Goal: Task Accomplishment & Management: Use online tool/utility

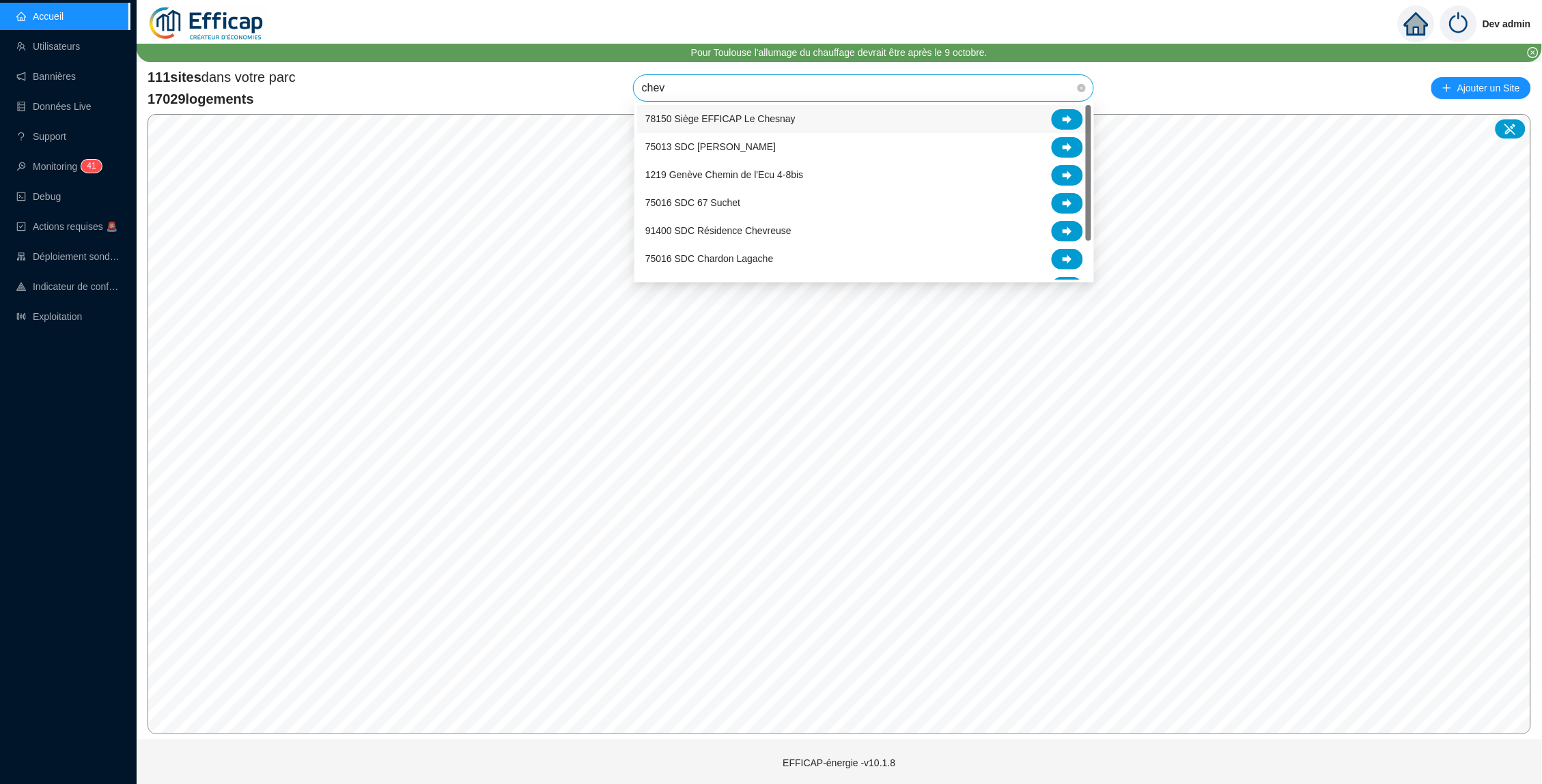
type input "chevr"
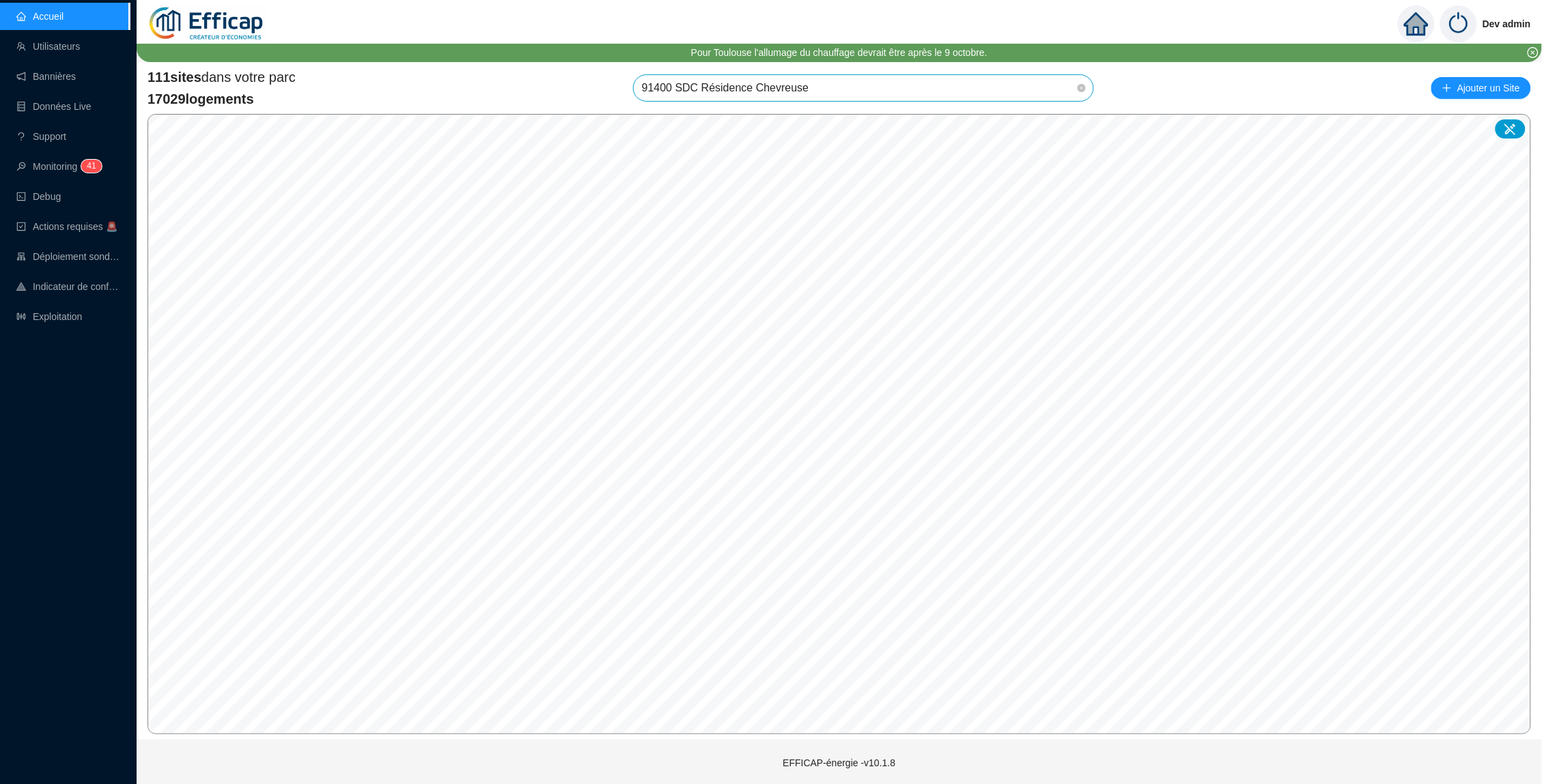
click at [834, 93] on span "91400 SDC Résidence Chevreuse" at bounding box center [863, 89] width 443 height 26
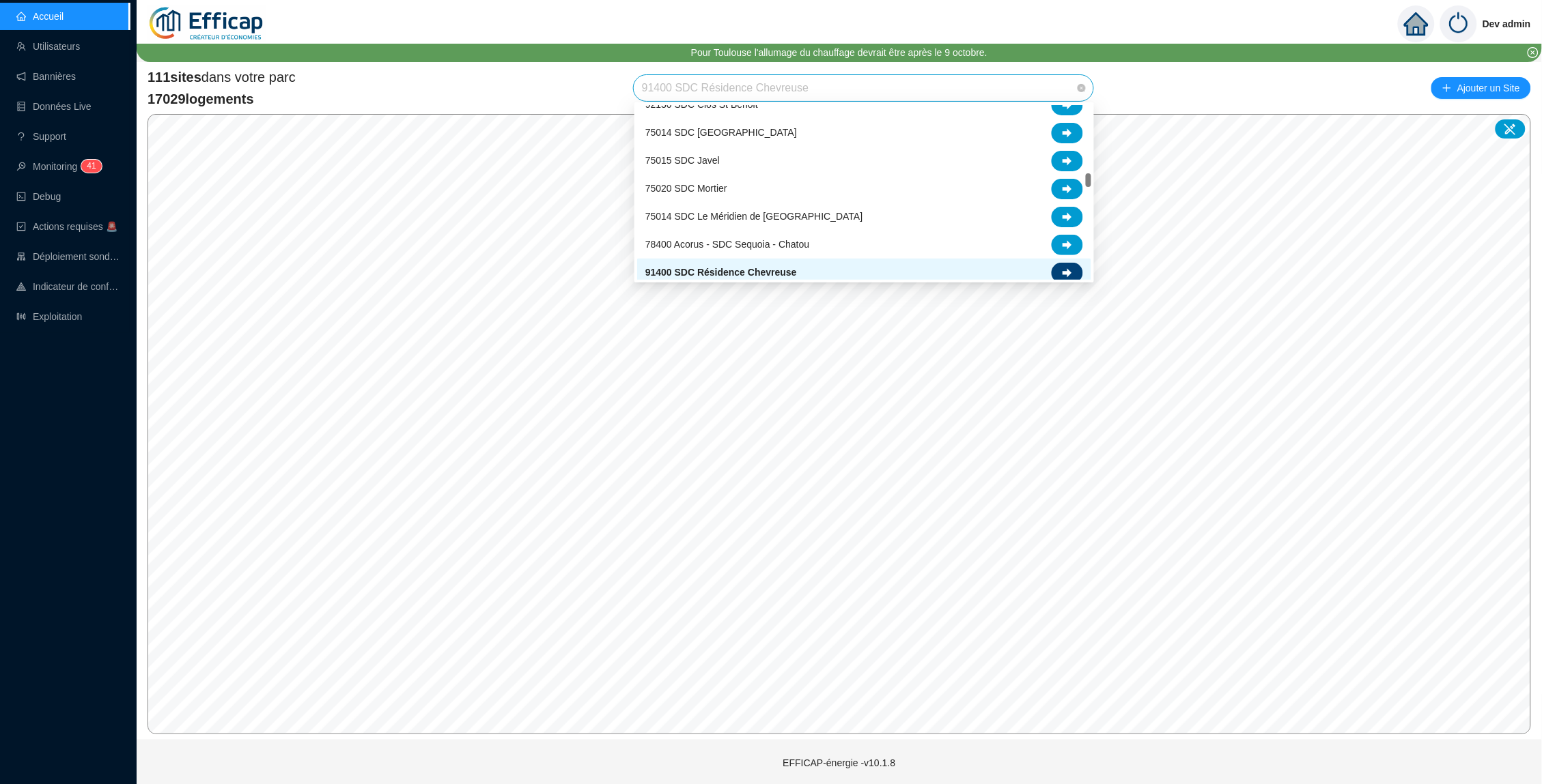
click at [1076, 271] on div at bounding box center [1066, 273] width 31 height 21
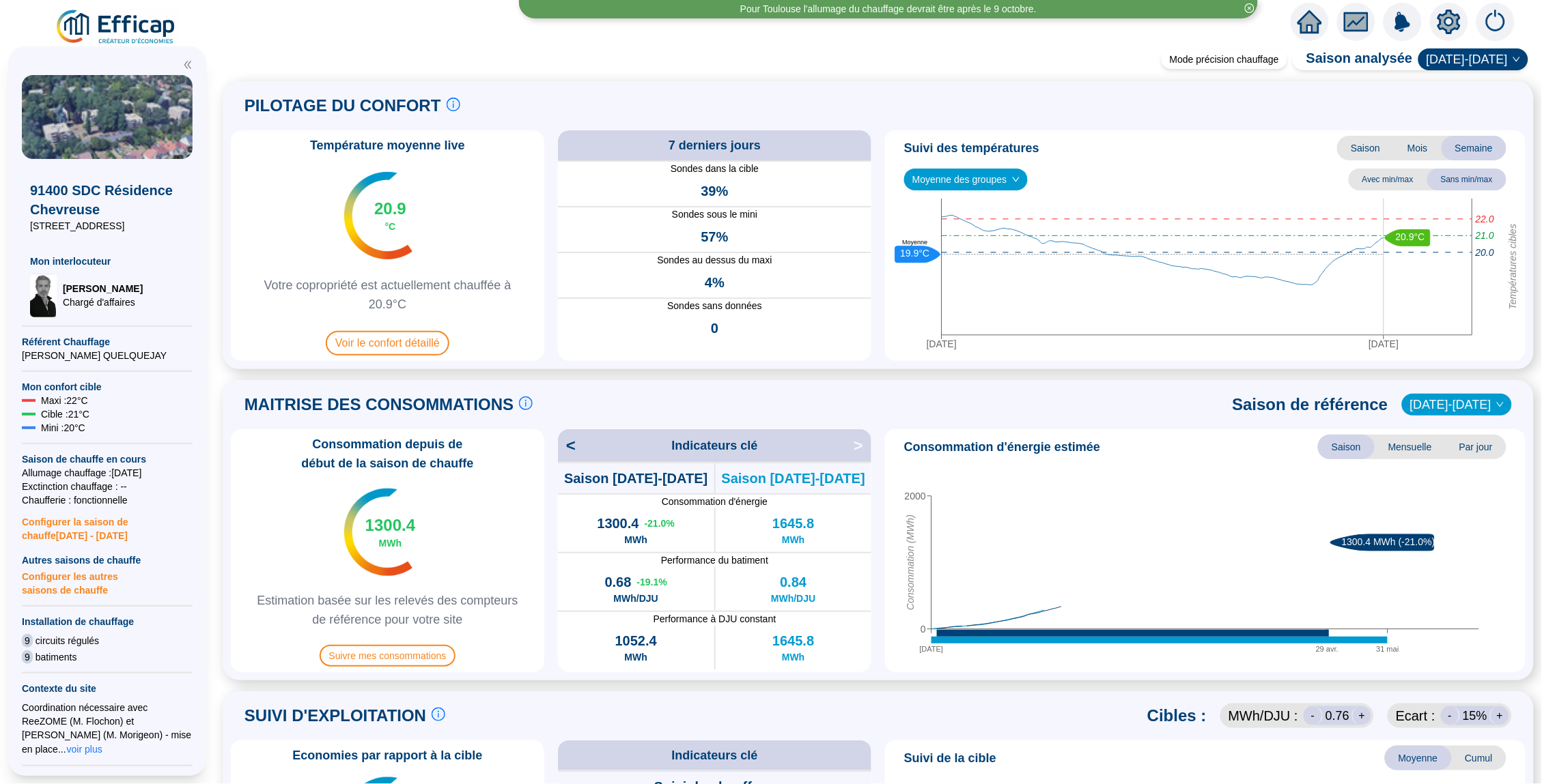
click at [994, 180] on span "Moyenne des groupes" at bounding box center [966, 180] width 107 height 21
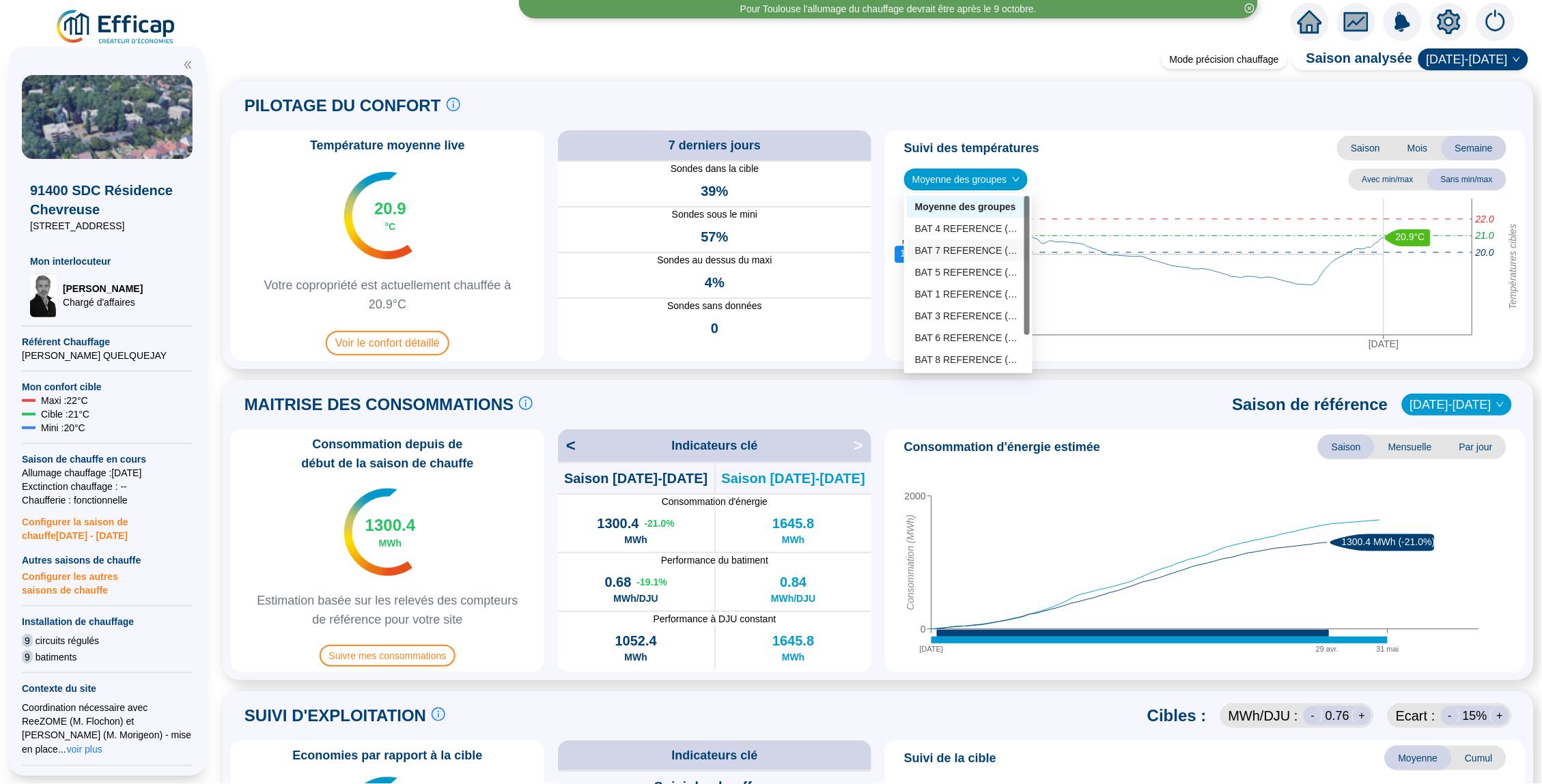
click at [973, 247] on div "BAT 7 REFERENCE (5 sondes)" at bounding box center [968, 251] width 107 height 14
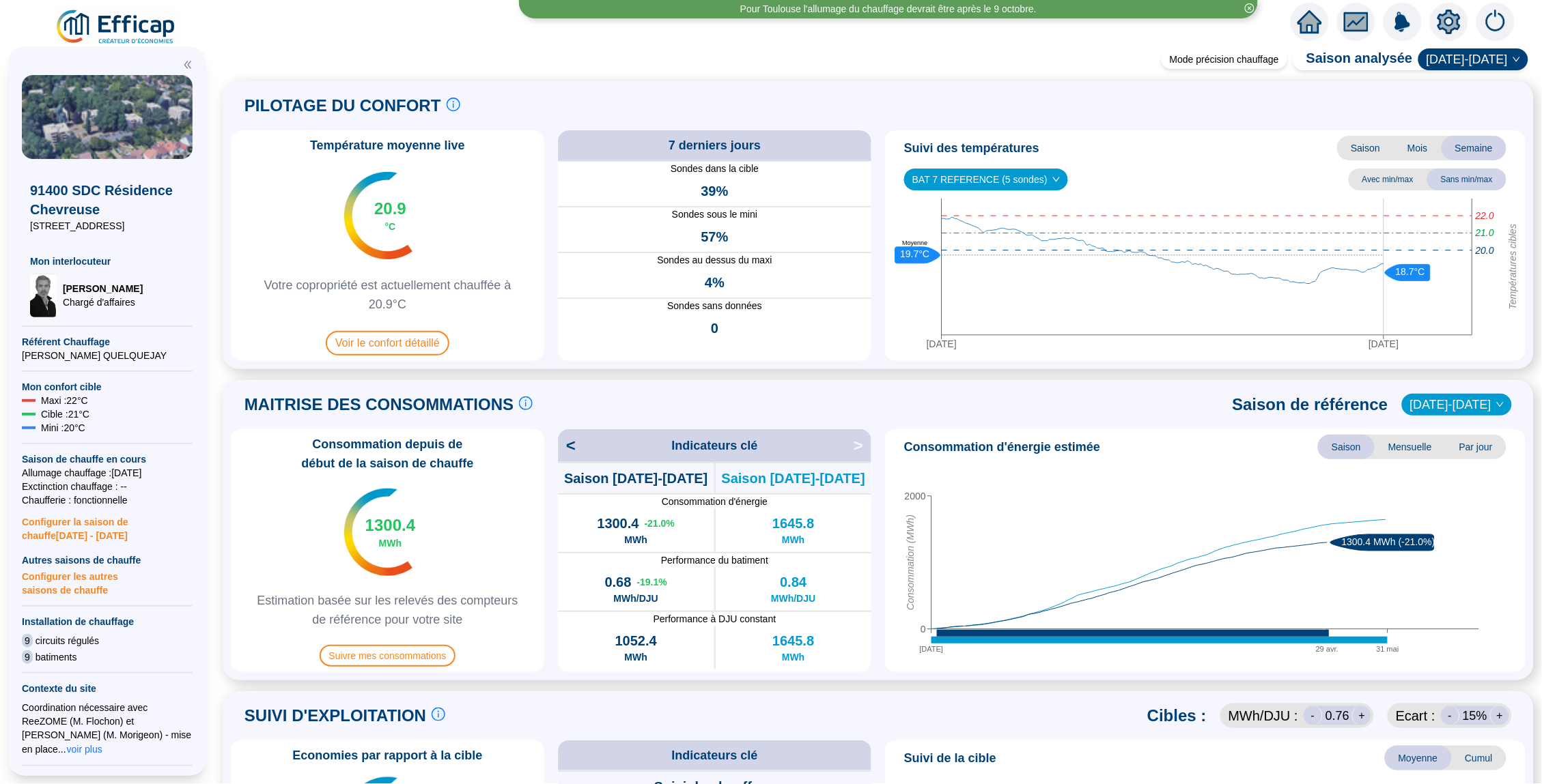
click at [976, 179] on span "BAT 7 REFERENCE (5 sondes)" at bounding box center [986, 180] width 147 height 21
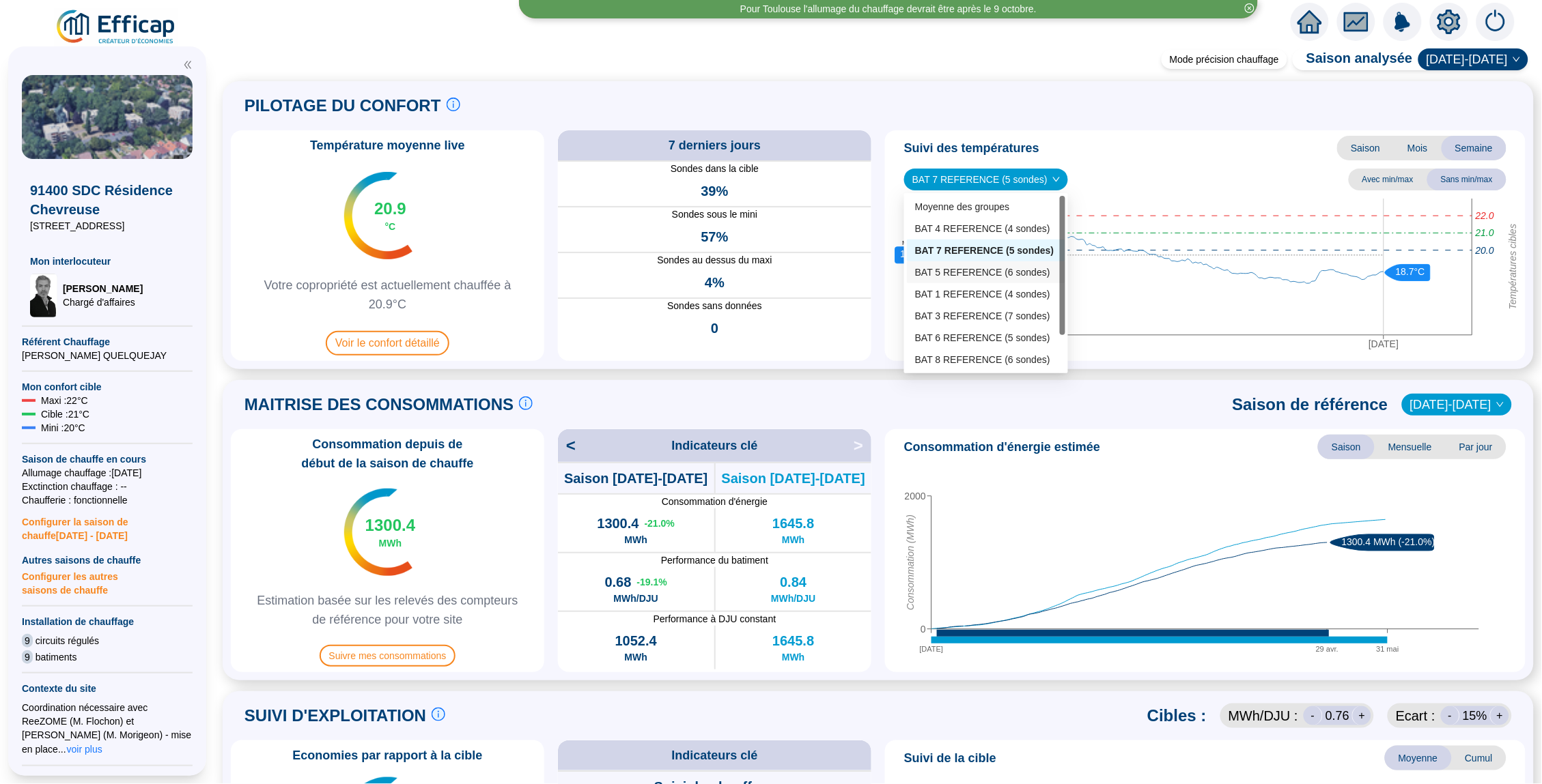
click at [969, 284] on div "BAT 1 REFERENCE (4 sondes)" at bounding box center [986, 294] width 158 height 22
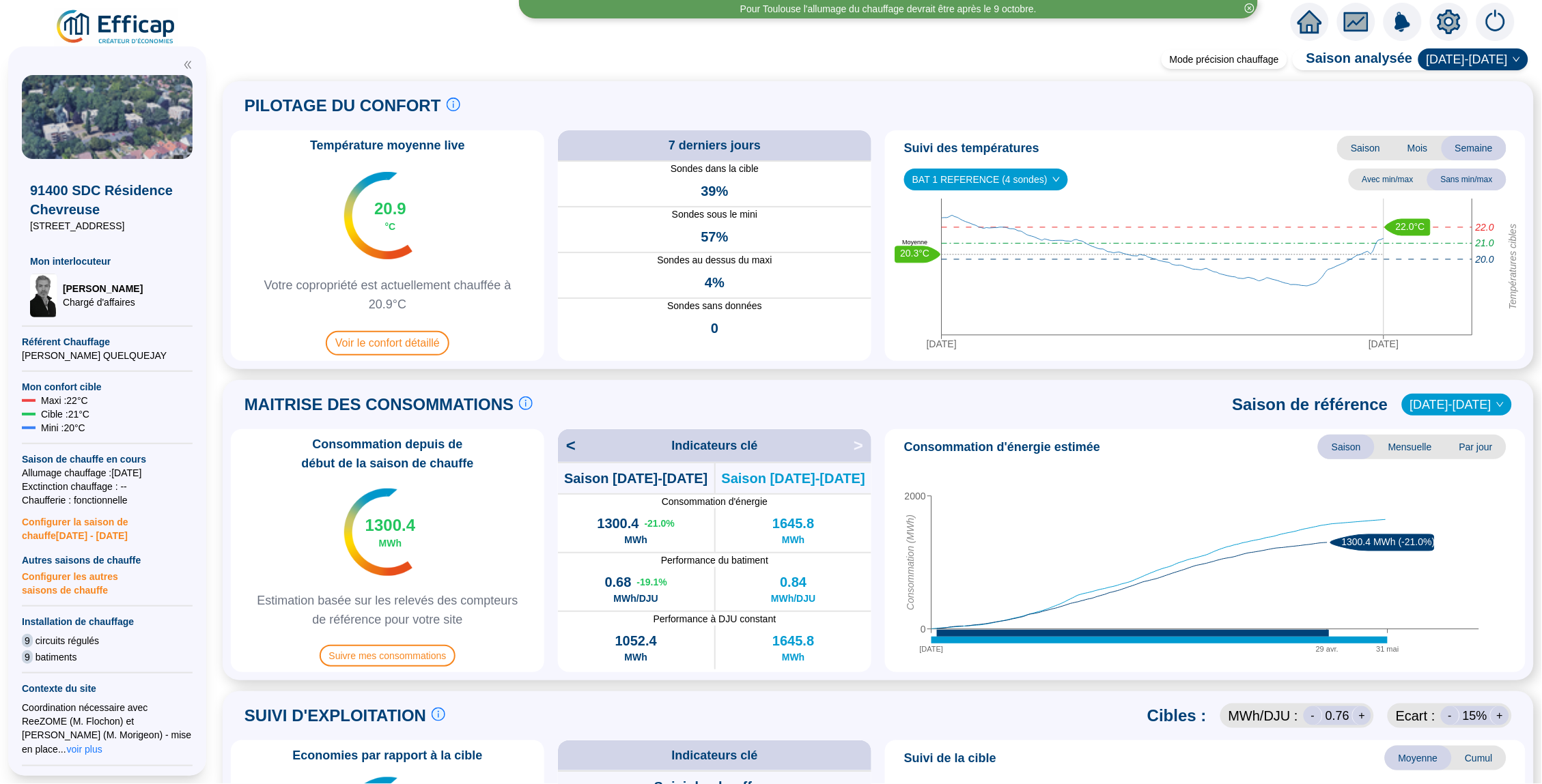
click at [986, 184] on span "BAT 1 REFERENCE (4 sondes)" at bounding box center [986, 180] width 147 height 21
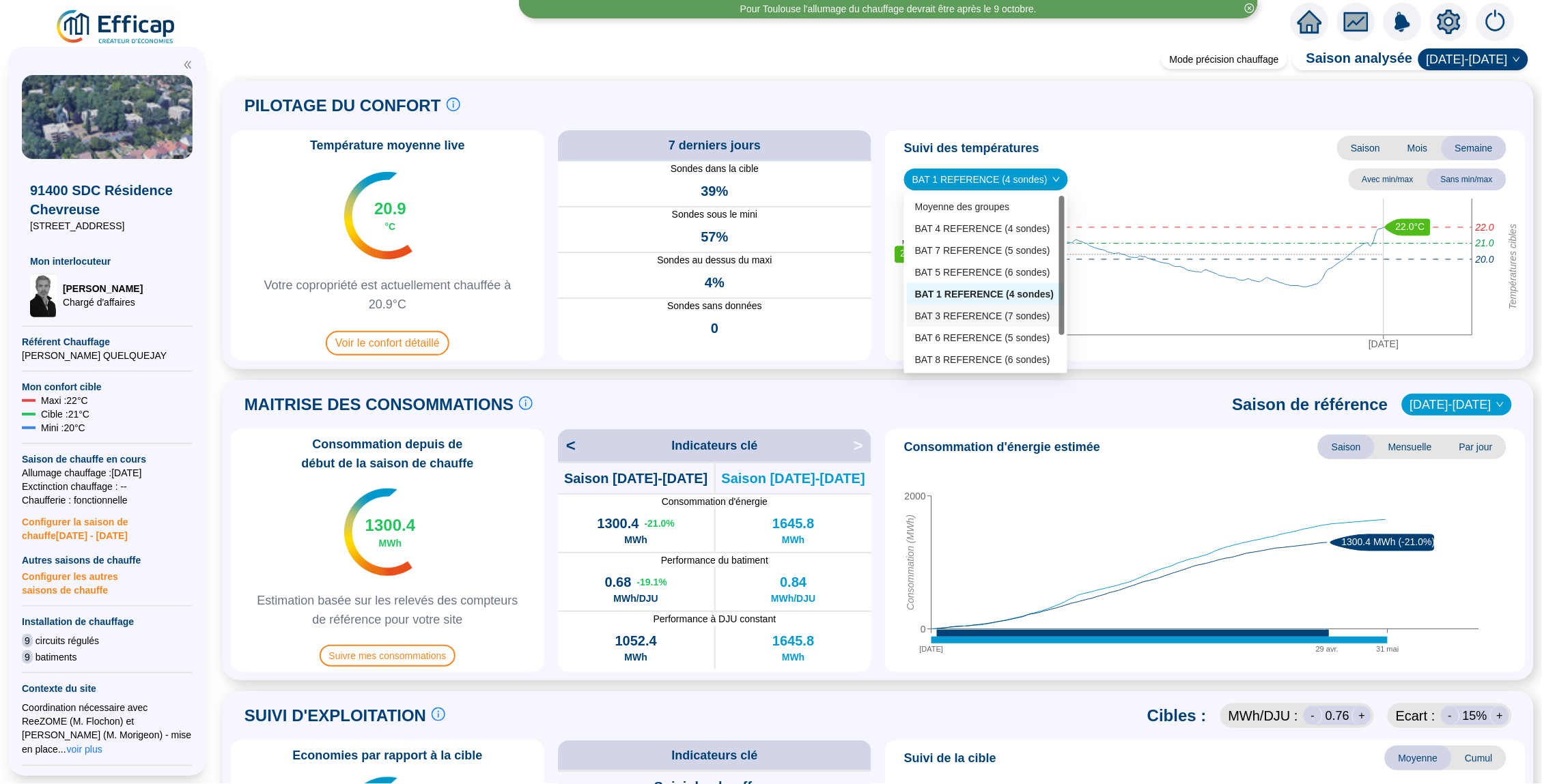
click at [967, 312] on div "BAT 3 REFERENCE (7 sondes)" at bounding box center [986, 316] width 141 height 14
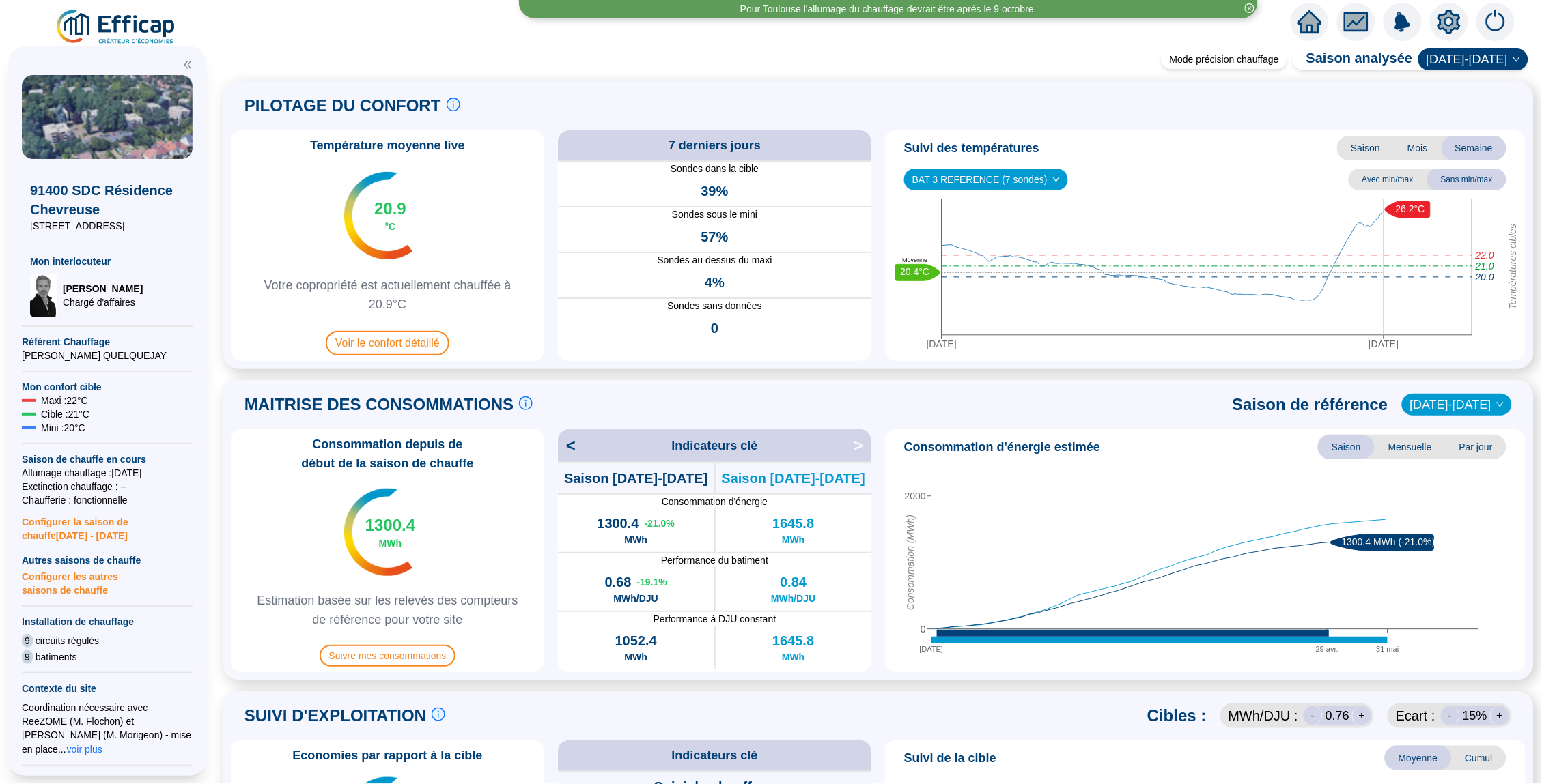
click at [1012, 177] on span "BAT 3 REFERENCE (7 sondes)" at bounding box center [986, 180] width 147 height 21
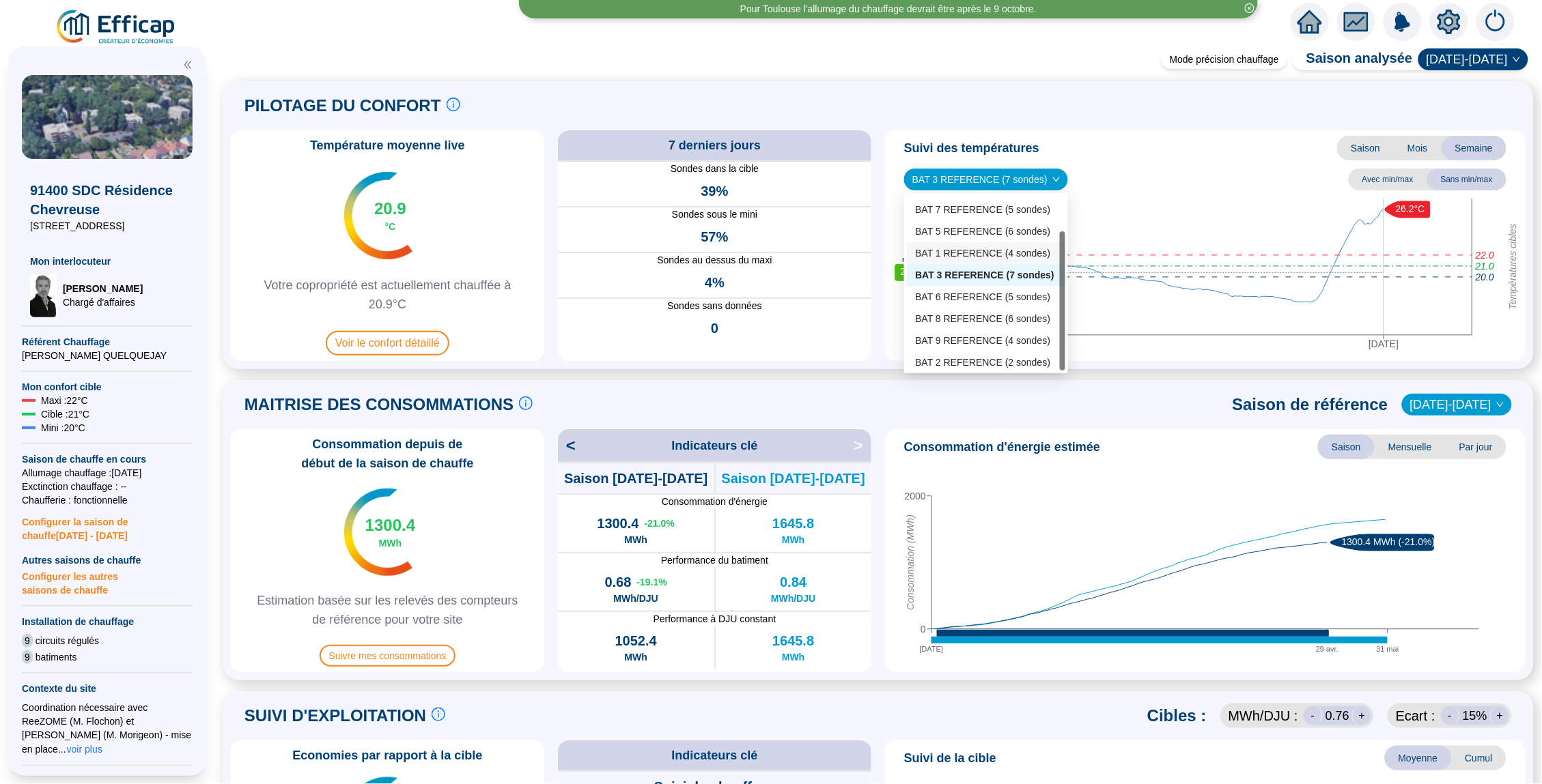
scroll to position [41, 0]
click at [972, 340] on div "BAT 9 REFERENCE (4 sondes)" at bounding box center [986, 340] width 142 height 14
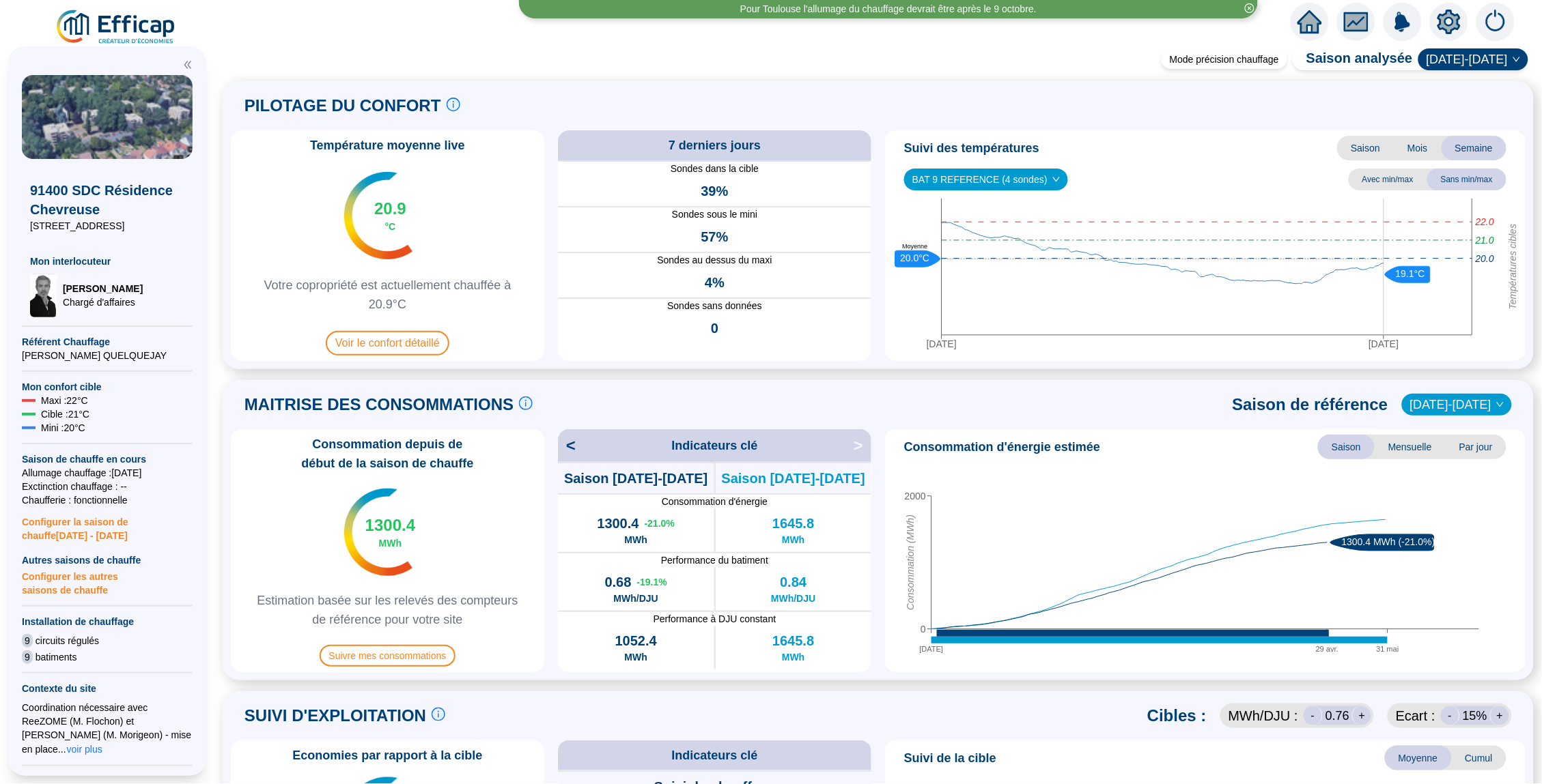
click at [997, 192] on div "Suivi des températures Saison Mois Semaine BAT 9 REFERENCE (4 sondes) Avec min/…" at bounding box center [1205, 245] width 640 height 231
click at [997, 181] on span "BAT 9 REFERENCE (4 sondes)" at bounding box center [986, 180] width 147 height 21
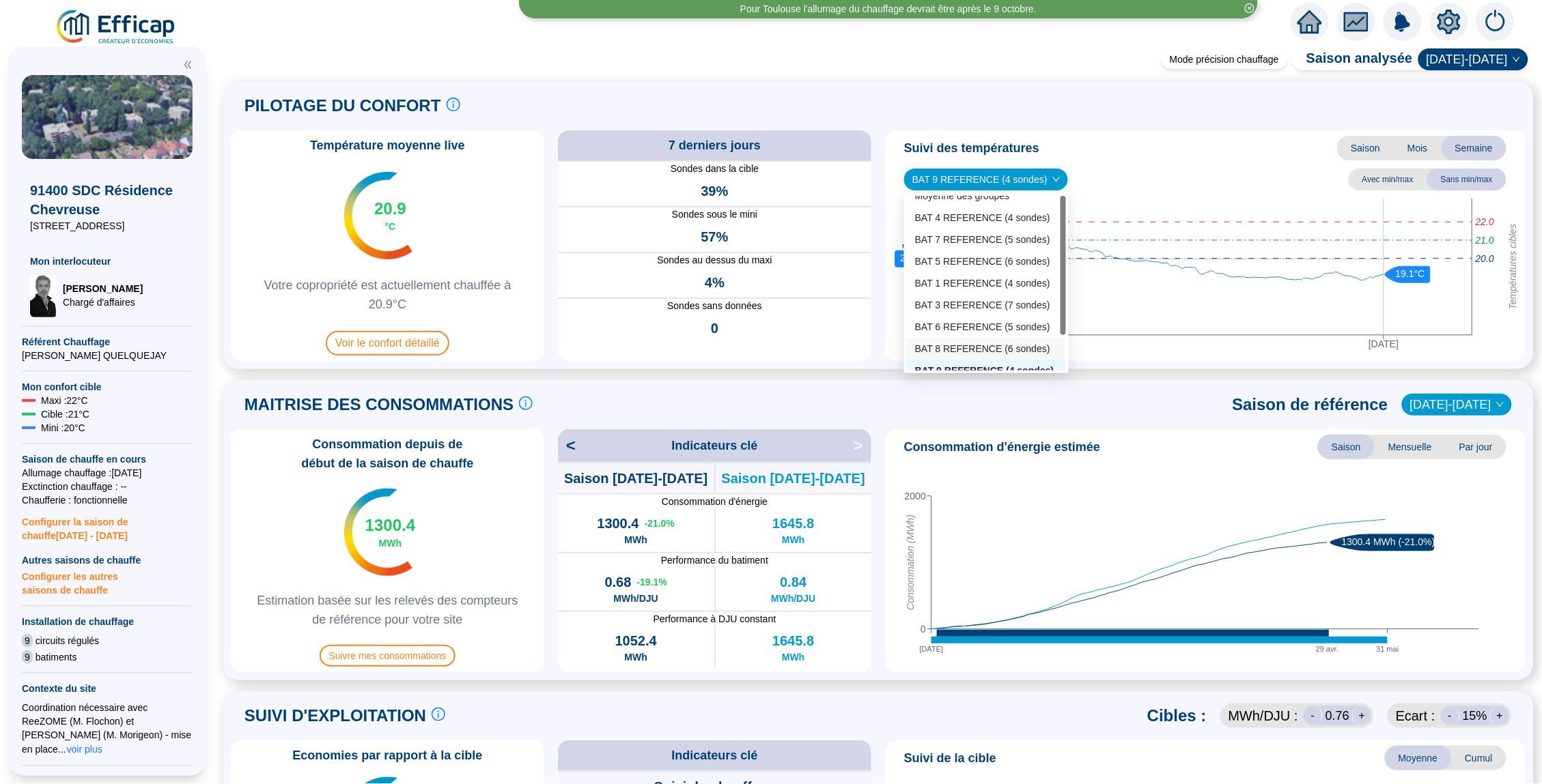
scroll to position [0, 0]
click at [965, 272] on div "BAT 5 REFERENCE (6 sondes)" at bounding box center [986, 272] width 142 height 14
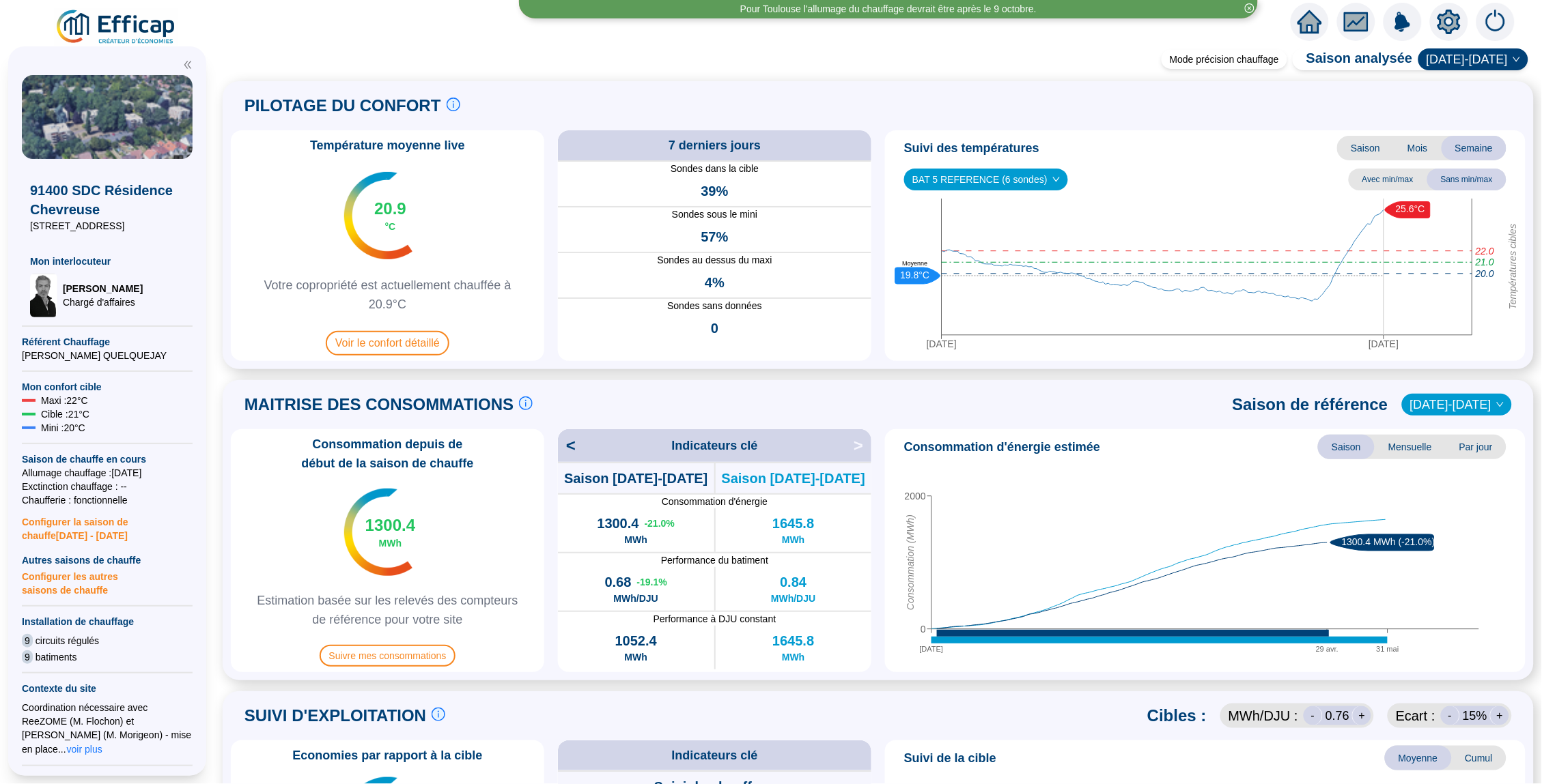
click at [947, 170] on span "BAT 5 REFERENCE (6 sondes)" at bounding box center [986, 180] width 147 height 21
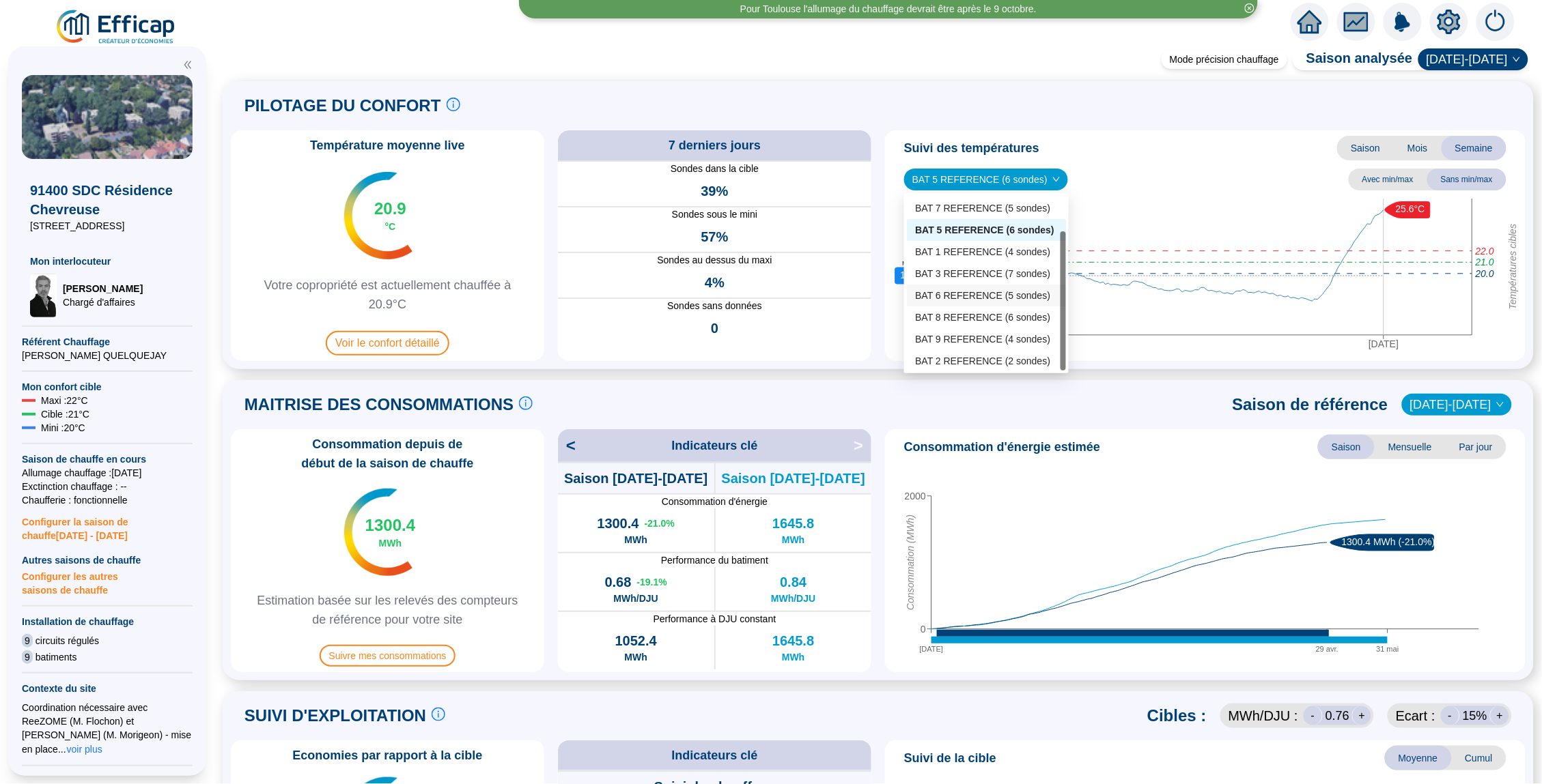
scroll to position [41, 0]
click at [961, 362] on div "BAT 2 REFERENCE (2 sondes)" at bounding box center [986, 362] width 142 height 14
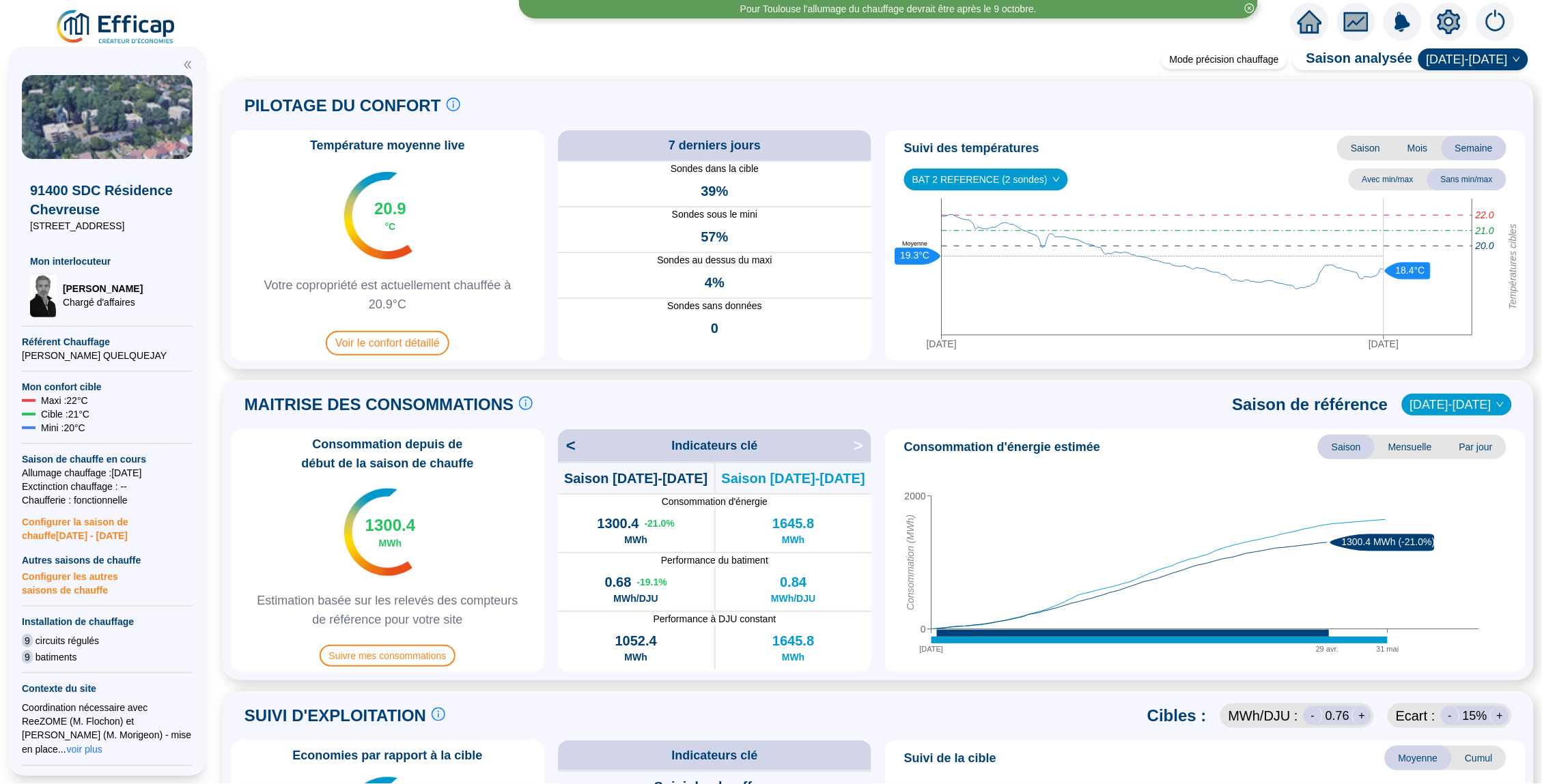
click at [984, 167] on div "Suivi des températures Saison Mois Semaine BAT 2 REFERENCE (2 sondes) BAT 2 REF…" at bounding box center [1205, 245] width 640 height 231
click at [984, 178] on span "BAT 2 REFERENCE (2 sondes)" at bounding box center [986, 180] width 147 height 21
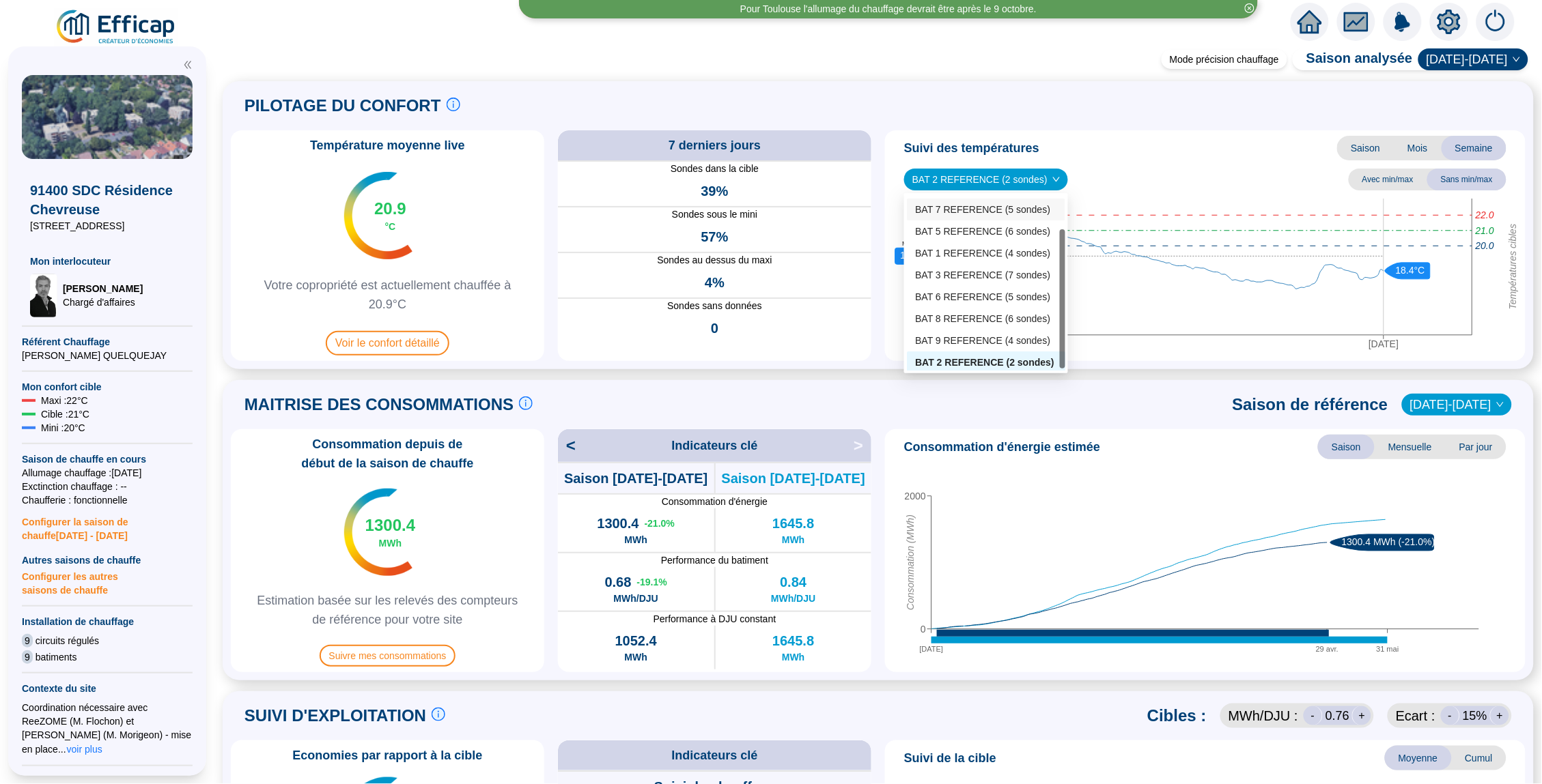
click at [971, 209] on div "BAT 7 REFERENCE (5 sondes)" at bounding box center [986, 209] width 142 height 14
click at [971, 209] on icon "20 sept. 2025 27 sept. 2025 Températures cibles 21.0 22.0 20.0 18.4°C 19.3°C Mo…" at bounding box center [1206, 277] width 630 height 157
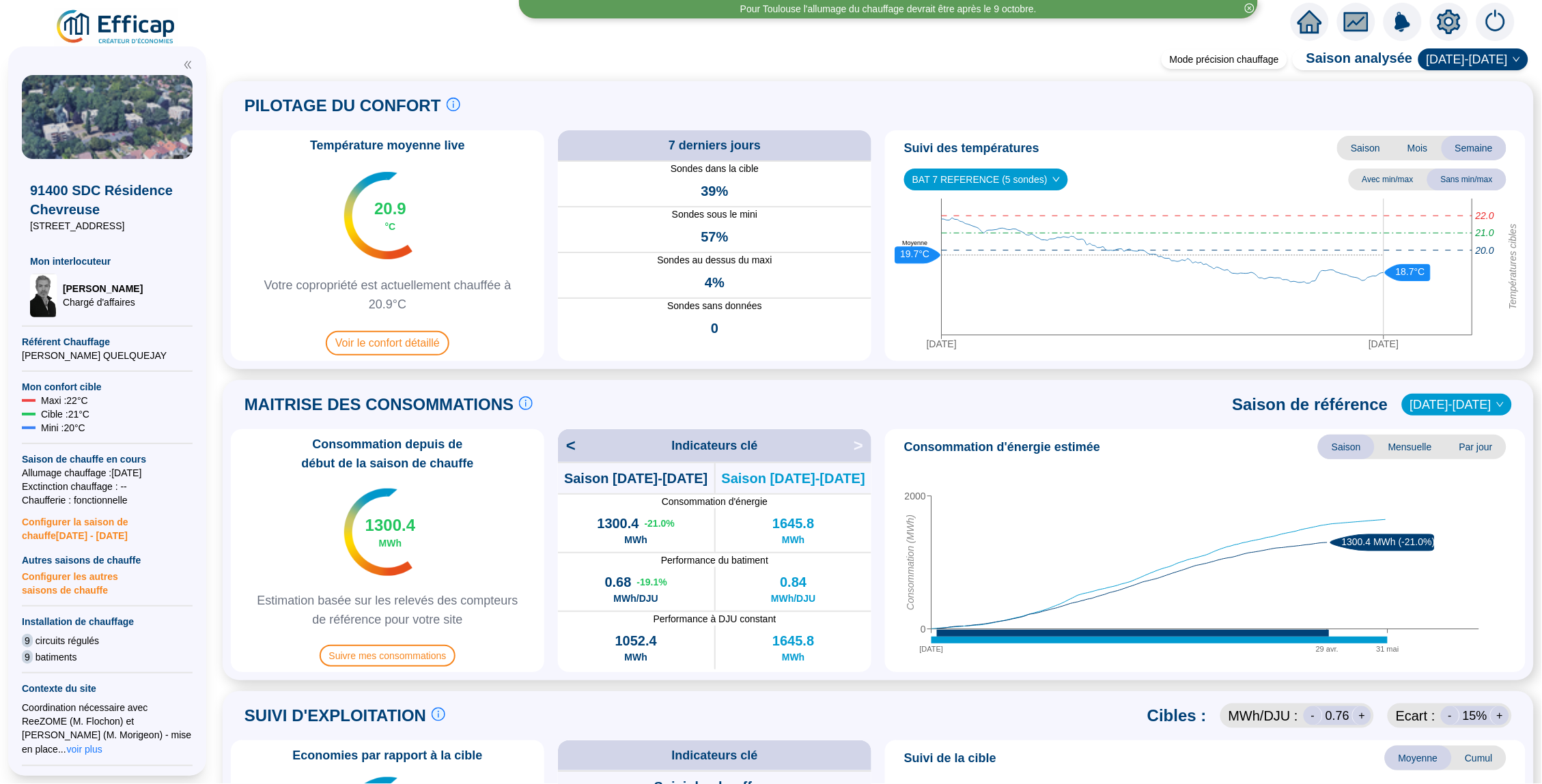
click at [992, 177] on span "BAT 7 REFERENCE (5 sondes)" at bounding box center [986, 180] width 147 height 21
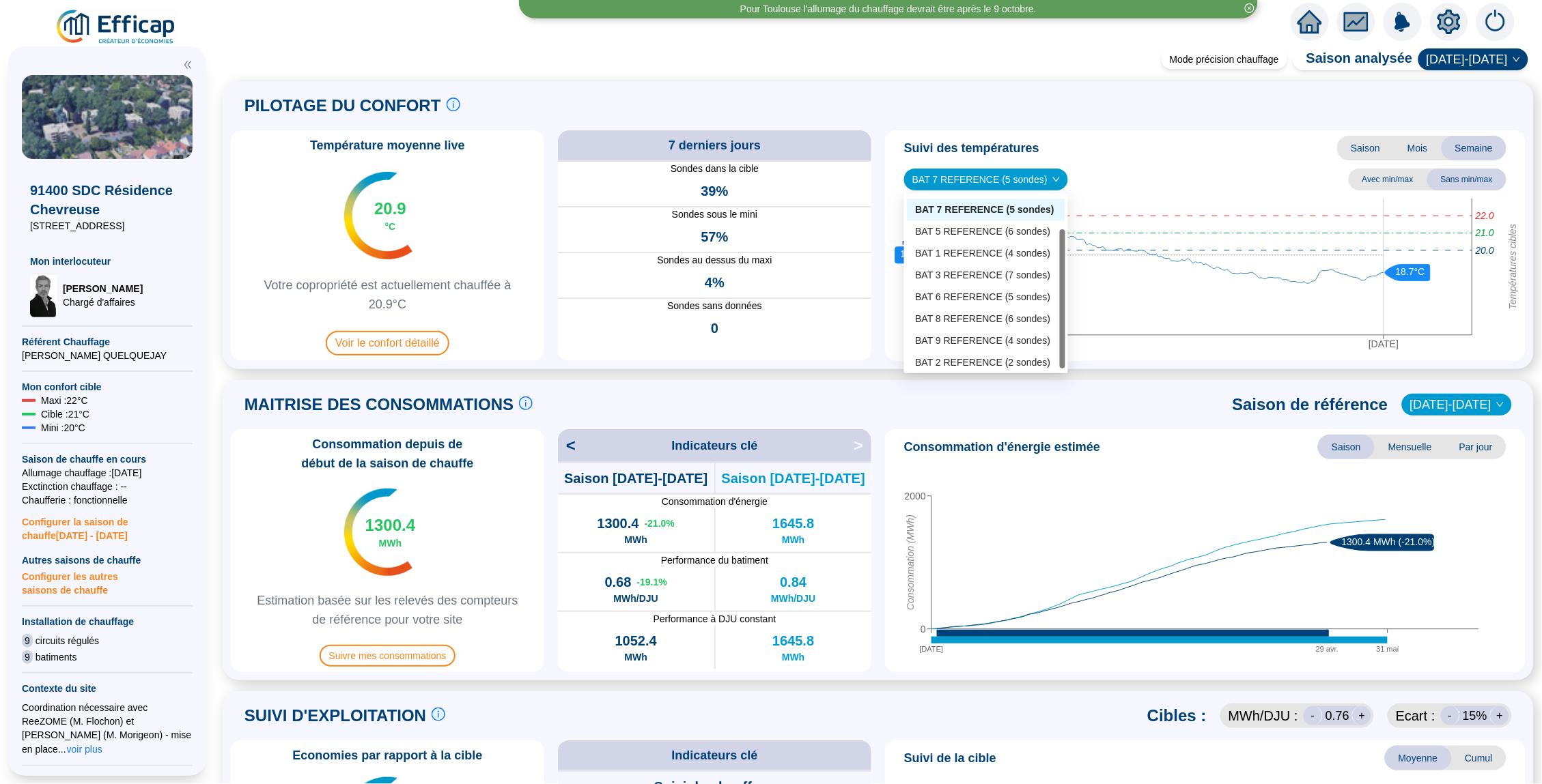
scroll to position [0, 0]
click at [987, 224] on div "BAT 4 REFERENCE (4 sondes)" at bounding box center [986, 228] width 142 height 14
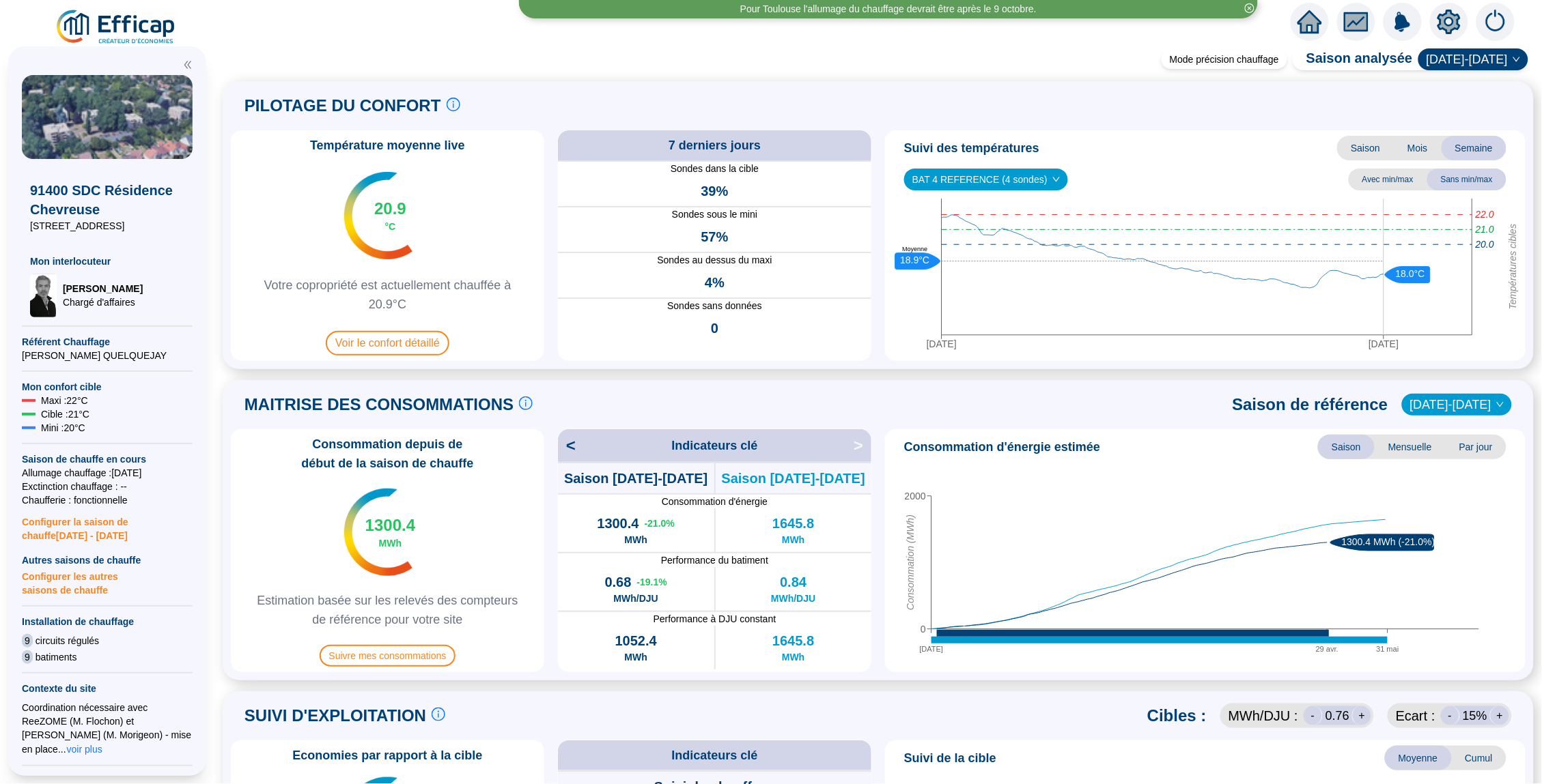
click at [996, 179] on span "BAT 4 REFERENCE (4 sondes)" at bounding box center [986, 180] width 147 height 21
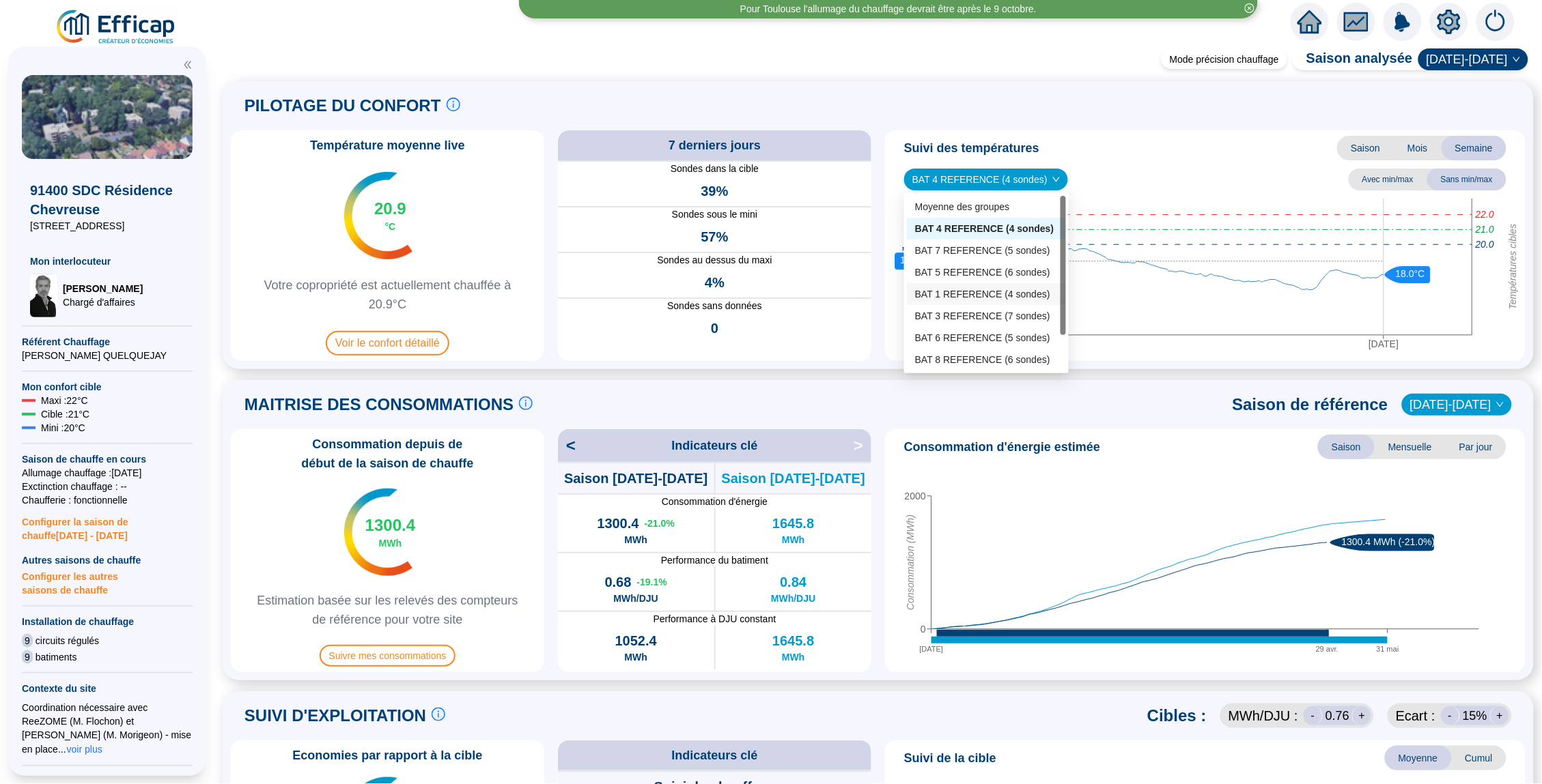
click at [991, 295] on div "BAT 1 REFERENCE (4 sondes)" at bounding box center [986, 294] width 142 height 14
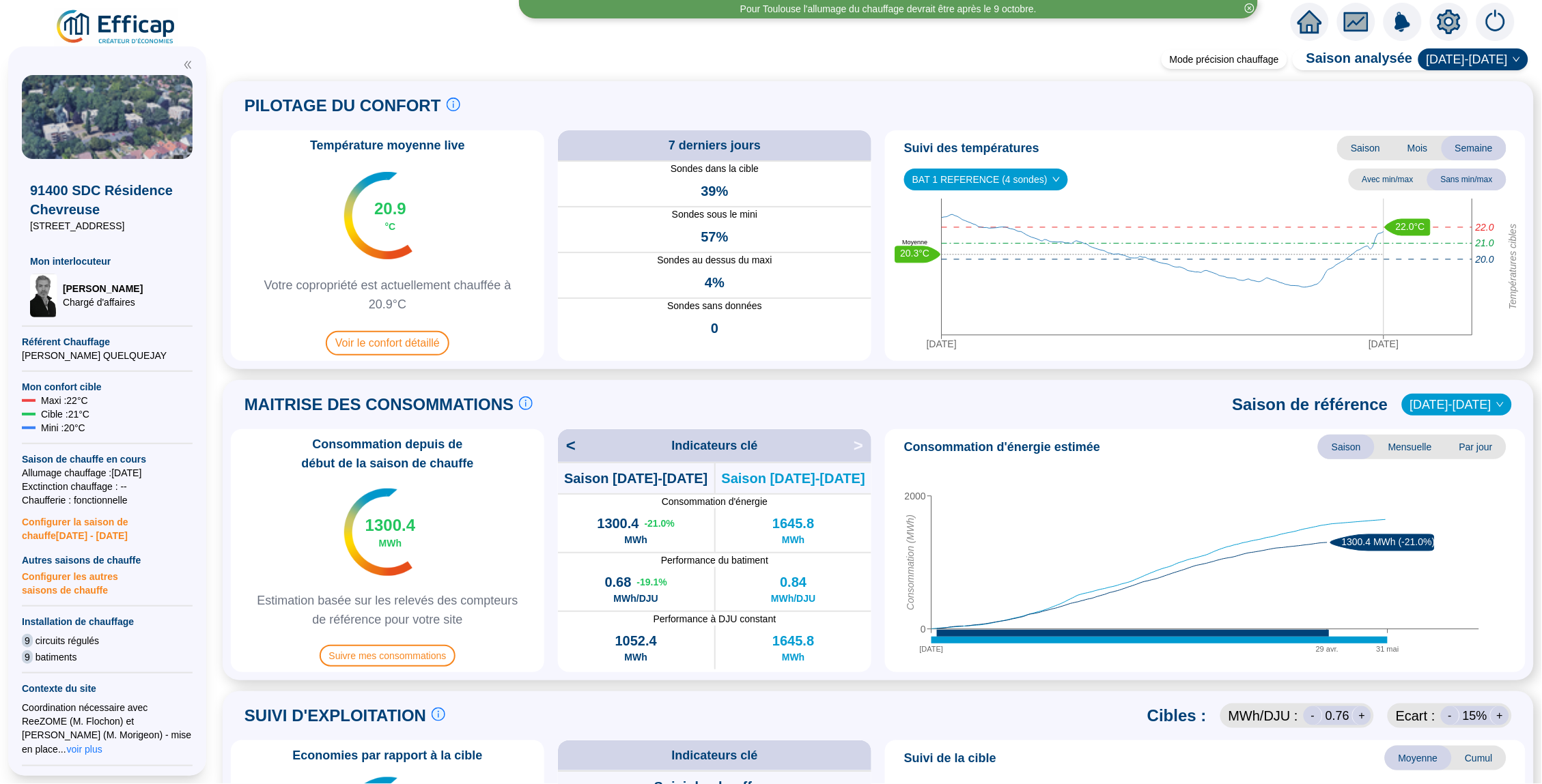
click at [1017, 178] on span "BAT 1 REFERENCE (4 sondes)" at bounding box center [986, 180] width 147 height 21
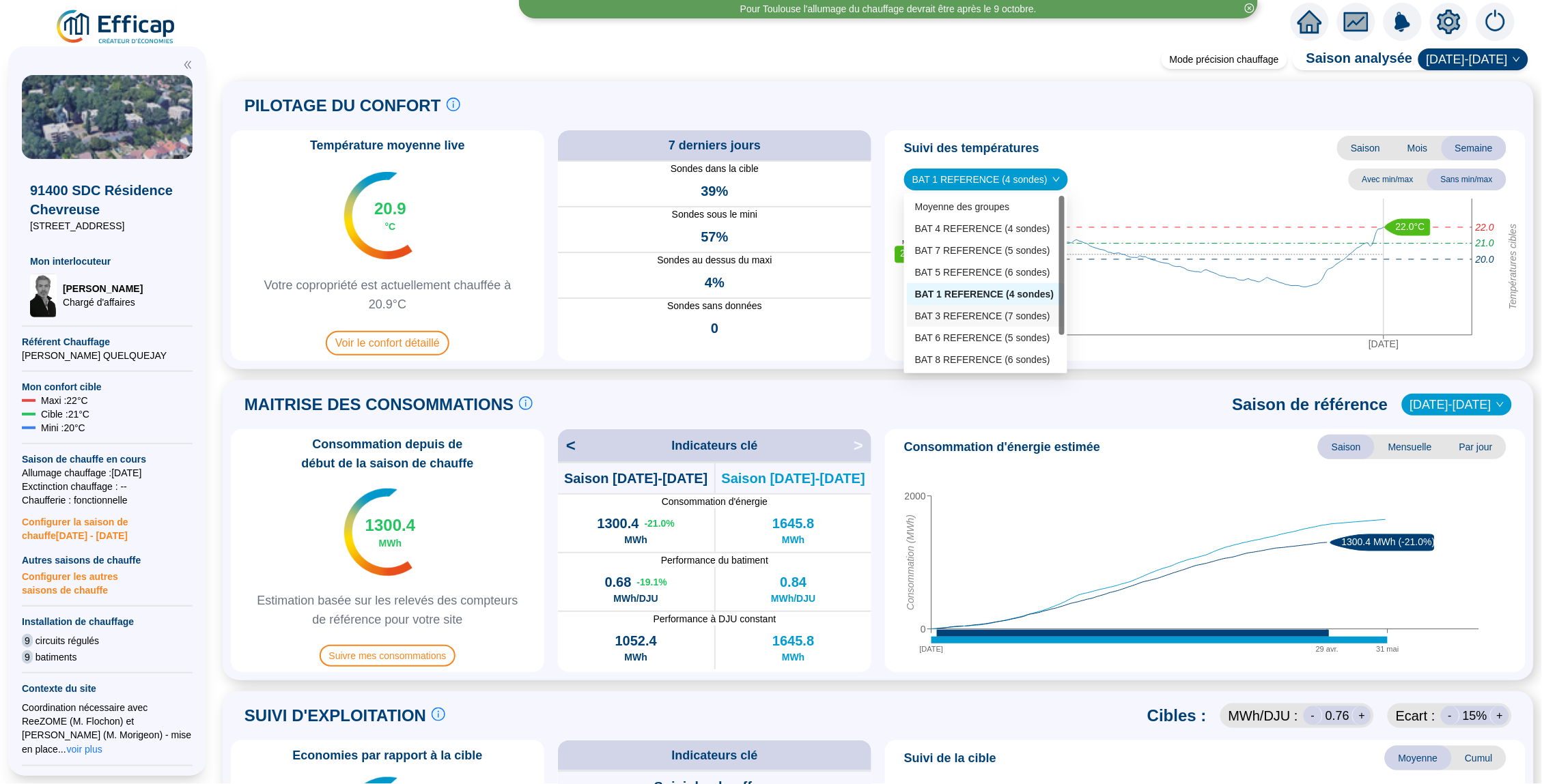
click at [993, 311] on div "BAT 3 REFERENCE (7 sondes)" at bounding box center [986, 316] width 141 height 14
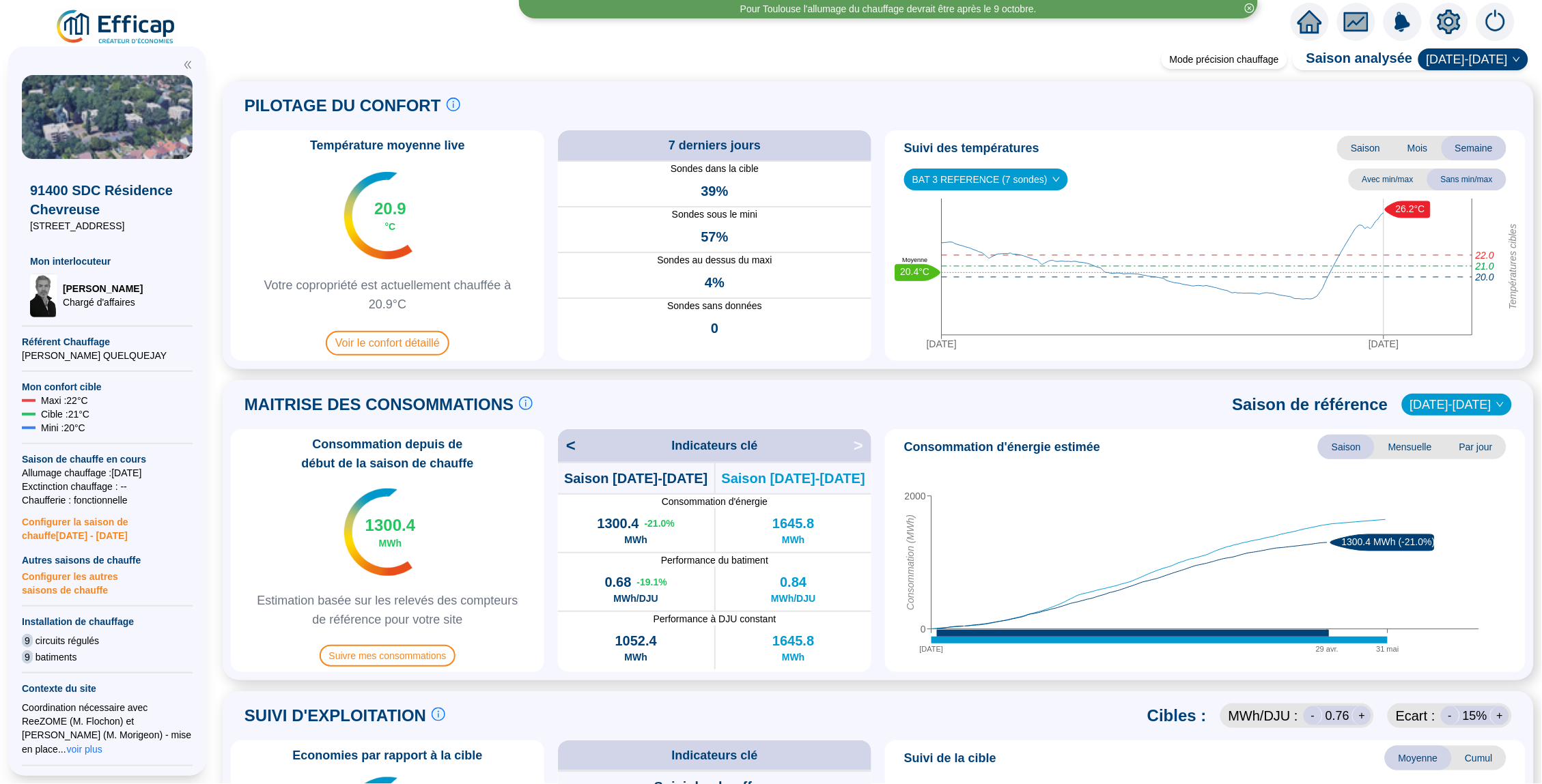
click at [1016, 172] on span "BAT 3 REFERENCE (7 sondes)" at bounding box center [986, 180] width 147 height 21
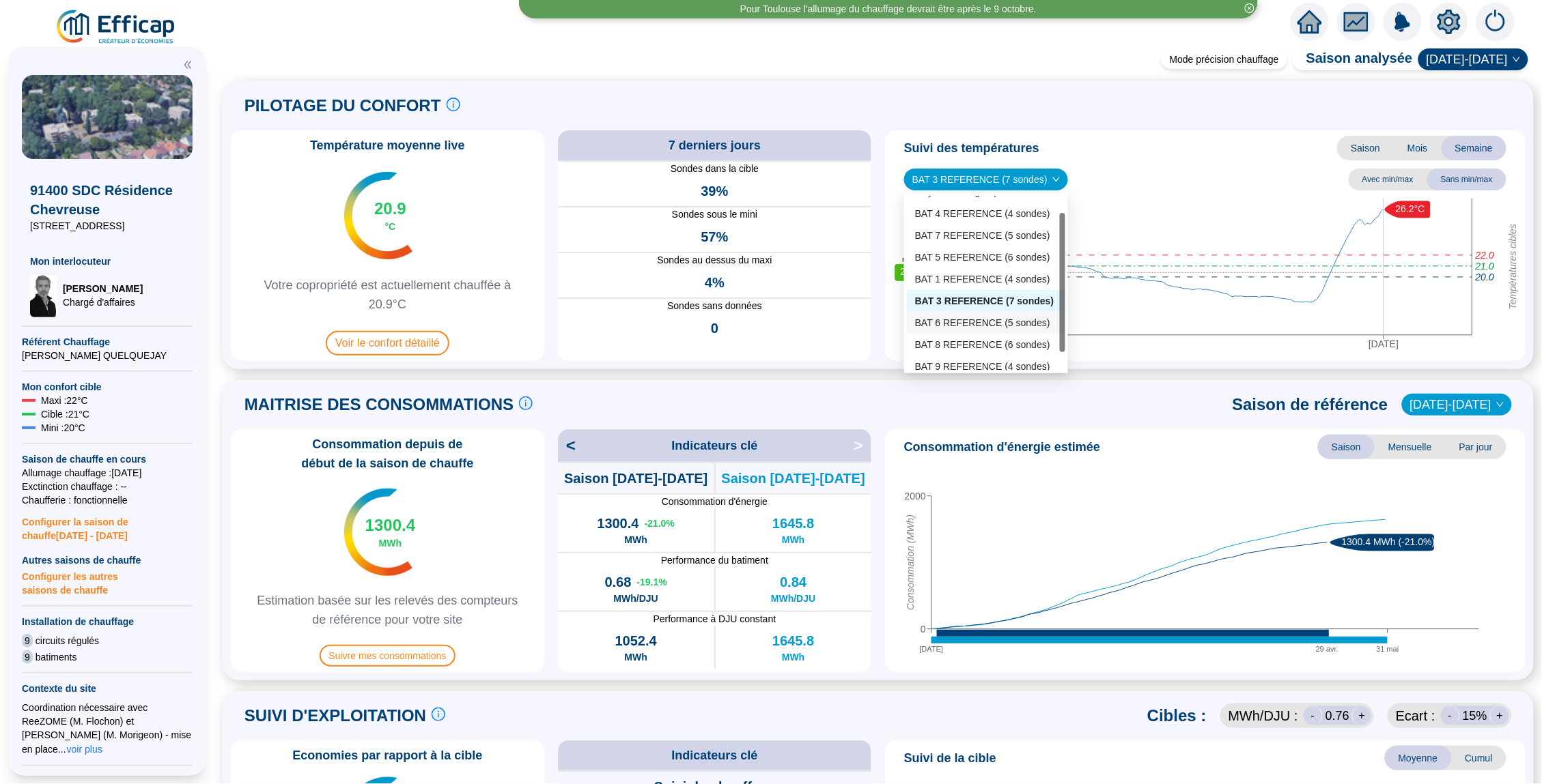
scroll to position [13, 0]
click at [989, 313] on div "BAT 6 REFERENCE (5 sondes)" at bounding box center [986, 323] width 158 height 22
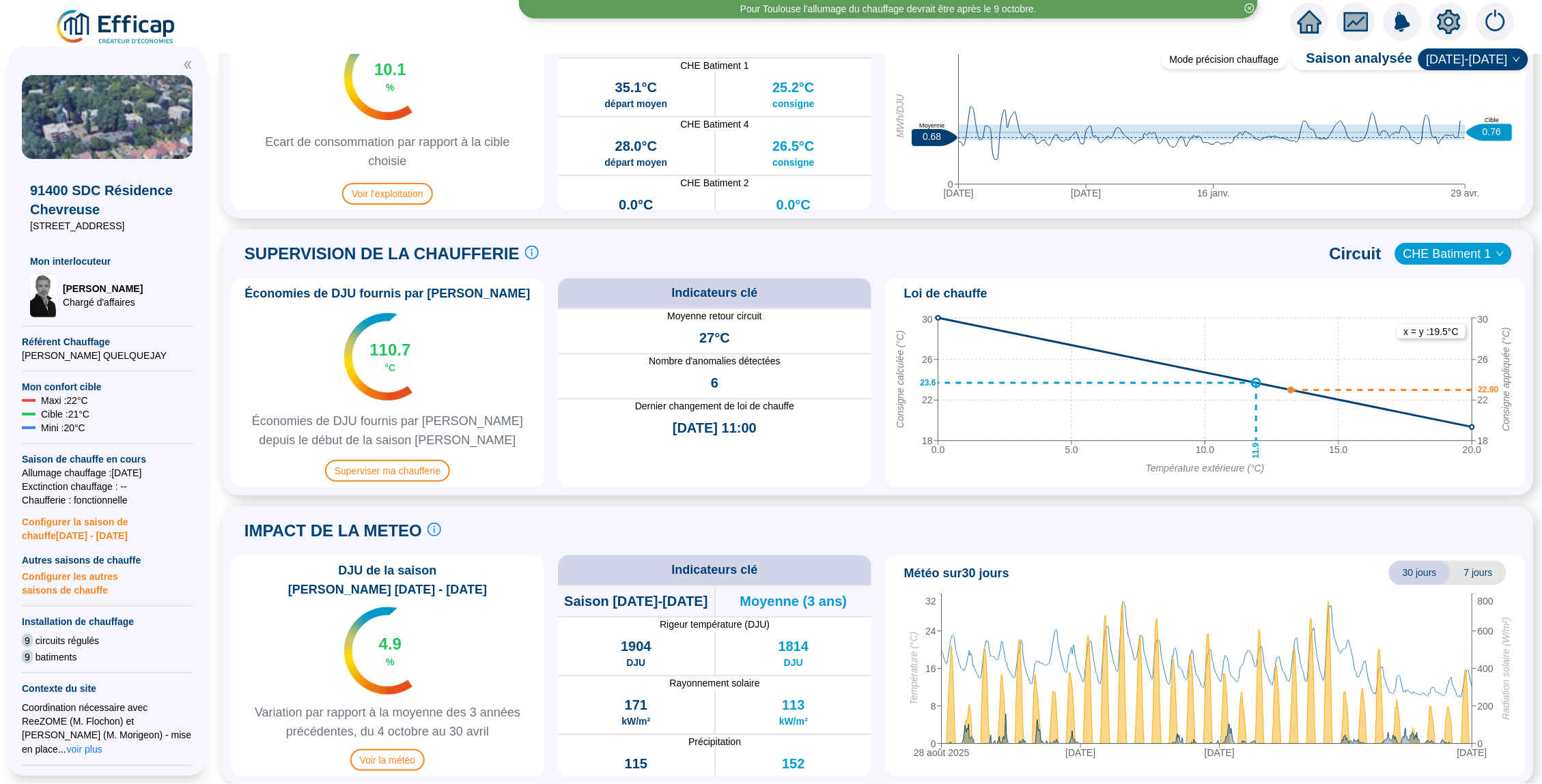
scroll to position [0, 0]
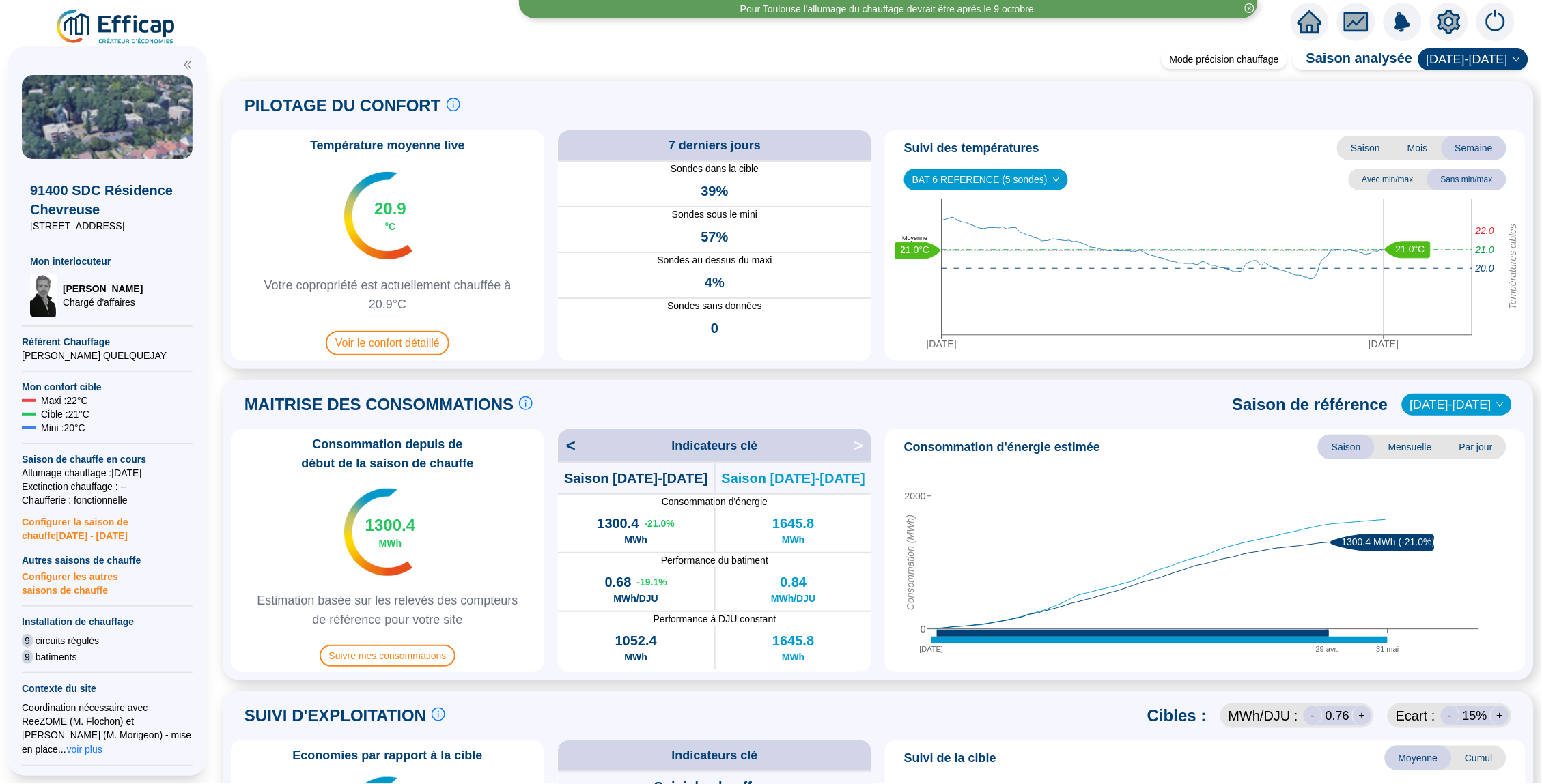
click at [386, 463] on span "Consommation depuis de début de la saison de chauffe" at bounding box center [387, 453] width 303 height 39
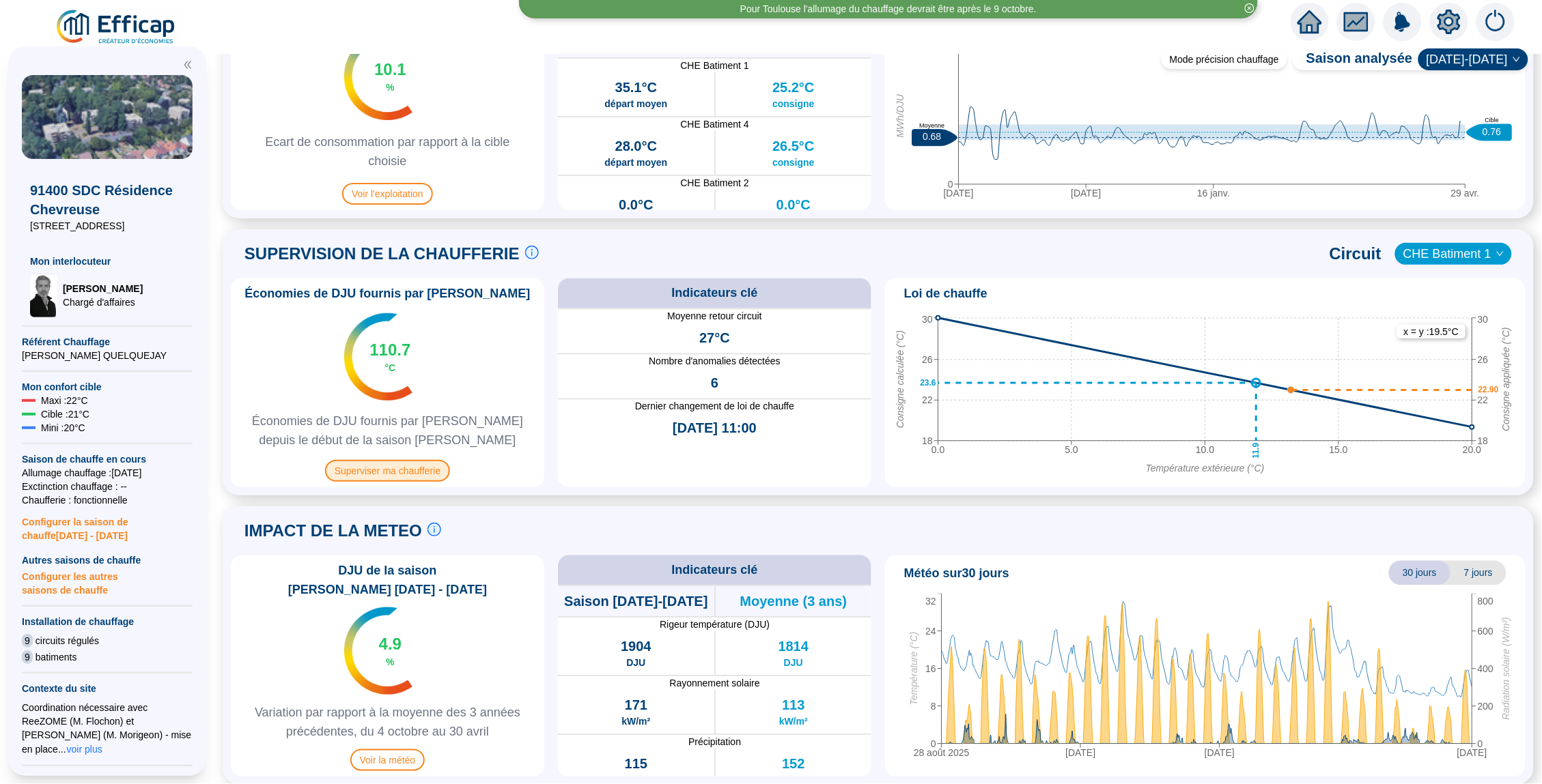
click at [380, 470] on span "Superviser ma chaufferie" at bounding box center [387, 470] width 125 height 22
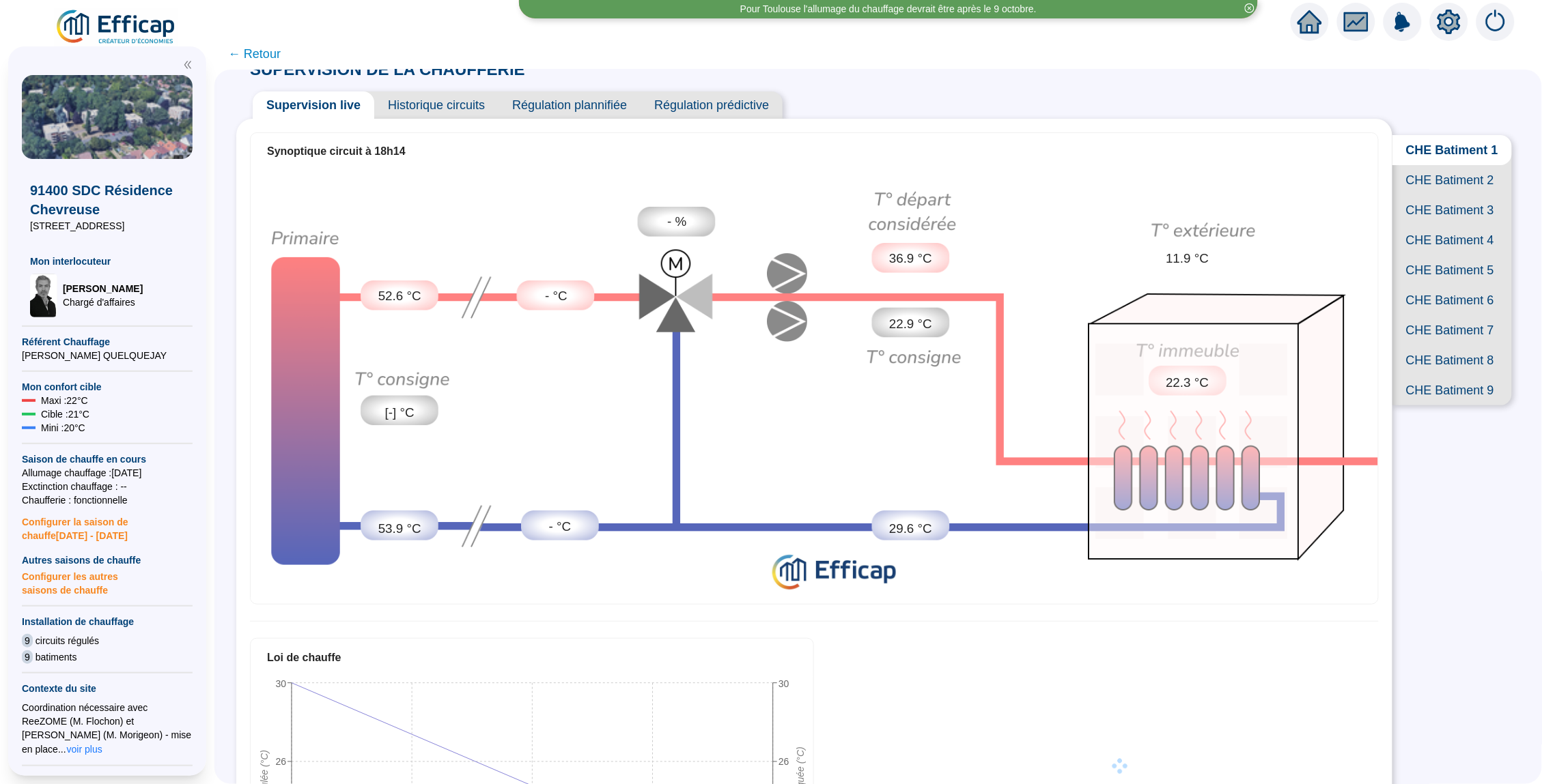
scroll to position [32, 0]
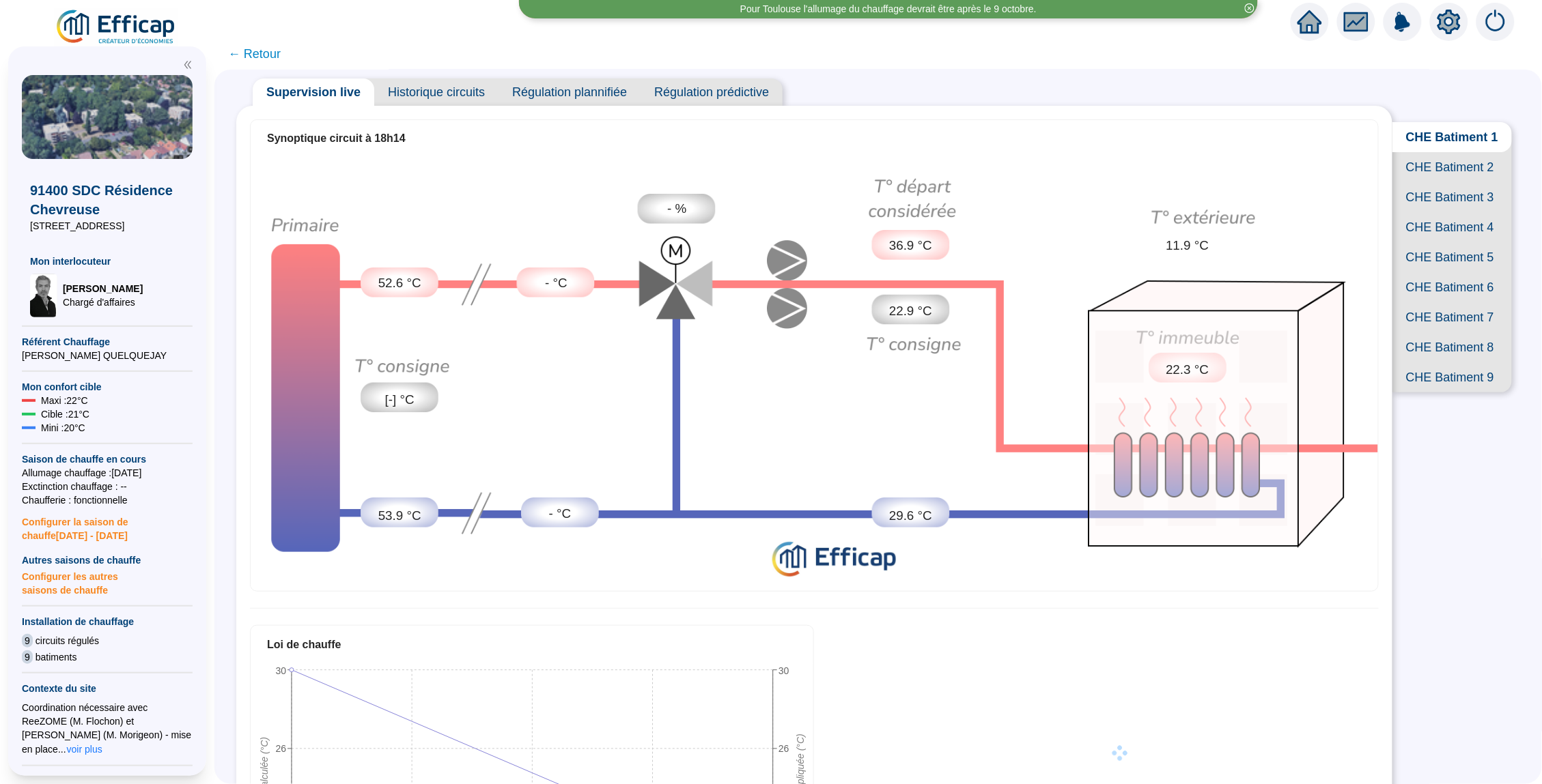
click at [1423, 153] on span "CHE Batiment 2" at bounding box center [1452, 168] width 120 height 30
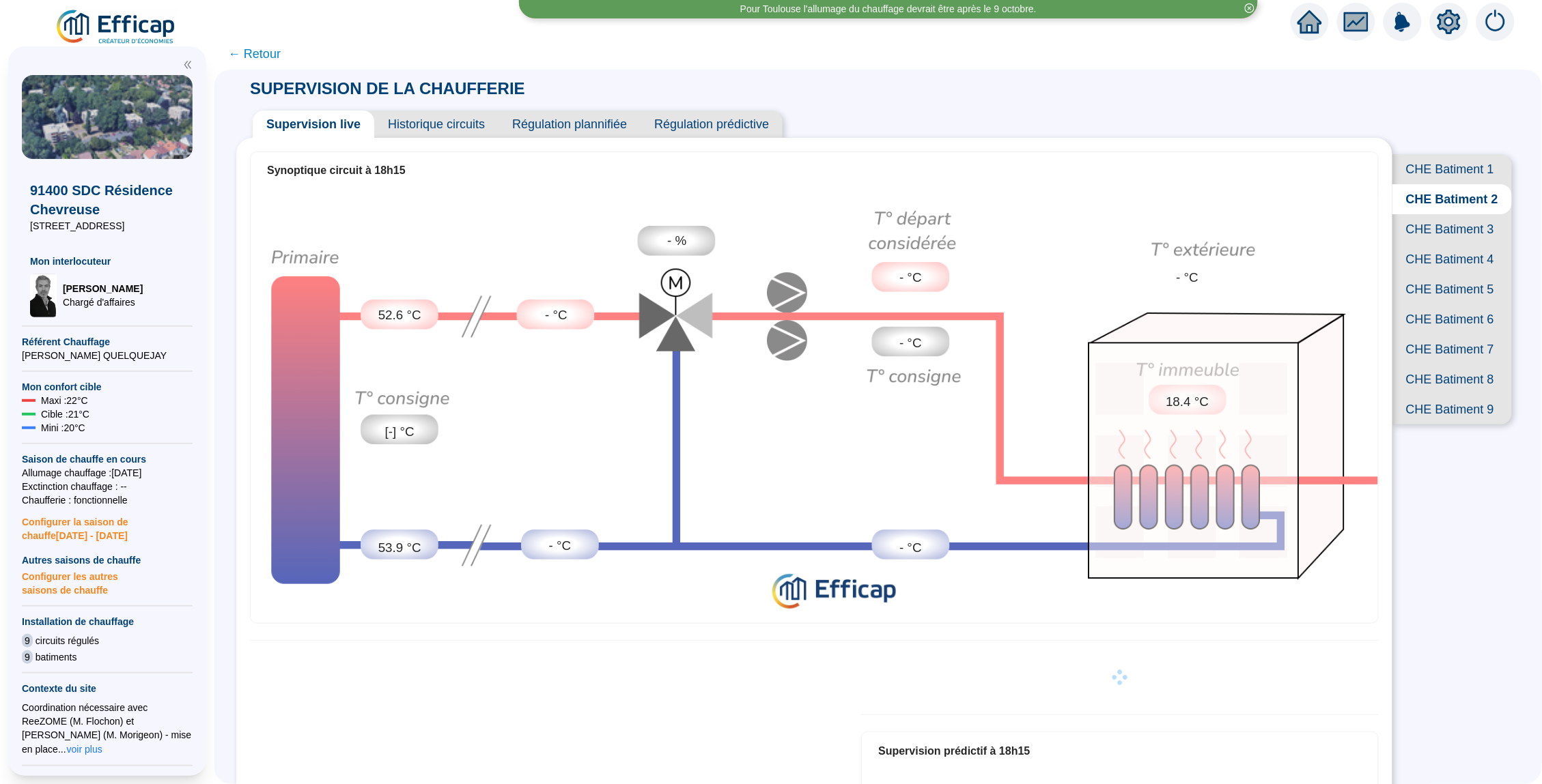
click at [1464, 217] on span "CHE Batiment 3" at bounding box center [1452, 229] width 120 height 30
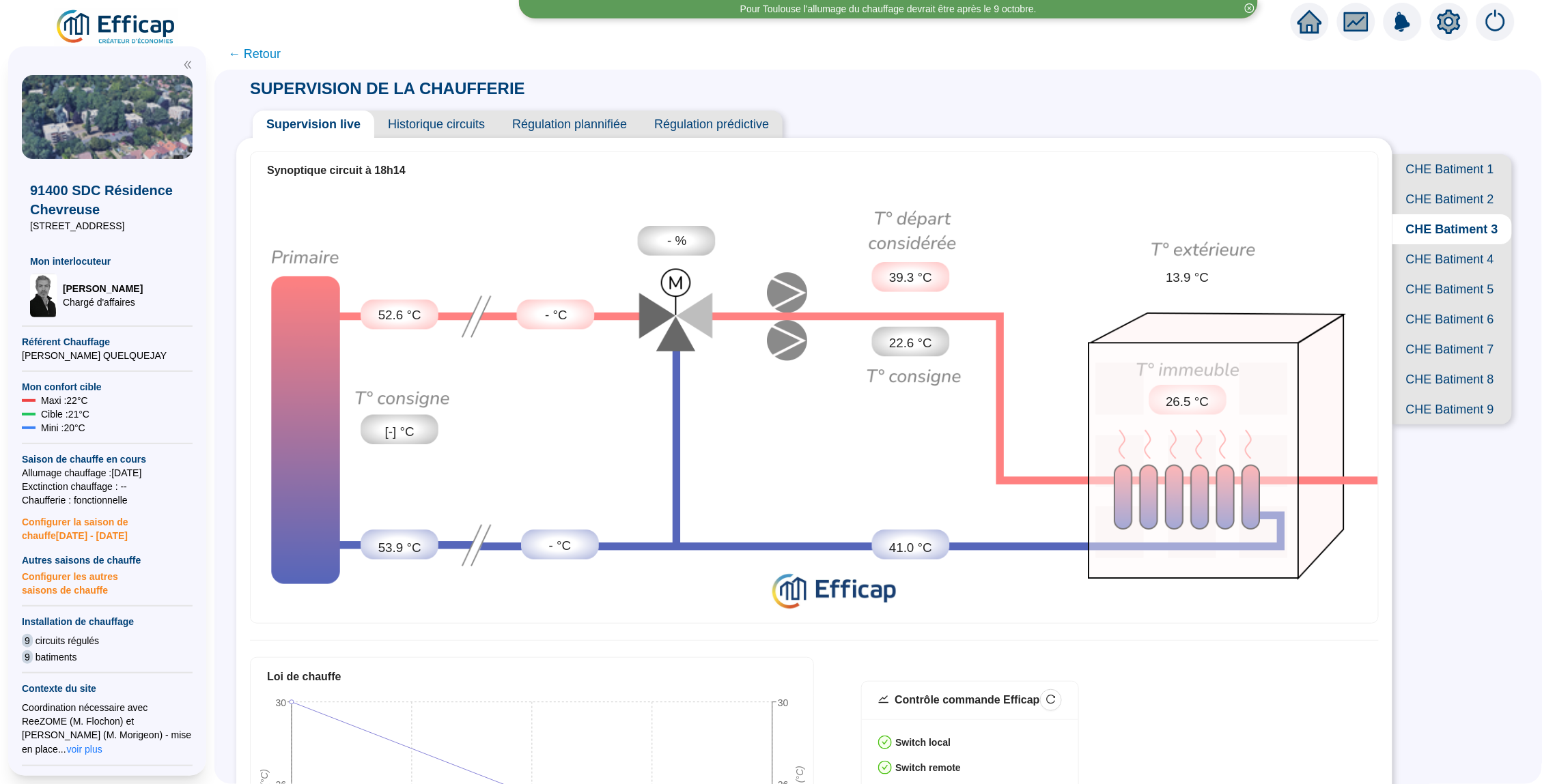
click at [438, 129] on span "Historique circuits" at bounding box center [436, 123] width 124 height 27
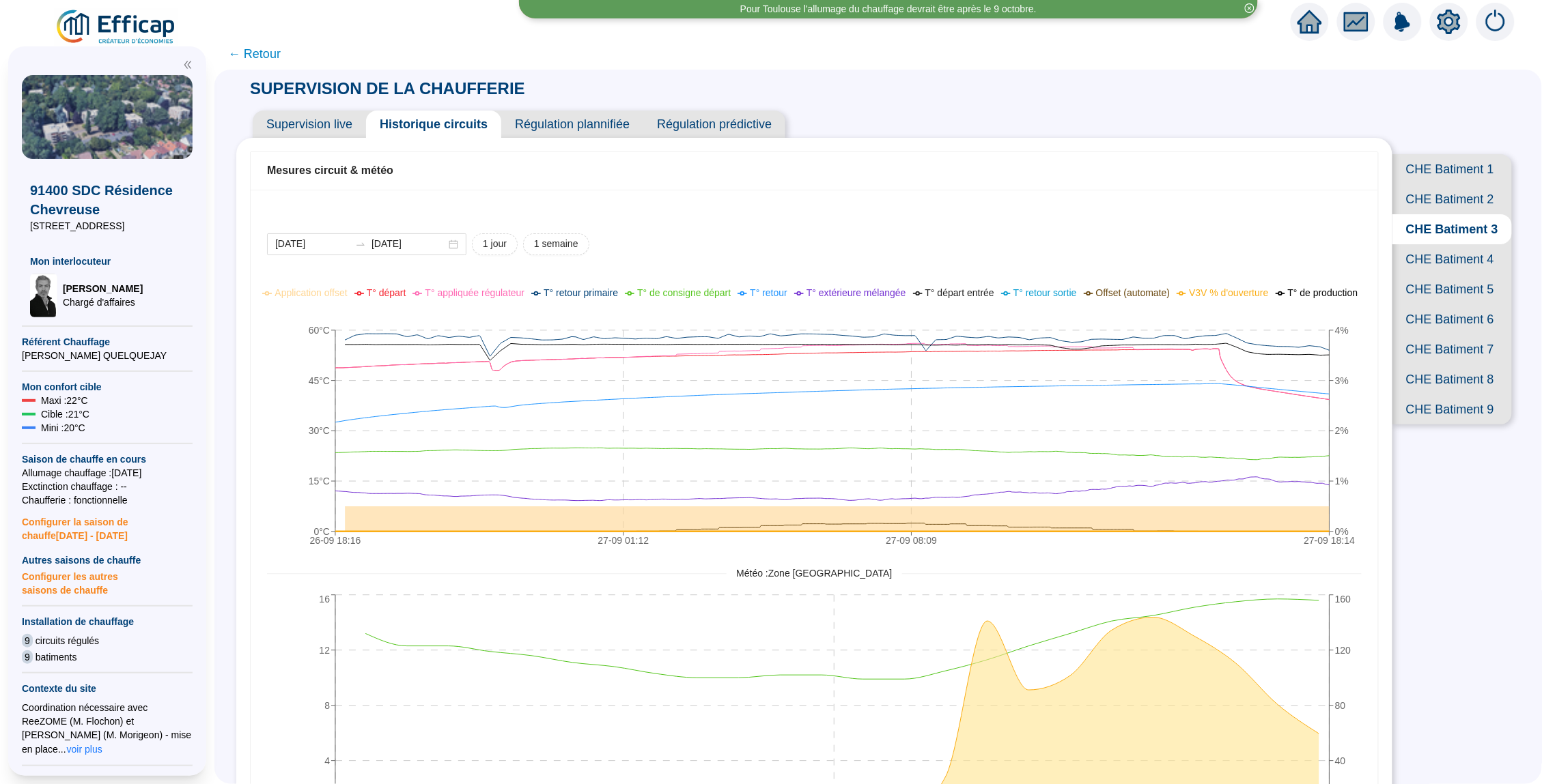
click at [1268, 293] on span "V3V % d'ouverture" at bounding box center [1228, 293] width 79 height 11
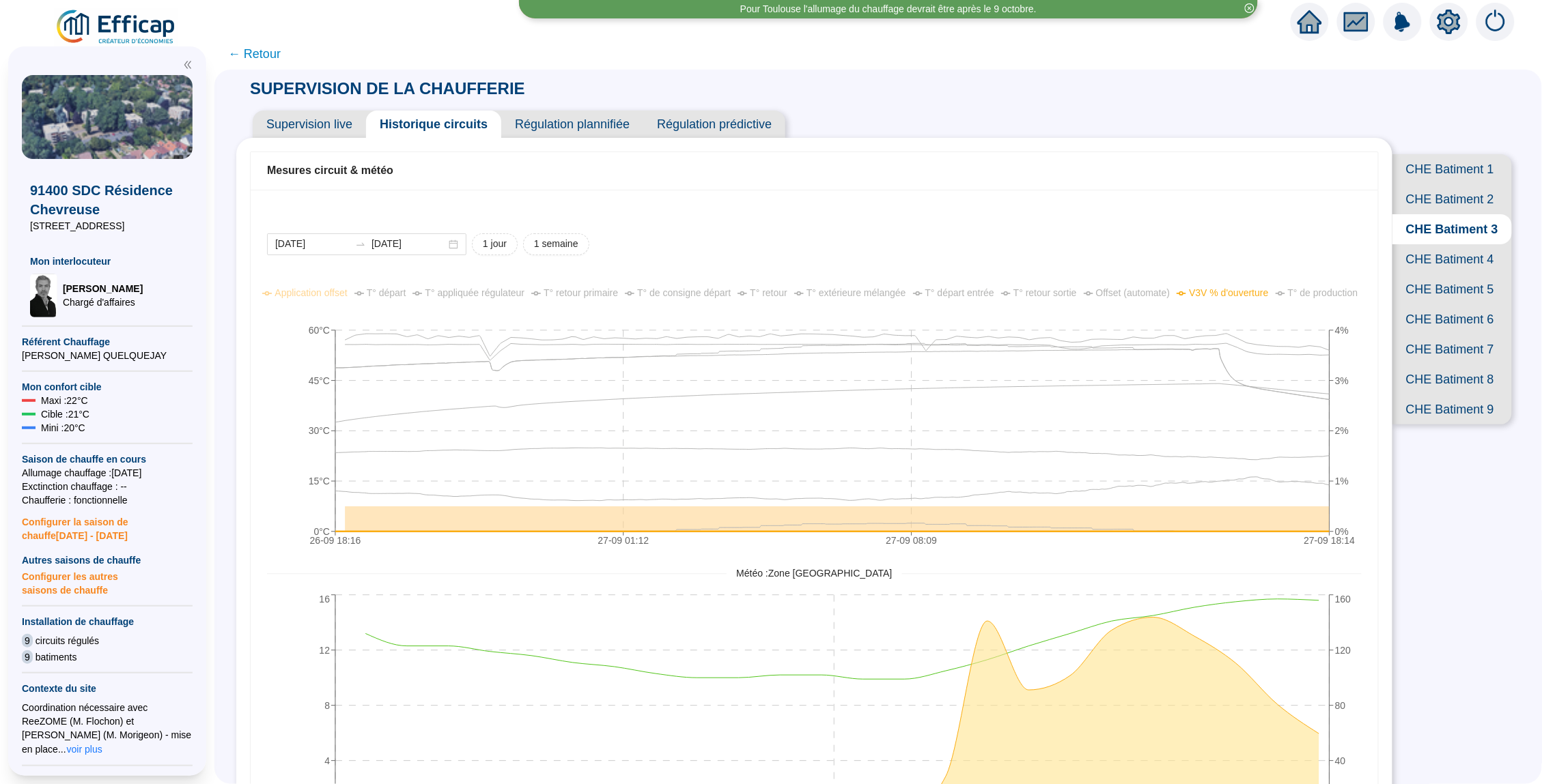
click at [1268, 299] on span "V3V % d'ouverture" at bounding box center [1228, 293] width 79 height 11
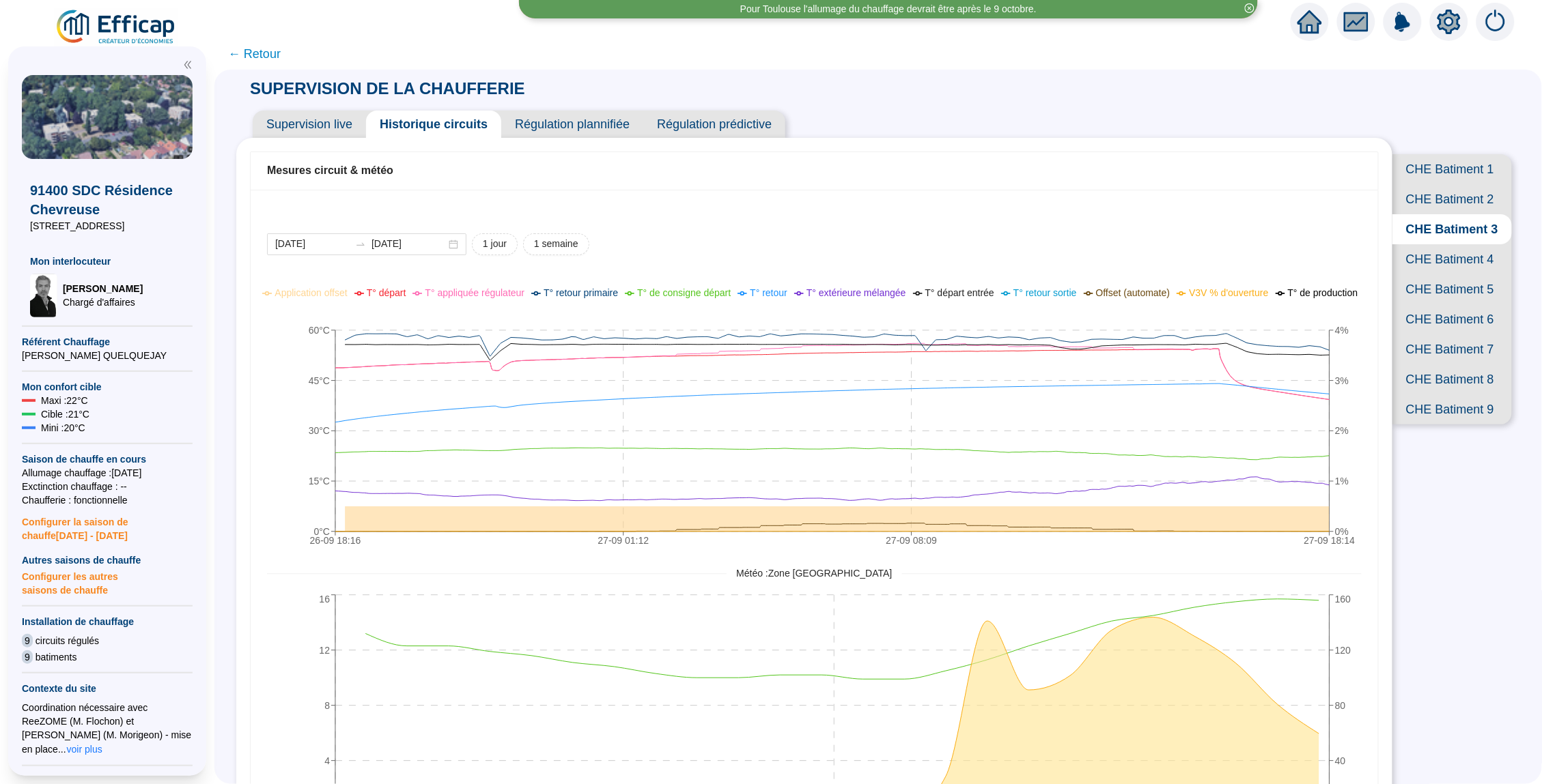
click at [1435, 283] on span "CHE Batiment 5" at bounding box center [1452, 289] width 120 height 30
click at [1443, 221] on span "CHE Batiment 3" at bounding box center [1452, 229] width 120 height 30
click at [1435, 306] on span "CHE Batiment 6" at bounding box center [1452, 319] width 120 height 30
click at [1453, 304] on span "CHE Batiment 6" at bounding box center [1452, 319] width 120 height 30
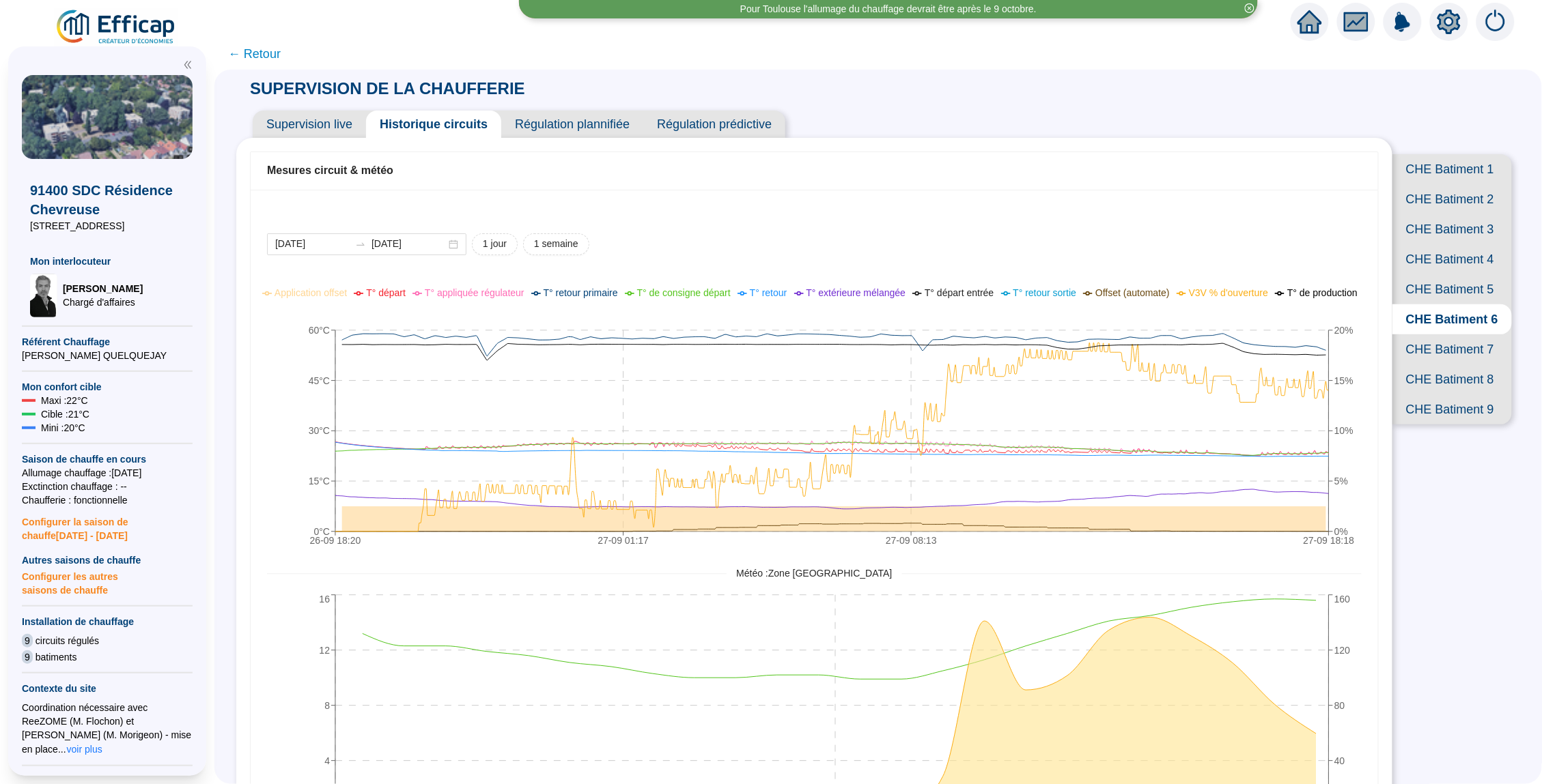
click at [1438, 340] on span "CHE Batiment 7" at bounding box center [1452, 350] width 120 height 30
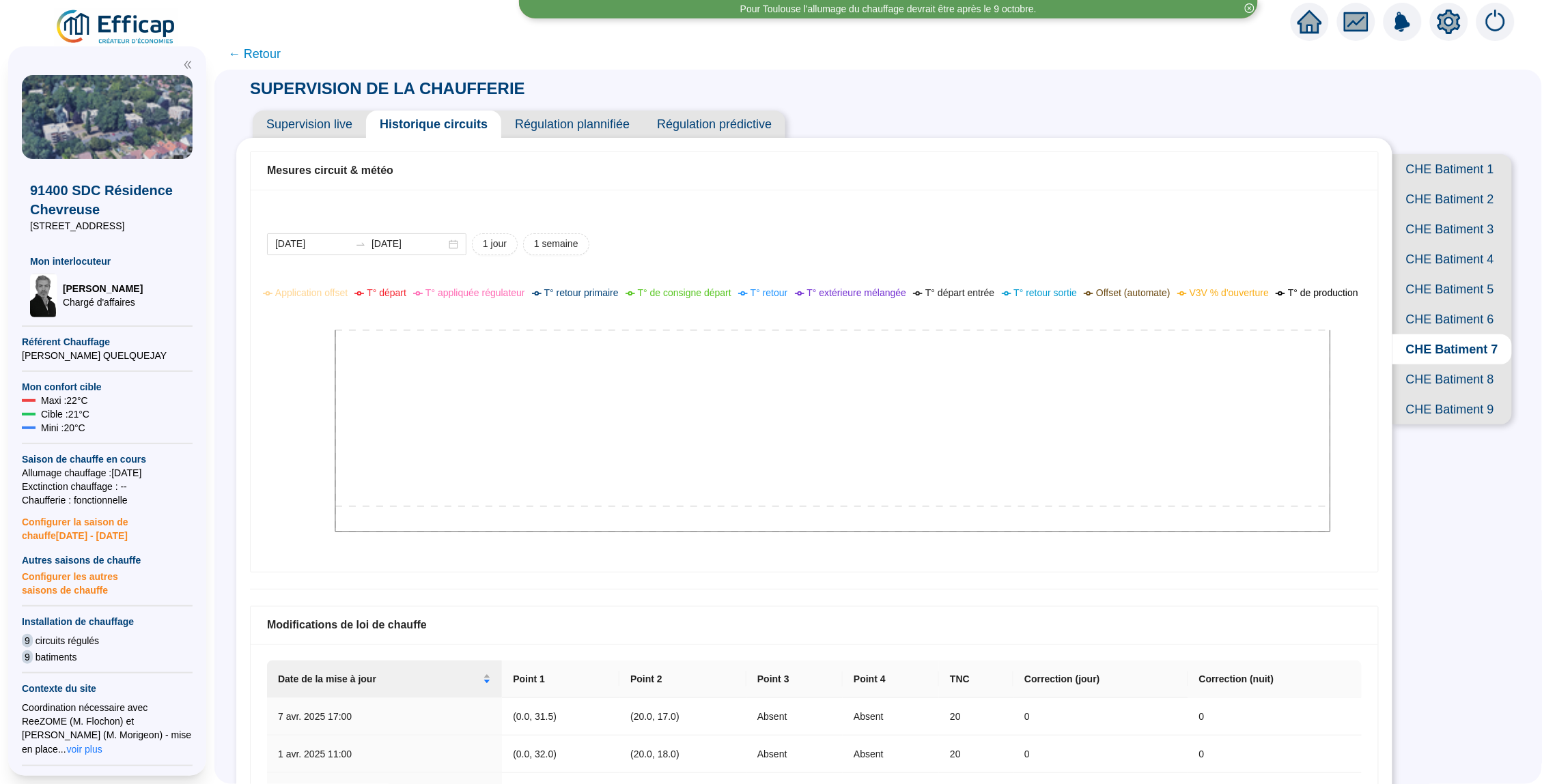
click at [1445, 366] on span "CHE Batiment 8" at bounding box center [1452, 380] width 120 height 30
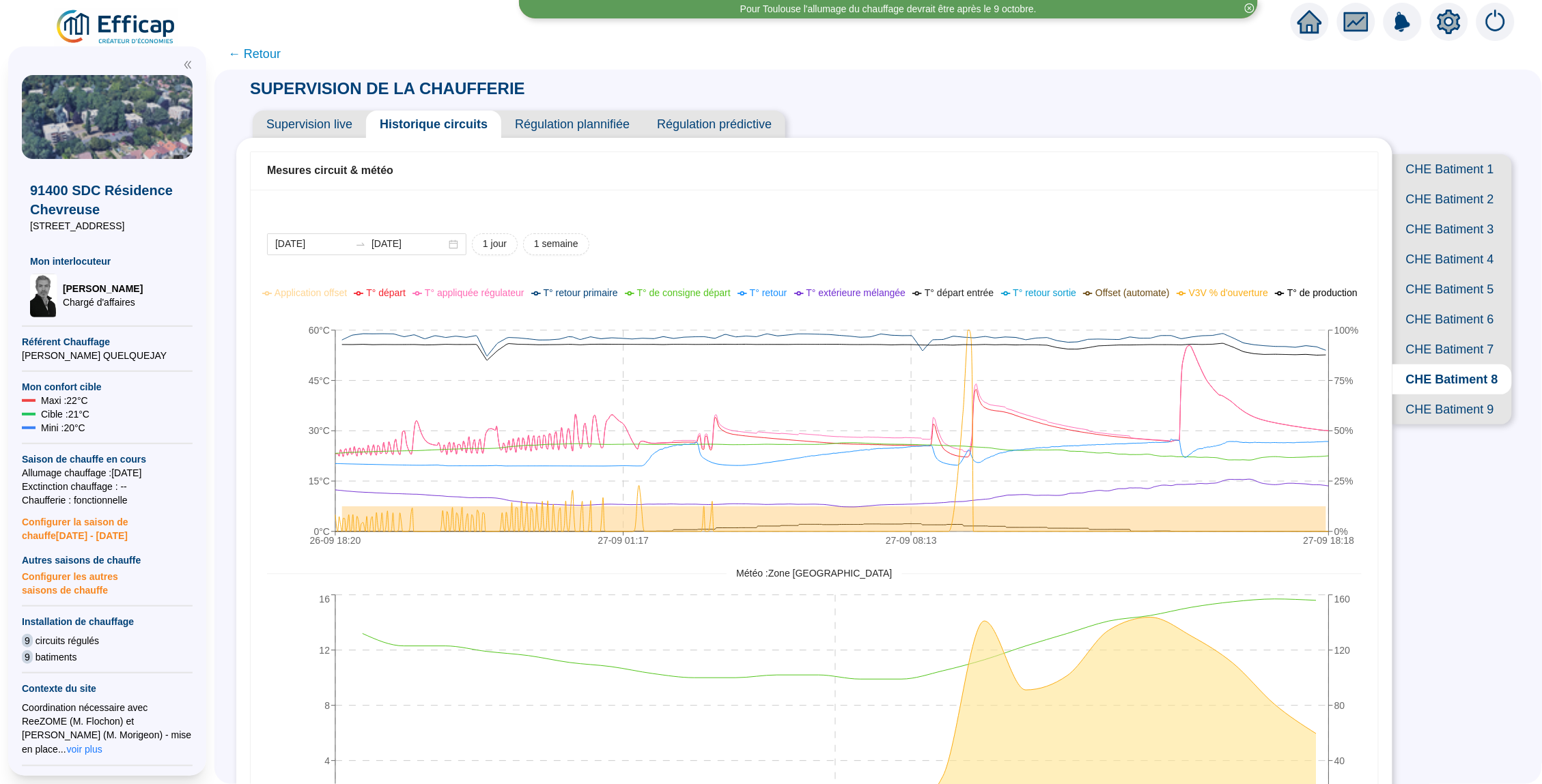
click at [1464, 202] on span "CHE Batiment 2" at bounding box center [1452, 200] width 120 height 30
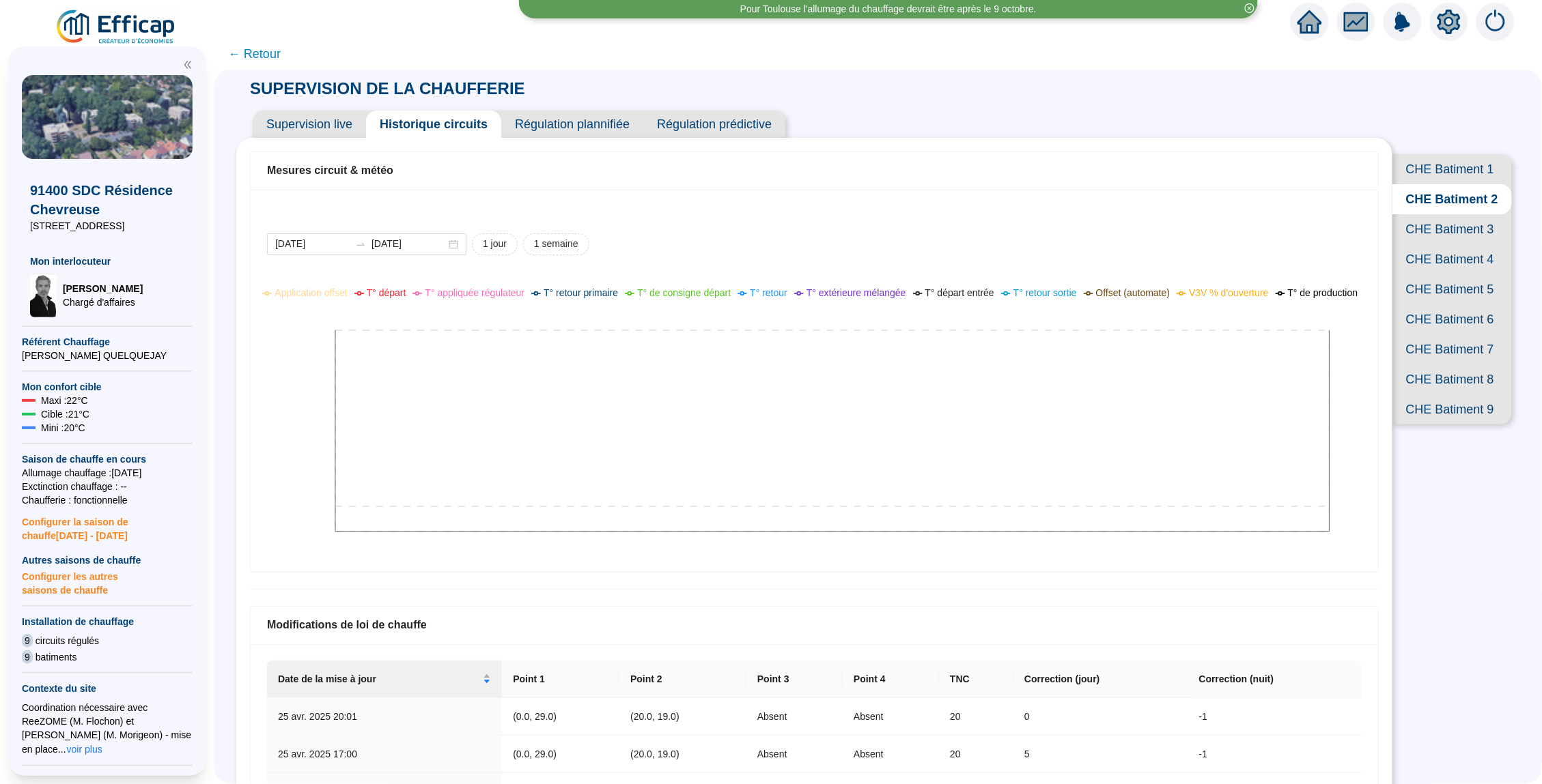
click at [1460, 225] on span "CHE Batiment 3" at bounding box center [1452, 229] width 120 height 30
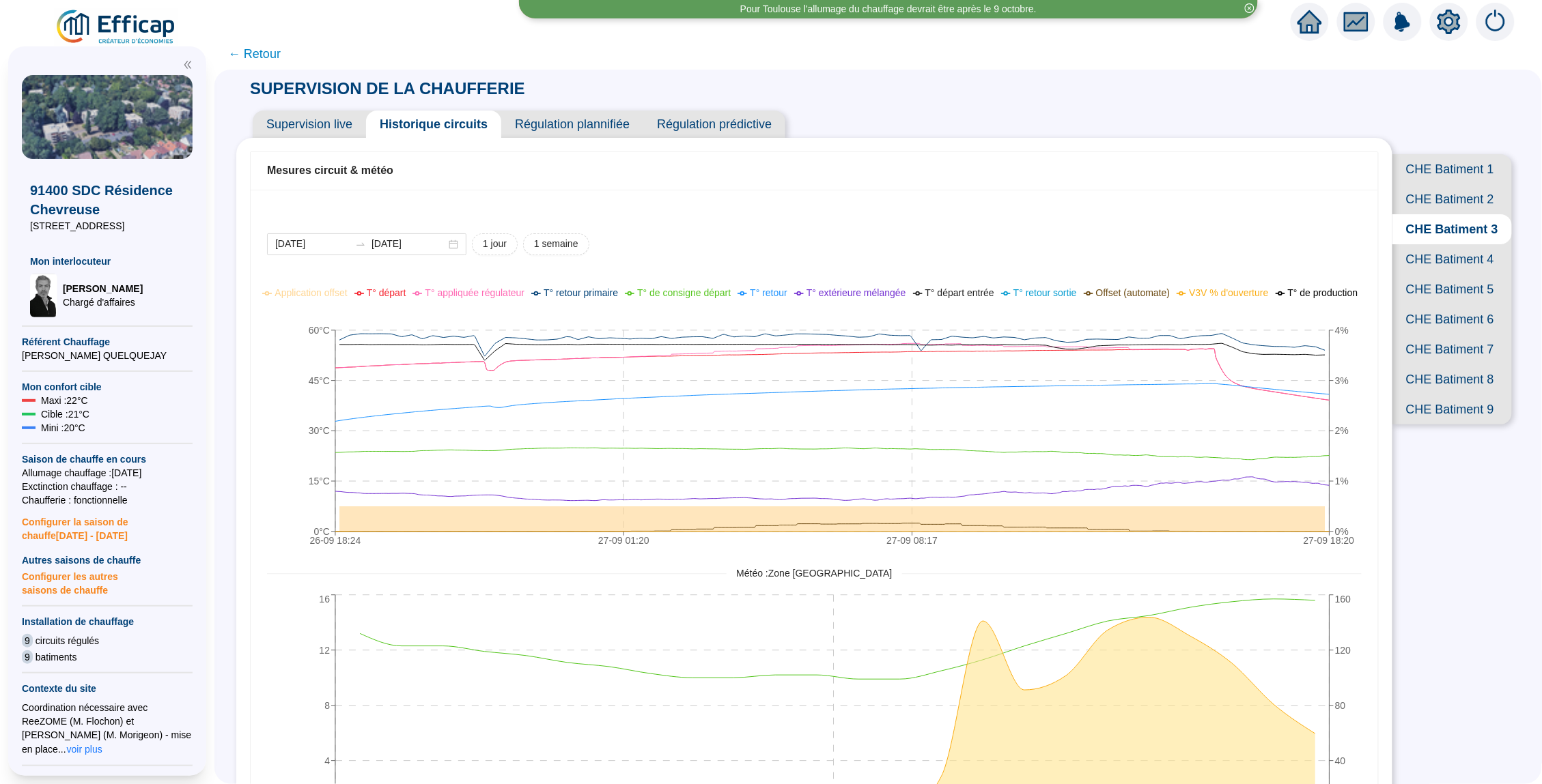
click at [1454, 173] on span "CHE Batiment 1" at bounding box center [1452, 170] width 120 height 30
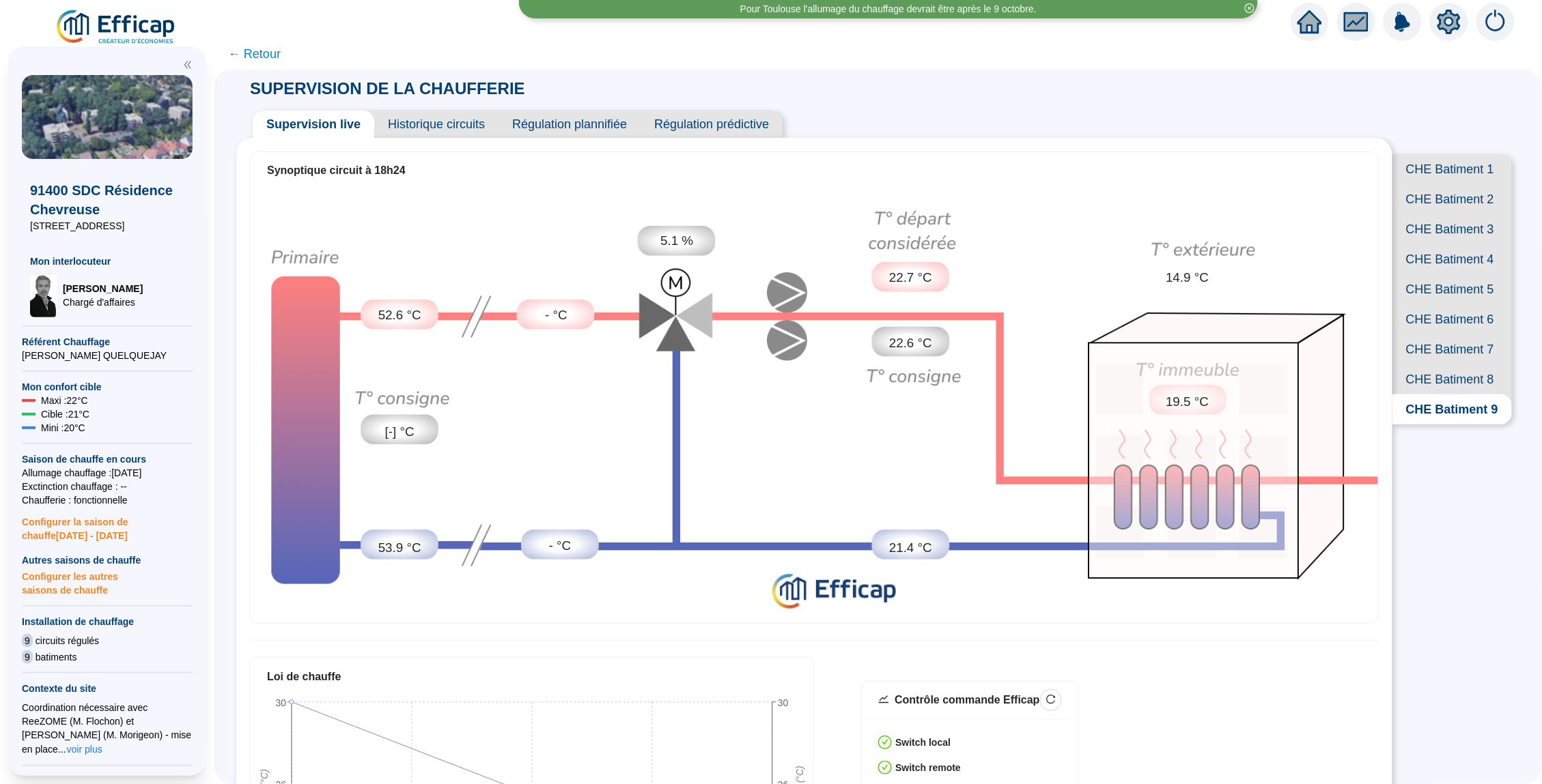
click at [415, 133] on span "Historique circuits" at bounding box center [436, 123] width 124 height 27
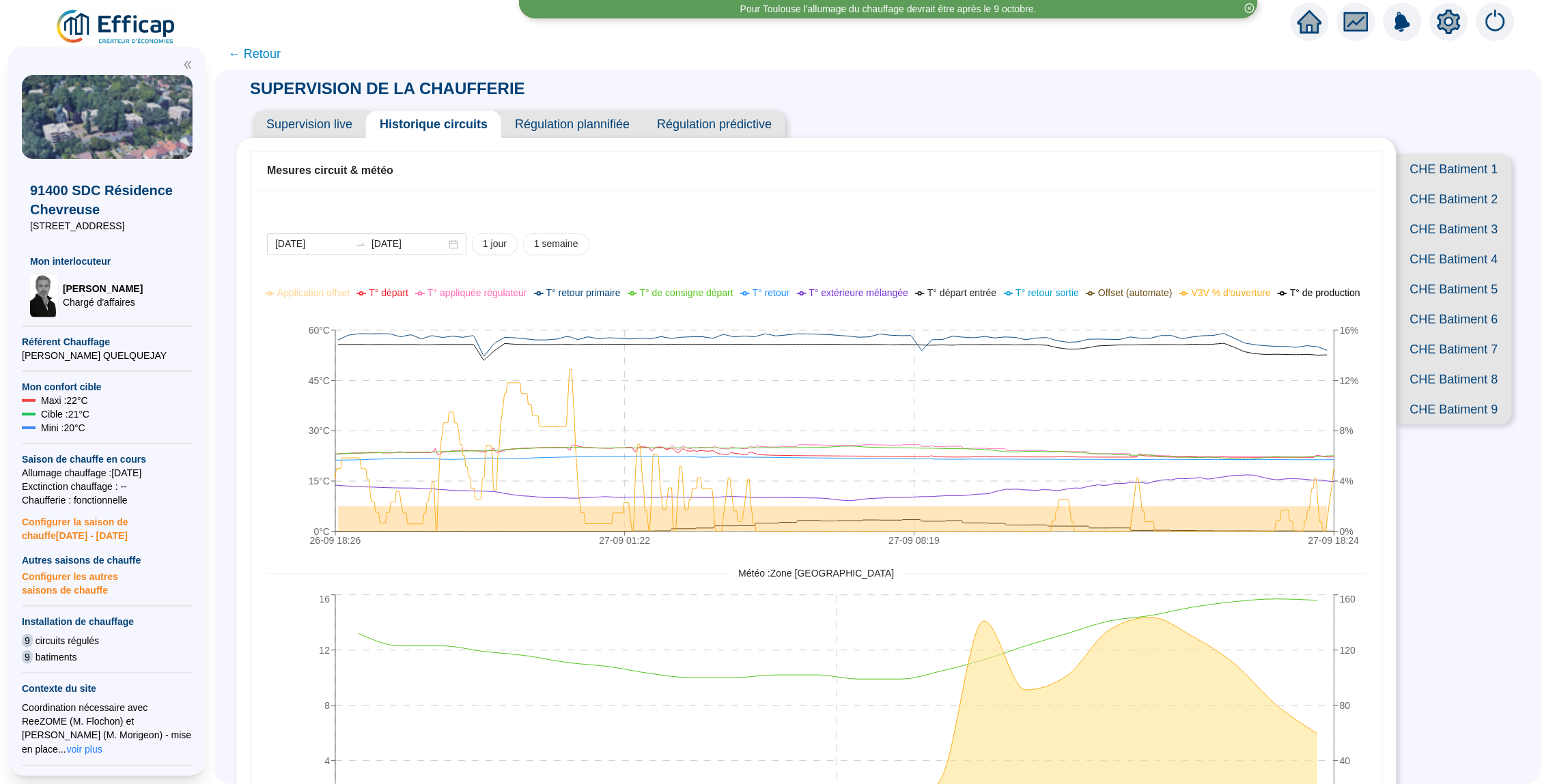
click at [1306, 9] on icon "home" at bounding box center [1309, 22] width 25 height 24
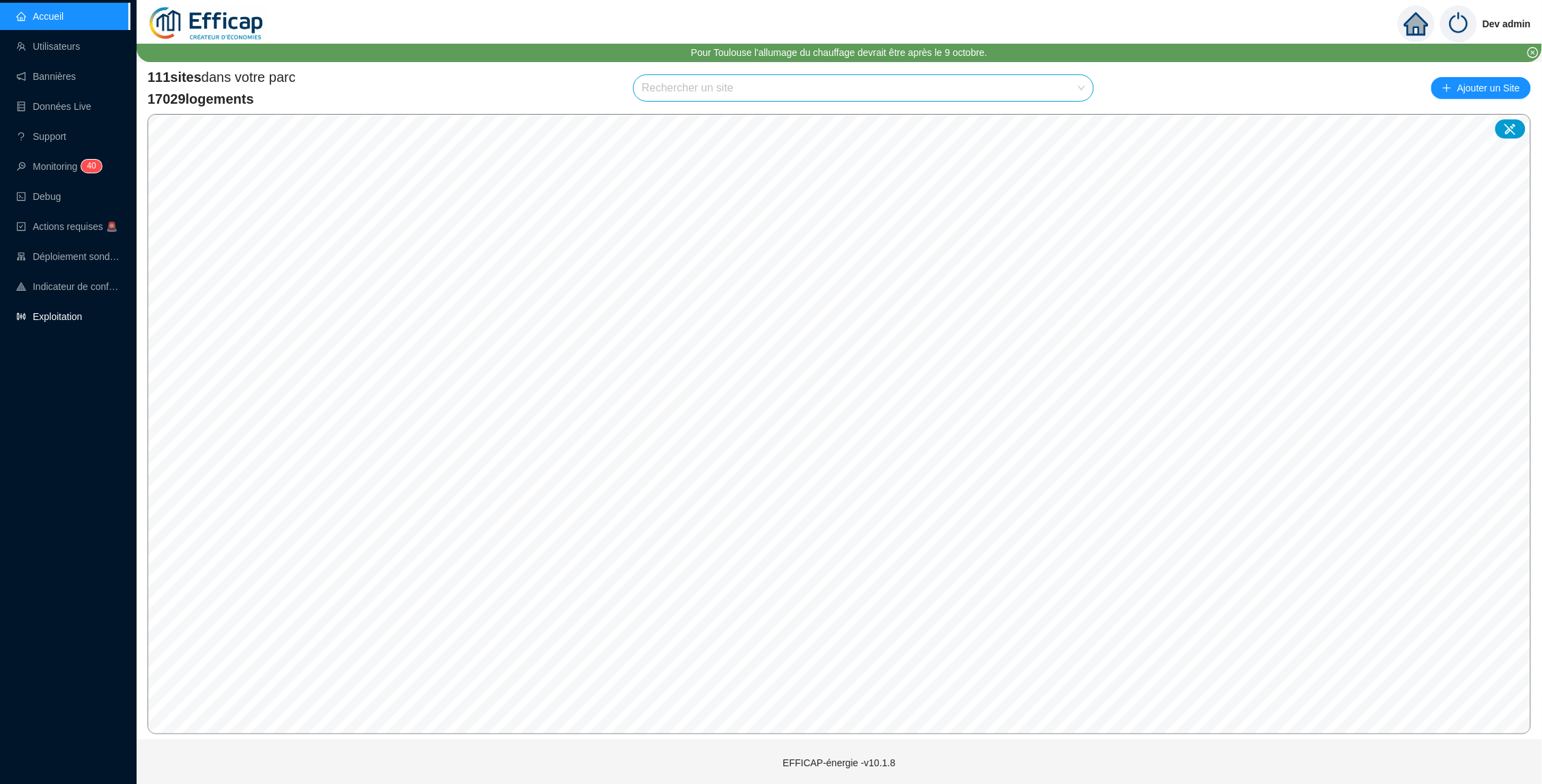
click at [54, 317] on link "Exploitation" at bounding box center [49, 317] width 66 height 11
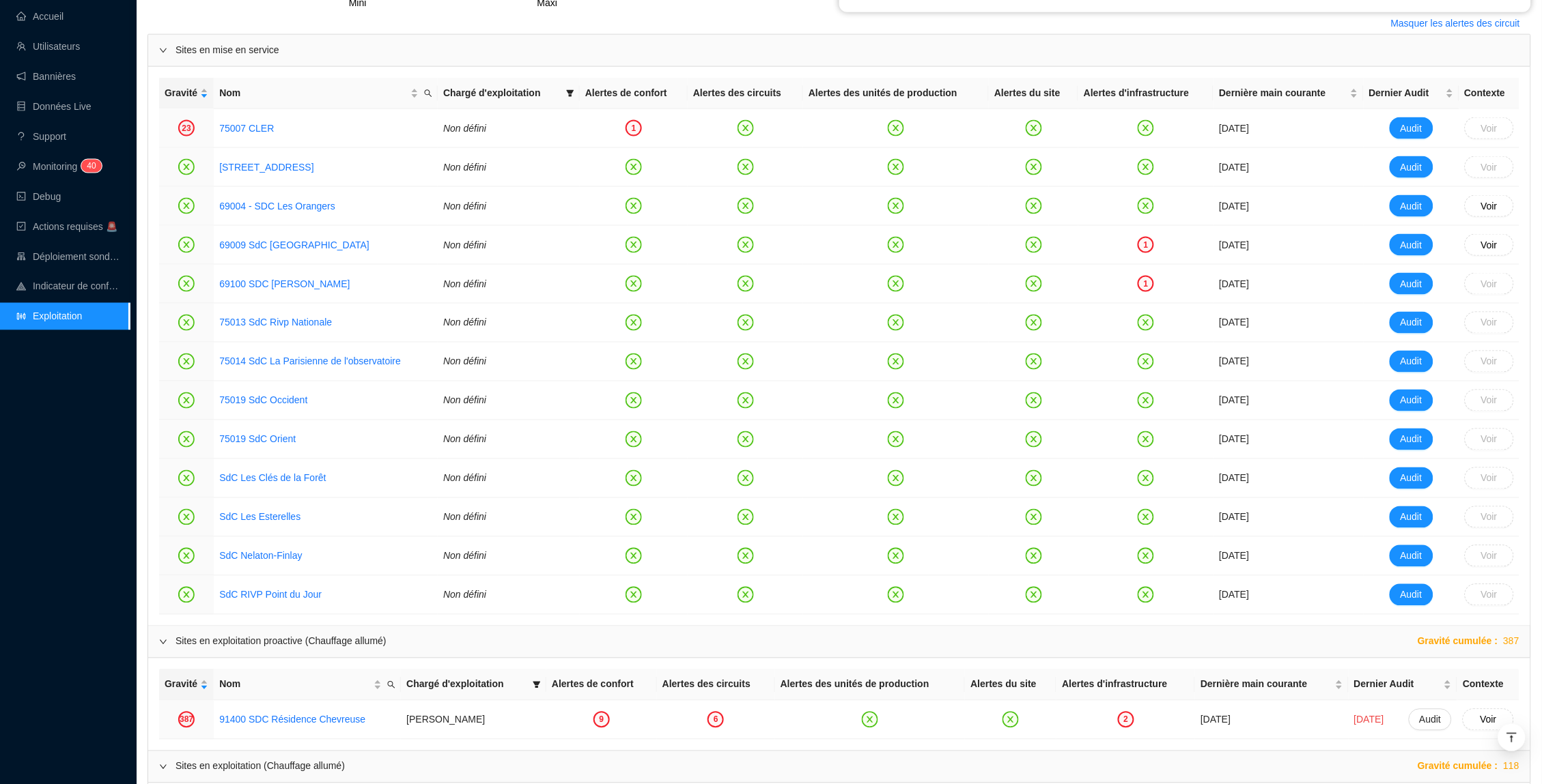
scroll to position [569, 0]
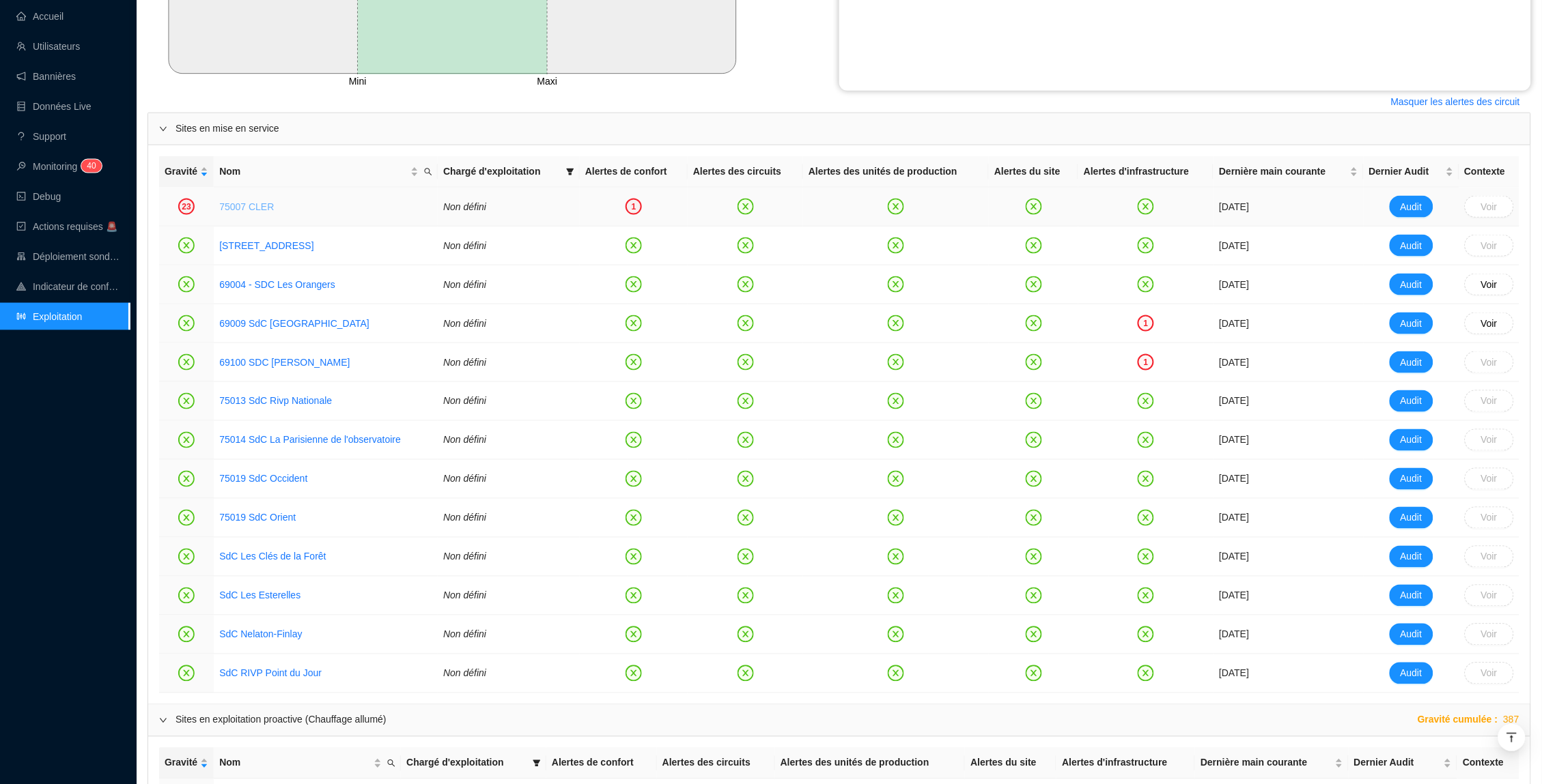
click at [258, 202] on link "75007 CLER" at bounding box center [247, 207] width 55 height 11
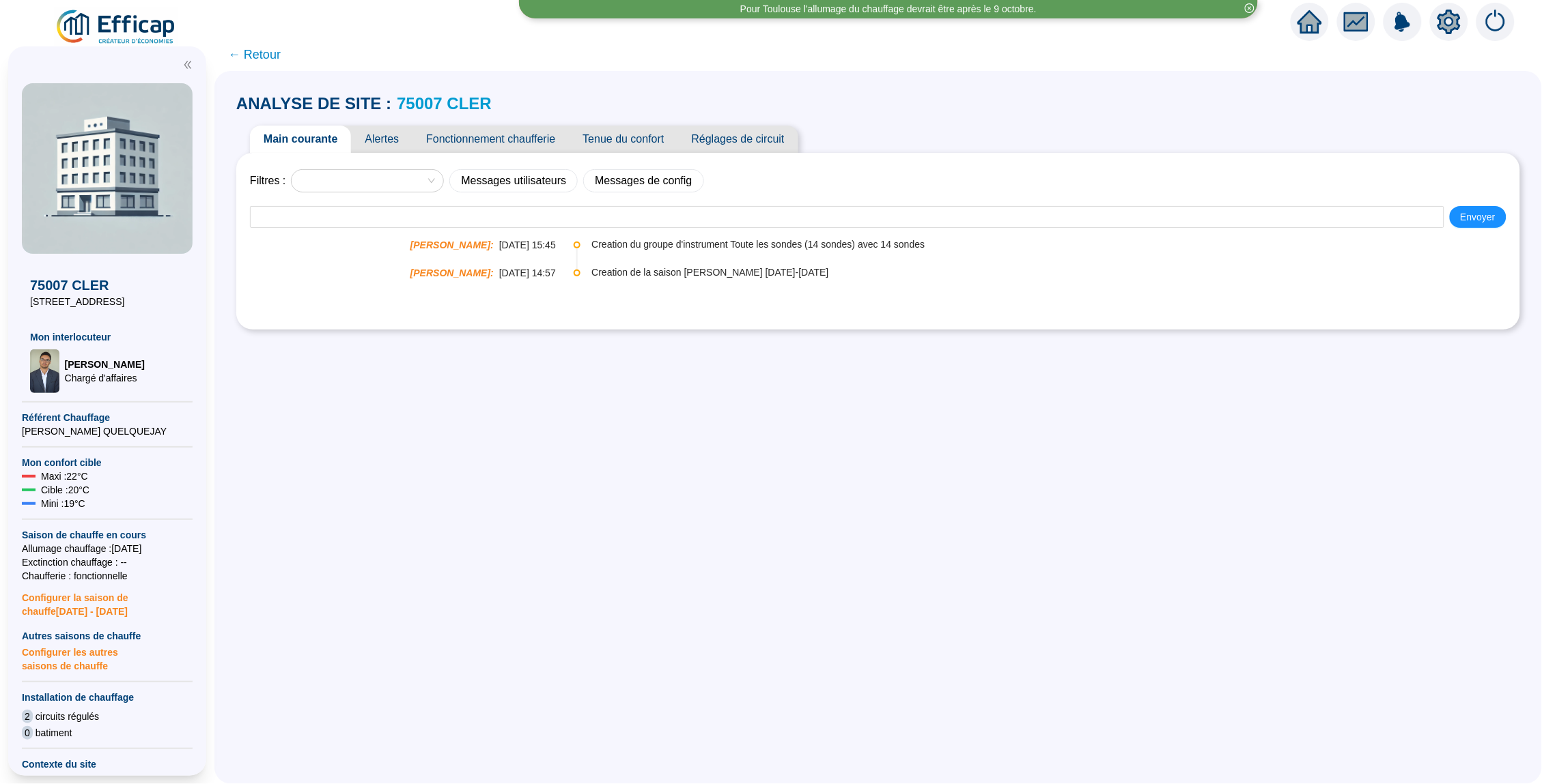
click at [551, 135] on span "Fonctionnement chaufferie" at bounding box center [490, 139] width 156 height 27
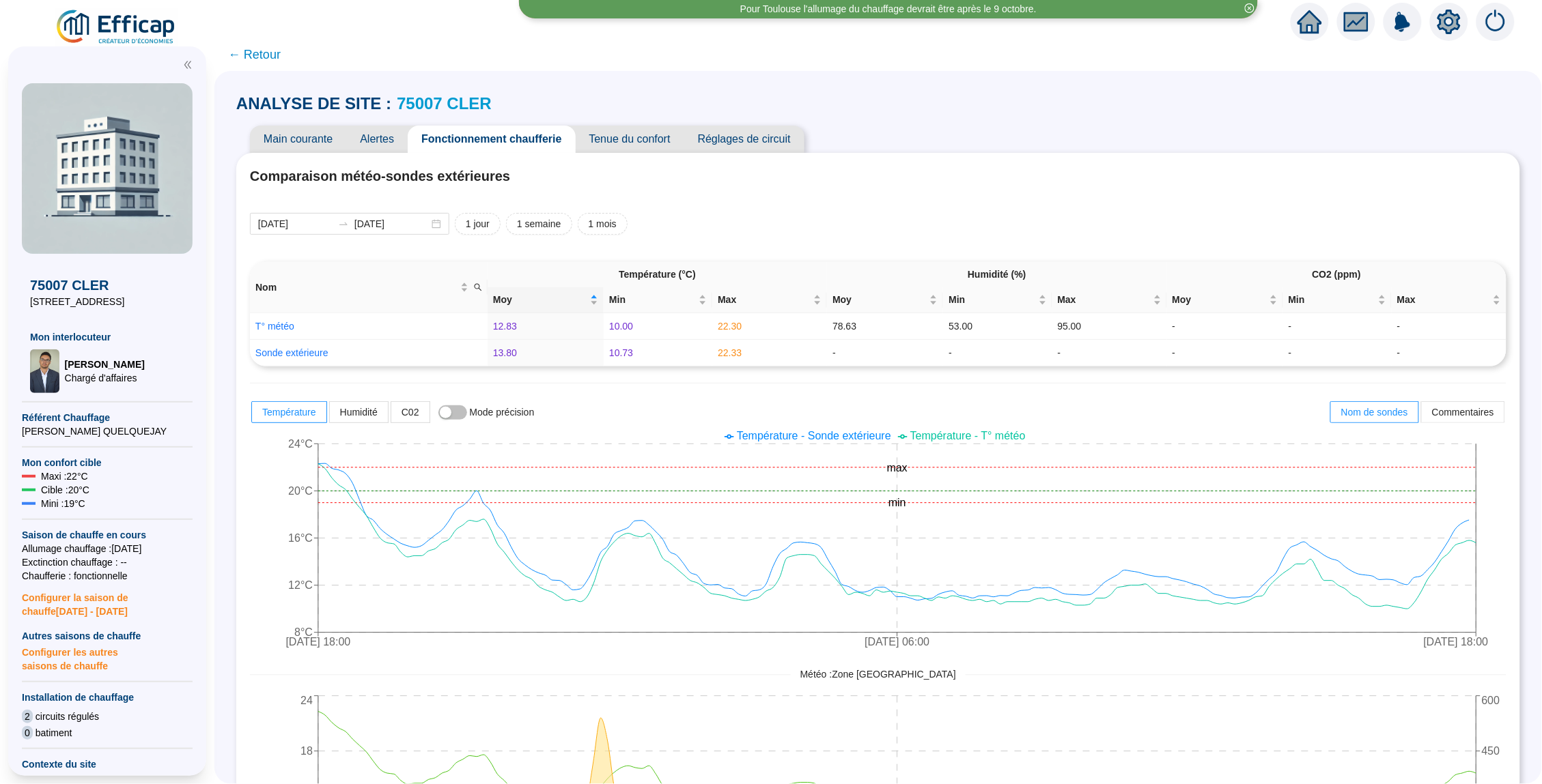
click at [381, 146] on span "Alertes" at bounding box center [376, 139] width 61 height 27
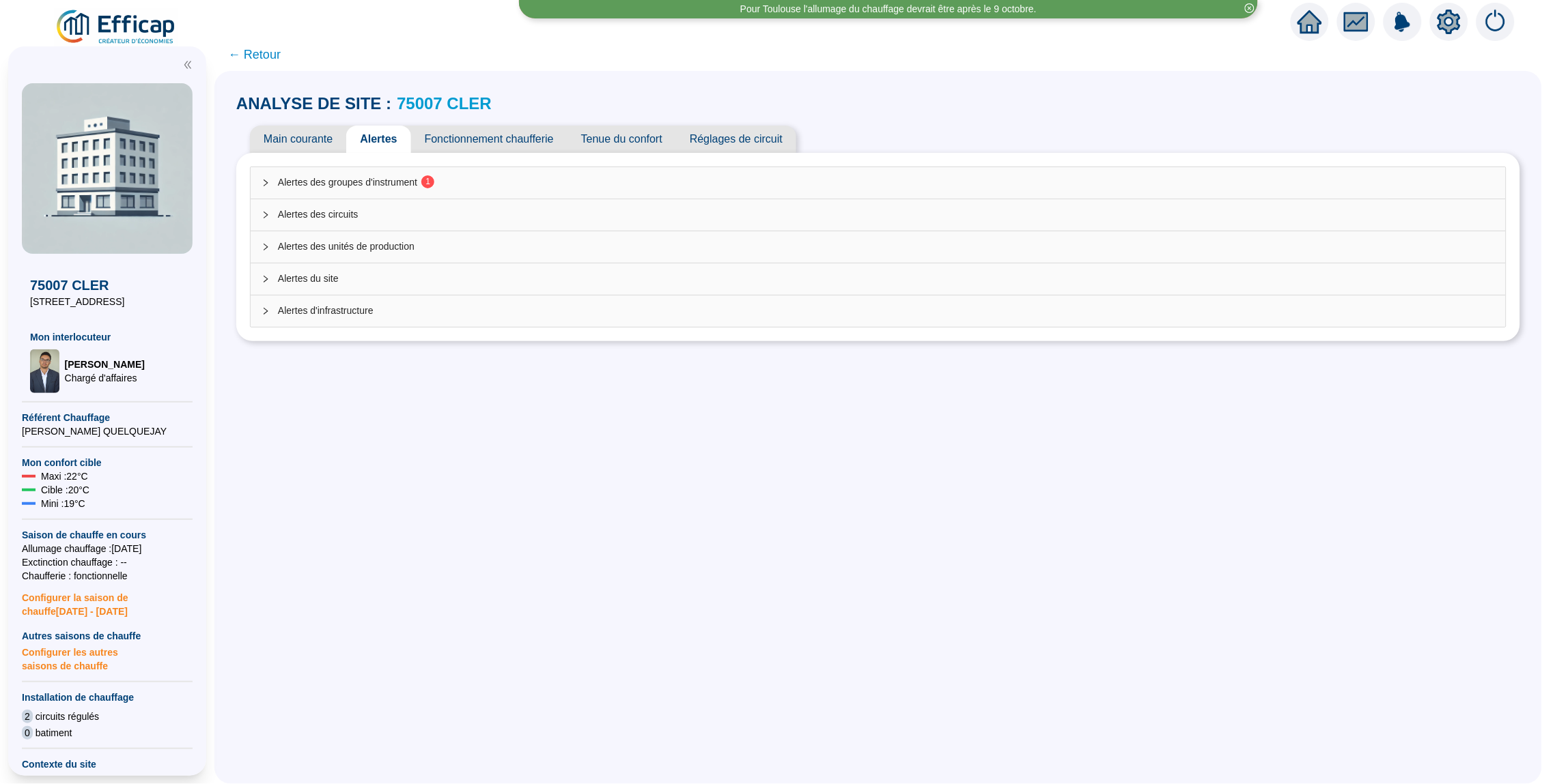
click at [381, 167] on div "Alertes des groupes d'instrument 1 Alertes des circuits Alertes des unités de p…" at bounding box center [878, 247] width 1256 height 161
click at [381, 167] on div "Alertes des groupes d'instrument 1" at bounding box center [878, 182] width 1255 height 31
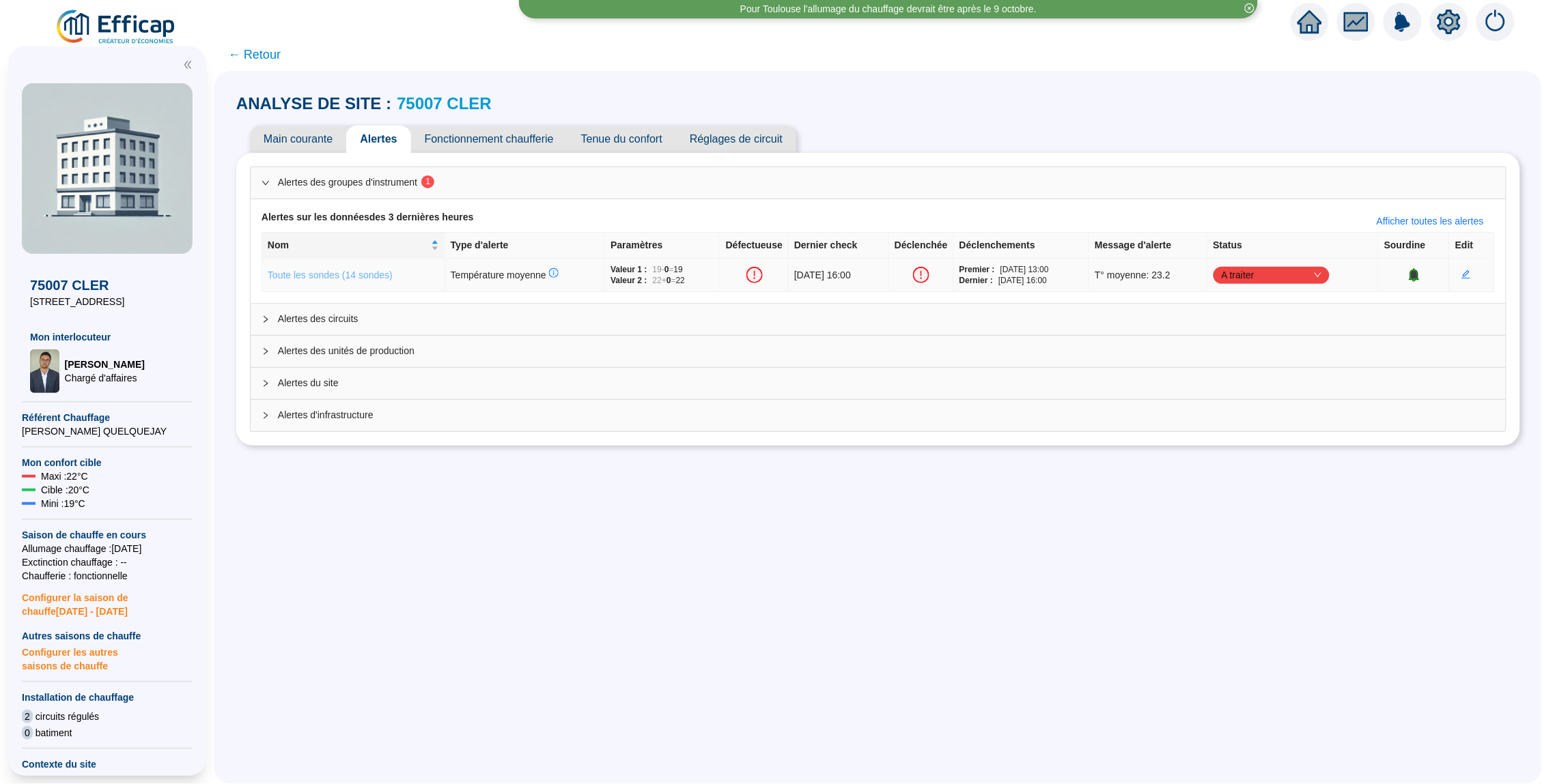
click at [339, 278] on link "Toute les sondes (14 sondes)" at bounding box center [330, 275] width 125 height 11
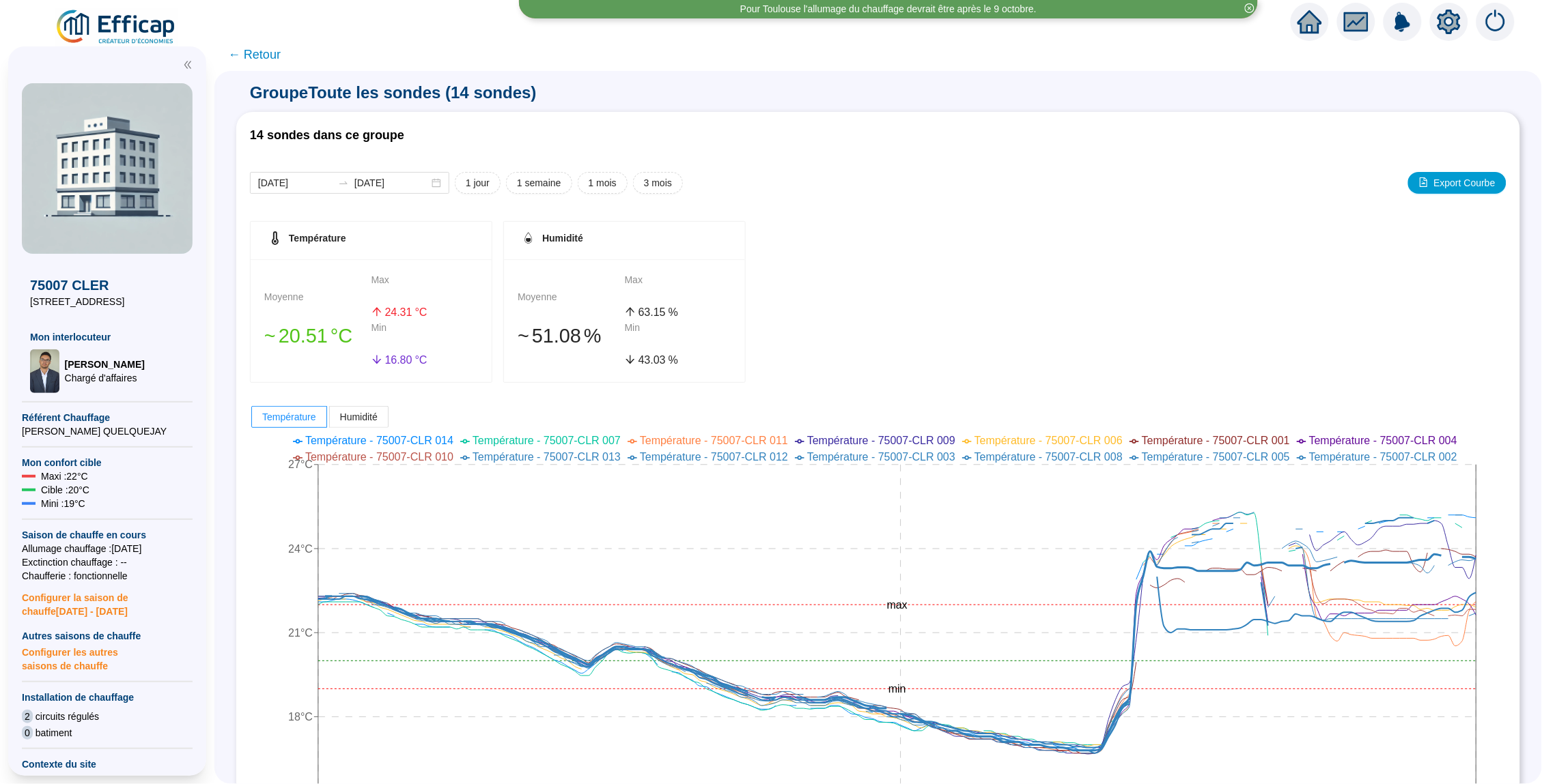
click at [265, 56] on span "← Retour" at bounding box center [254, 55] width 53 height 19
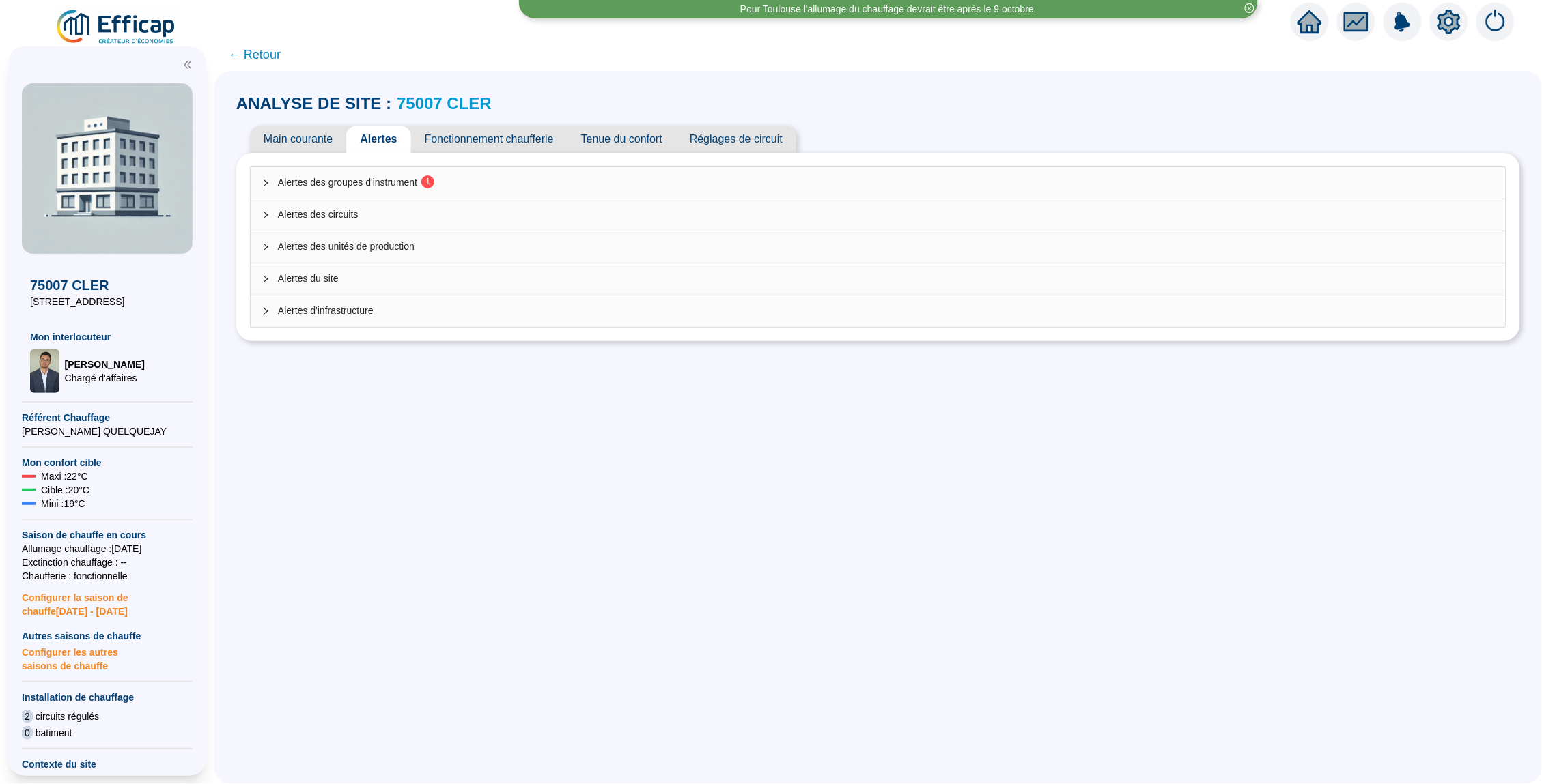
click at [261, 58] on span "← Retour" at bounding box center [254, 55] width 53 height 19
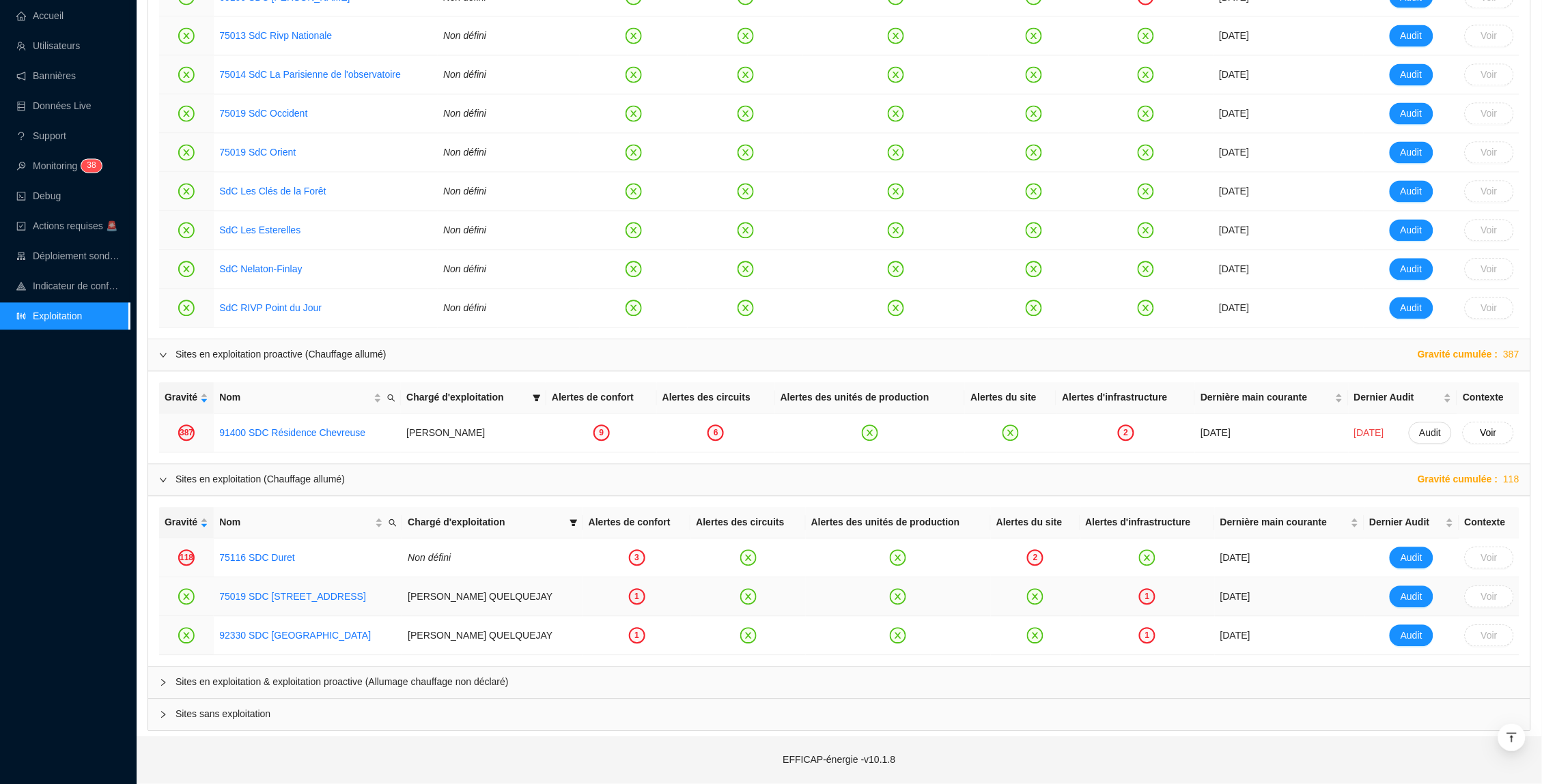
scroll to position [935, 0]
click at [315, 635] on link "92330 SDC Parc Penthievre" at bounding box center [295, 636] width 152 height 11
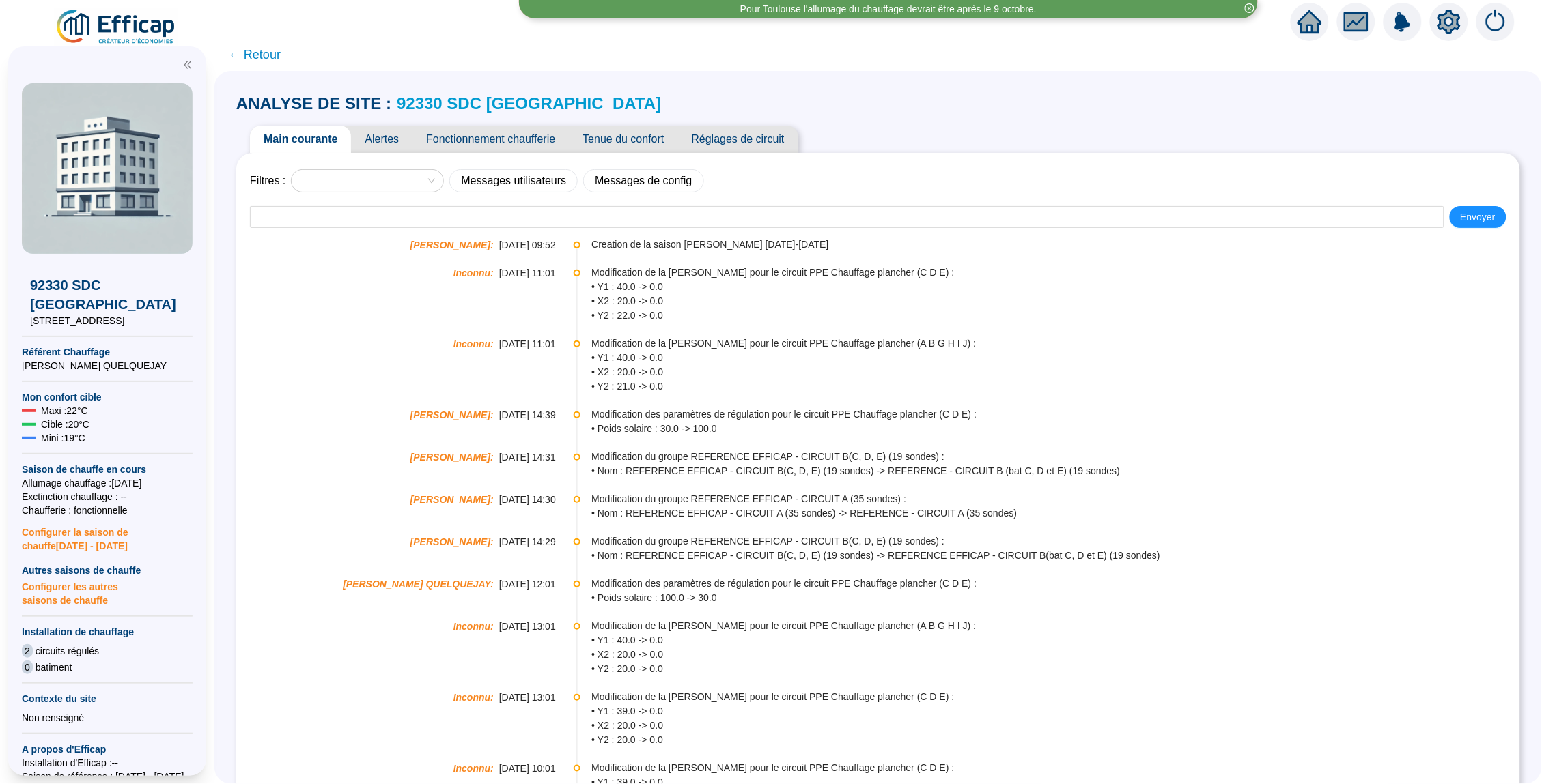
click at [374, 135] on span "Alertes" at bounding box center [381, 139] width 61 height 27
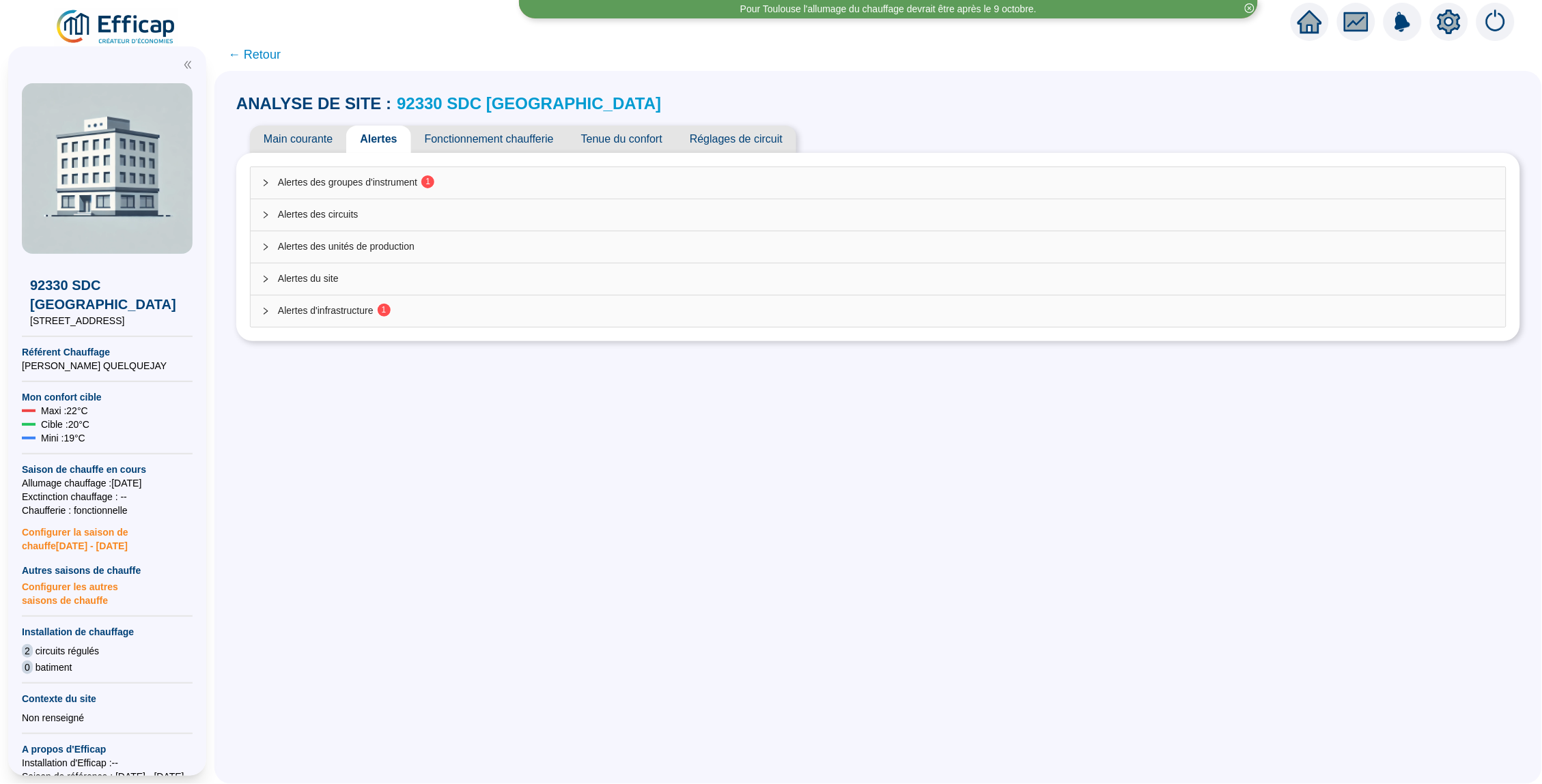
click at [442, 189] on div "Alertes des groupes d'instrument 1" at bounding box center [878, 182] width 1255 height 31
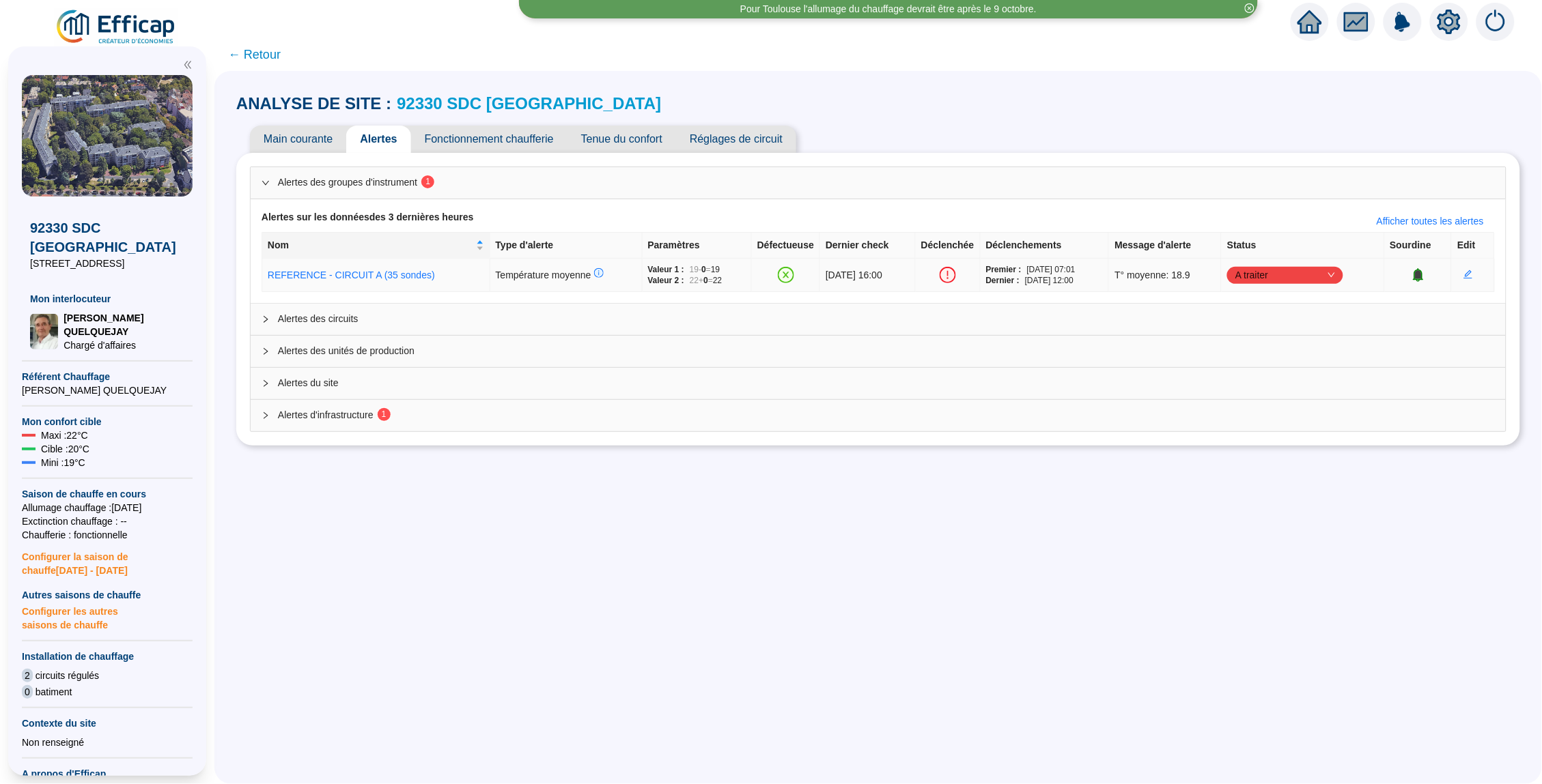
click at [1286, 275] on span "A traiter" at bounding box center [1285, 275] width 100 height 21
click at [1286, 347] on div "Traité" at bounding box center [1310, 343] width 94 height 14
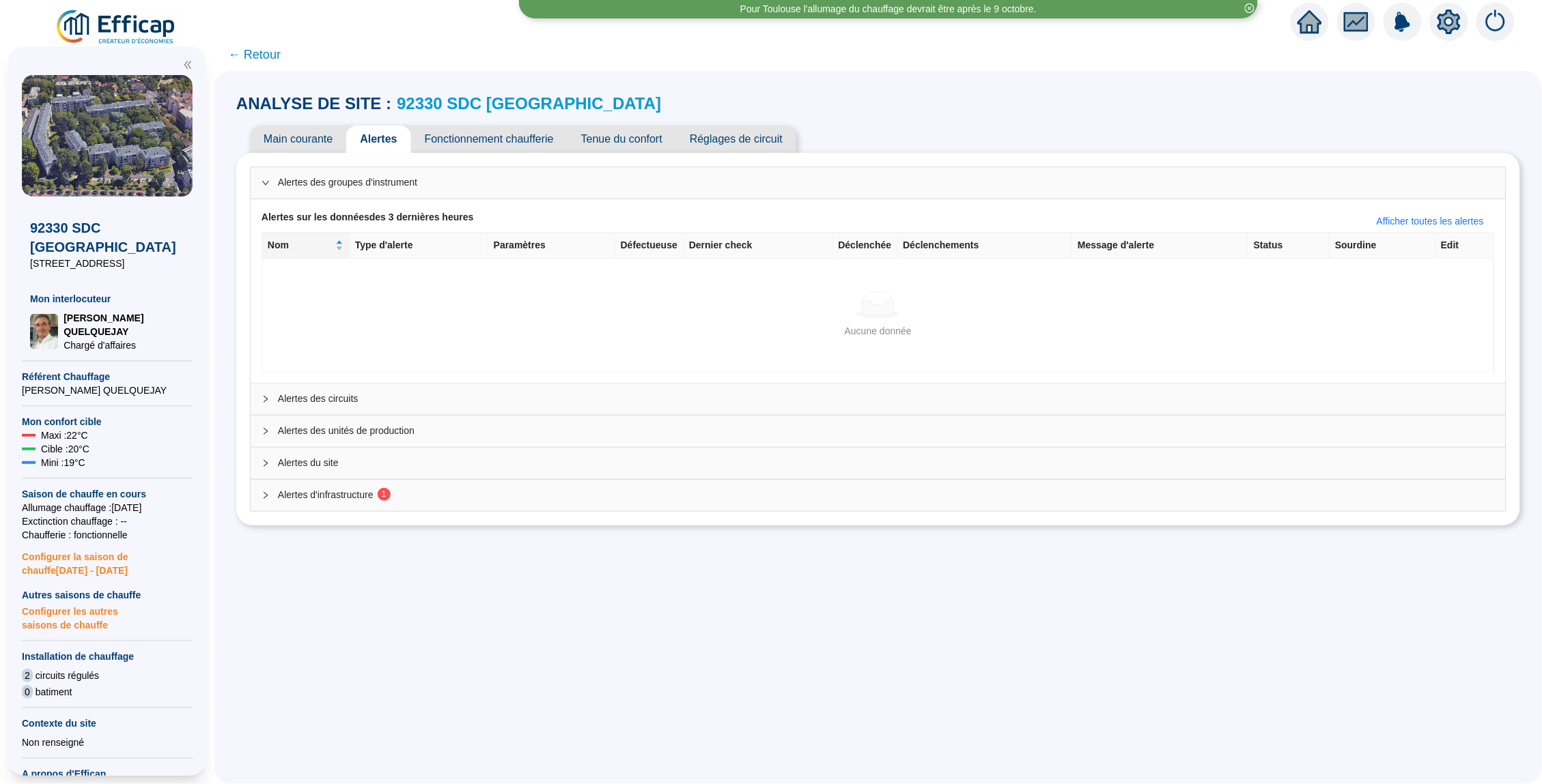
click at [487, 107] on link "92330 SDC Parc Penthievre" at bounding box center [529, 104] width 264 height 19
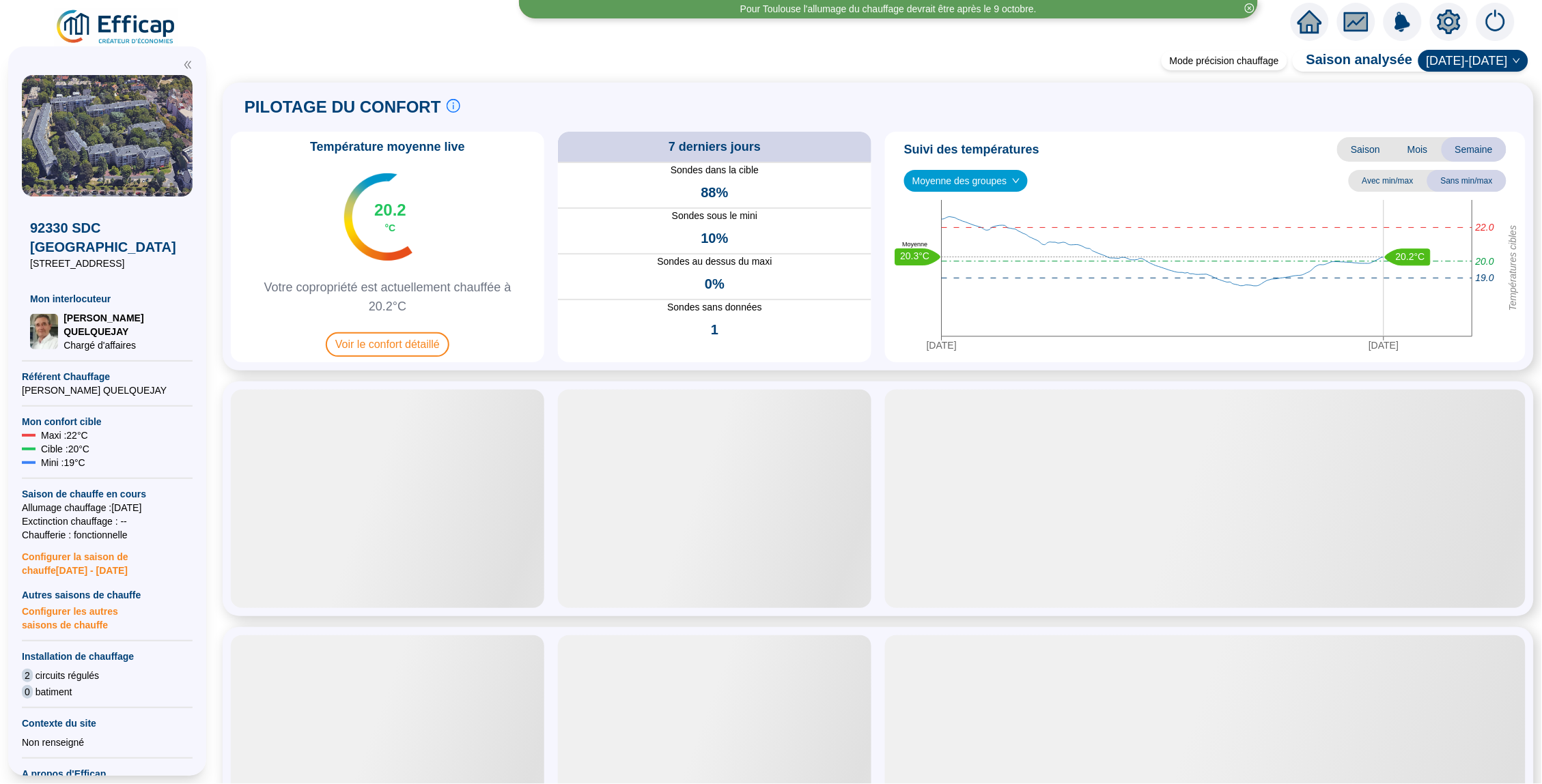
click at [997, 180] on span "Moyenne des groupes" at bounding box center [966, 181] width 107 height 21
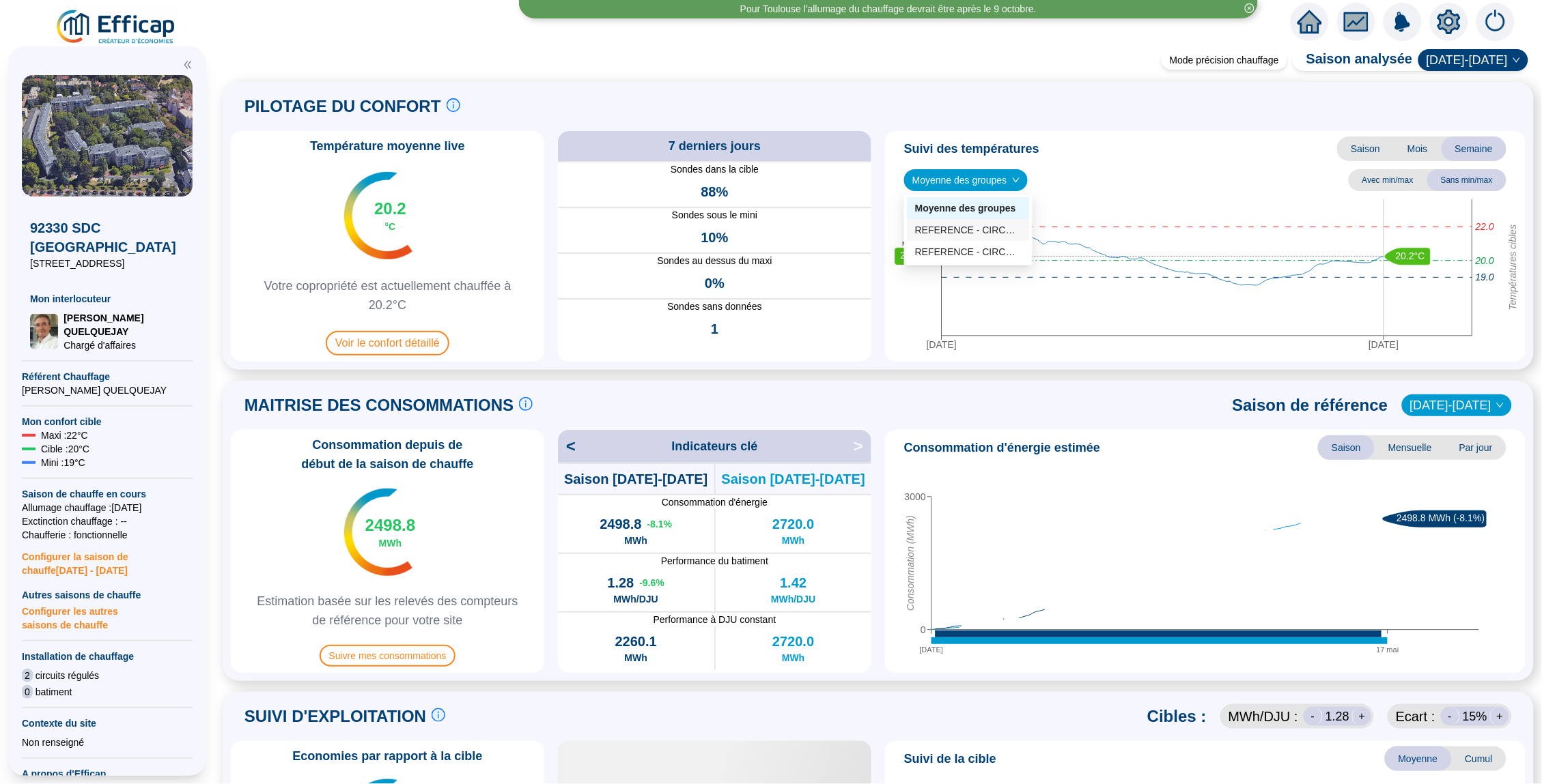
click at [989, 236] on div "REFERENCE - CIRCUIT B (bat C, D et E) (19 sondes)" at bounding box center [968, 230] width 107 height 14
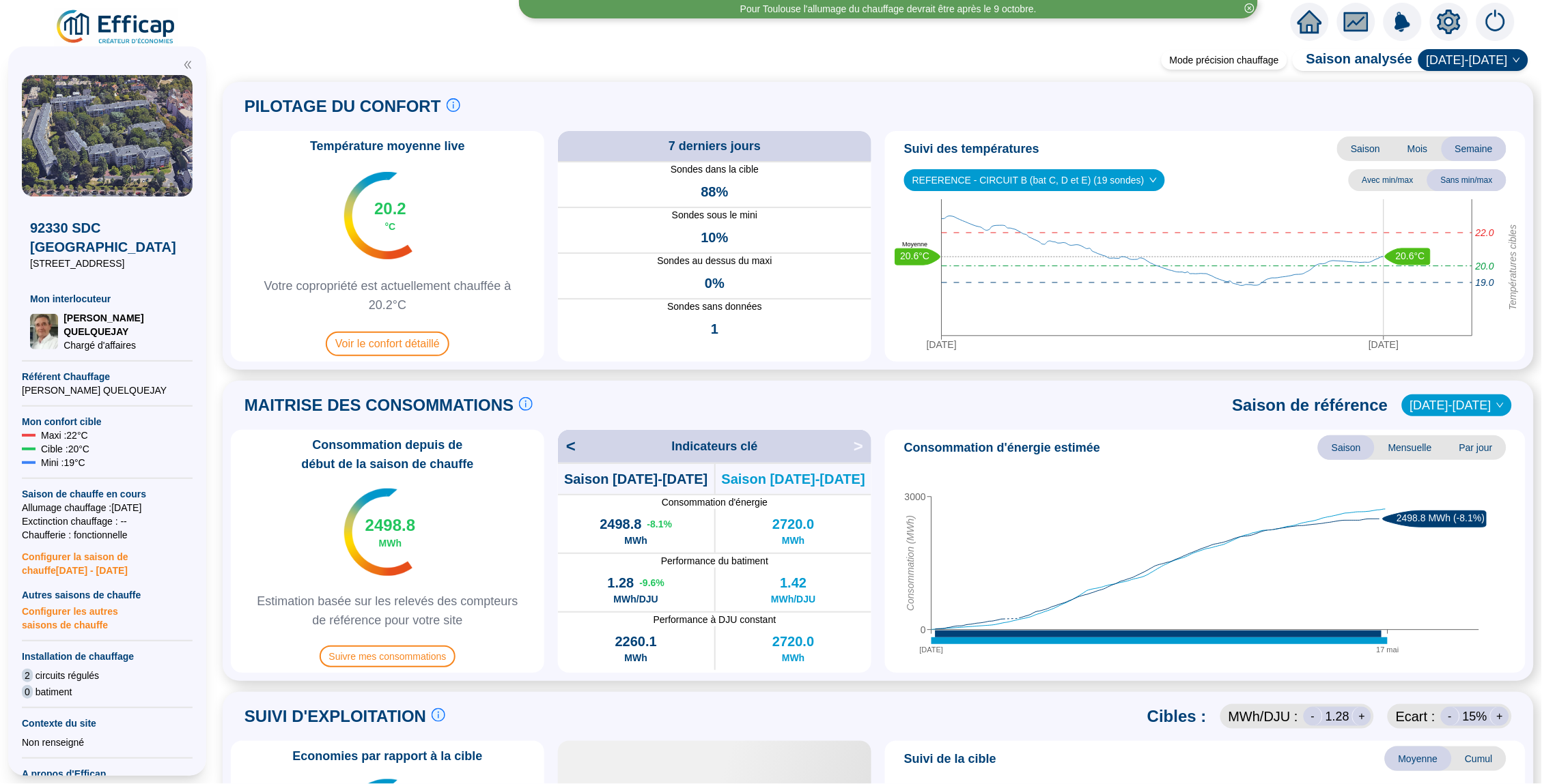
click at [985, 186] on span "REFERENCE - CIRCUIT B (bat C, D et E) (19 sondes)" at bounding box center [1034, 180] width 244 height 21
click at [992, 252] on div "REFERENCE - CIRCUIT A (35 sondes)" at bounding box center [1036, 251] width 241 height 14
click at [1304, 24] on icon "home" at bounding box center [1309, 22] width 25 height 19
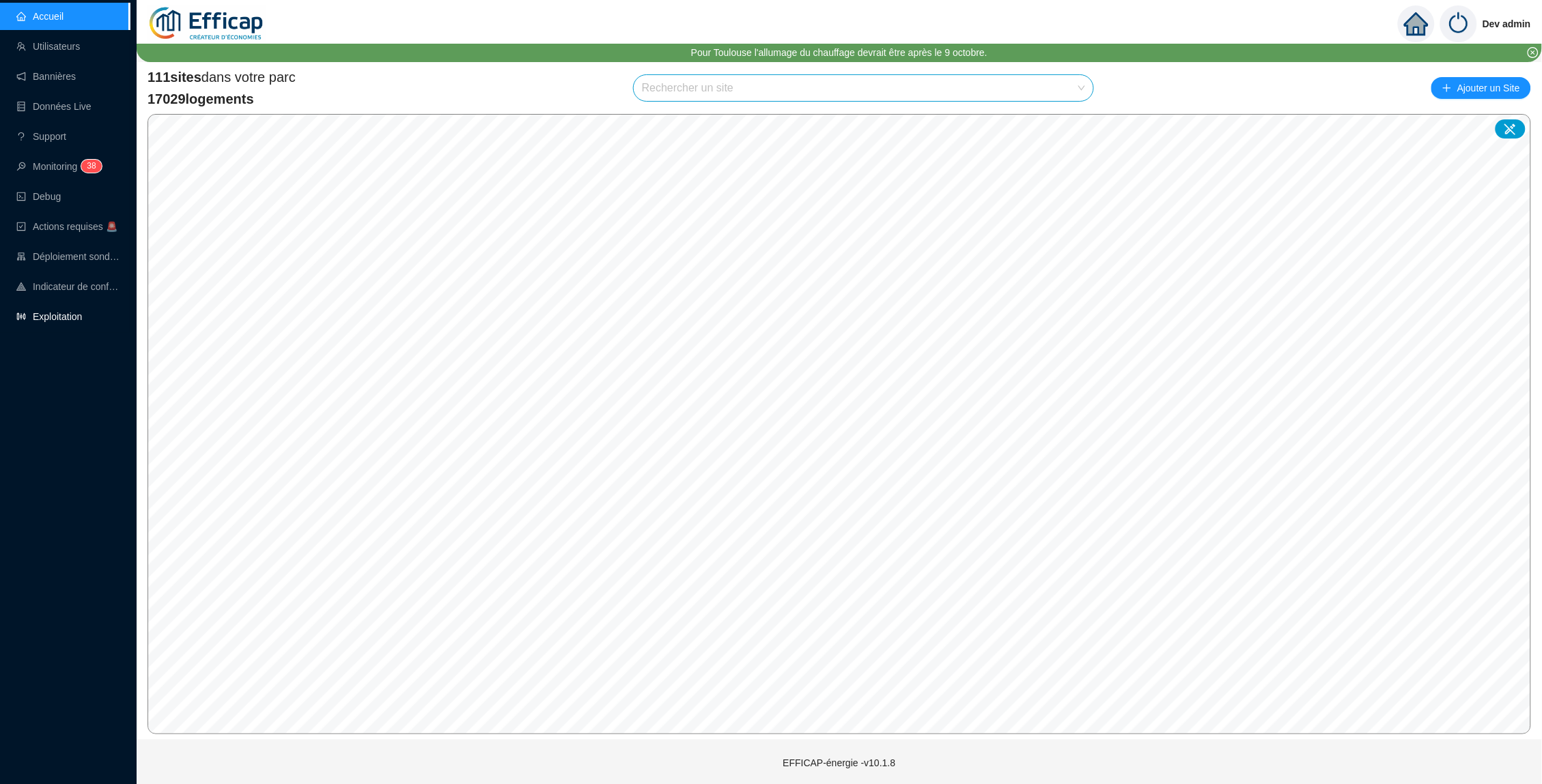
click at [78, 318] on link "Exploitation" at bounding box center [49, 317] width 66 height 11
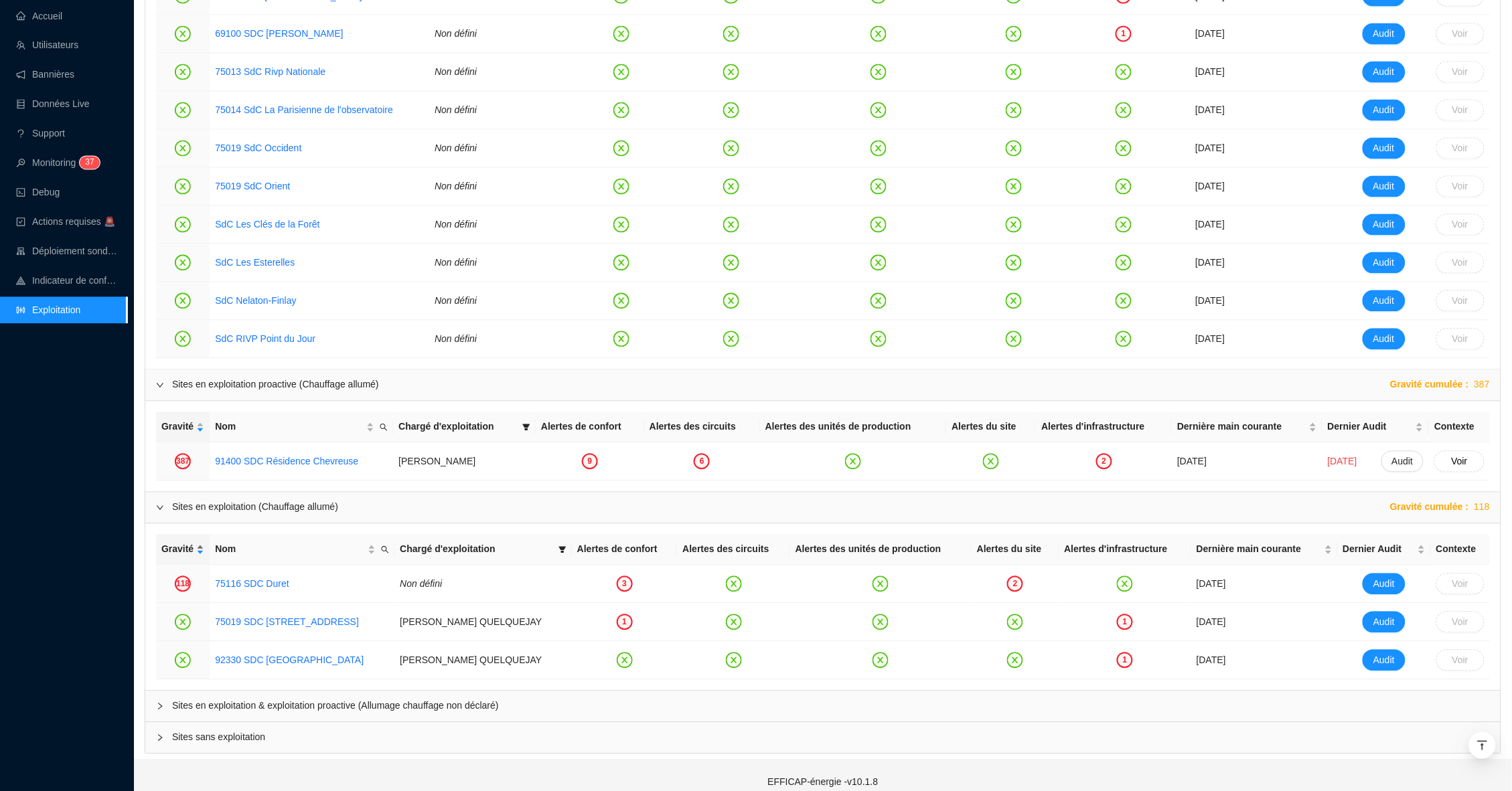
scroll to position [894, 0]
click at [162, 703] on icon "collapsed" at bounding box center [160, 707] width 8 height 8
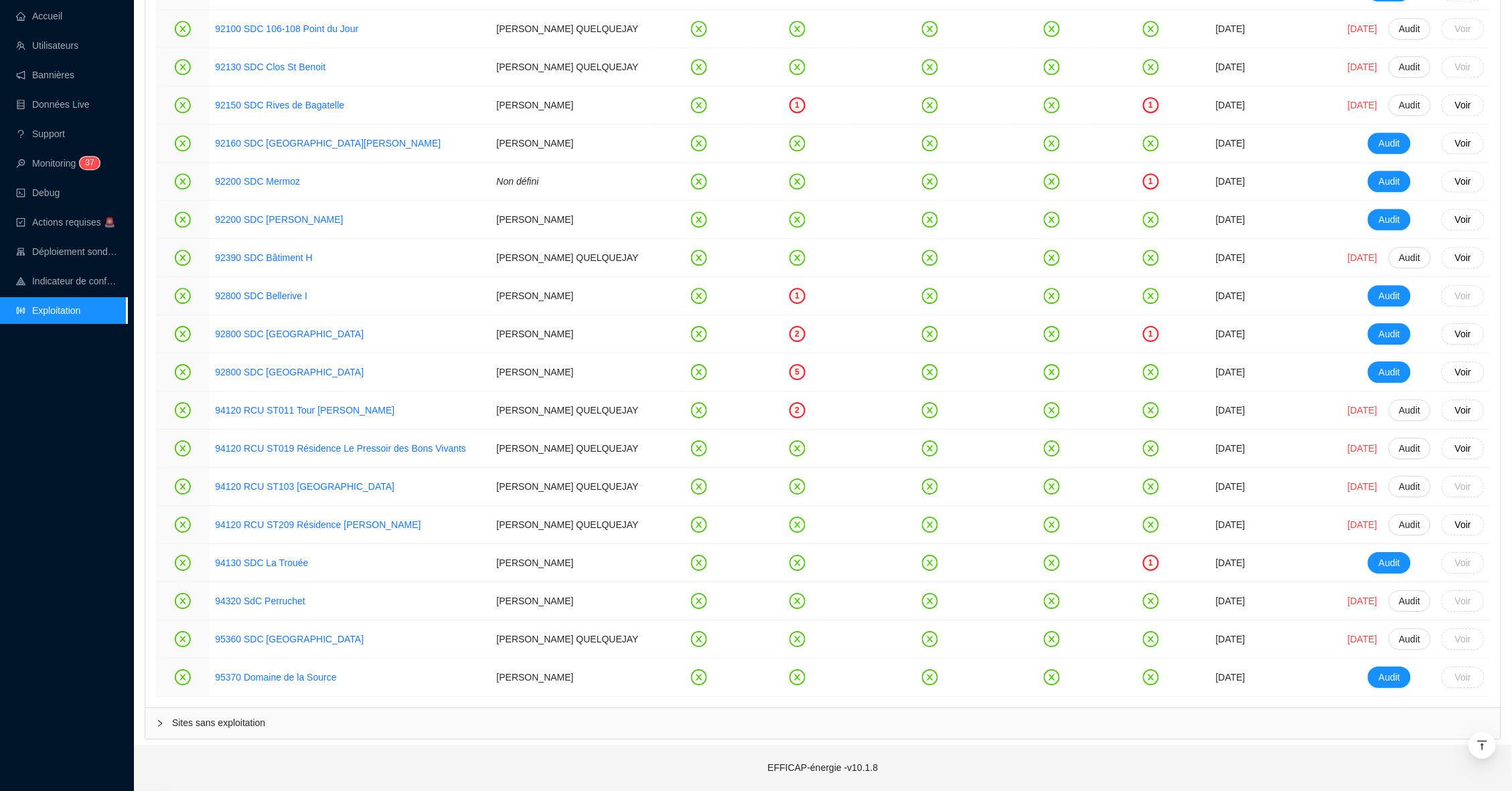
scroll to position [3142, 0]
click at [162, 730] on div at bounding box center [164, 724] width 16 height 15
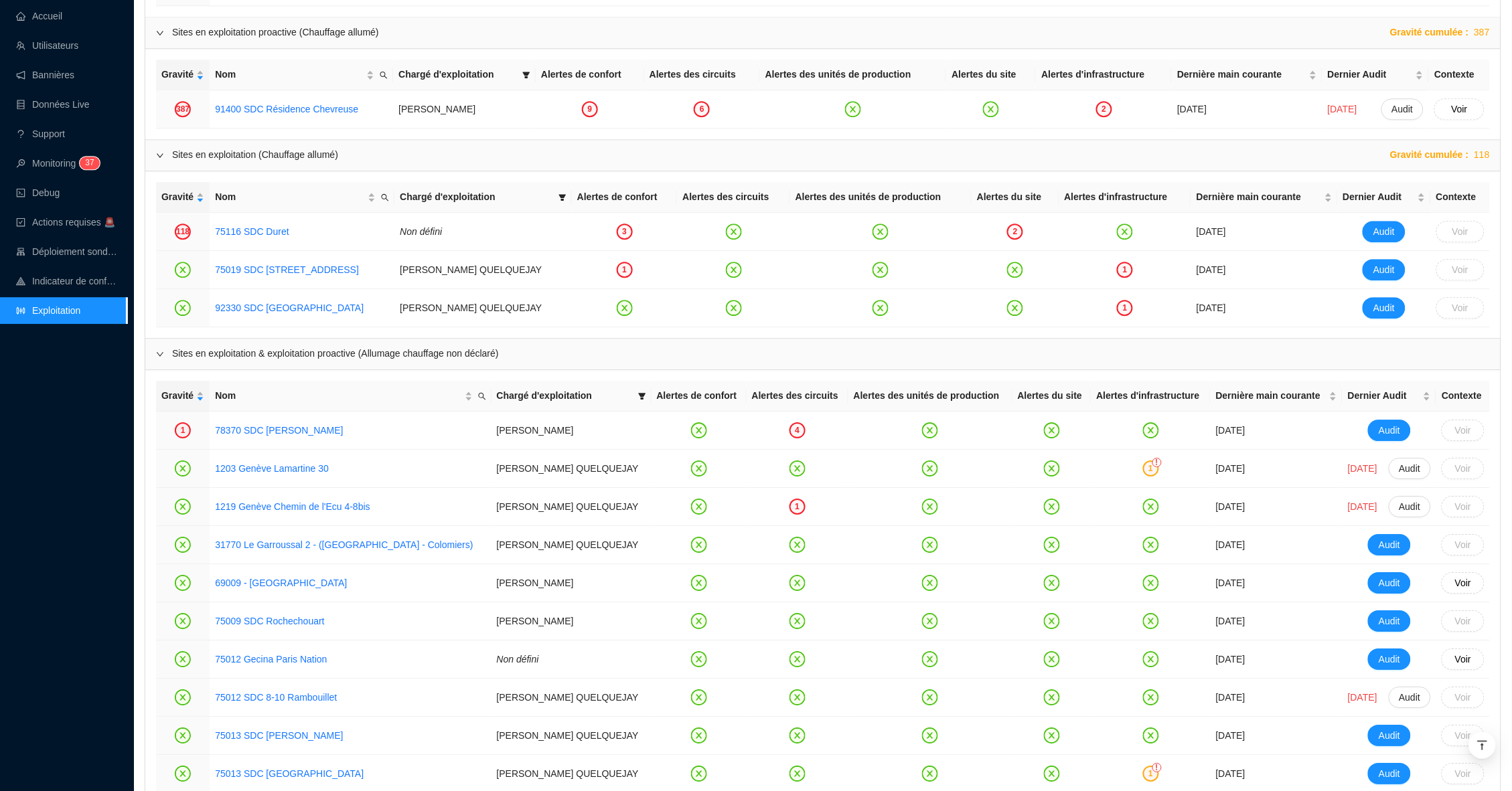
scroll to position [1233, 0]
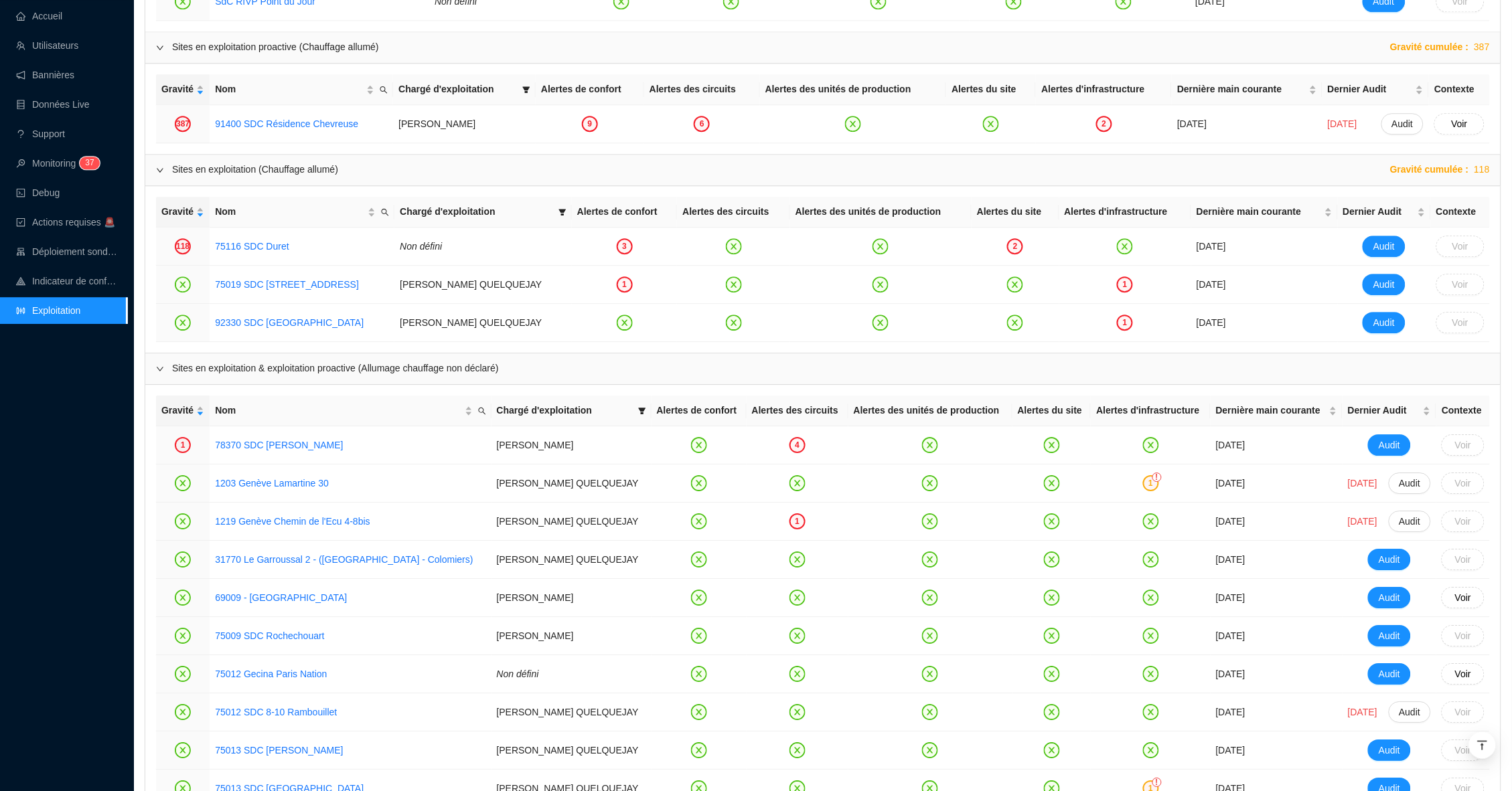
click at [159, 368] on icon "expanded" at bounding box center [160, 369] width 8 height 8
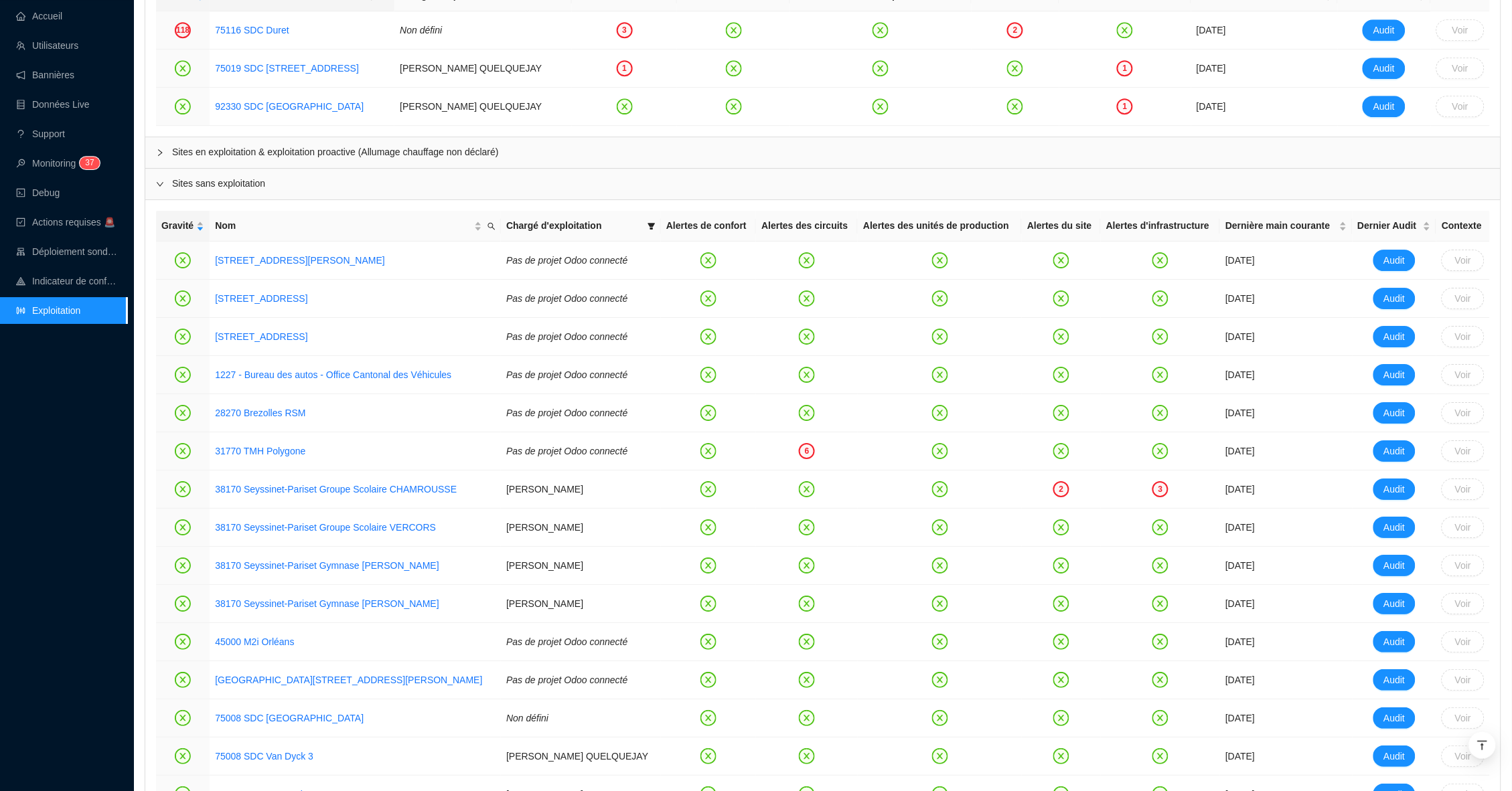
scroll to position [1452, 0]
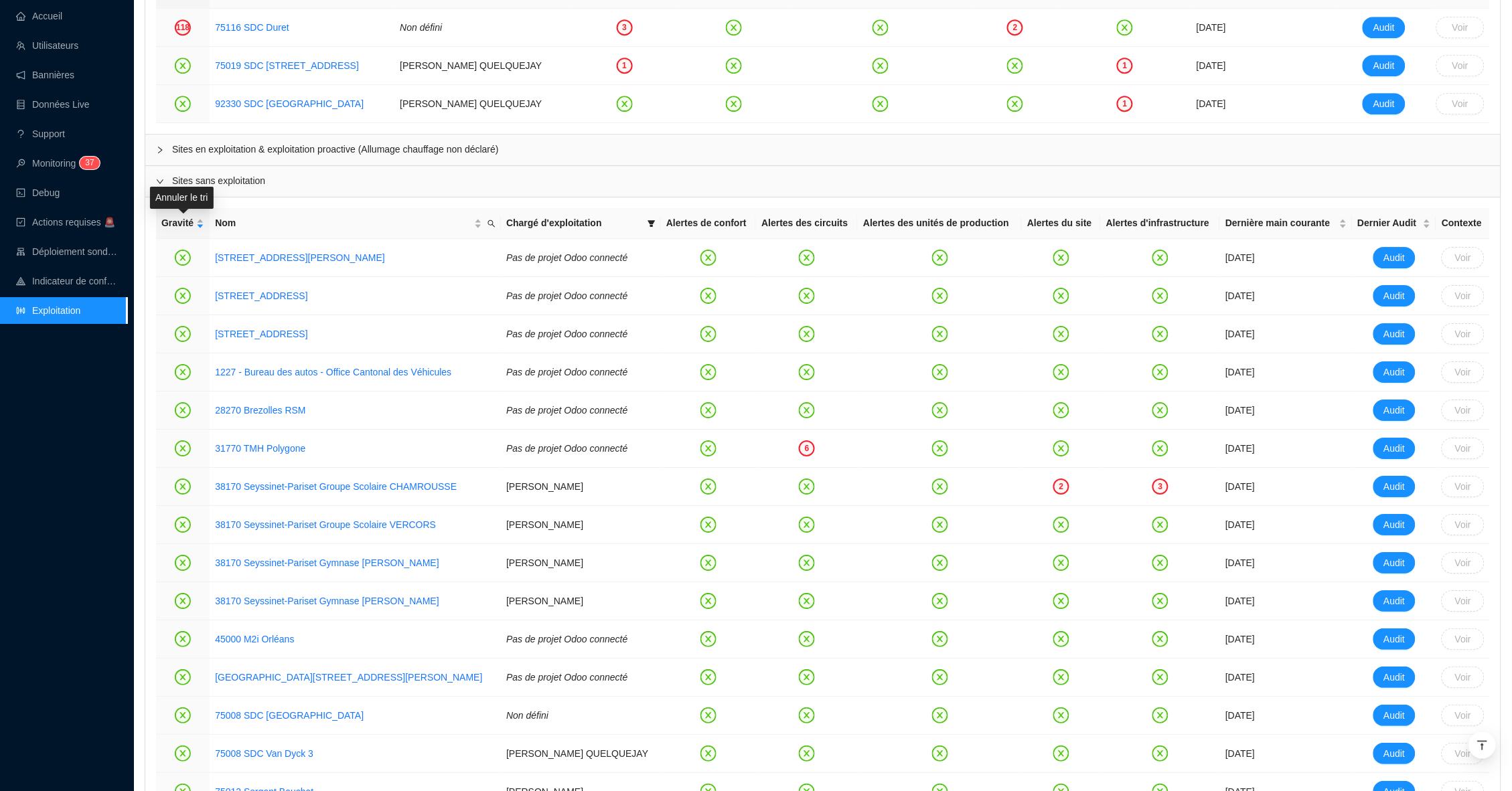
click at [156, 182] on icon "expanded" at bounding box center [160, 181] width 8 height 8
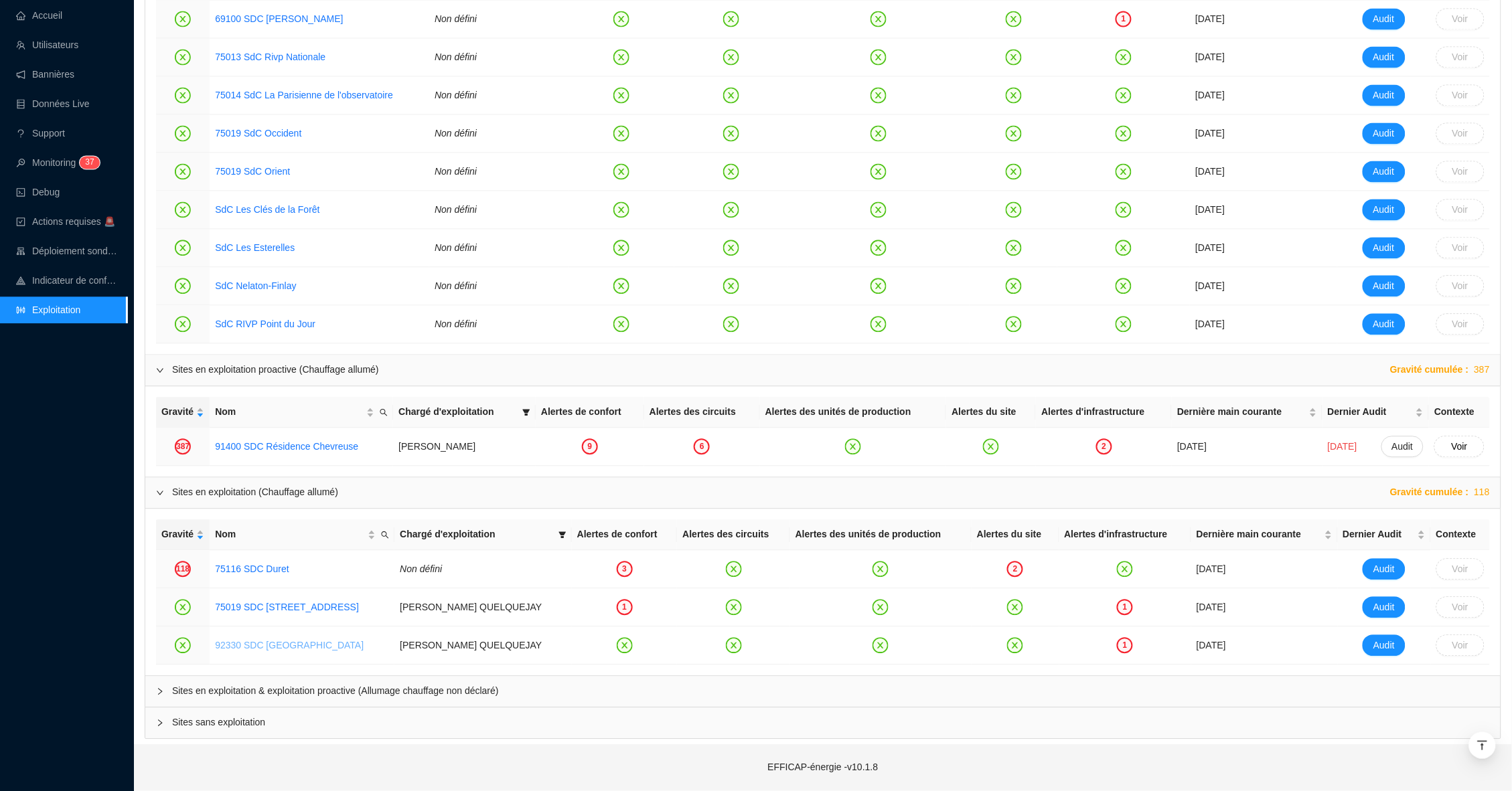
scroll to position [909, 0]
click at [159, 691] on icon "collapsed" at bounding box center [160, 692] width 8 height 8
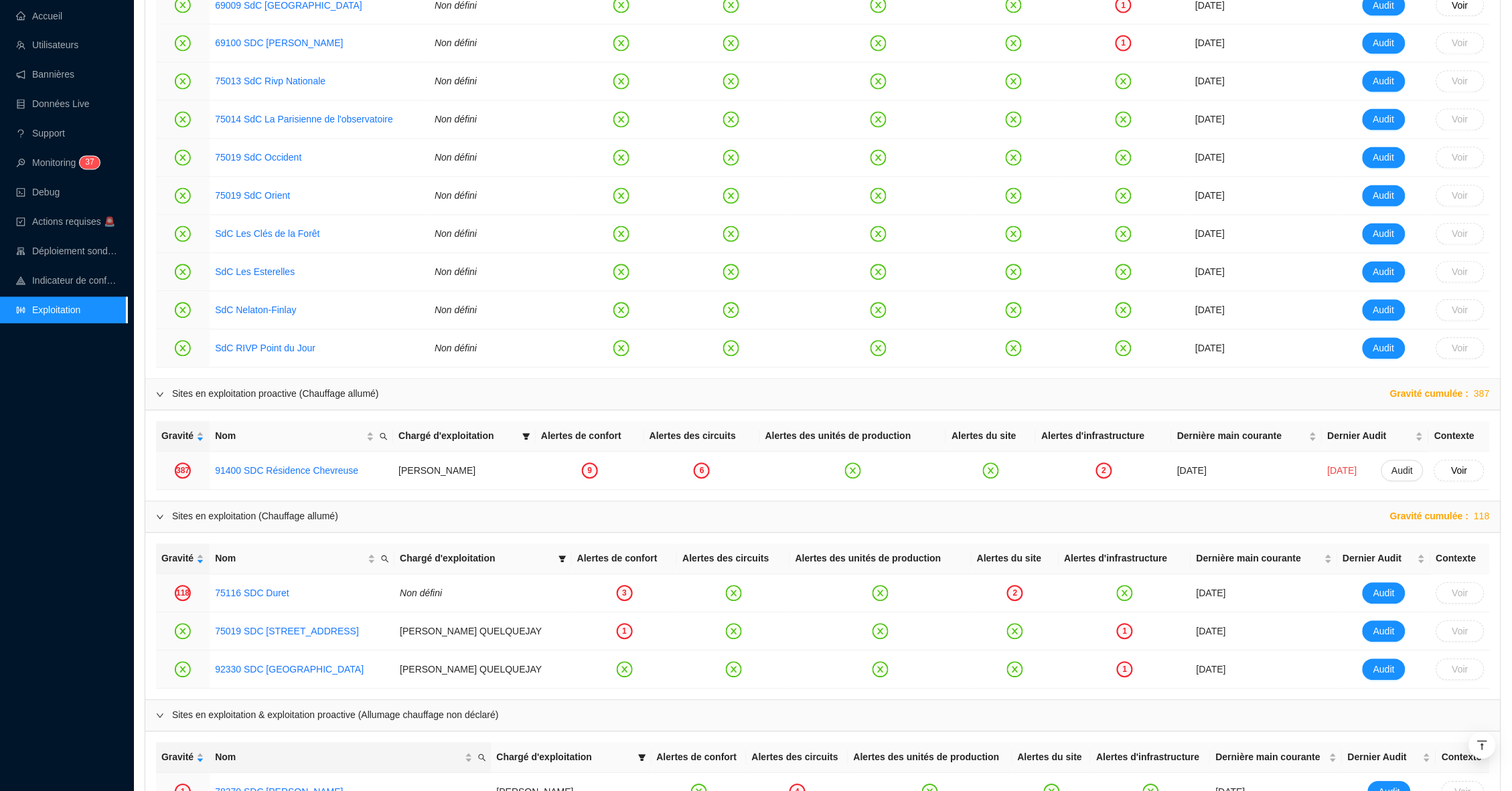
scroll to position [881, 0]
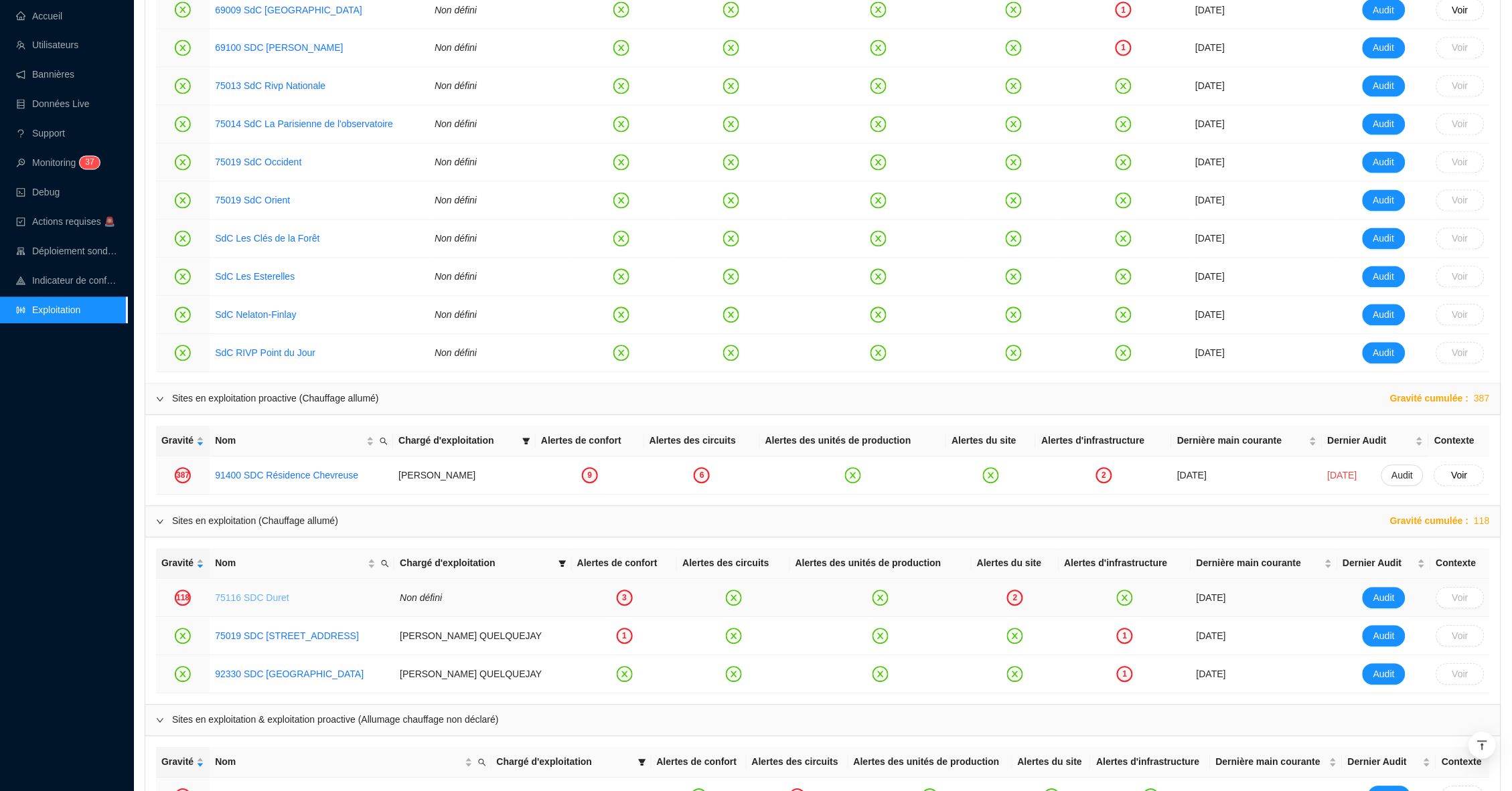
click at [256, 599] on link "75116 SDC Duret" at bounding box center [252, 599] width 74 height 11
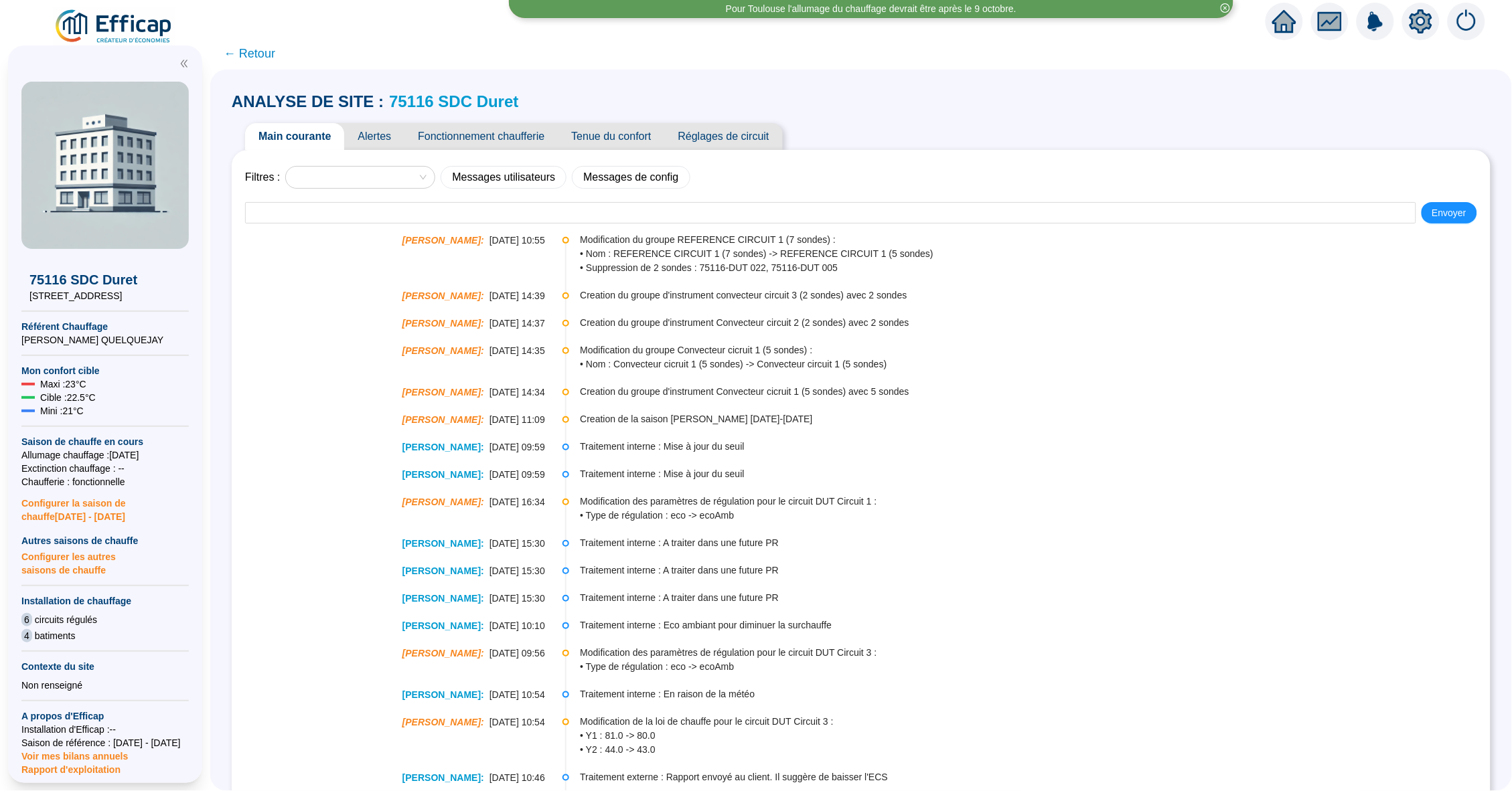
click at [387, 127] on span "Alertes" at bounding box center [373, 136] width 60 height 27
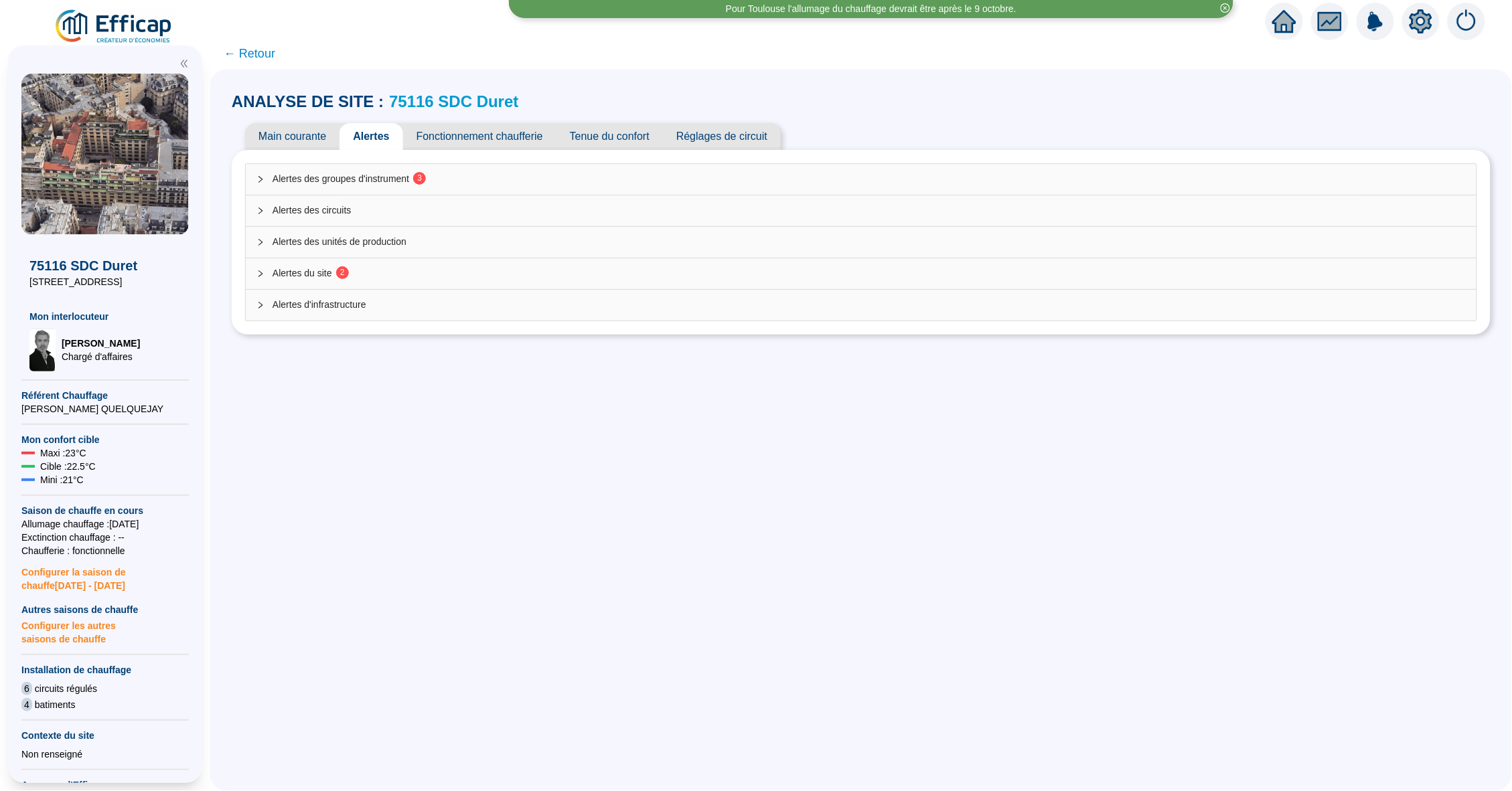
click at [383, 176] on span "Alertes des groupes d'instrument 3" at bounding box center [869, 178] width 1193 height 14
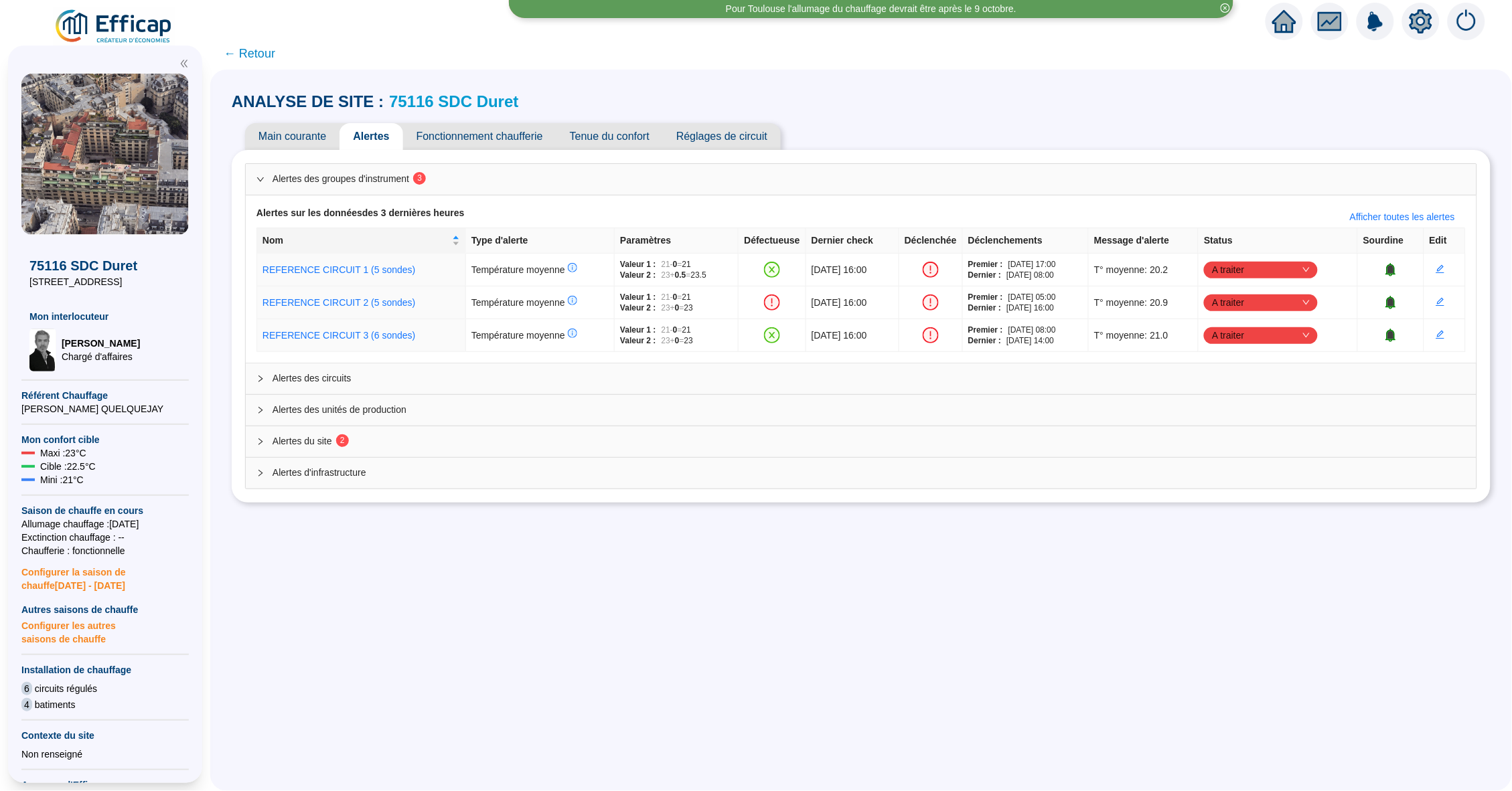
click at [422, 100] on link "75116 SDC Duret" at bounding box center [454, 102] width 129 height 18
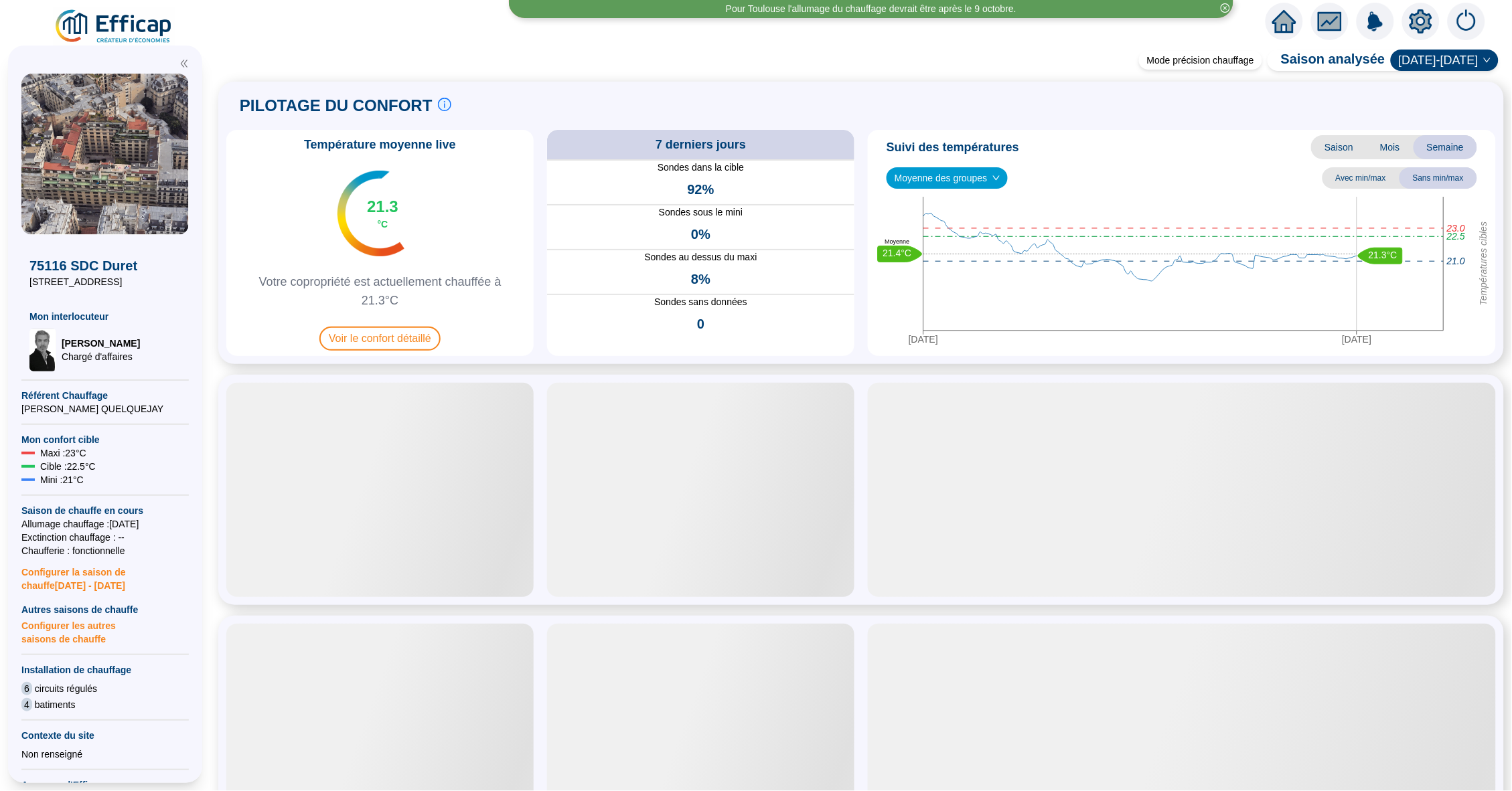
click at [994, 173] on span "Moyenne des groupes" at bounding box center [947, 178] width 105 height 20
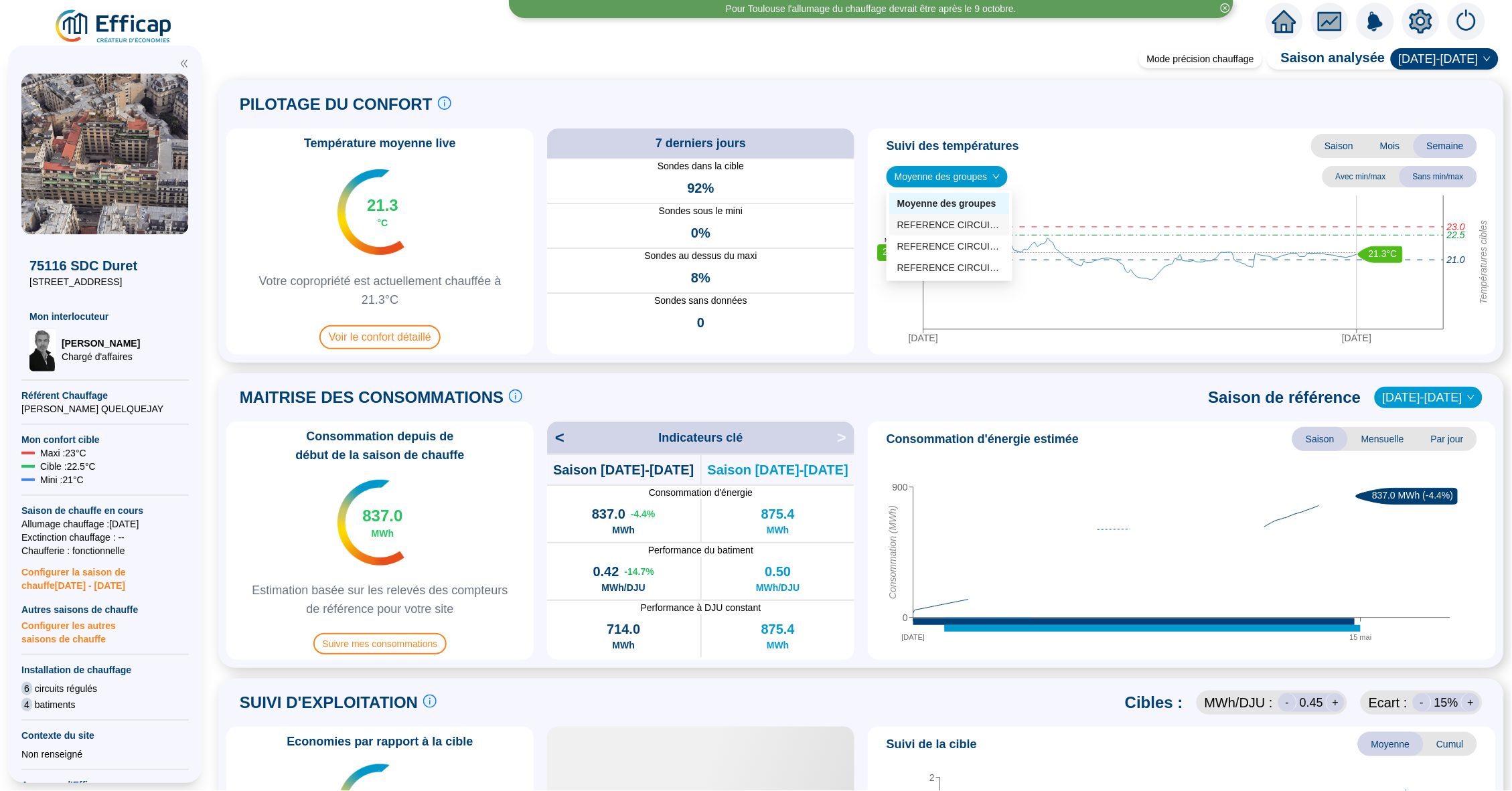
click at [972, 220] on div "REFERENCE CIRCUIT 3 (6 sondes)" at bounding box center [949, 225] width 104 height 14
click at [994, 181] on span "REFERENCE CIRCUIT 3 (6 sondes)" at bounding box center [977, 176] width 165 height 20
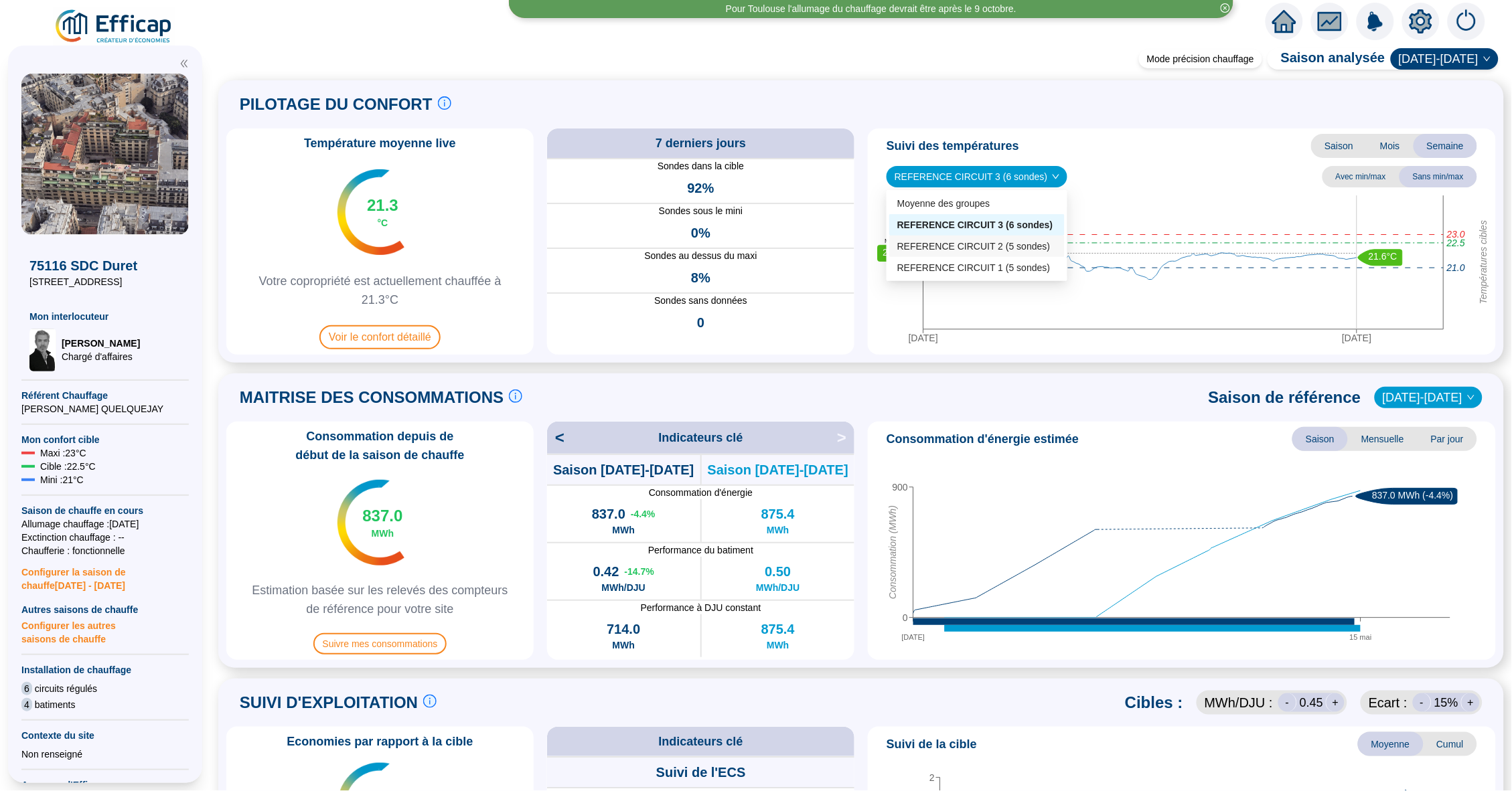
click at [969, 244] on div "REFERENCE CIRCUIT 2 (5 sondes)" at bounding box center [977, 246] width 159 height 14
click at [1002, 175] on span "REFERENCE CIRCUIT 2 (5 sondes)" at bounding box center [977, 176] width 165 height 20
click at [985, 261] on div "REFERENCE CIRCUIT 1 (5 sondes)" at bounding box center [977, 267] width 159 height 14
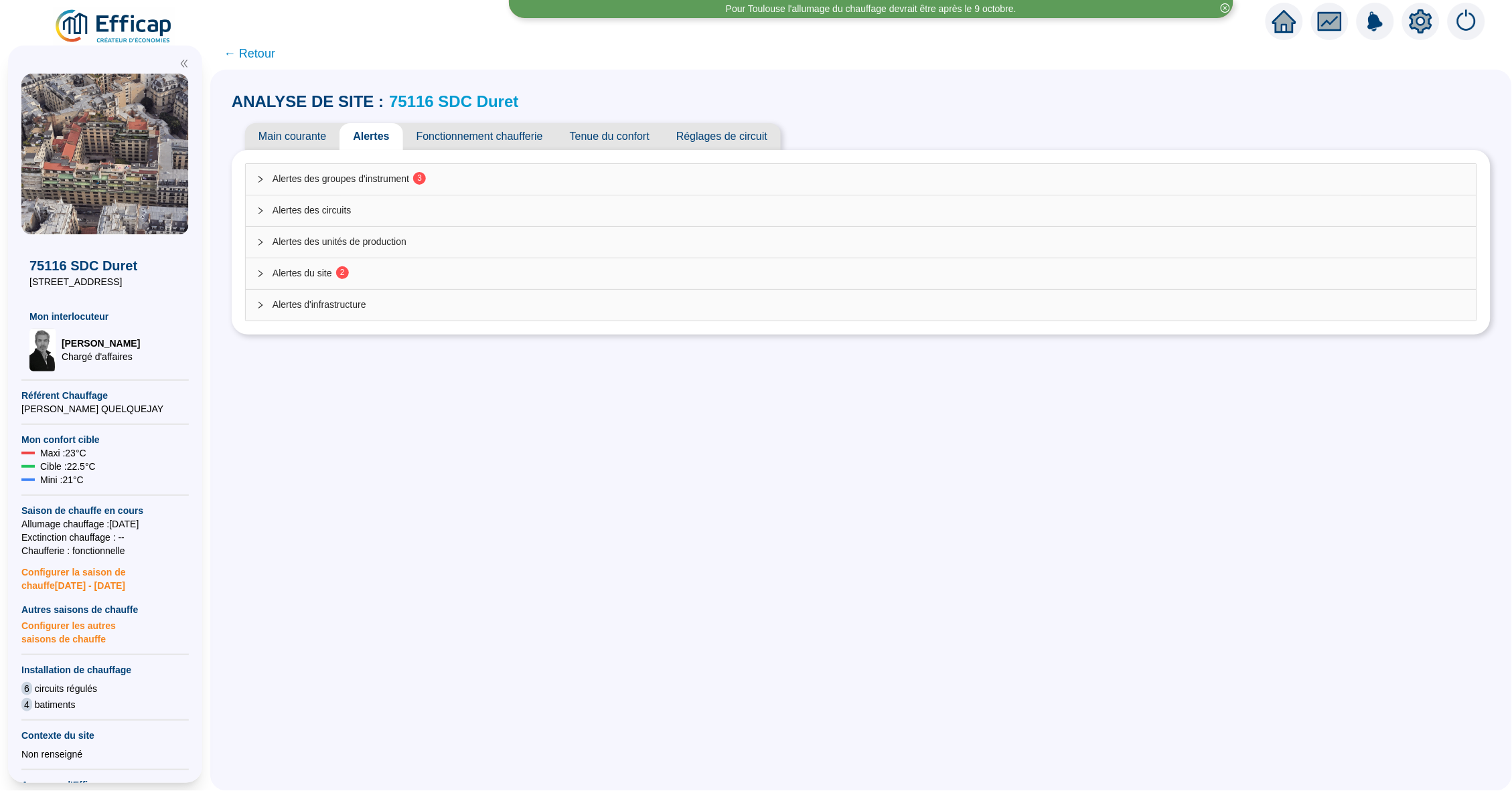
click at [321, 172] on span "Alertes des groupes d'instrument 3" at bounding box center [869, 178] width 1193 height 14
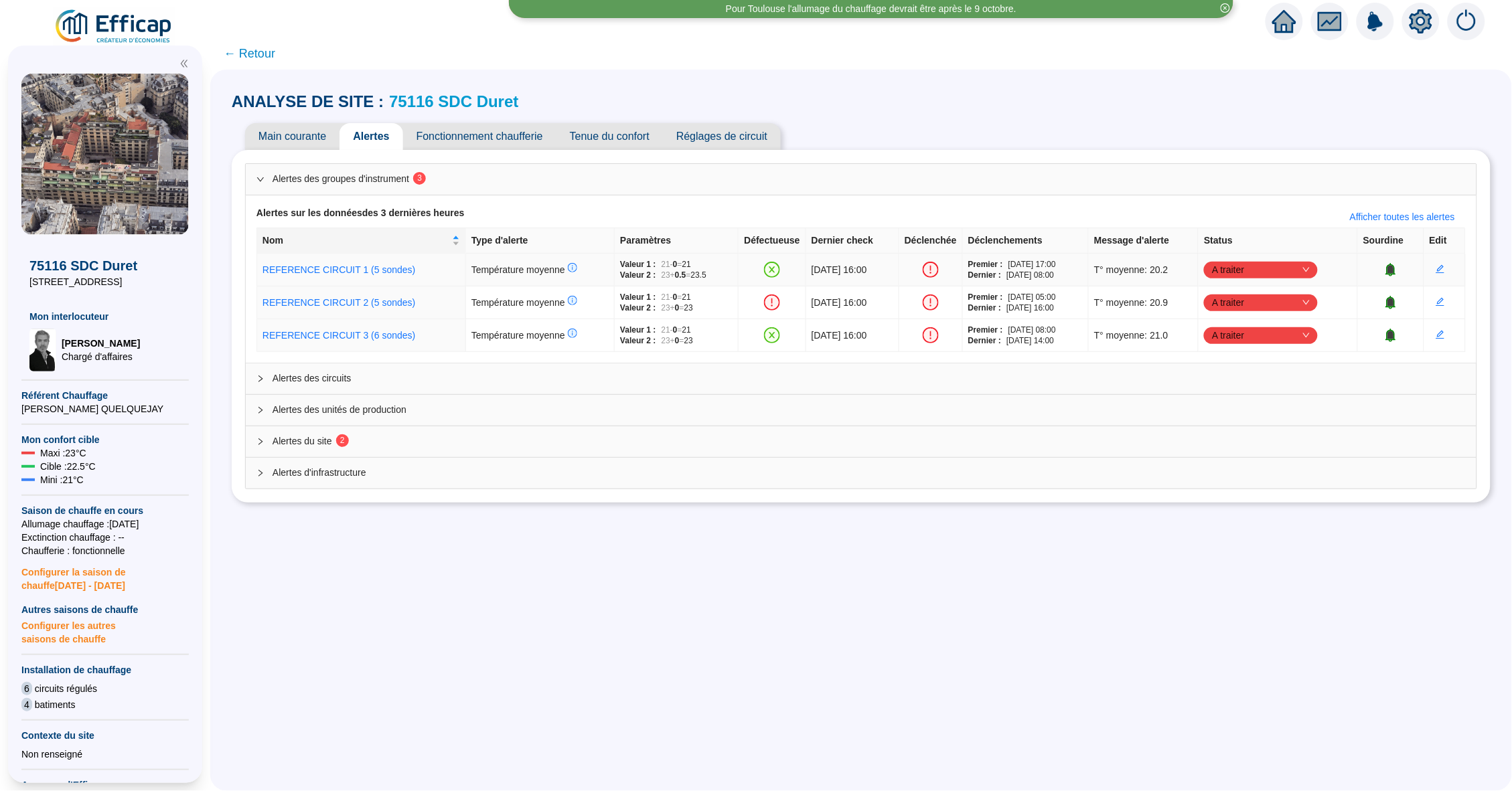
click at [1305, 273] on span "A traiter" at bounding box center [1261, 270] width 98 height 20
click at [1284, 336] on div "Traité" at bounding box center [1286, 336] width 92 height 14
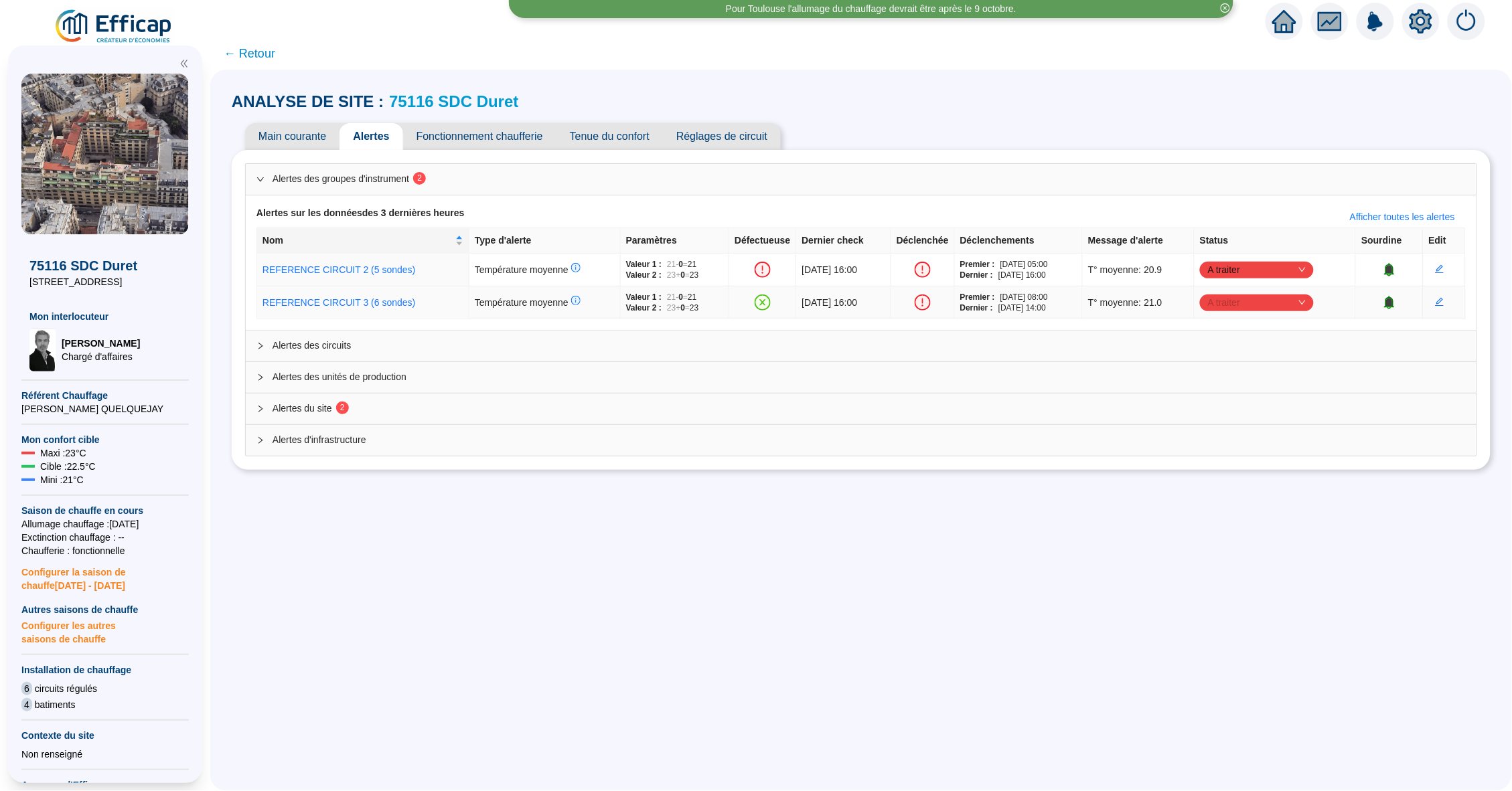
click at [1298, 301] on span "A traiter" at bounding box center [1257, 303] width 98 height 20
click at [1282, 366] on div "Traité" at bounding box center [1281, 370] width 92 height 14
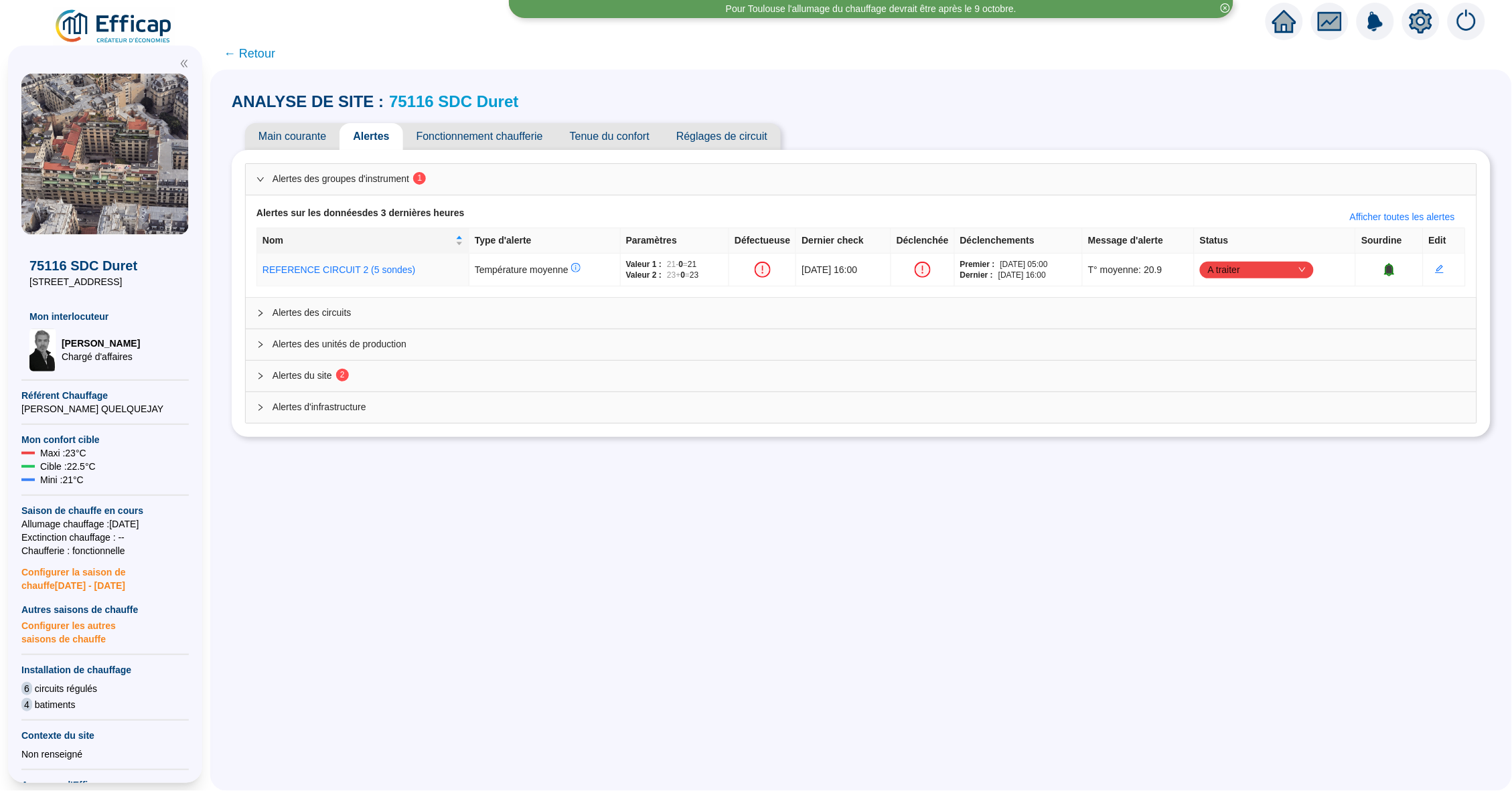
click at [398, 412] on span "Alertes d'infrastructure" at bounding box center [869, 407] width 1193 height 14
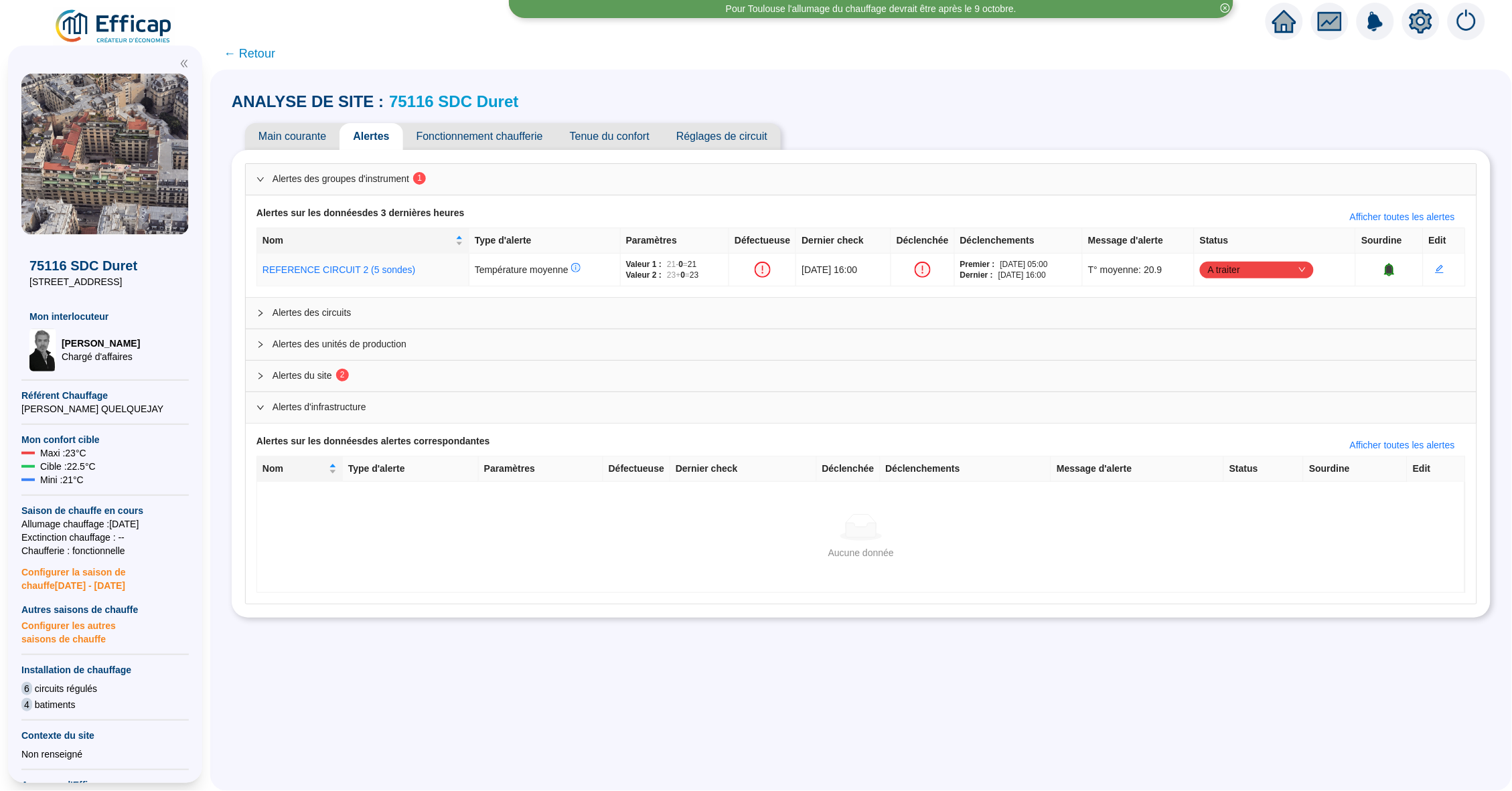
click at [409, 371] on span "Alertes du site 2" at bounding box center [869, 375] width 1193 height 14
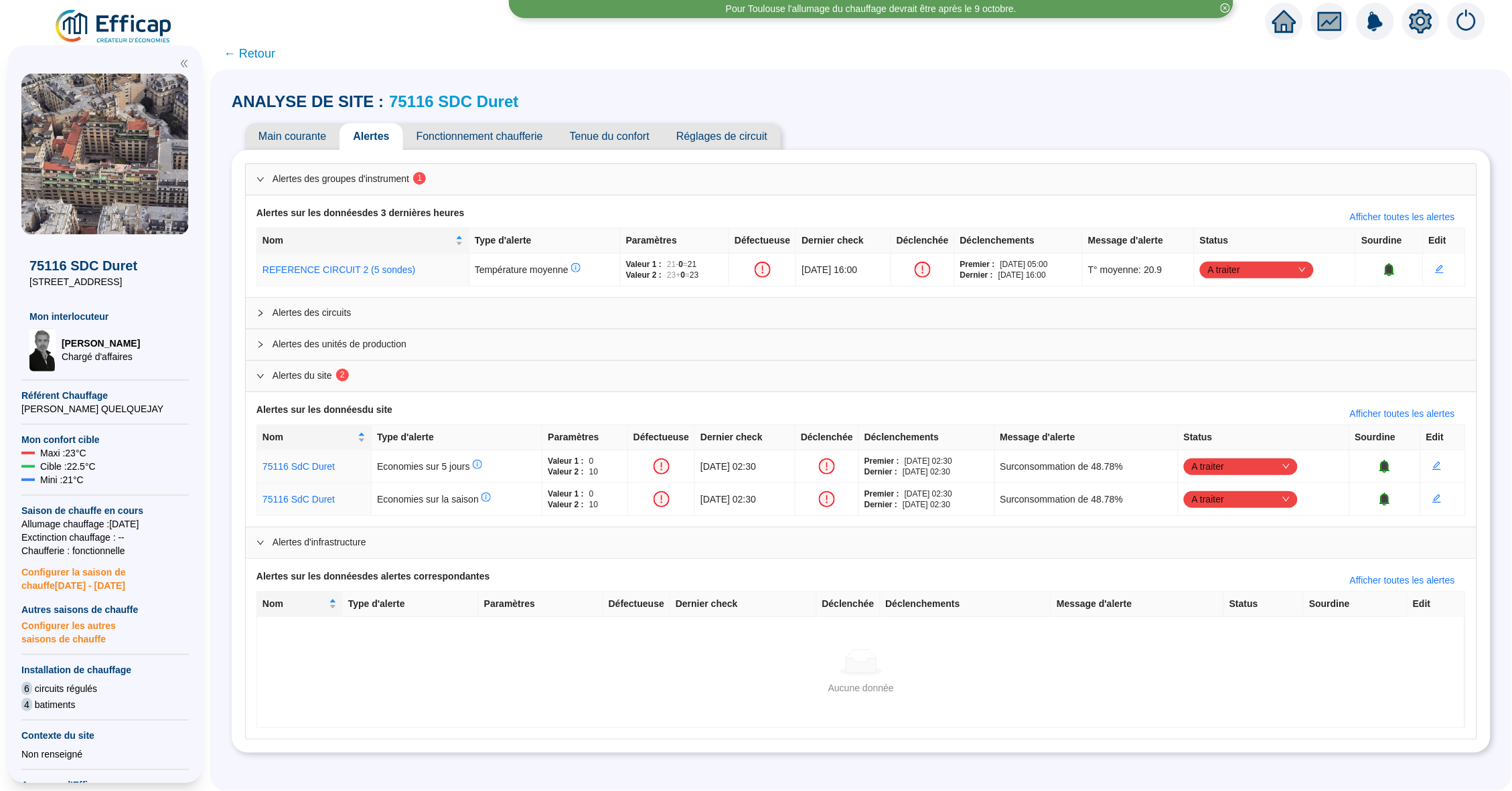
click at [560, 550] on div "Alertes d'infrastructure" at bounding box center [860, 542] width 1230 height 30
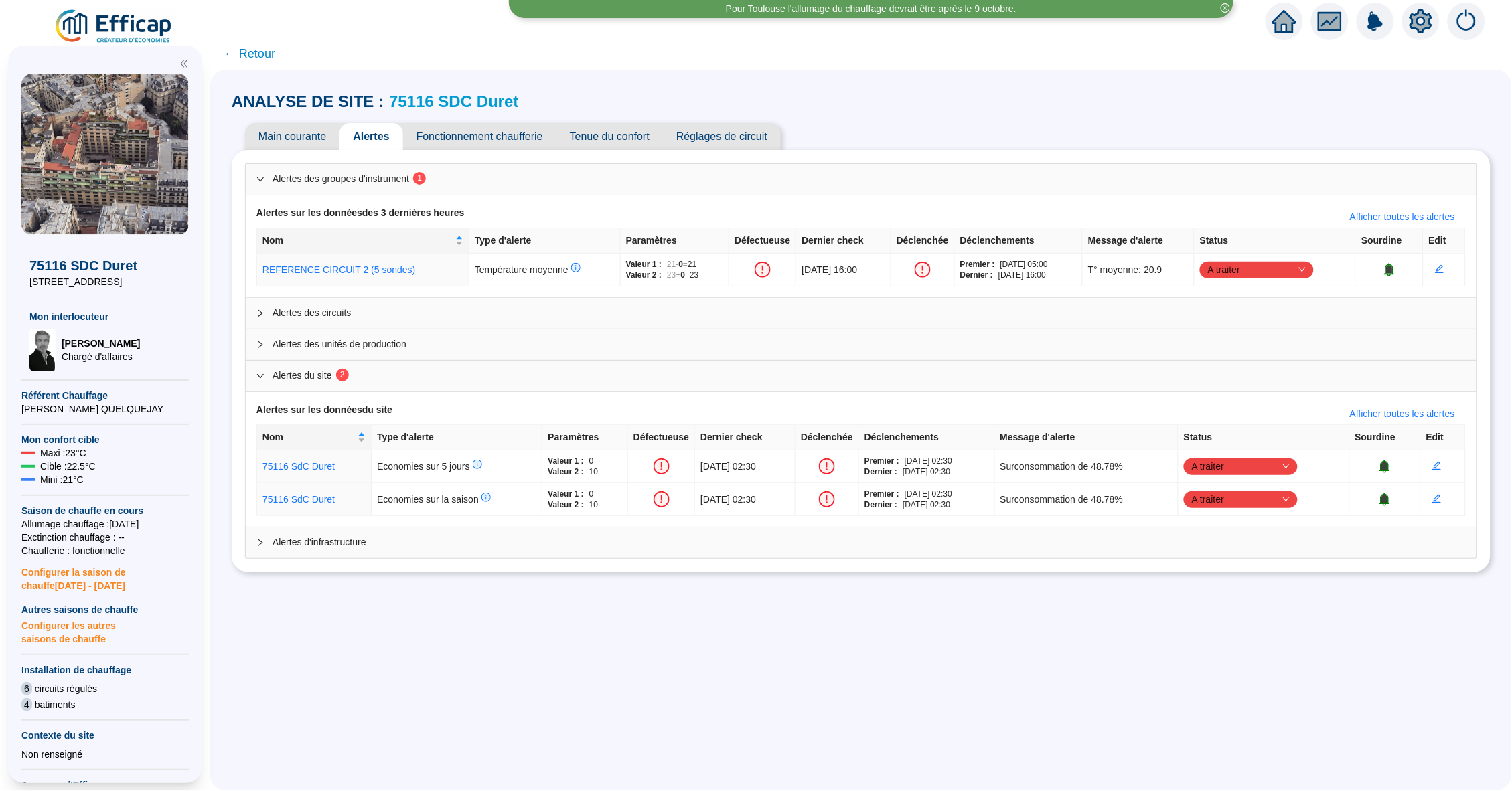
click at [254, 59] on span "← Retour" at bounding box center [250, 54] width 52 height 18
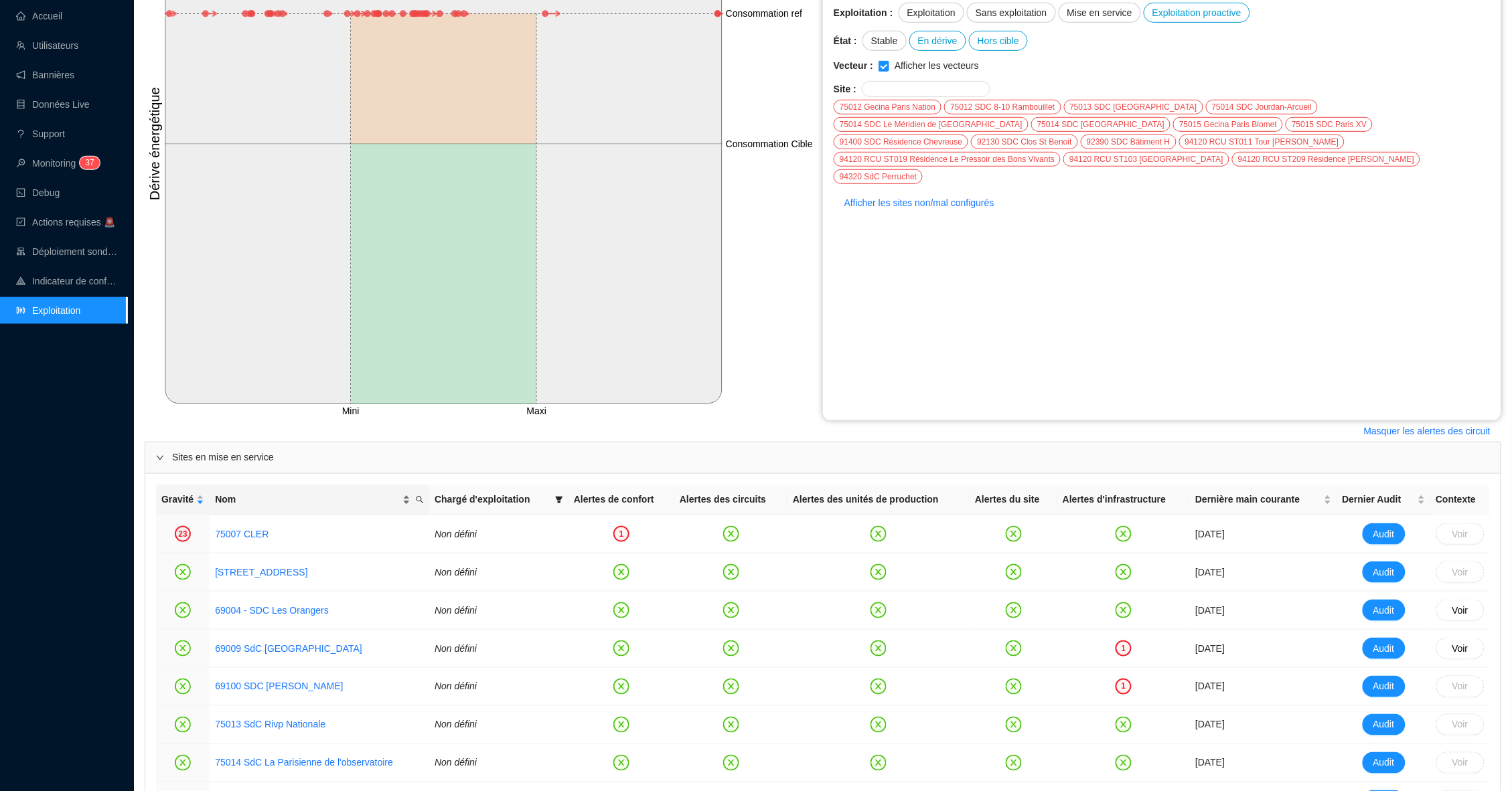
scroll to position [247, 0]
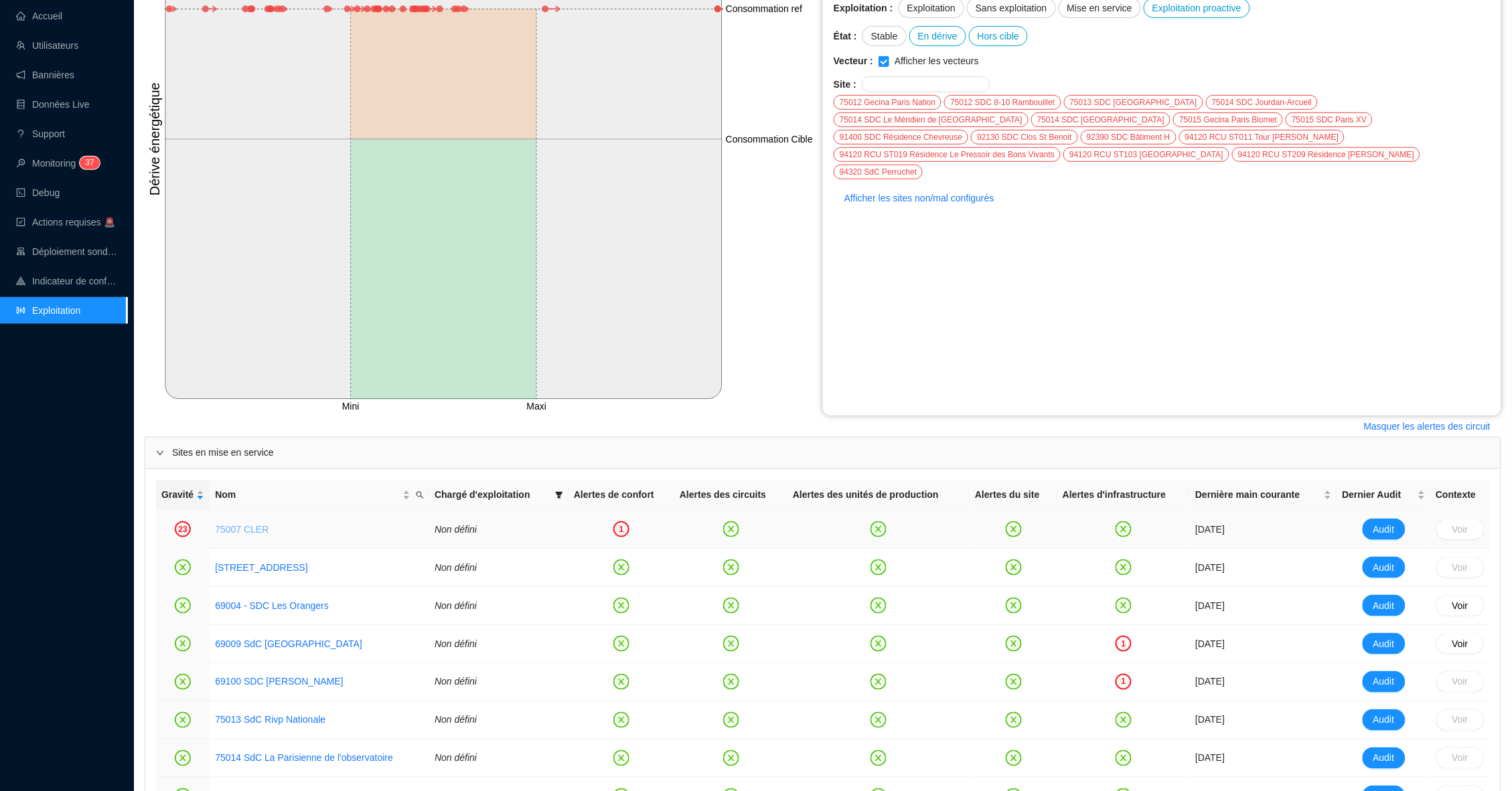
click at [260, 525] on link "75007 CLER" at bounding box center [242, 529] width 54 height 11
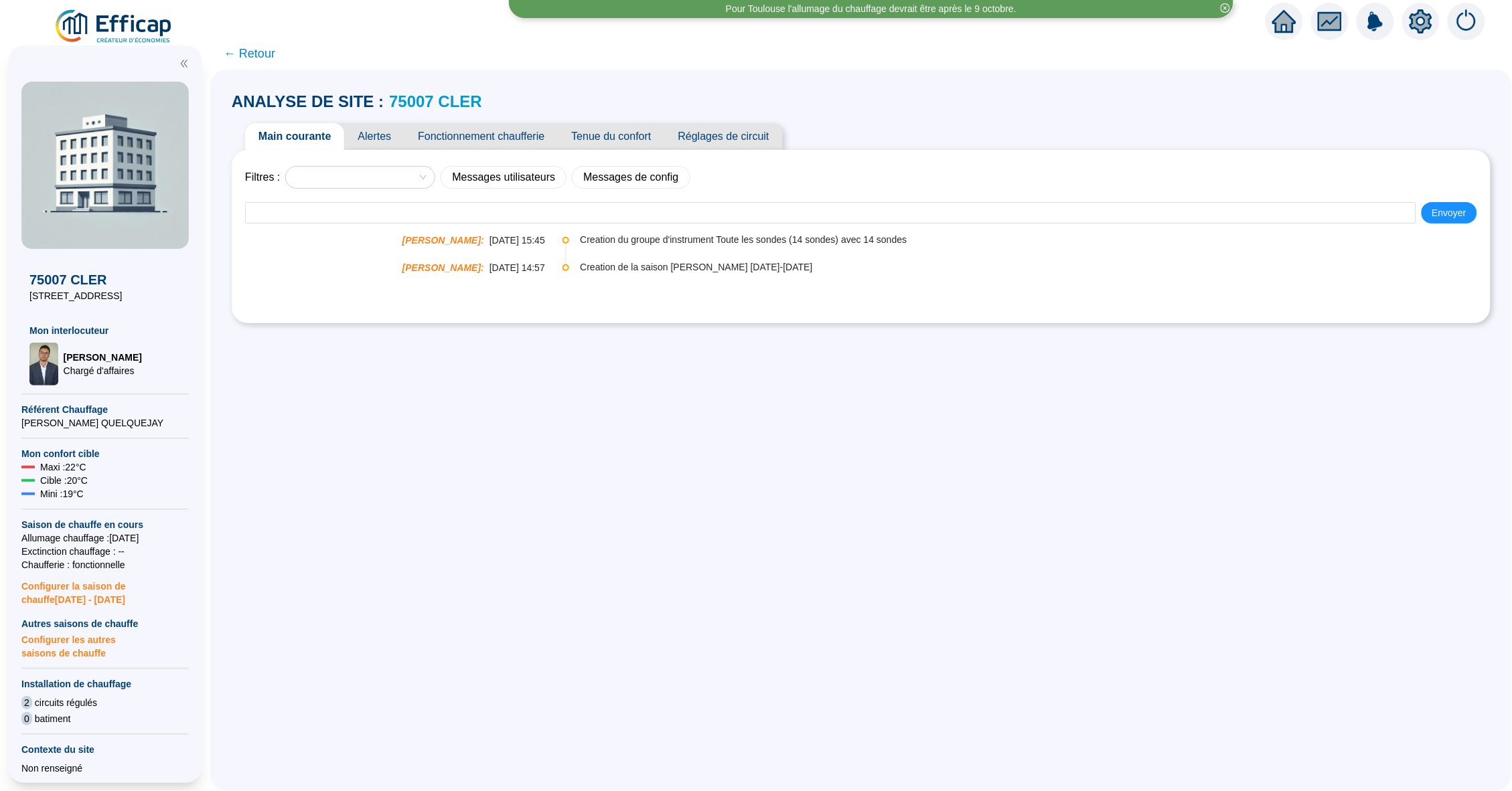
click at [389, 96] on link "75007 CLER" at bounding box center [435, 102] width 93 height 18
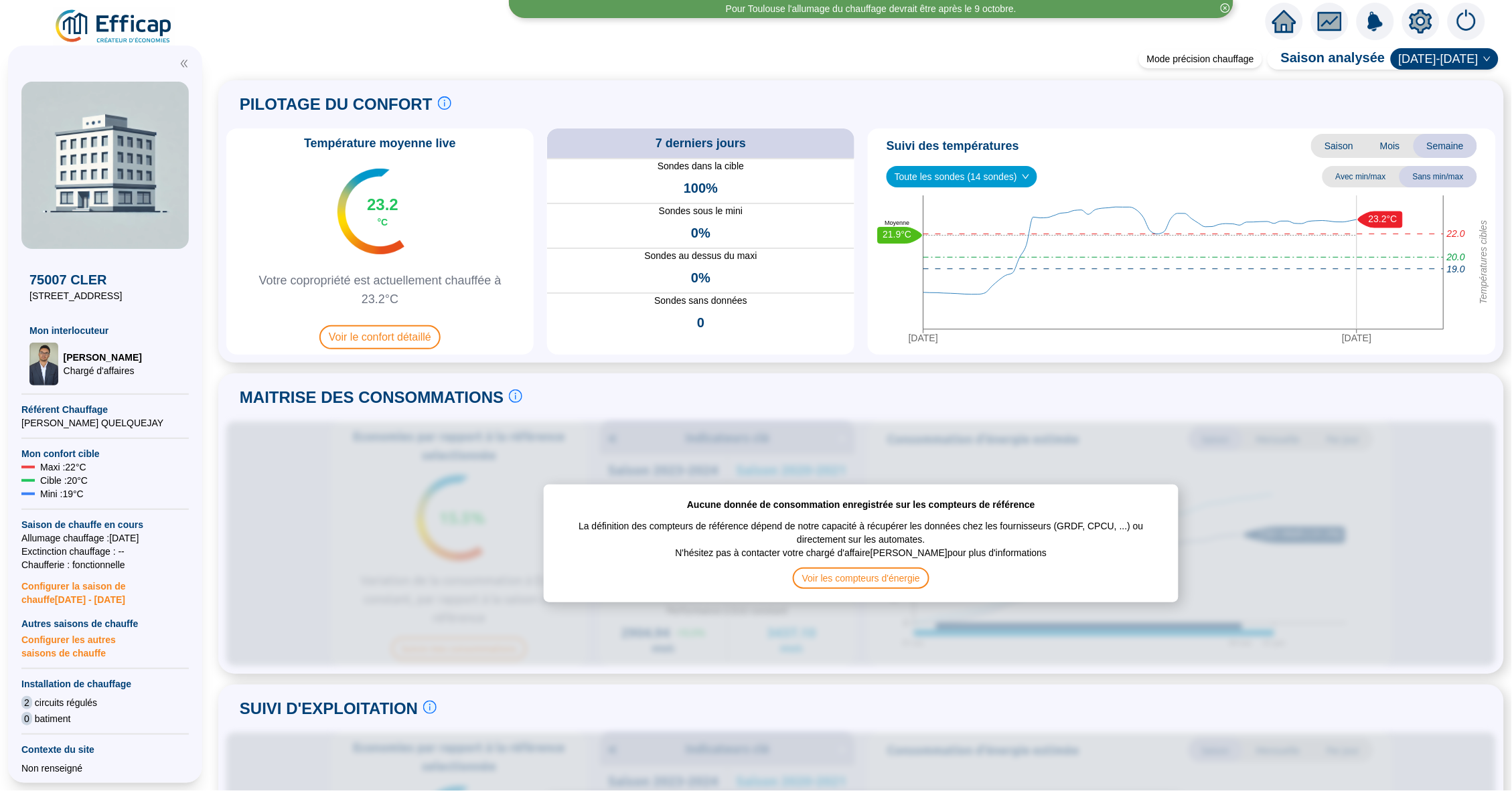
click at [1266, 17] on div at bounding box center [1284, 21] width 38 height 38
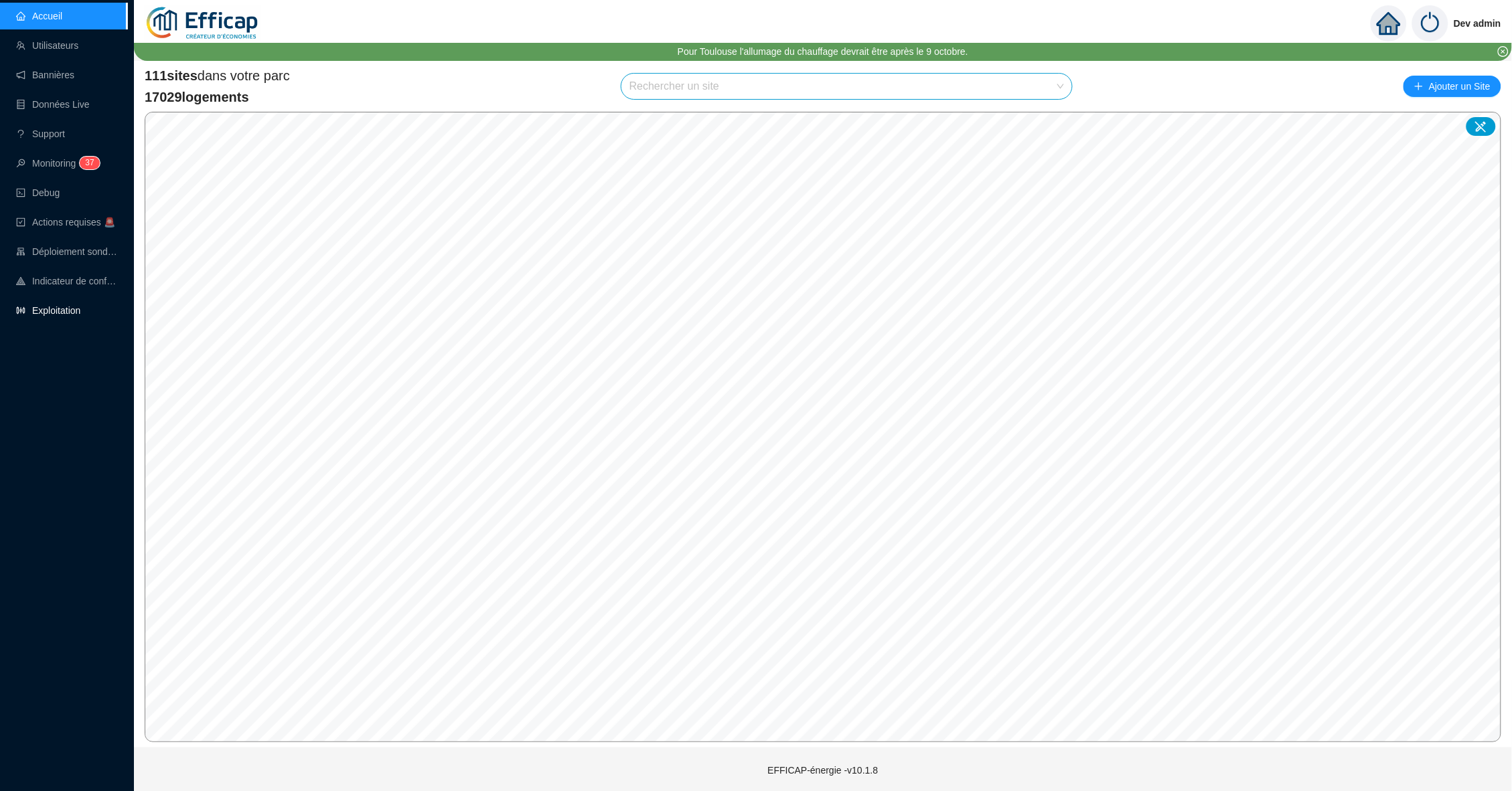
click at [24, 305] on link "Exploitation" at bounding box center [48, 310] width 65 height 11
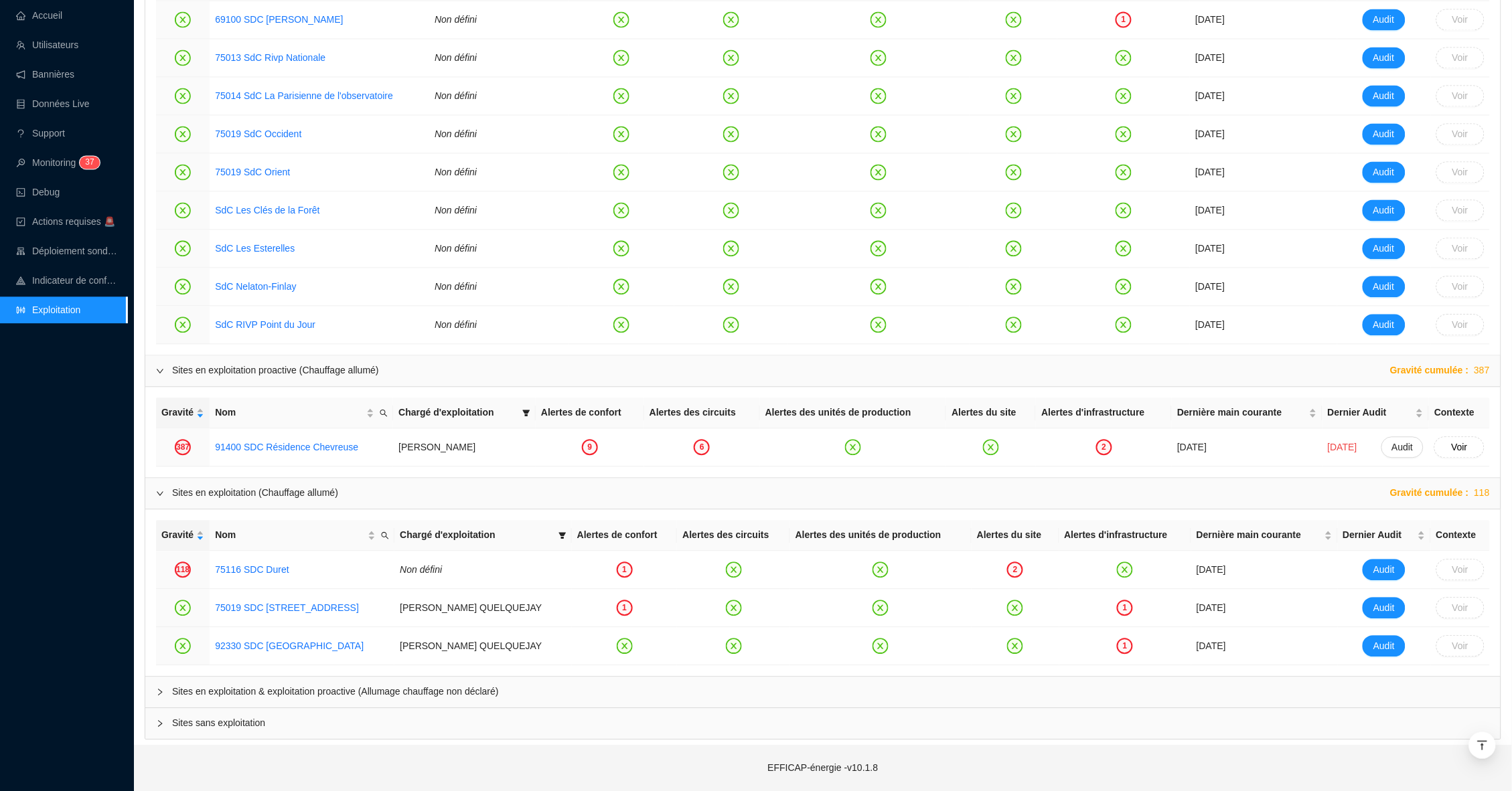
click at [395, 689] on span "Sites en exploitation & exploitation proactive (Allumage chauffage non déclaré)" at bounding box center [830, 692] width 1317 height 14
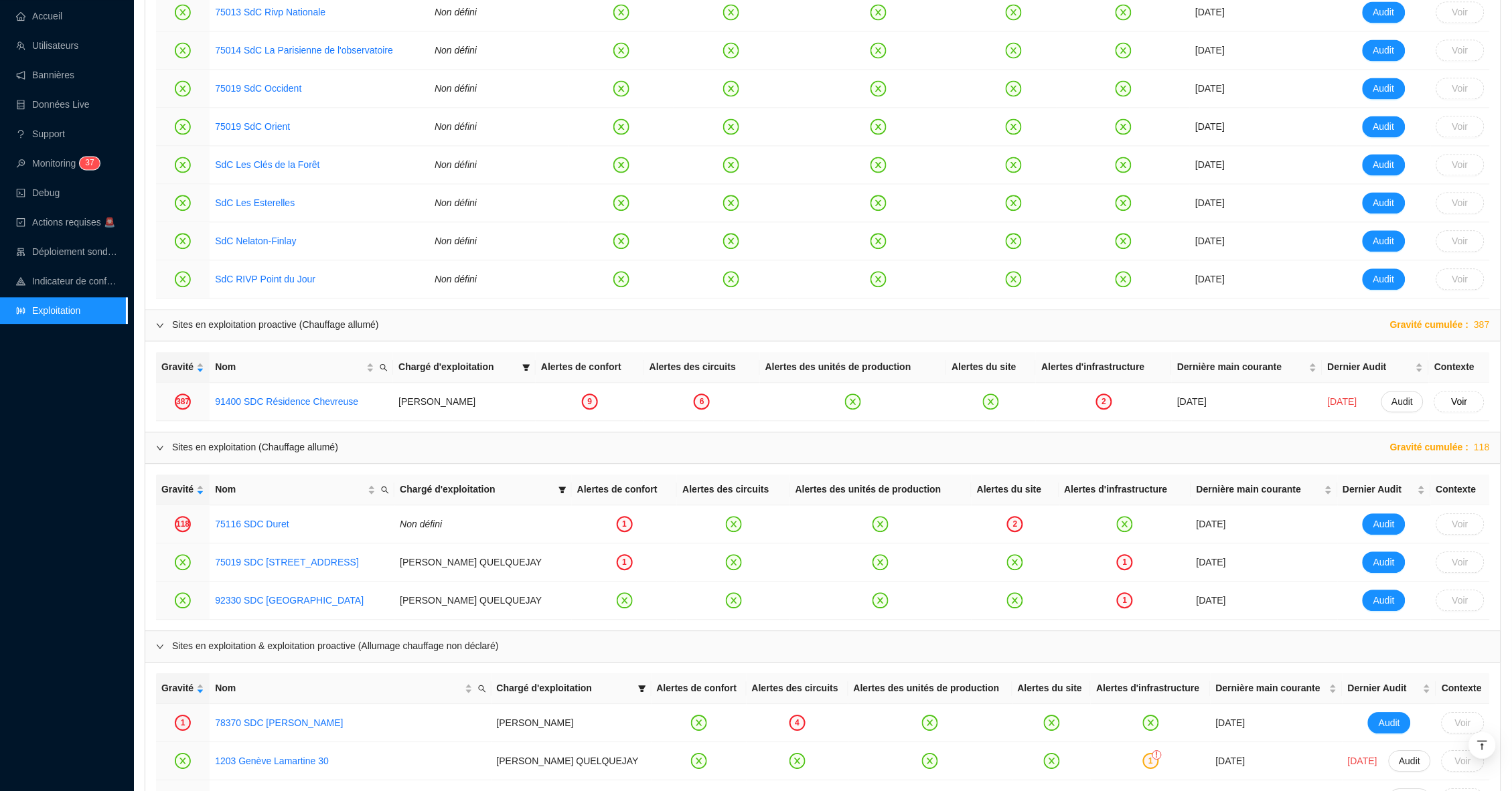
scroll to position [943, 0]
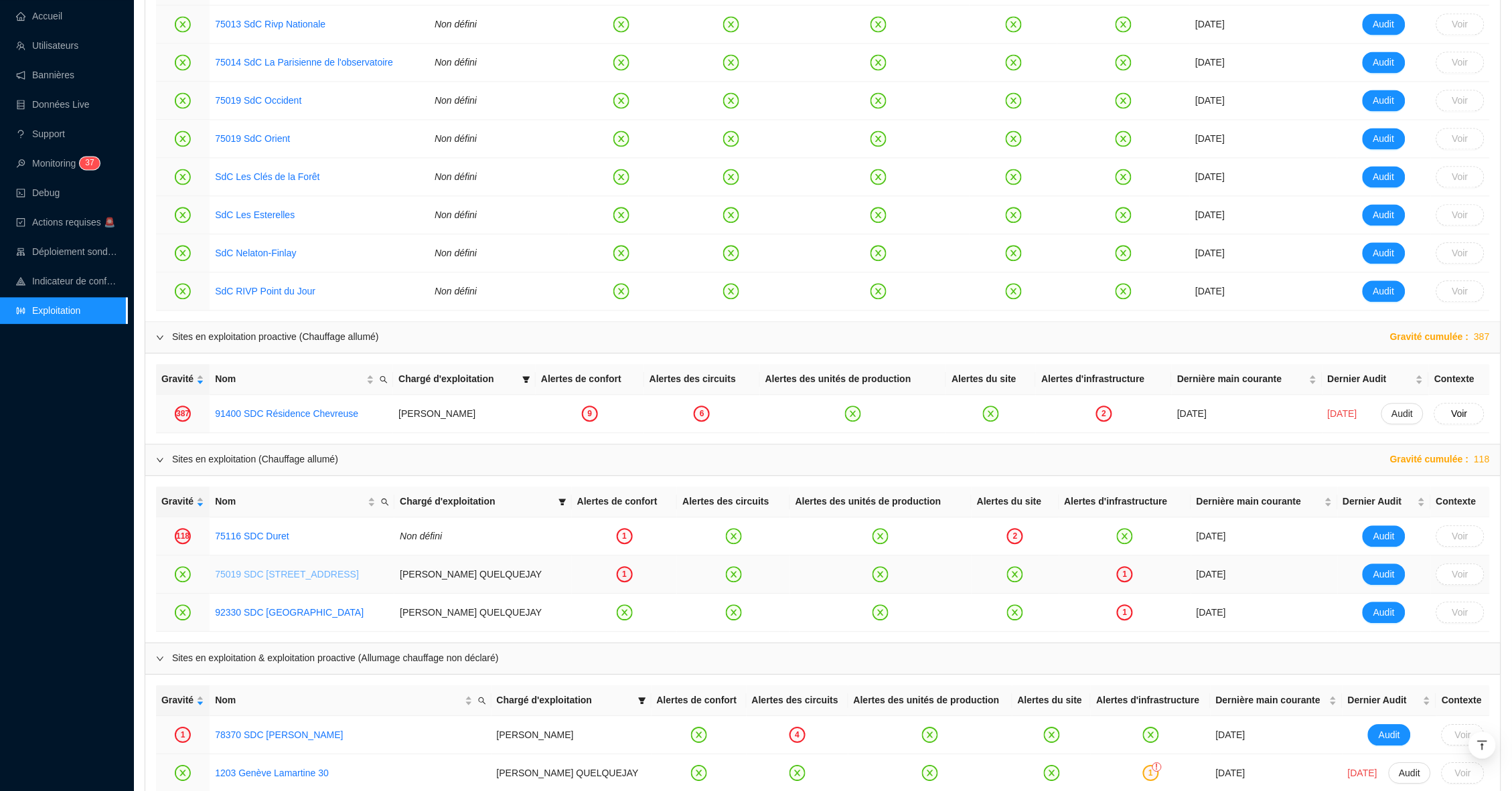
click at [290, 574] on link "75019 SDC 121 Rue Manin" at bounding box center [287, 575] width 144 height 11
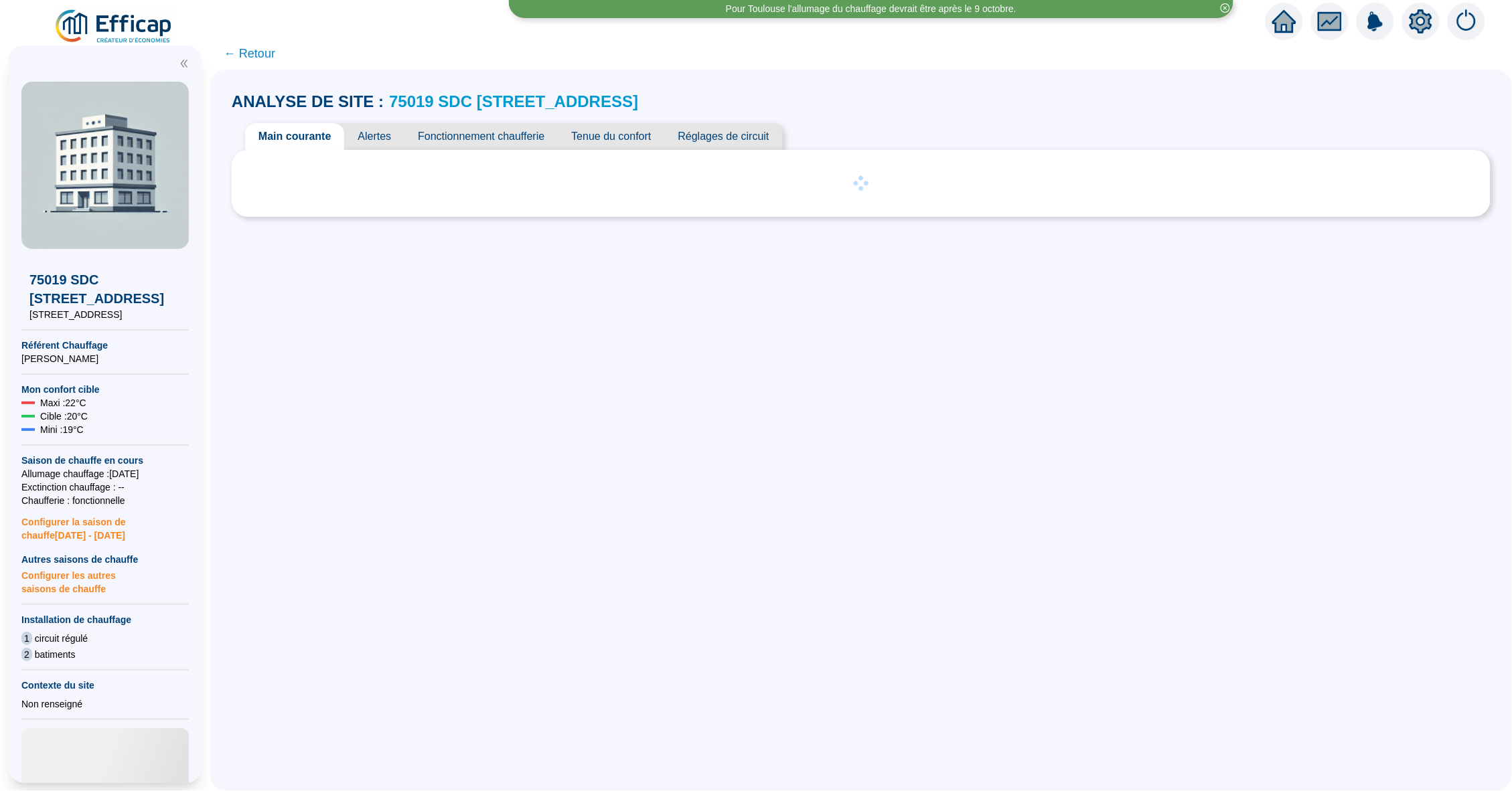
click at [390, 135] on span "Alertes" at bounding box center [373, 136] width 60 height 27
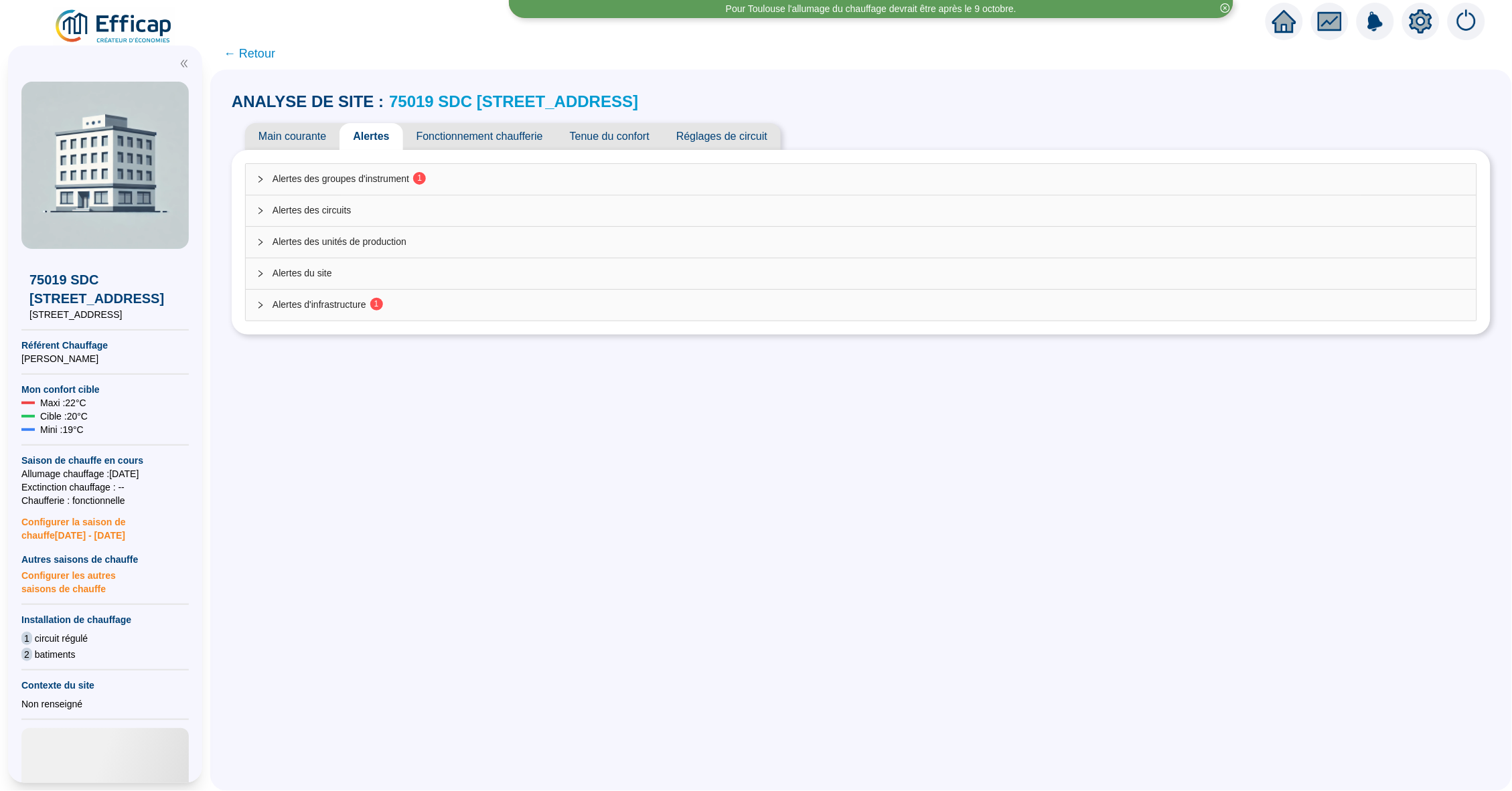
click at [448, 169] on div "Alertes des groupes d'instrument 1" at bounding box center [860, 178] width 1230 height 30
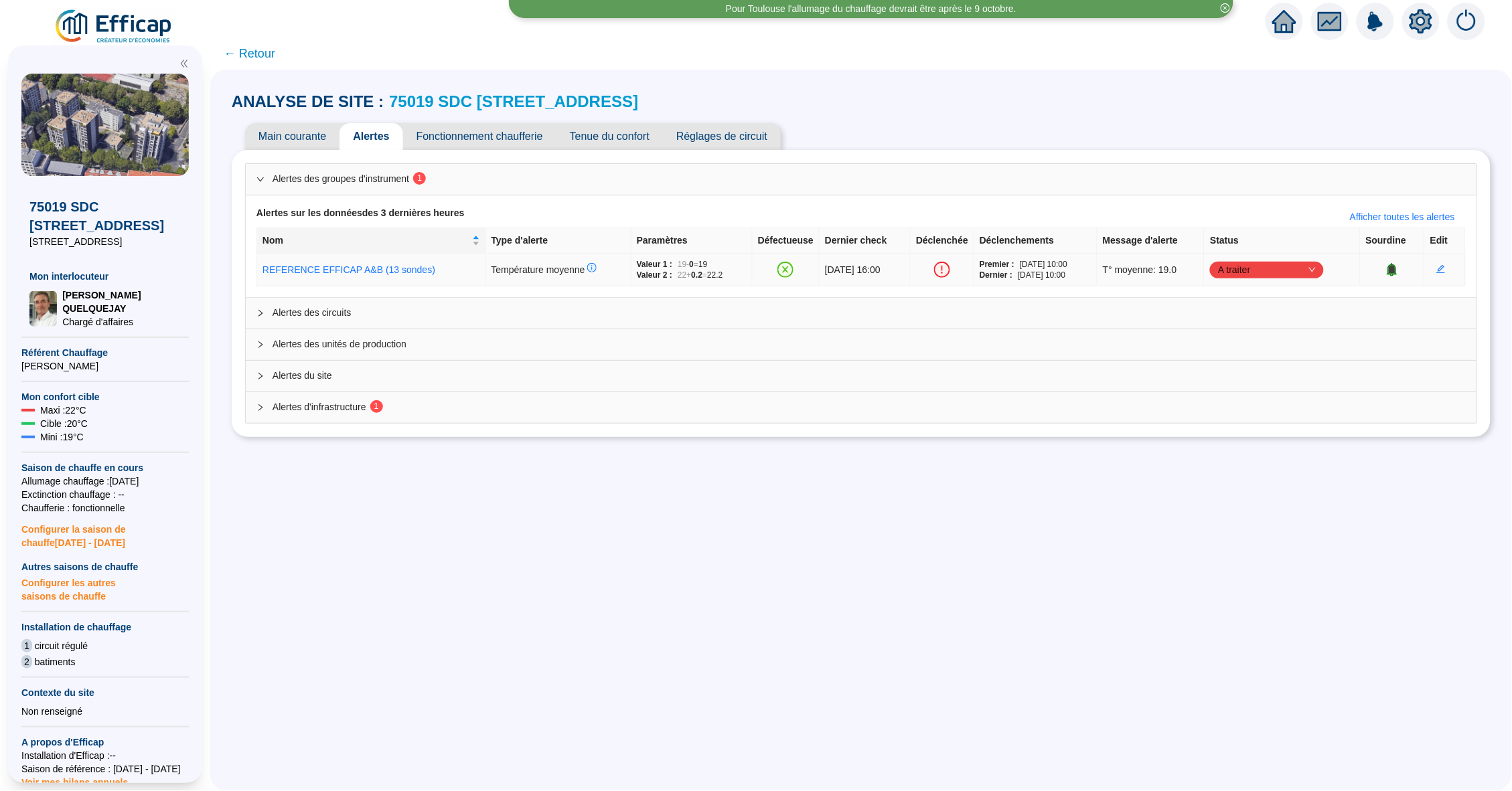
click at [1315, 269] on span "A traiter" at bounding box center [1267, 270] width 98 height 20
click at [1264, 337] on div "Traité" at bounding box center [1289, 336] width 92 height 14
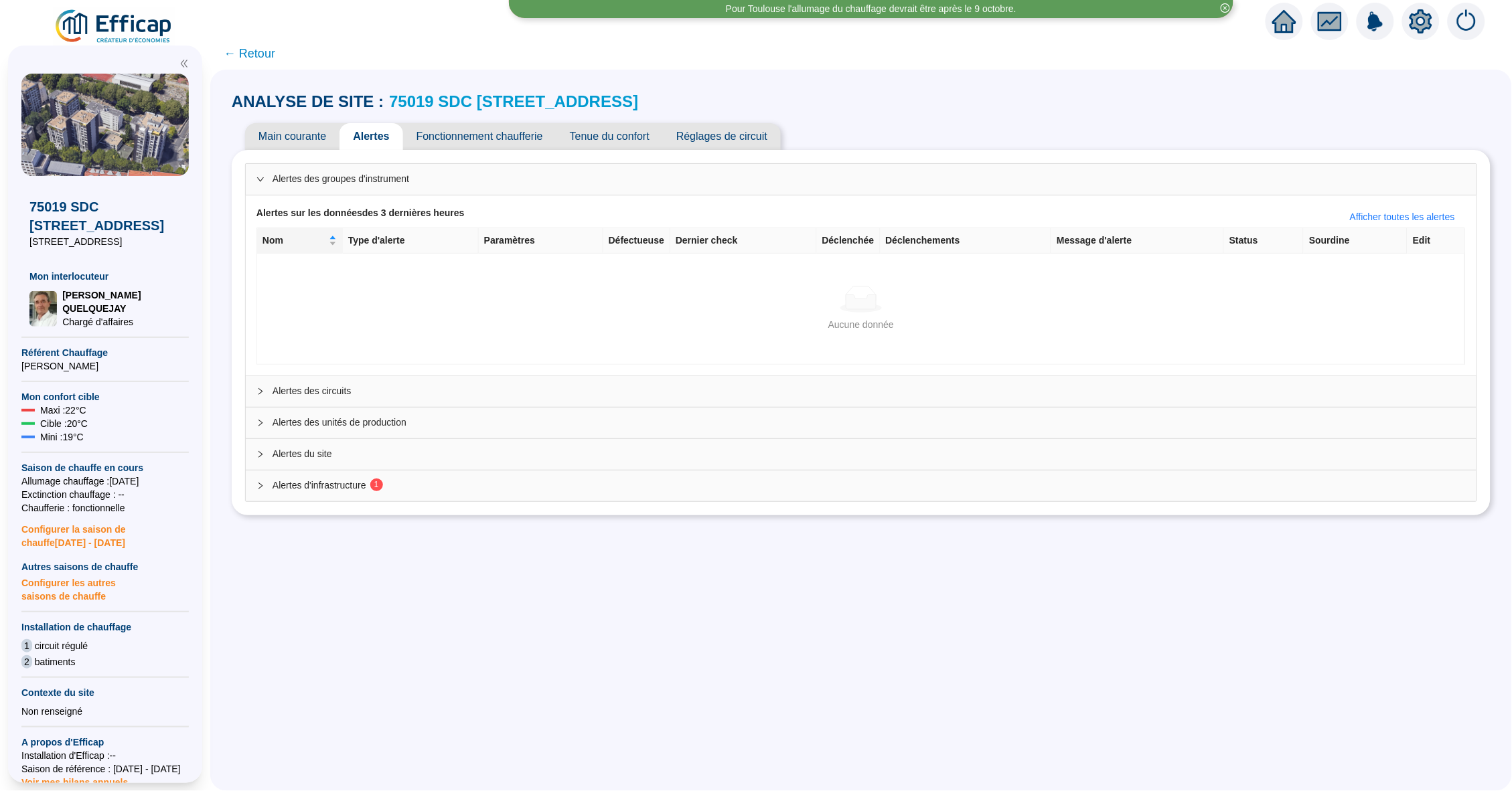
click at [477, 99] on link "75019 SDC 121 Rue Manin" at bounding box center [513, 102] width 249 height 18
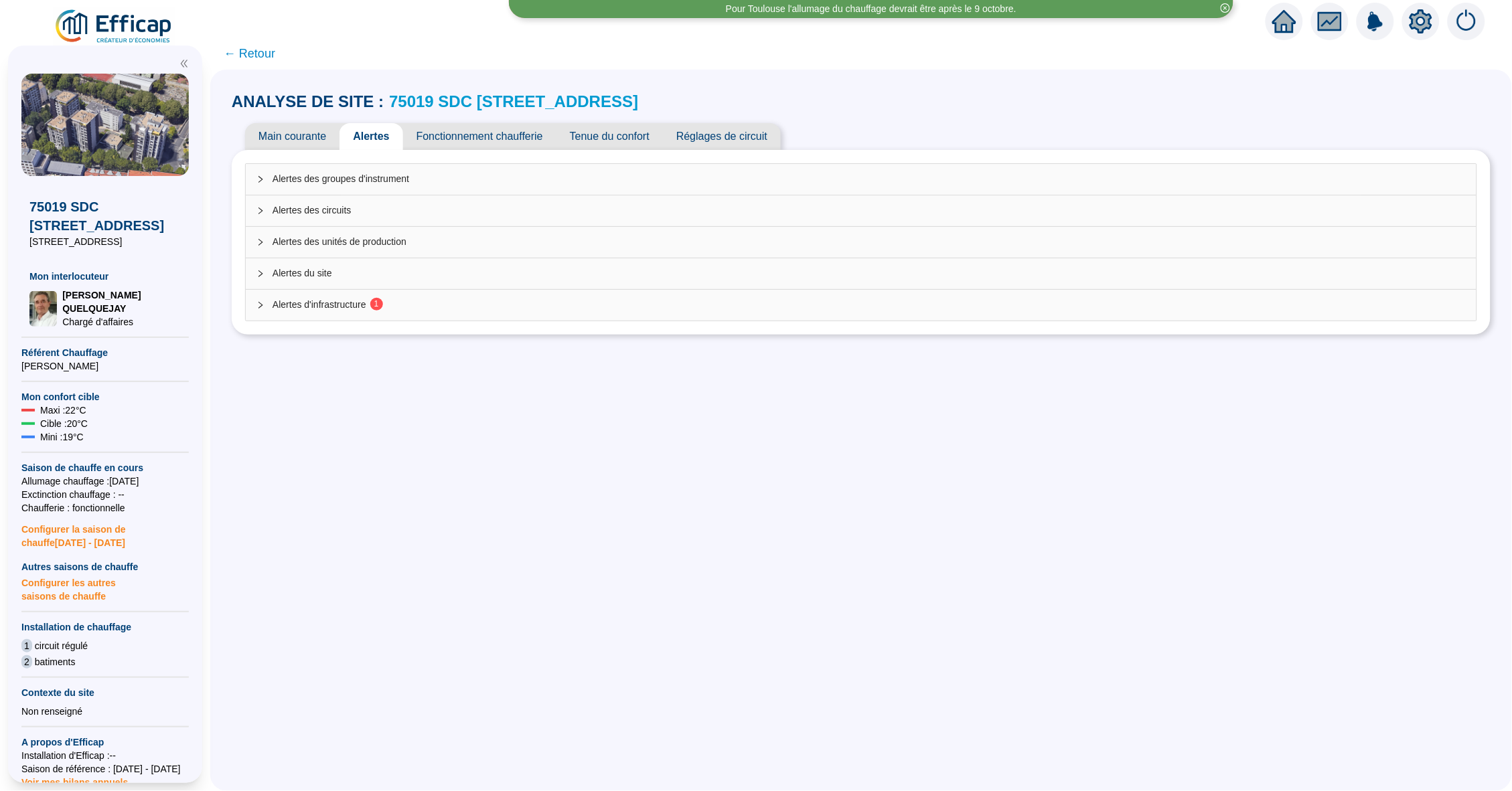
click at [318, 296] on div "Alertes d'infrastructure 1" at bounding box center [860, 305] width 1230 height 30
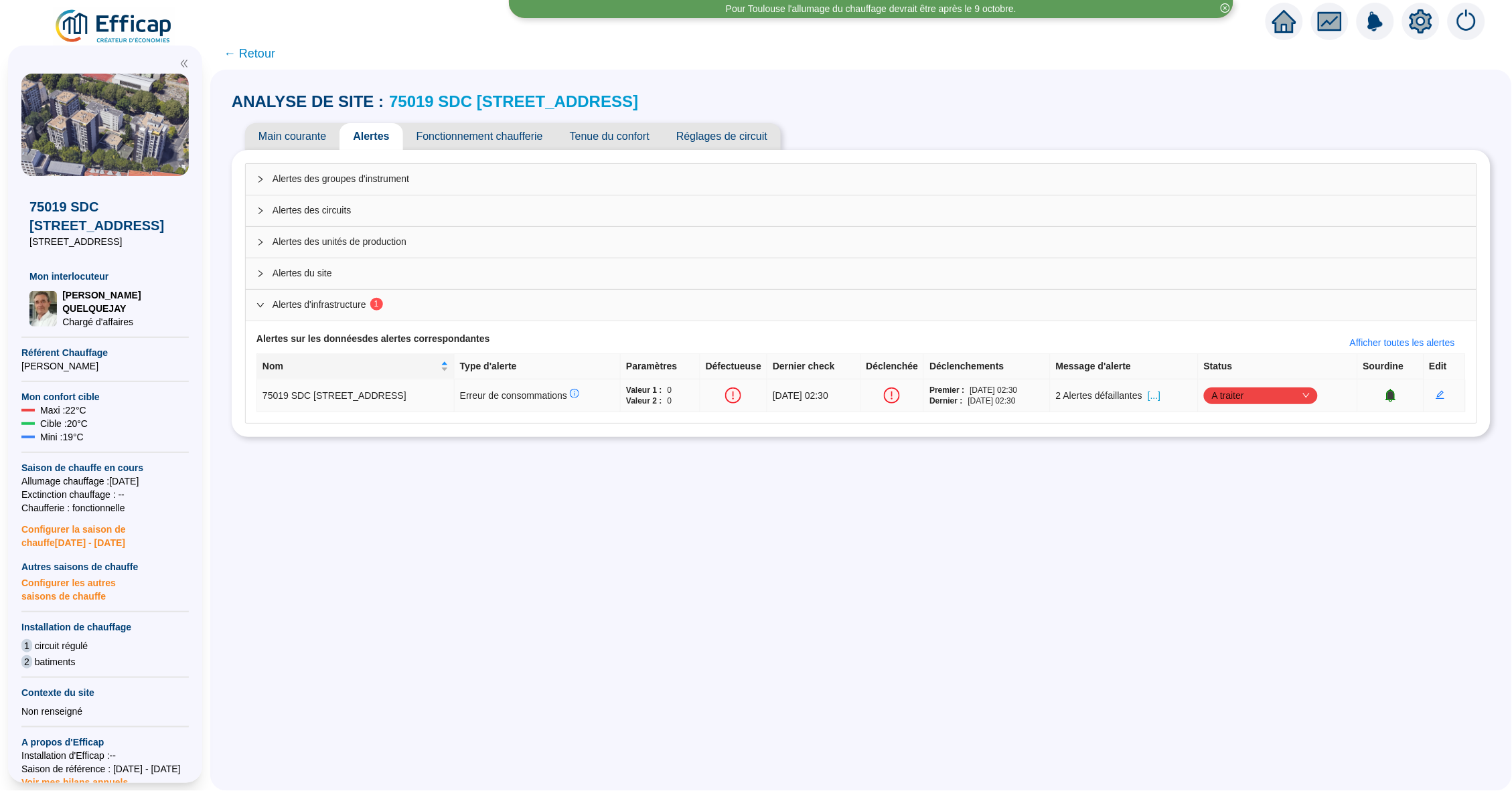
click at [1160, 390] on span "[...]" at bounding box center [1154, 396] width 13 height 14
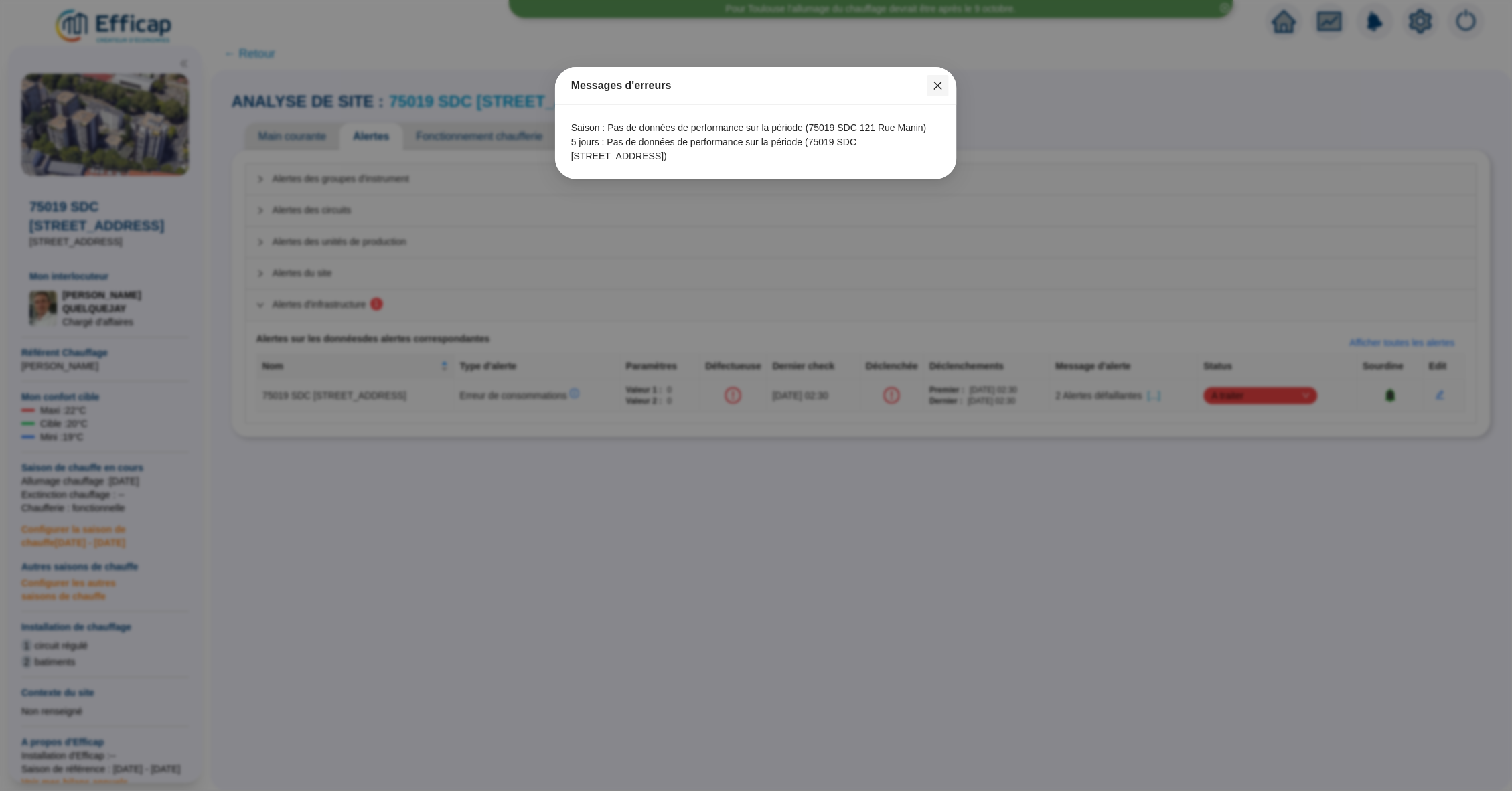
click at [944, 85] on icon "close" at bounding box center [938, 86] width 11 height 11
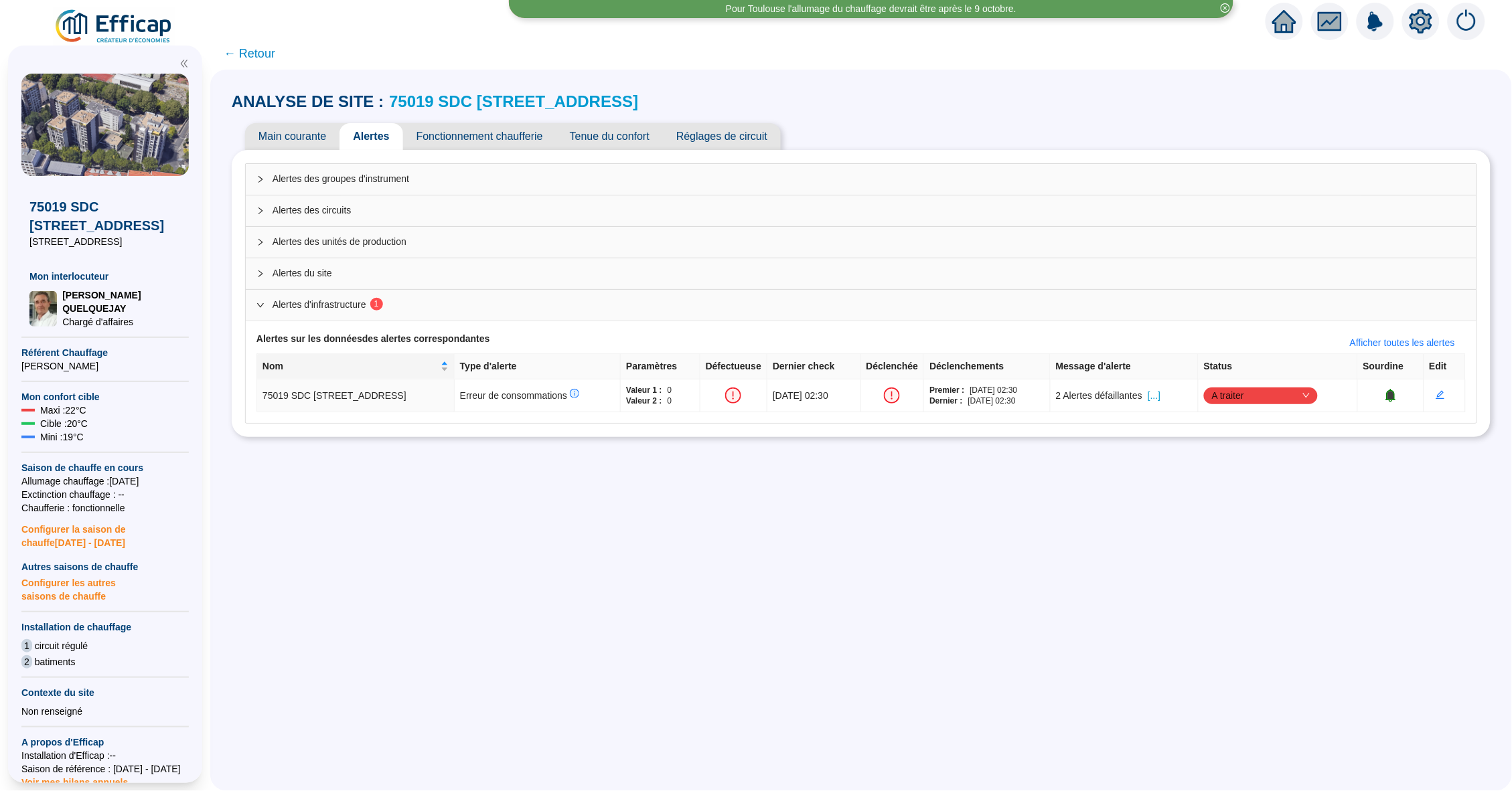
click at [523, 91] on span "75019 SDC 121 Rue Manin" at bounding box center [513, 102] width 249 height 21
click at [516, 101] on link "75019 SDC 121 Rue Manin" at bounding box center [513, 102] width 249 height 18
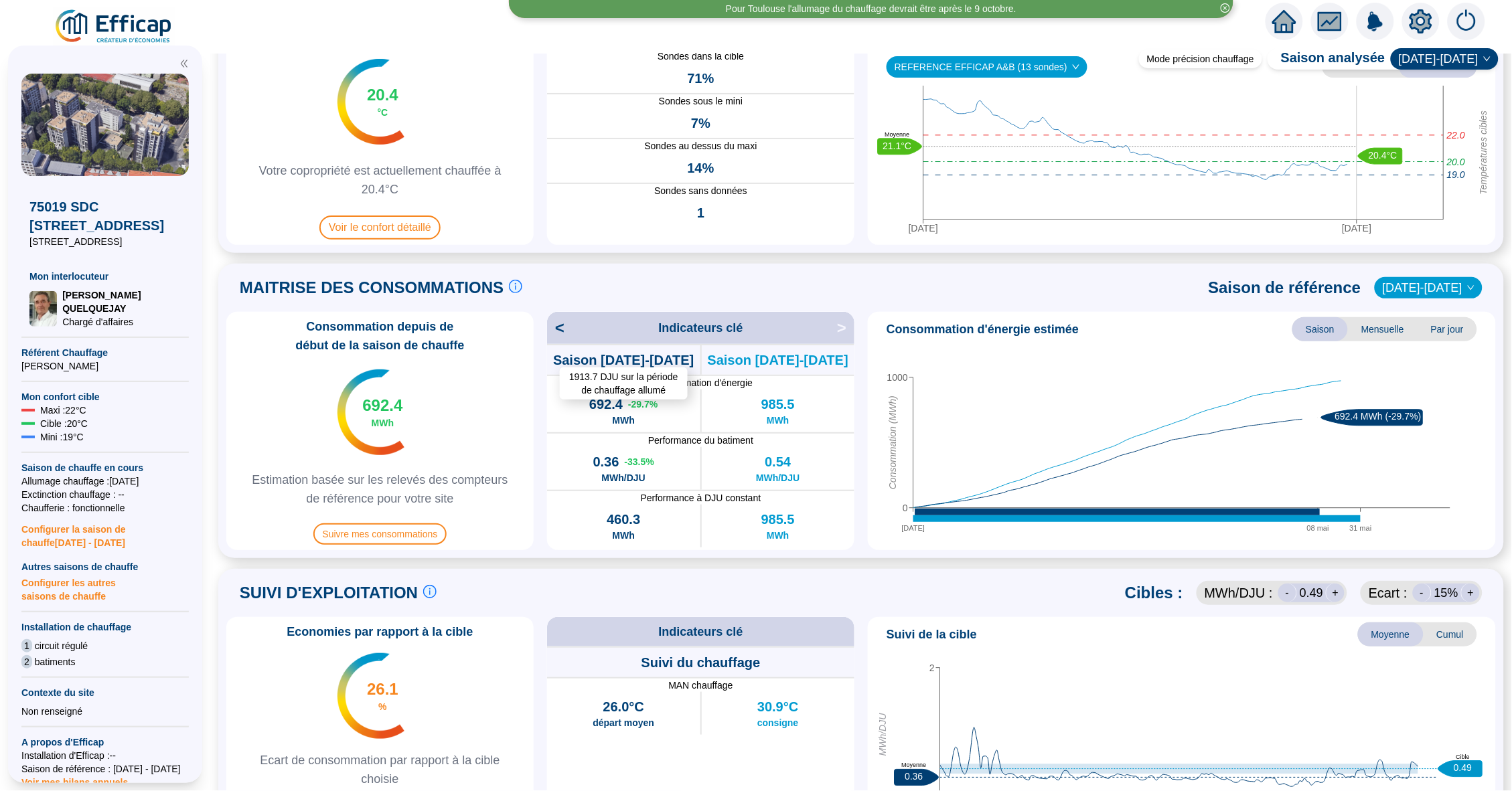
scroll to position [115, 0]
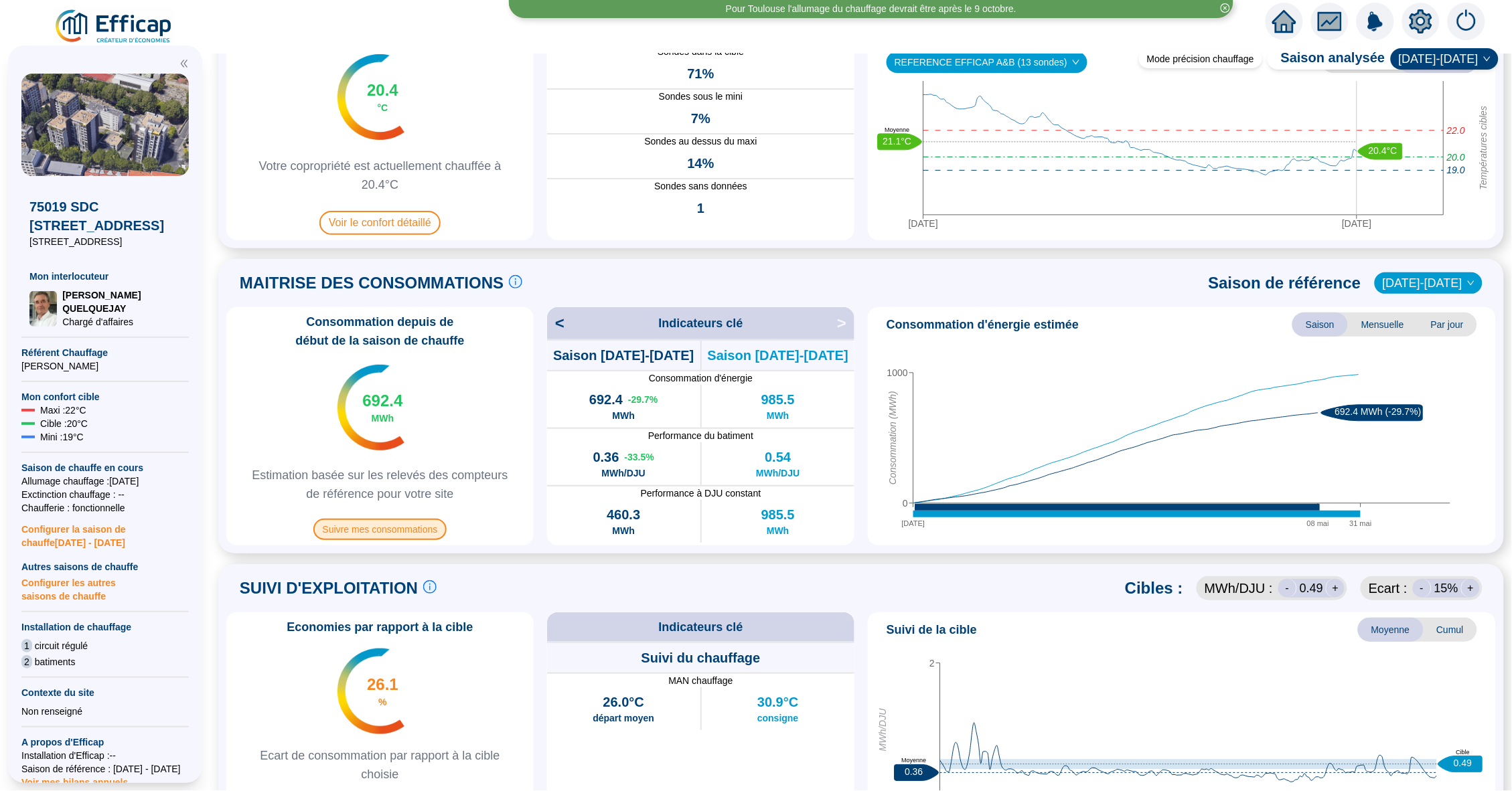
click at [421, 527] on span "Suivre mes consommations" at bounding box center [380, 529] width 134 height 21
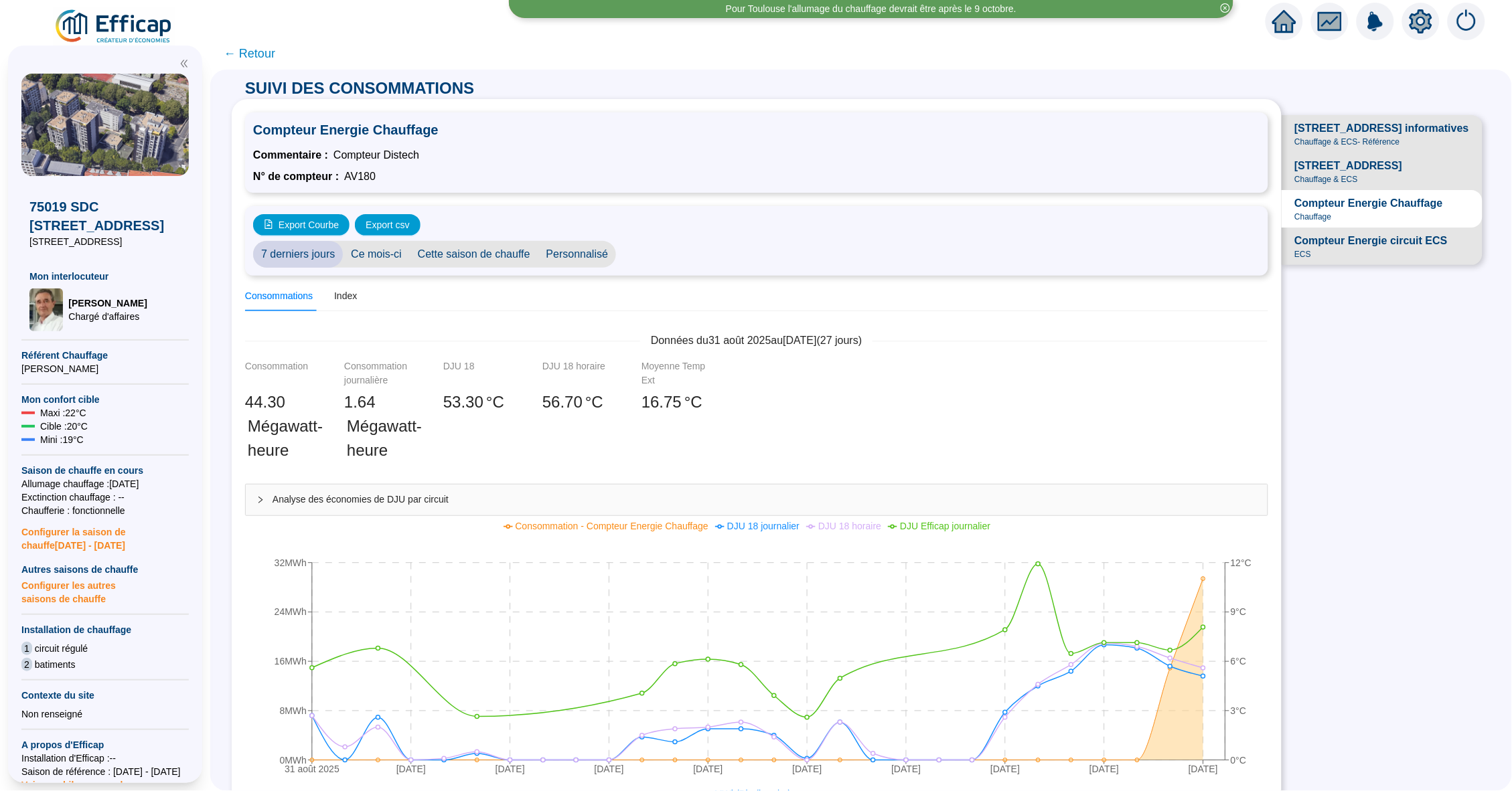
click at [258, 59] on span "← Retour" at bounding box center [250, 54] width 52 height 18
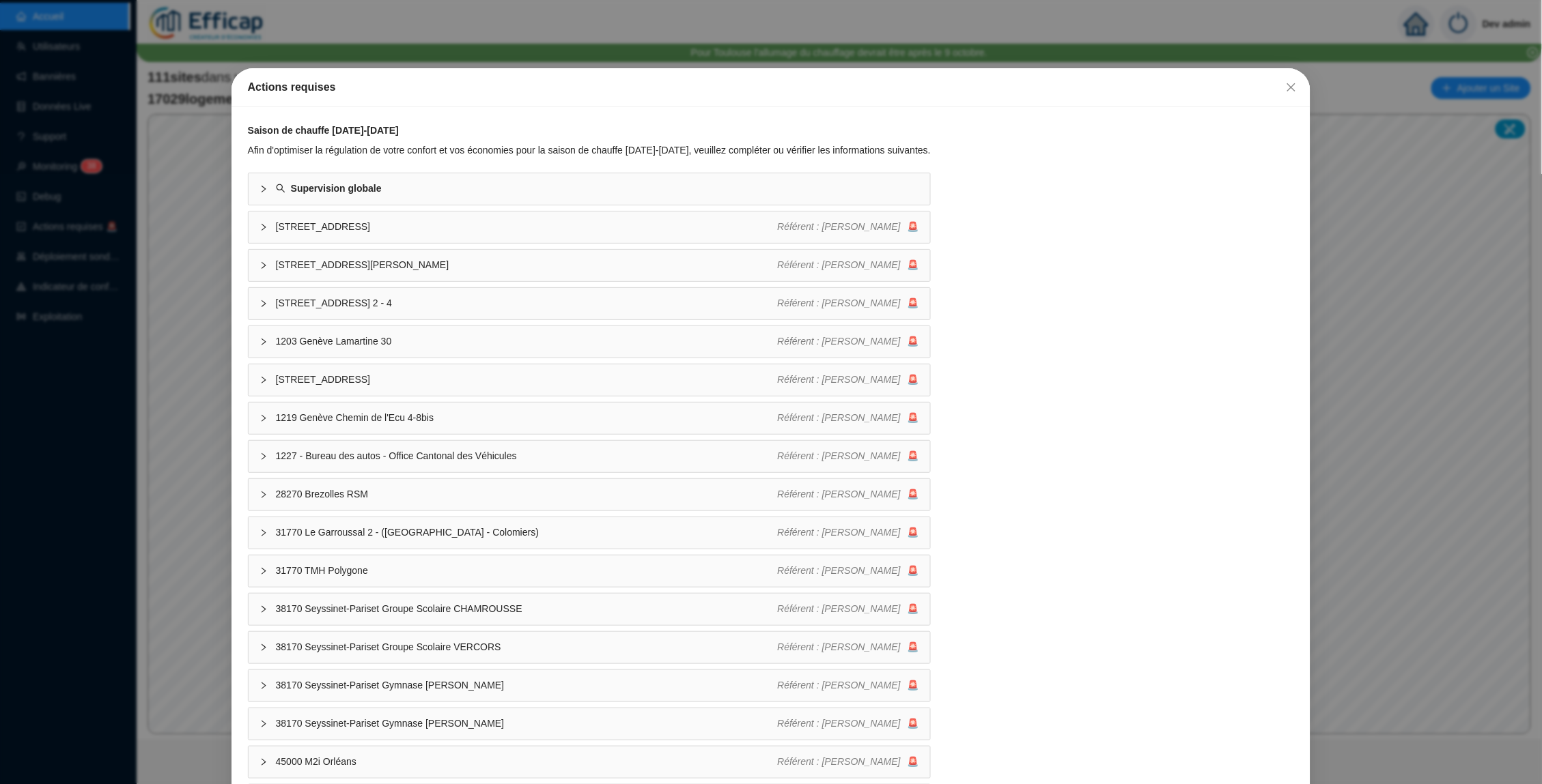
drag, startPoint x: 143, startPoint y: 313, endPoint x: 156, endPoint y: 313, distance: 13.0
click at [143, 313] on div "Actions requises Saison de chauffe 2025-2026 Afin d'optimiser la régulation de …" at bounding box center [771, 392] width 1542 height 784
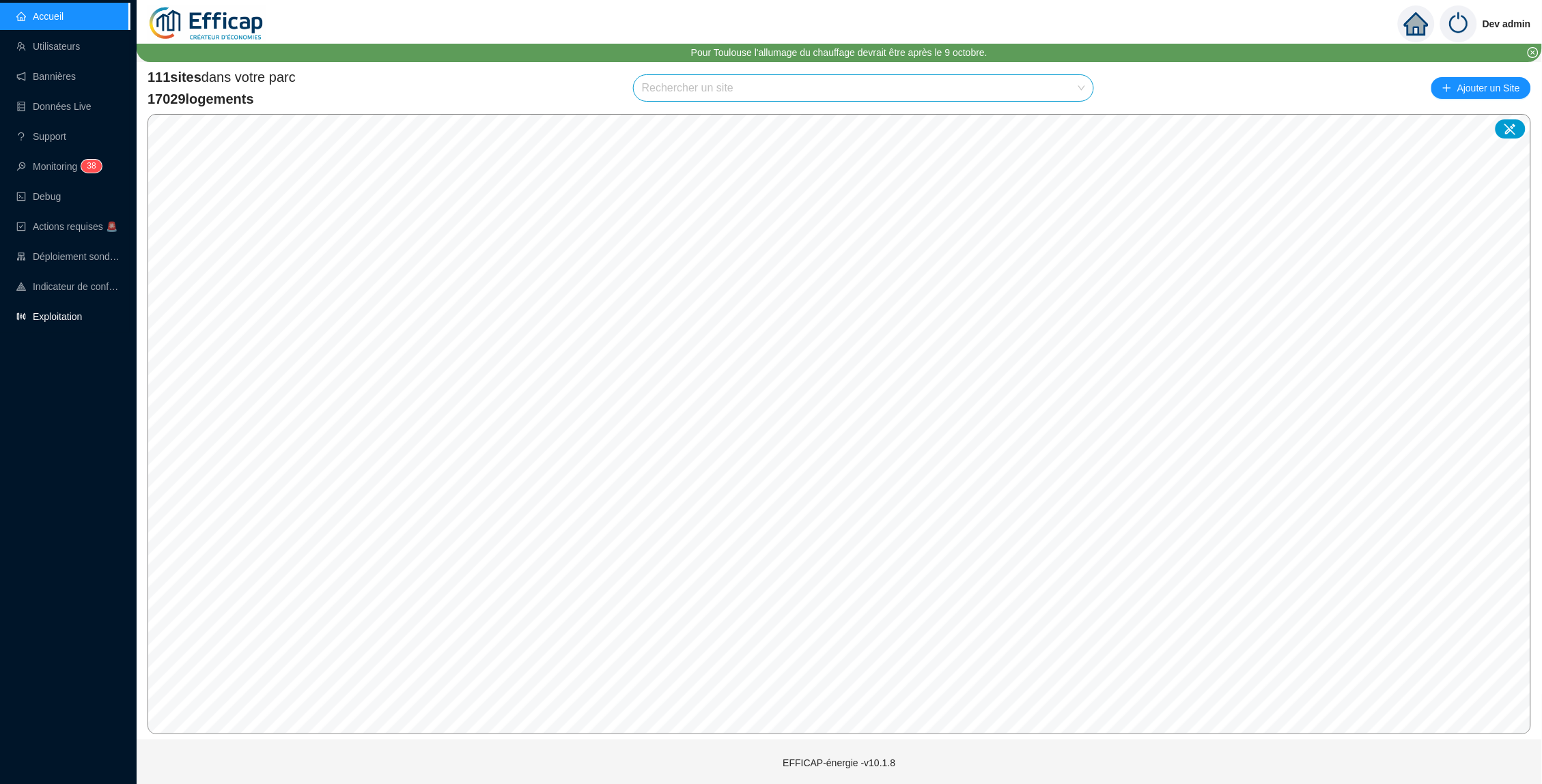
click at [75, 315] on link "Exploitation" at bounding box center [49, 317] width 66 height 11
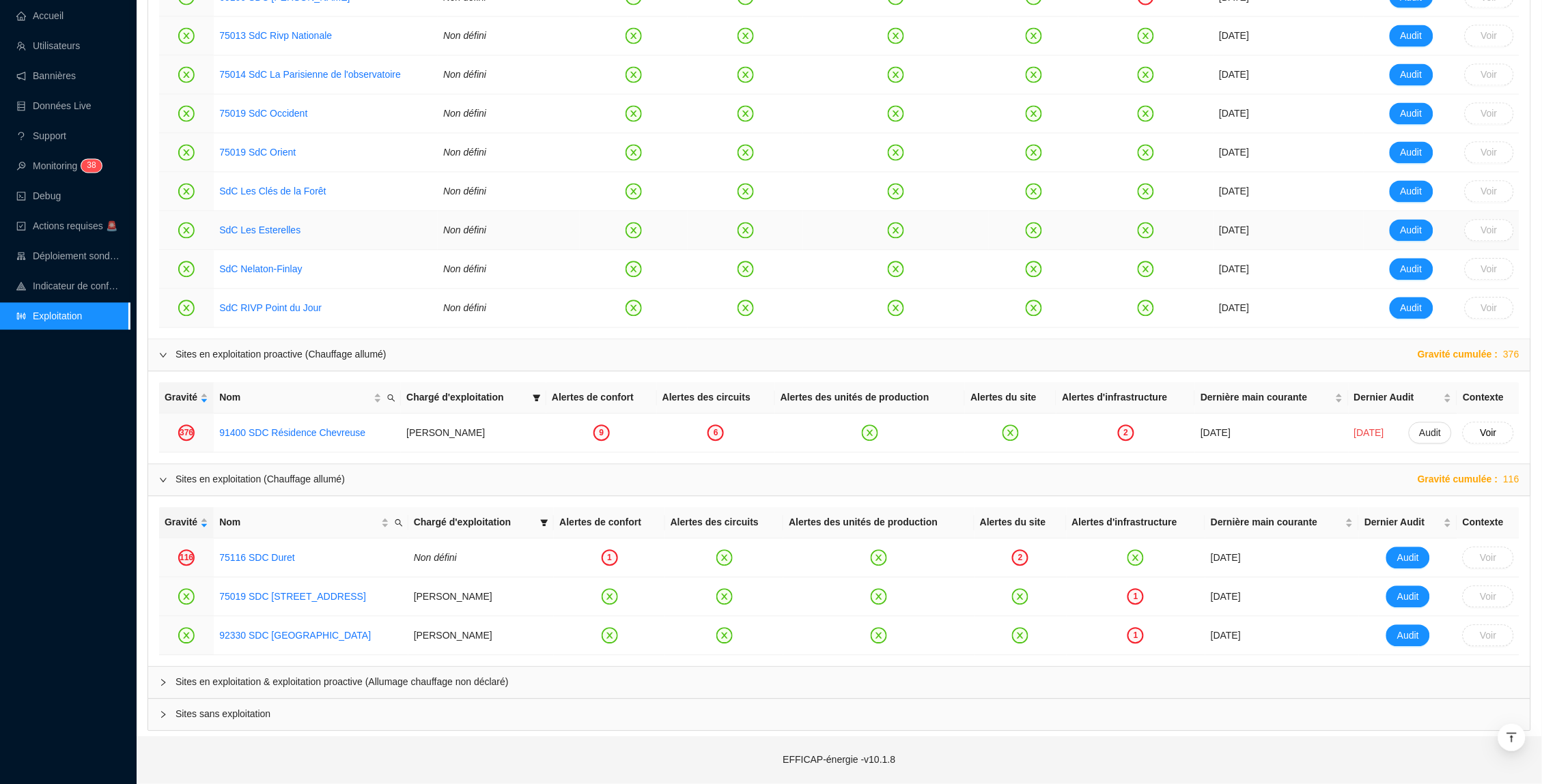
scroll to position [935, 0]
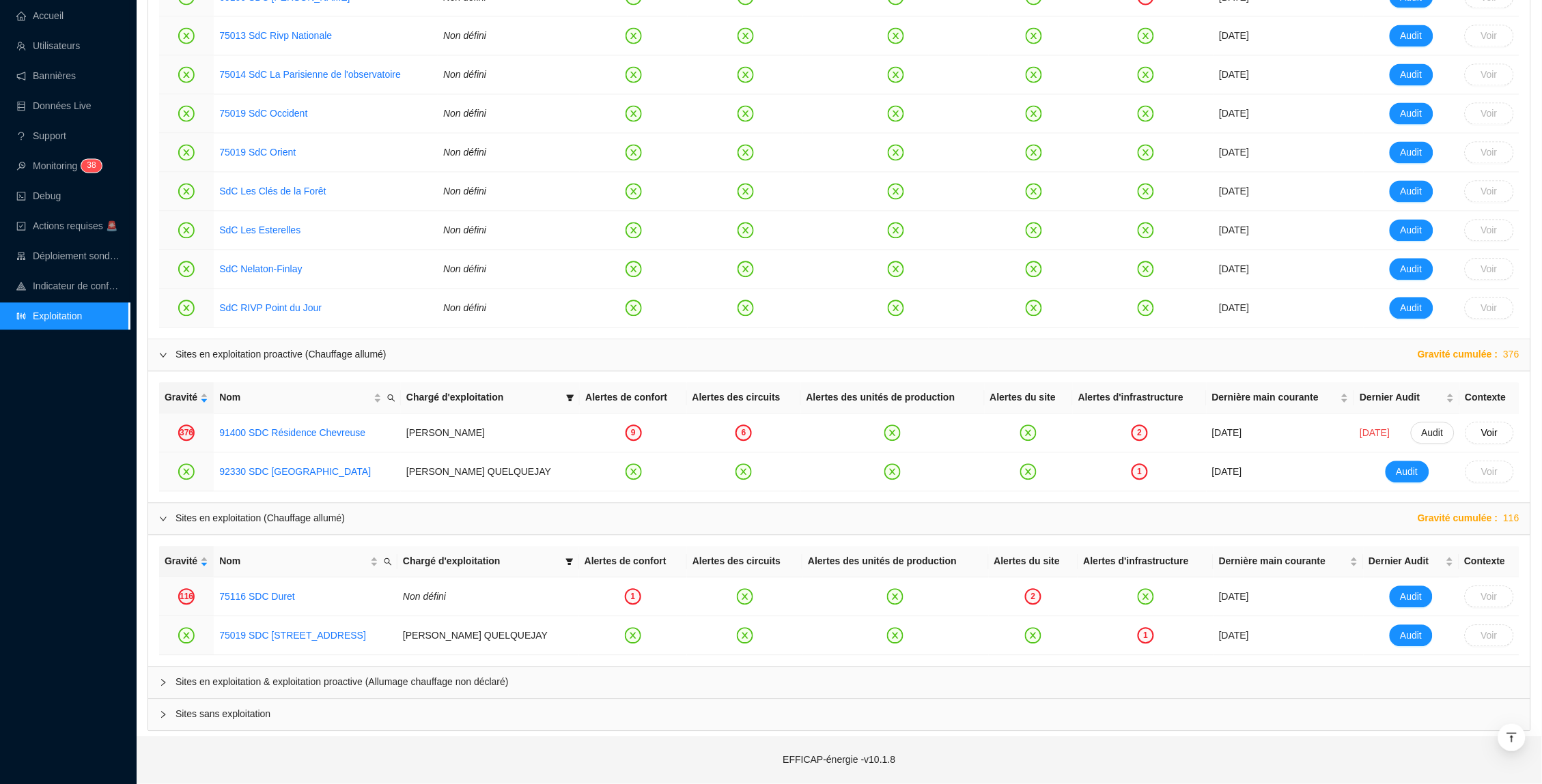
scroll to position [935, 0]
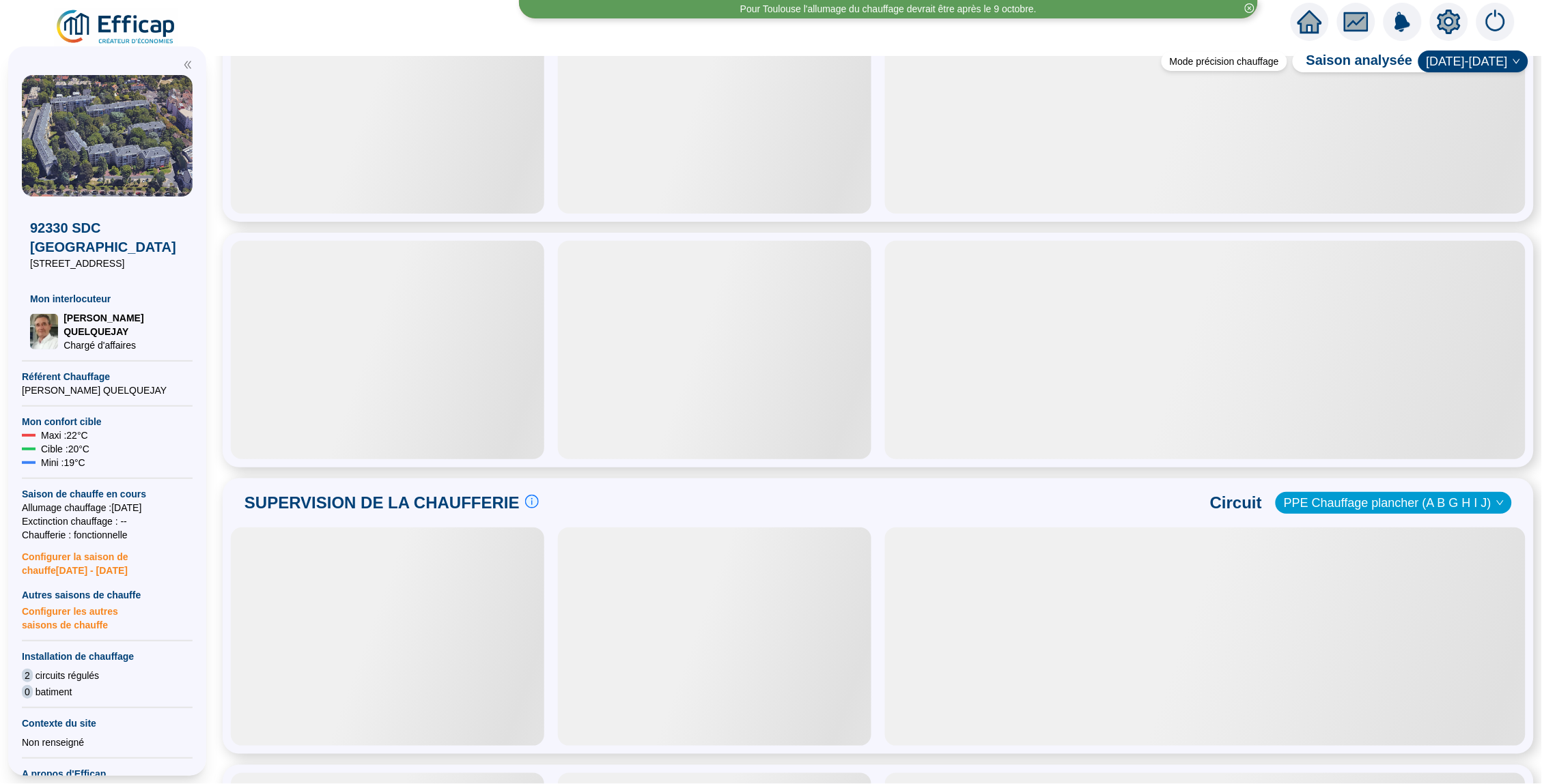
scroll to position [571, 0]
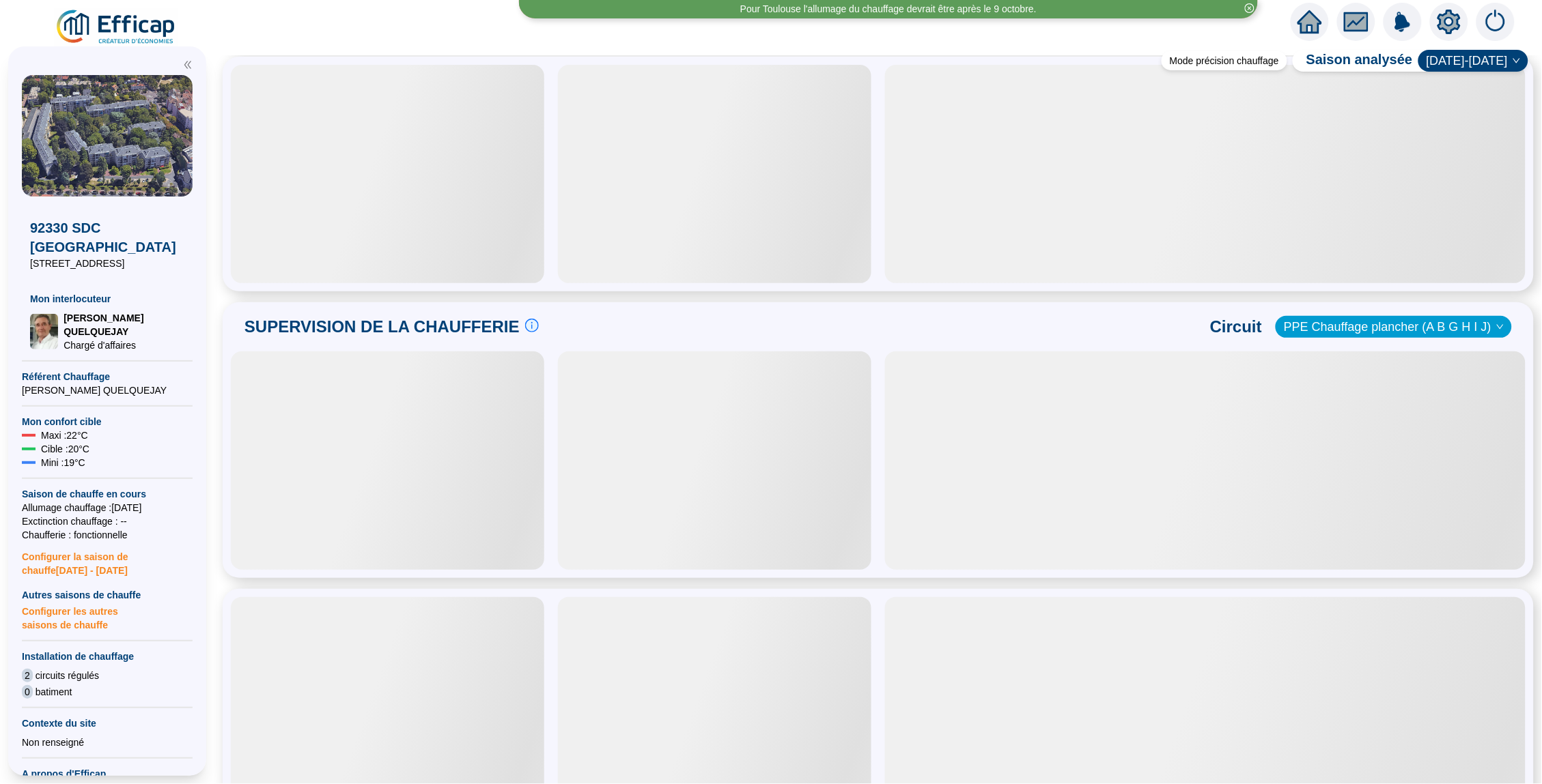
click at [1303, 19] on icon "home" at bounding box center [1309, 22] width 25 height 24
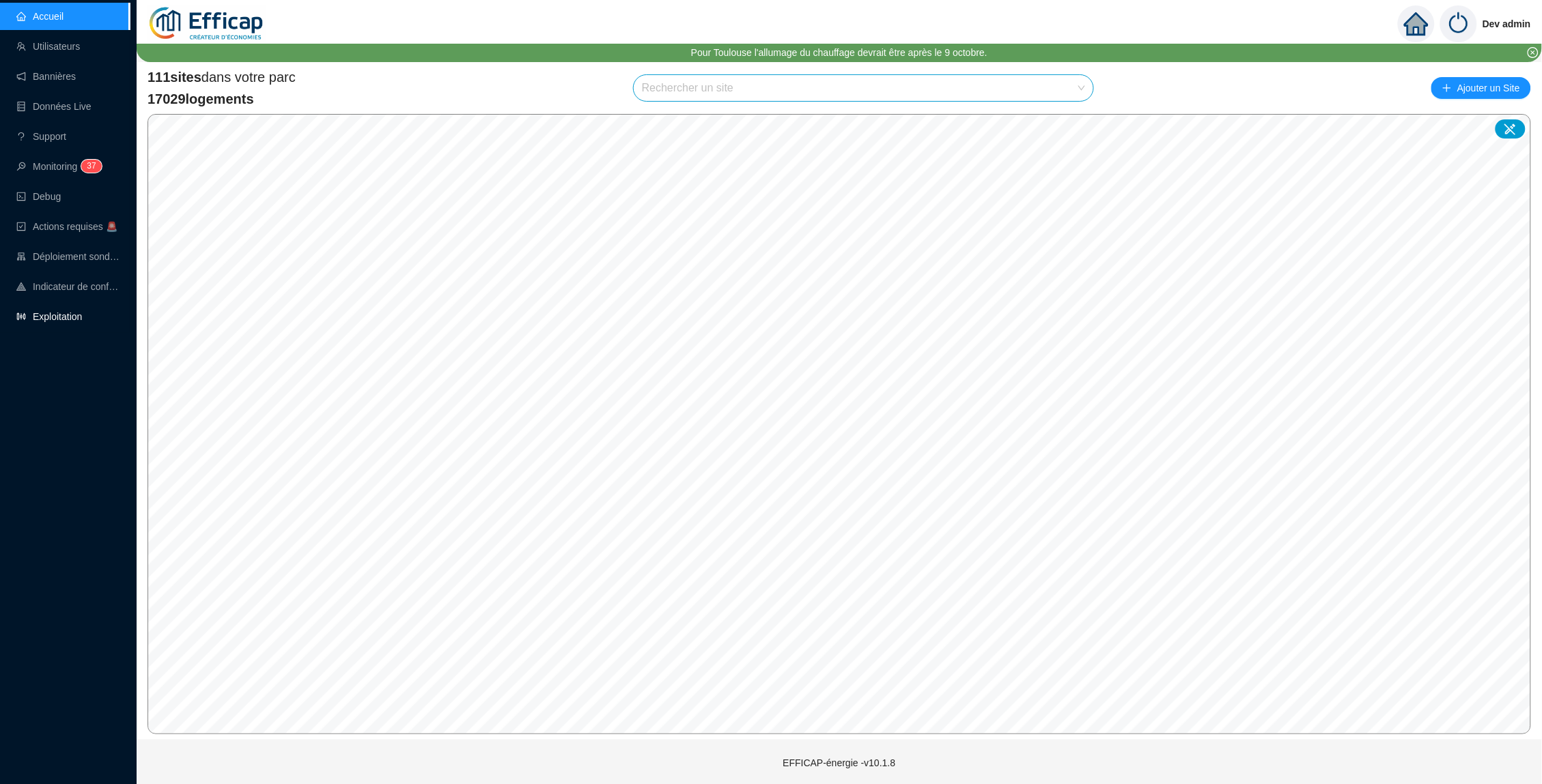
click at [48, 322] on link "Exploitation" at bounding box center [49, 317] width 66 height 11
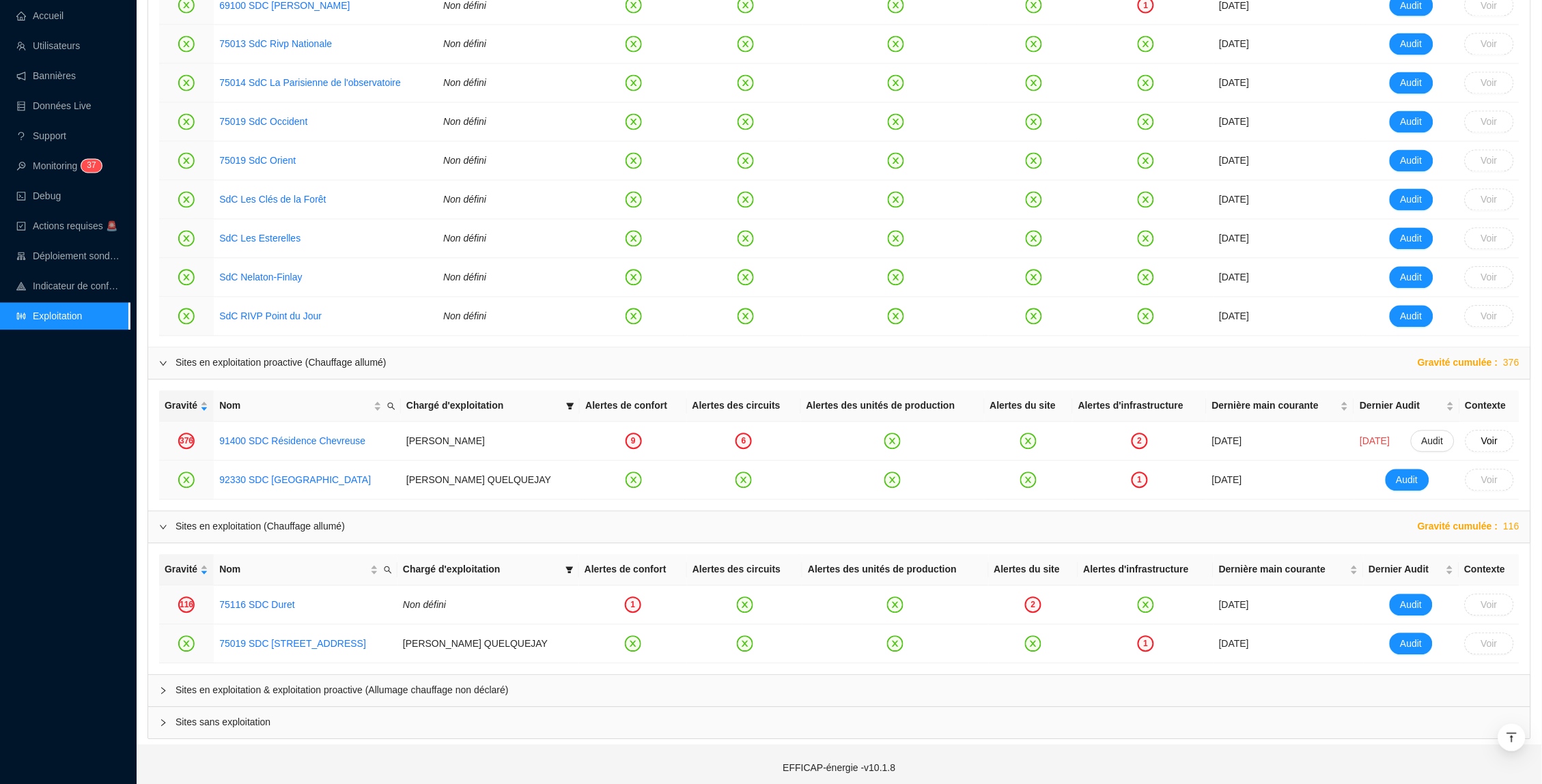
scroll to position [909, 0]
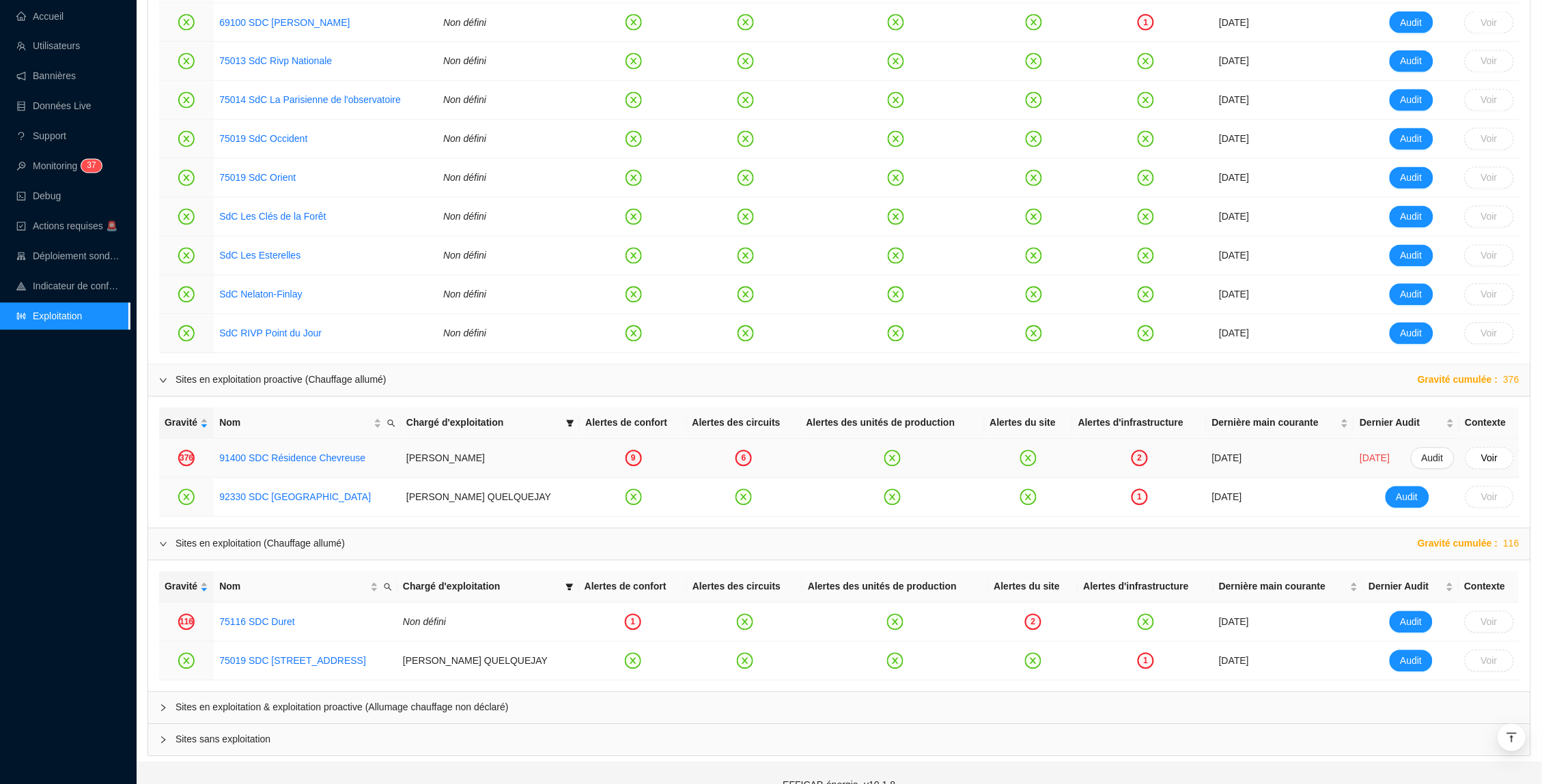
click at [1131, 459] on div "2" at bounding box center [1139, 458] width 16 height 16
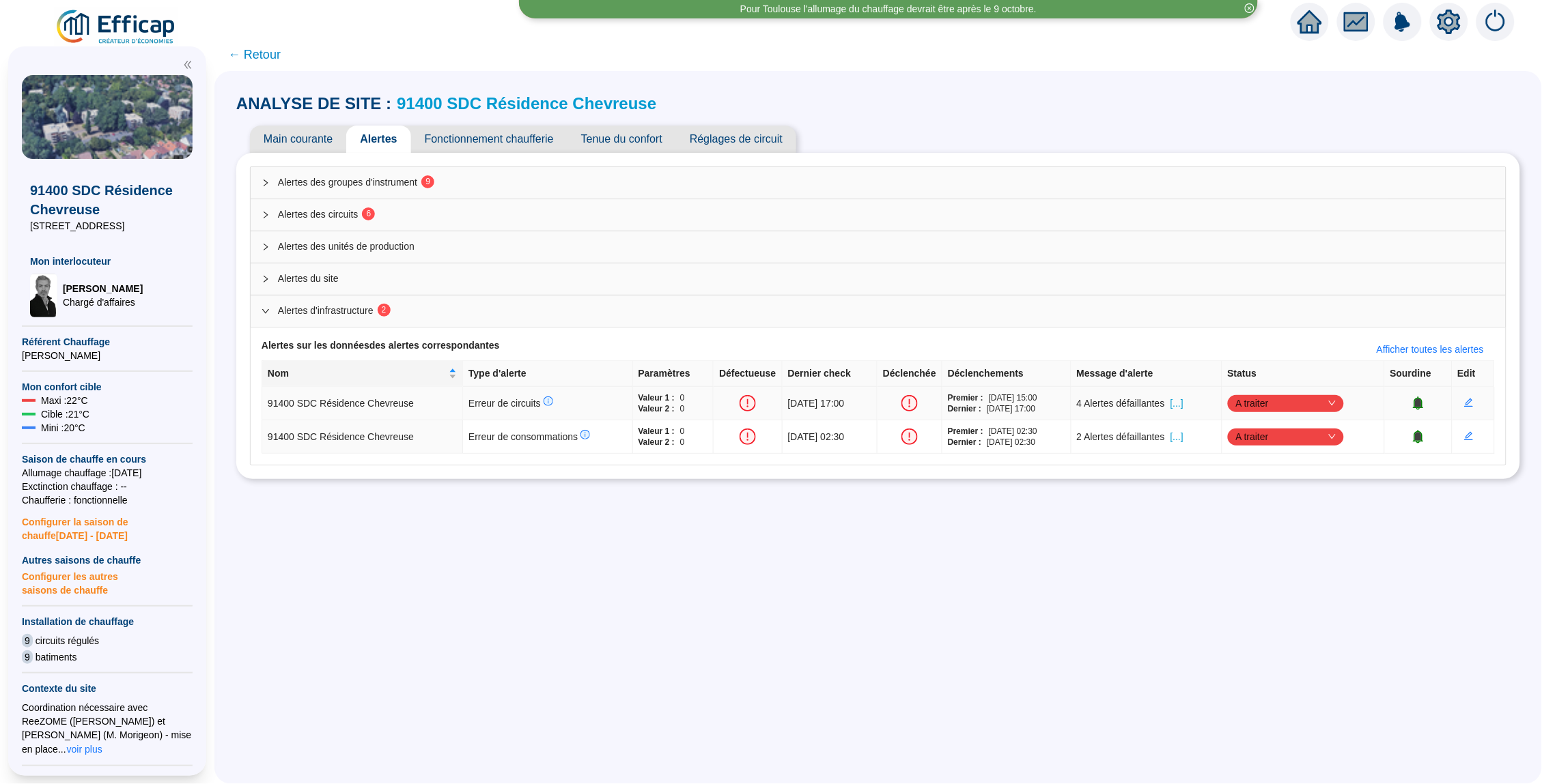
click at [1183, 406] on span "[...]" at bounding box center [1177, 403] width 13 height 14
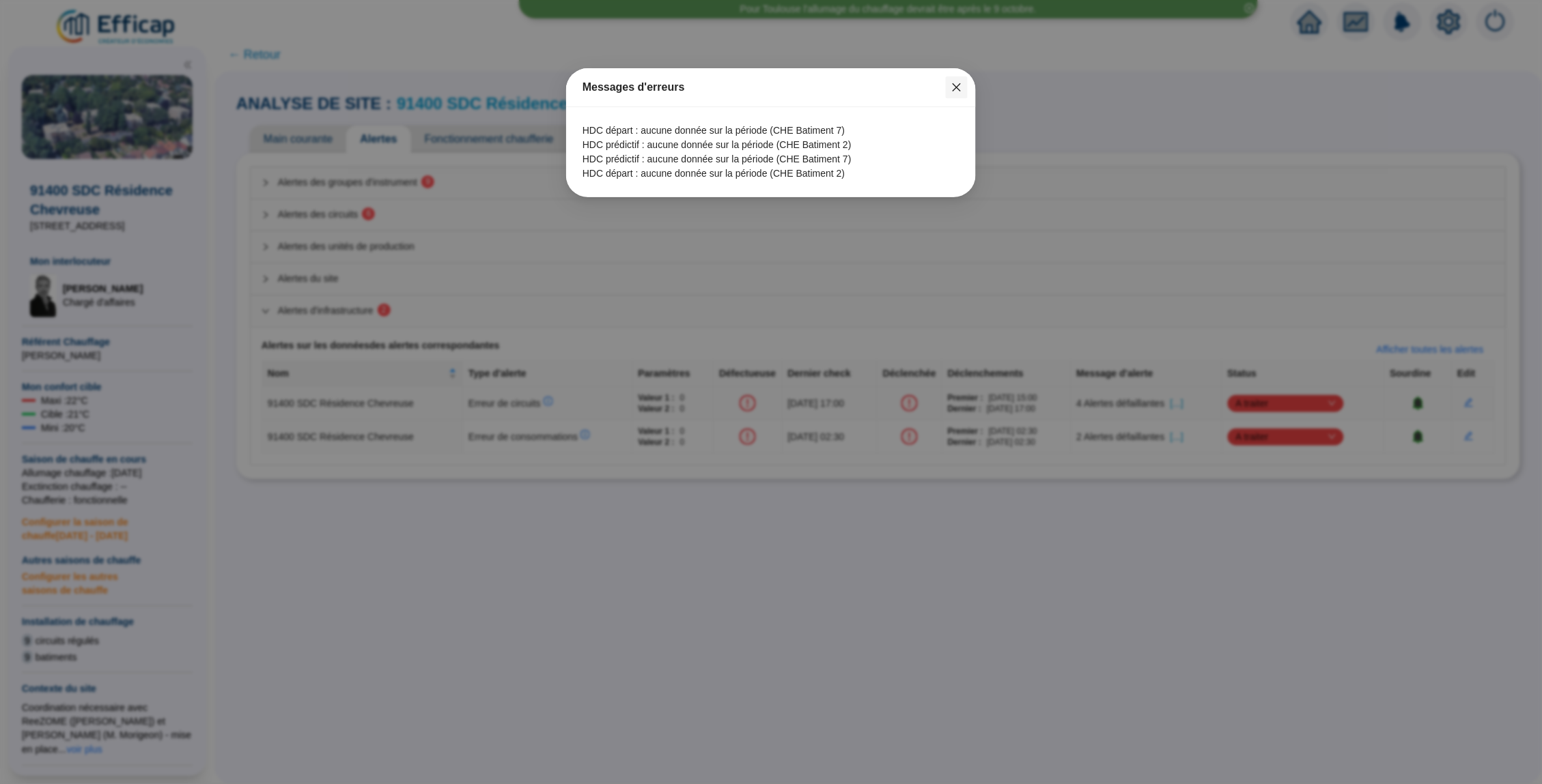
click at [958, 88] on icon "close" at bounding box center [956, 87] width 8 height 8
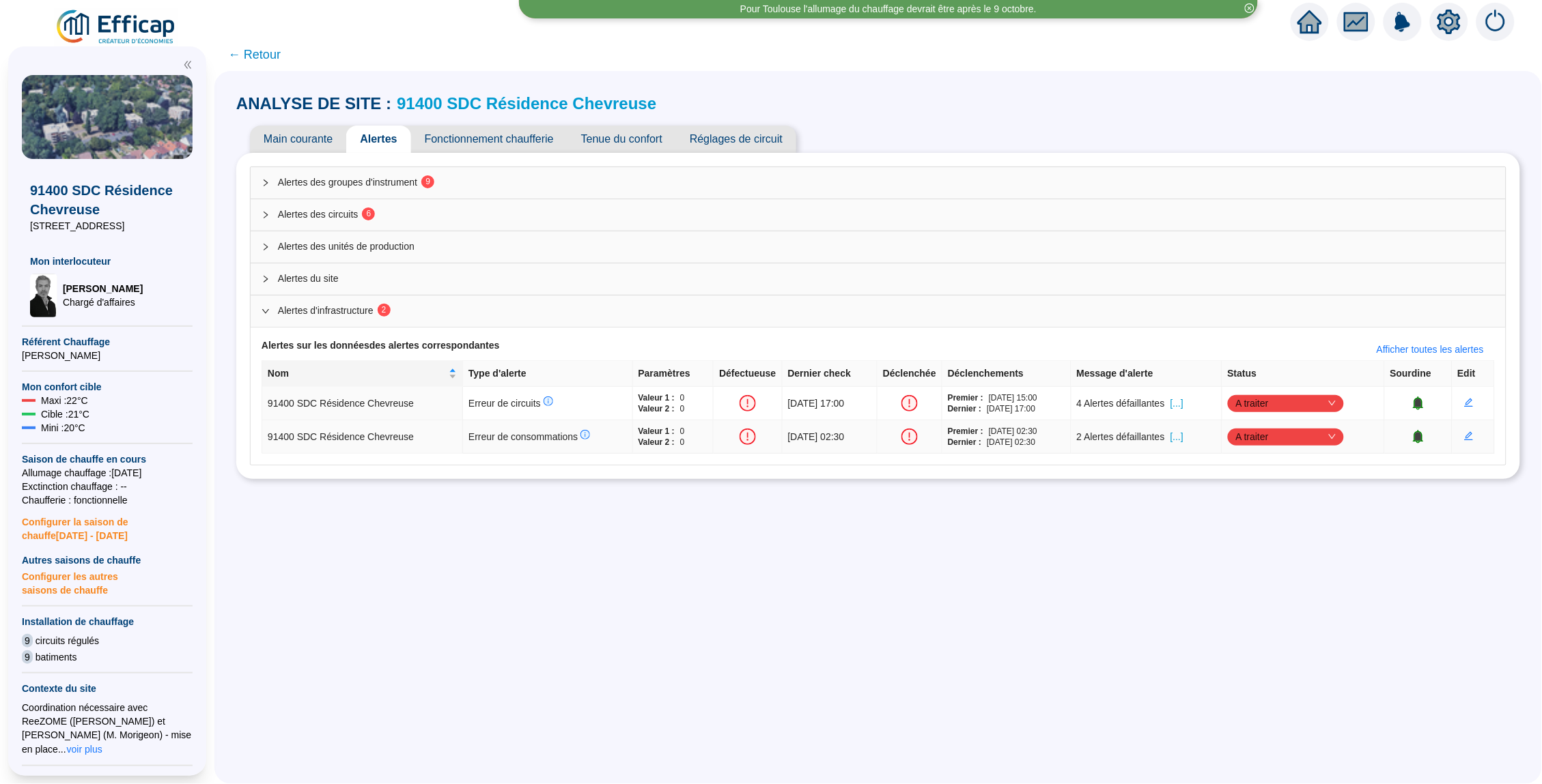
click at [1183, 434] on span "[...]" at bounding box center [1177, 436] width 13 height 14
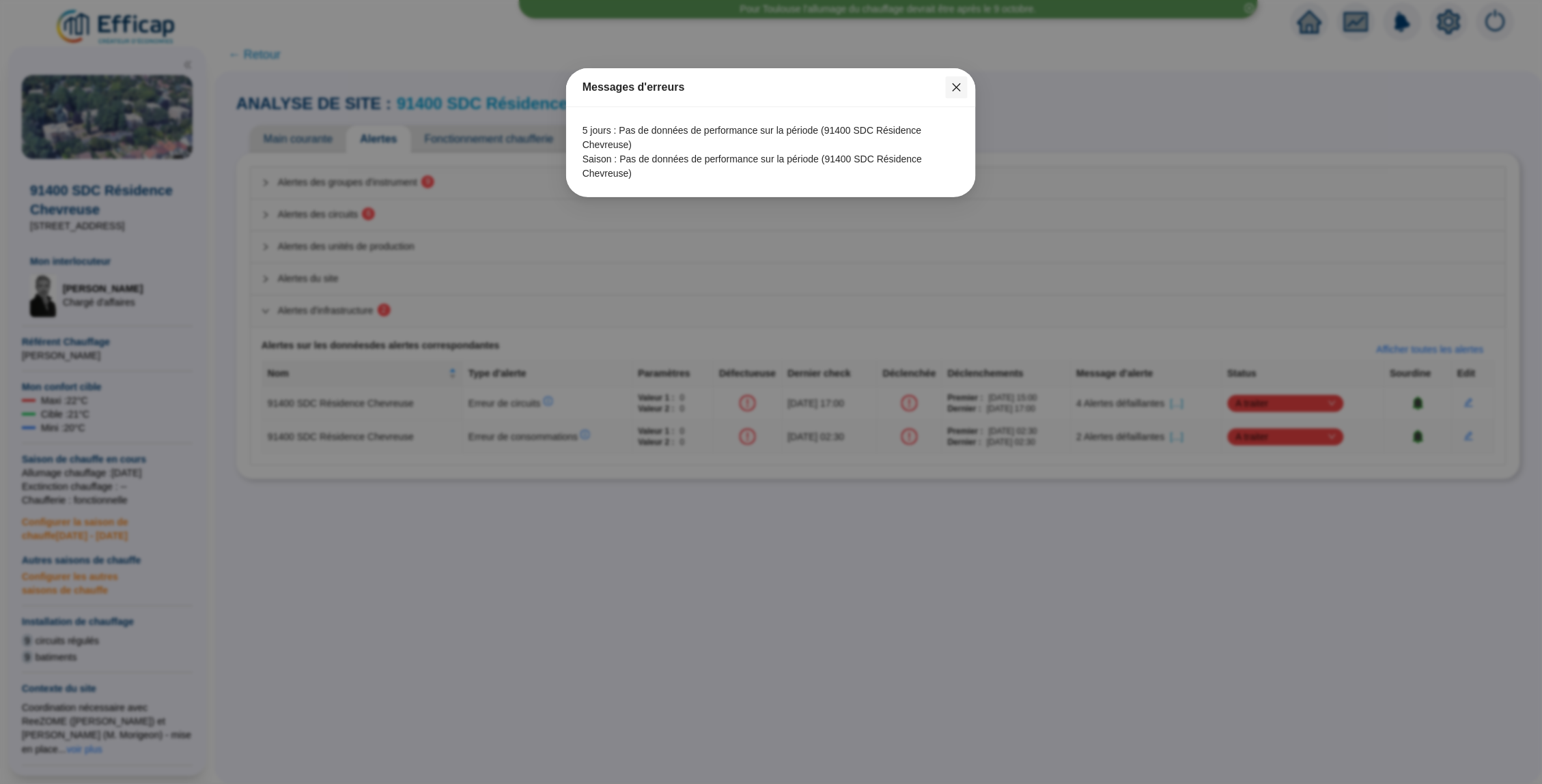
click at [961, 91] on icon "close" at bounding box center [957, 88] width 11 height 11
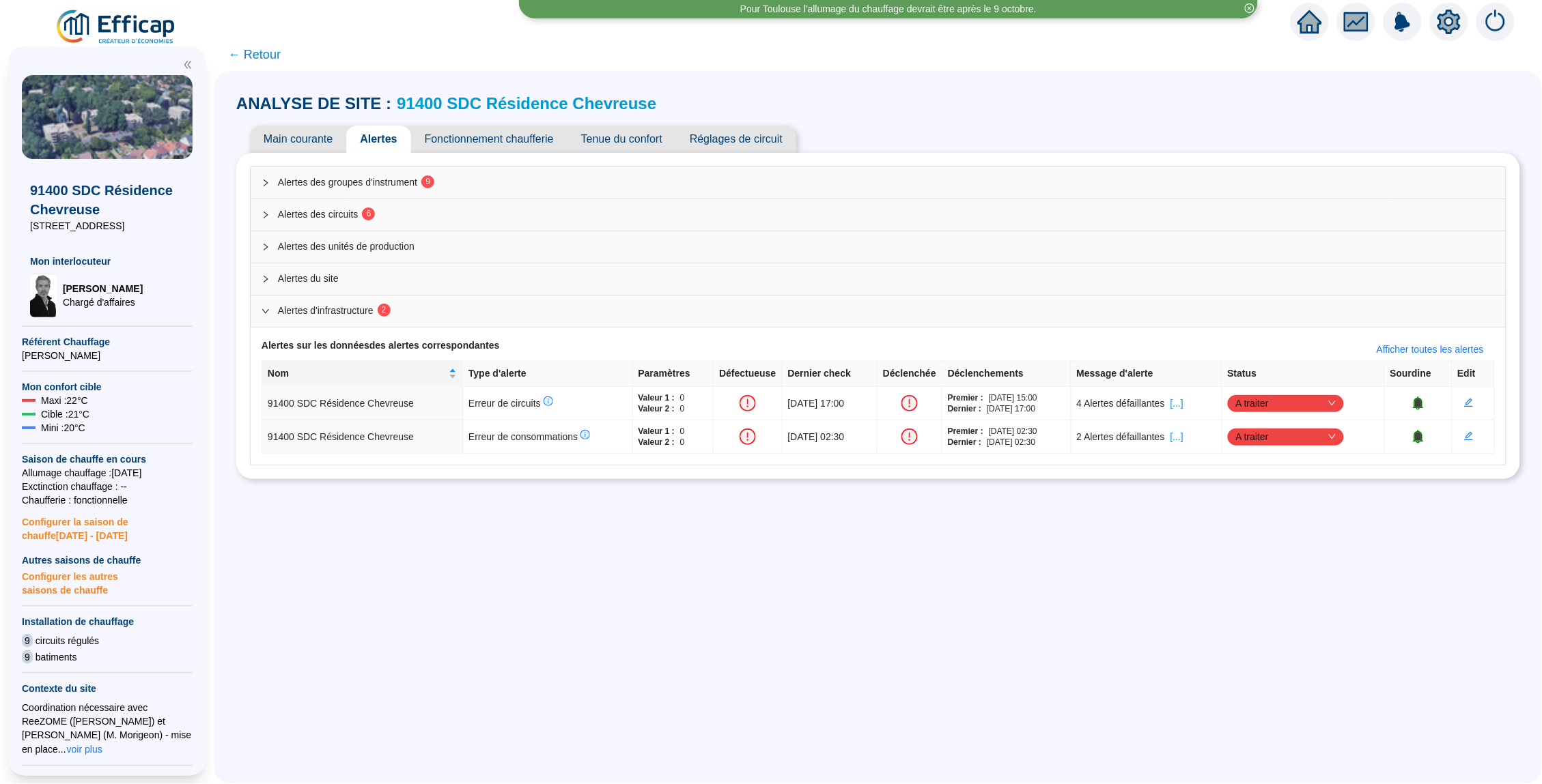
click at [303, 220] on span "Alertes des circuits 6" at bounding box center [886, 214] width 1217 height 14
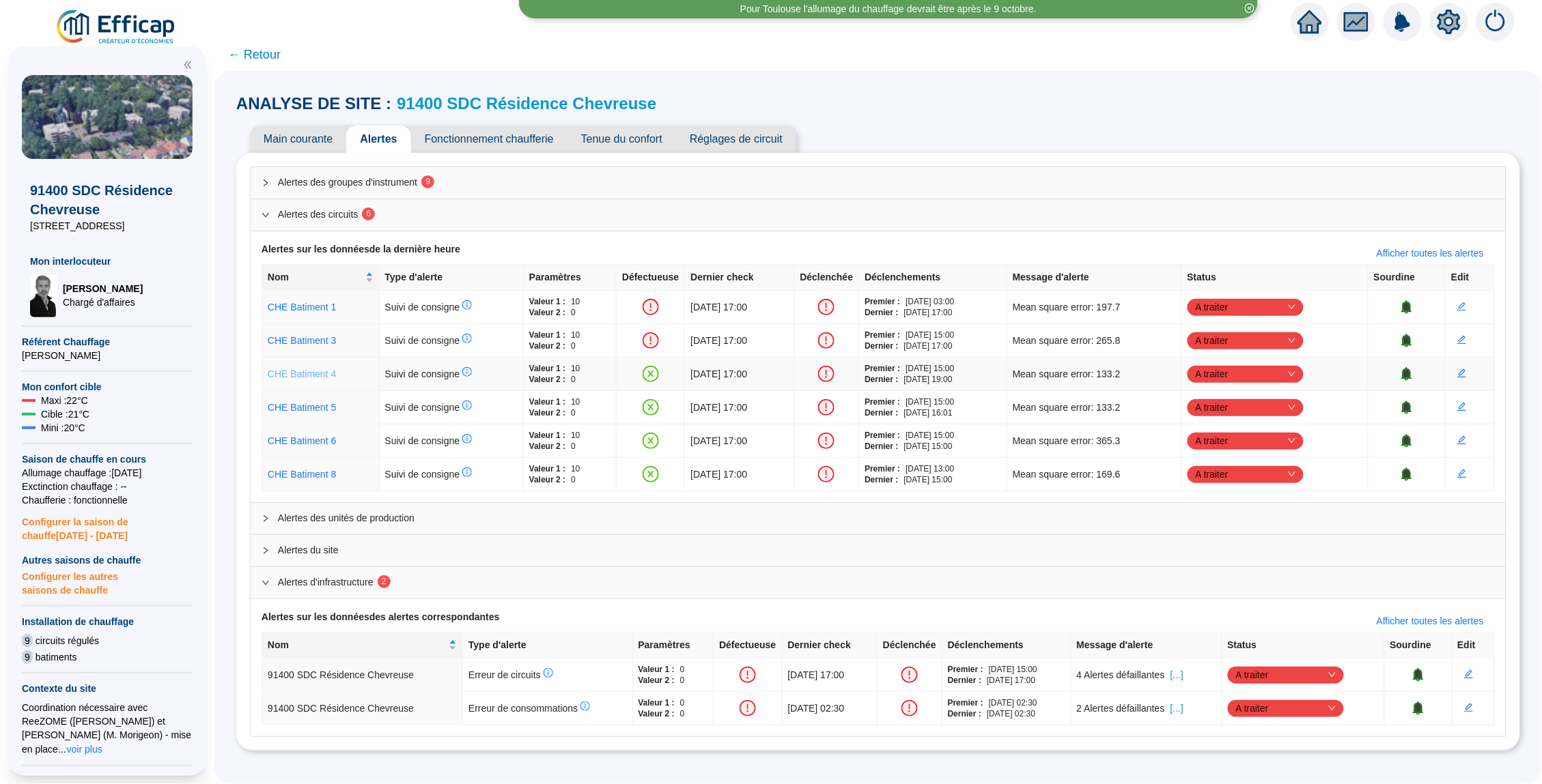
click at [325, 372] on link "CHE Batiment 4" at bounding box center [302, 374] width 68 height 11
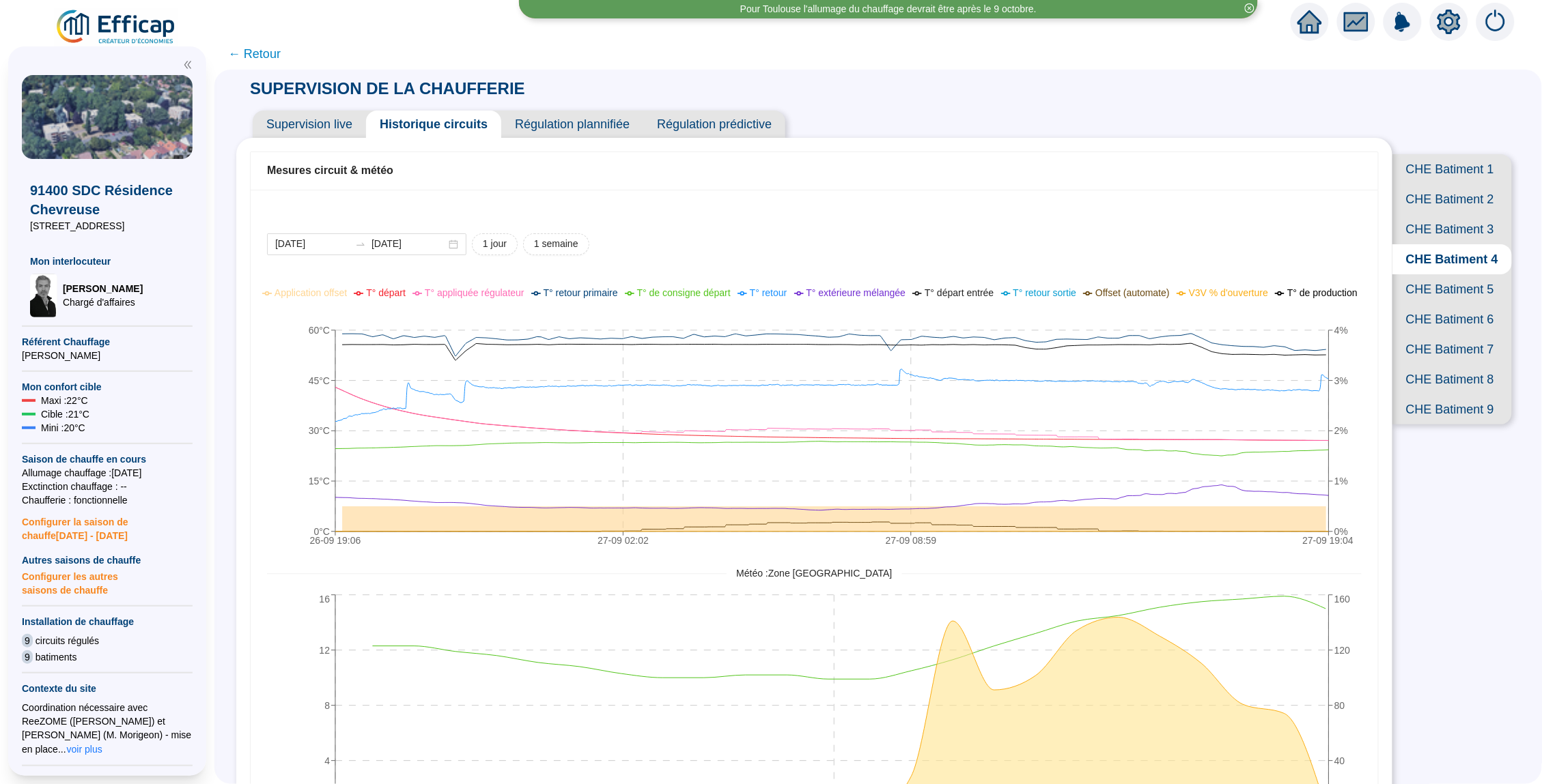
click at [252, 53] on span "← Retour" at bounding box center [254, 54] width 53 height 19
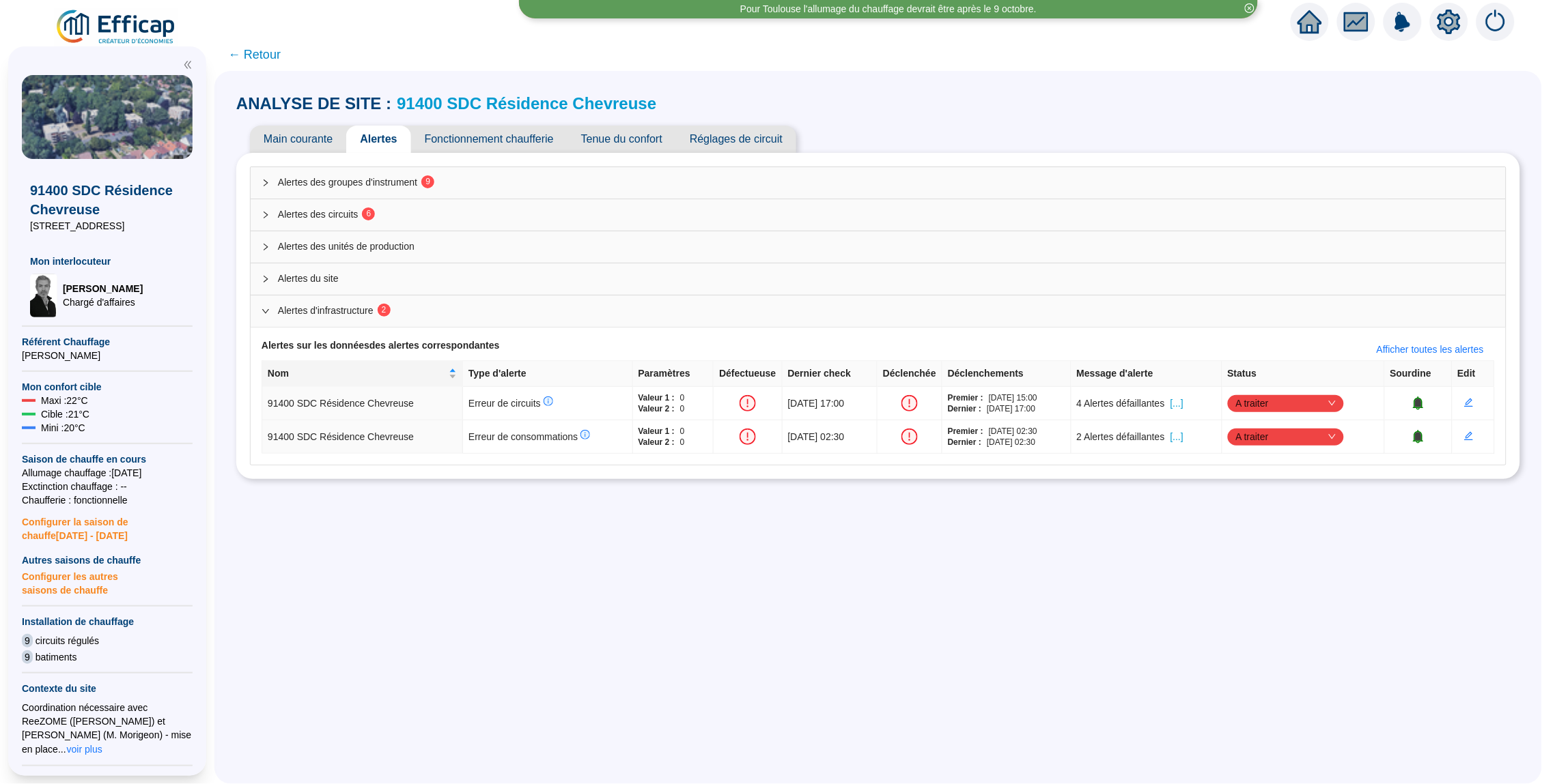
click at [343, 206] on div "Alertes des circuits 6" at bounding box center [878, 215] width 1255 height 31
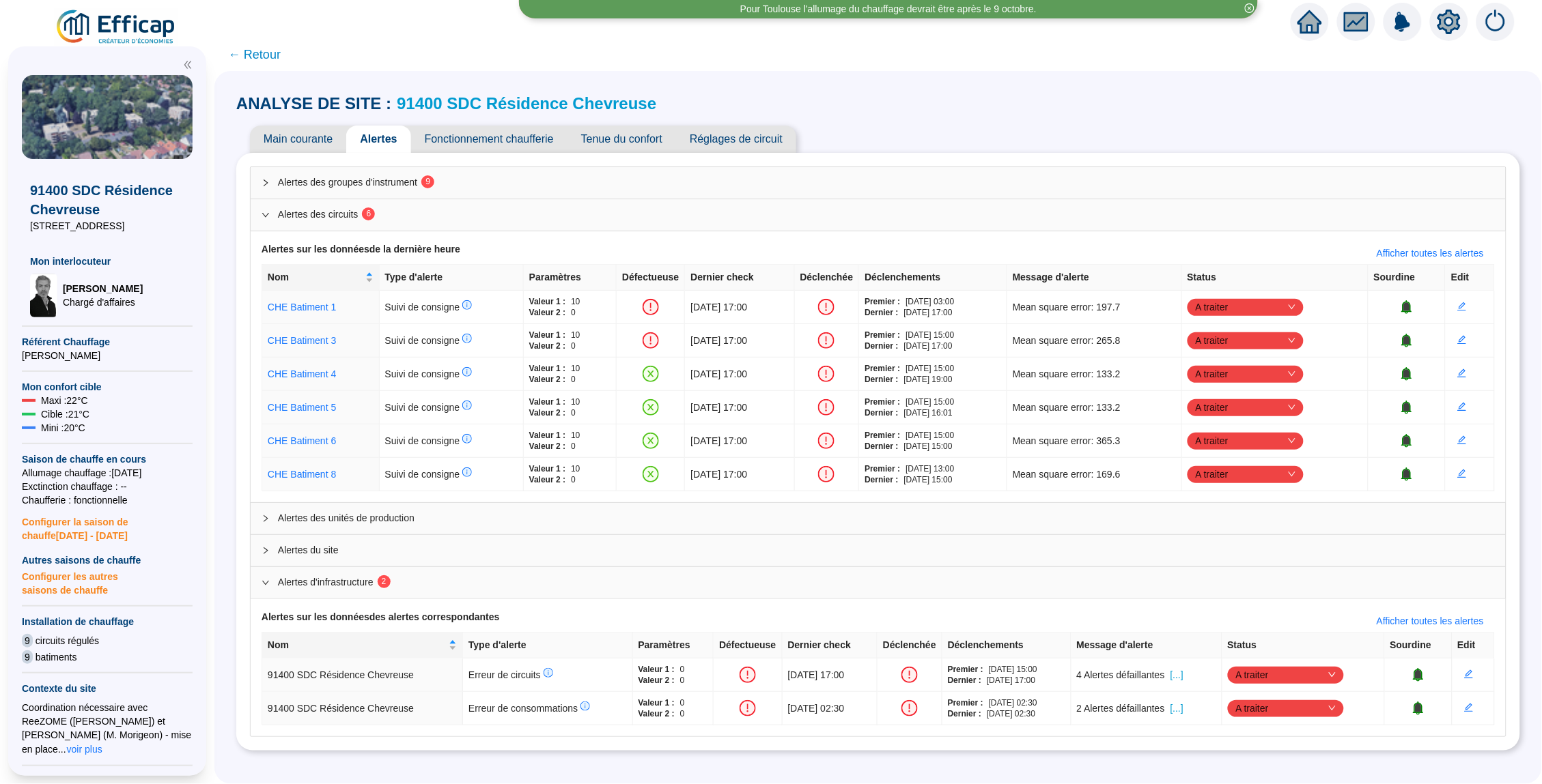
click at [438, 189] on div "Alertes des groupes d'instrument 9" at bounding box center [878, 182] width 1255 height 31
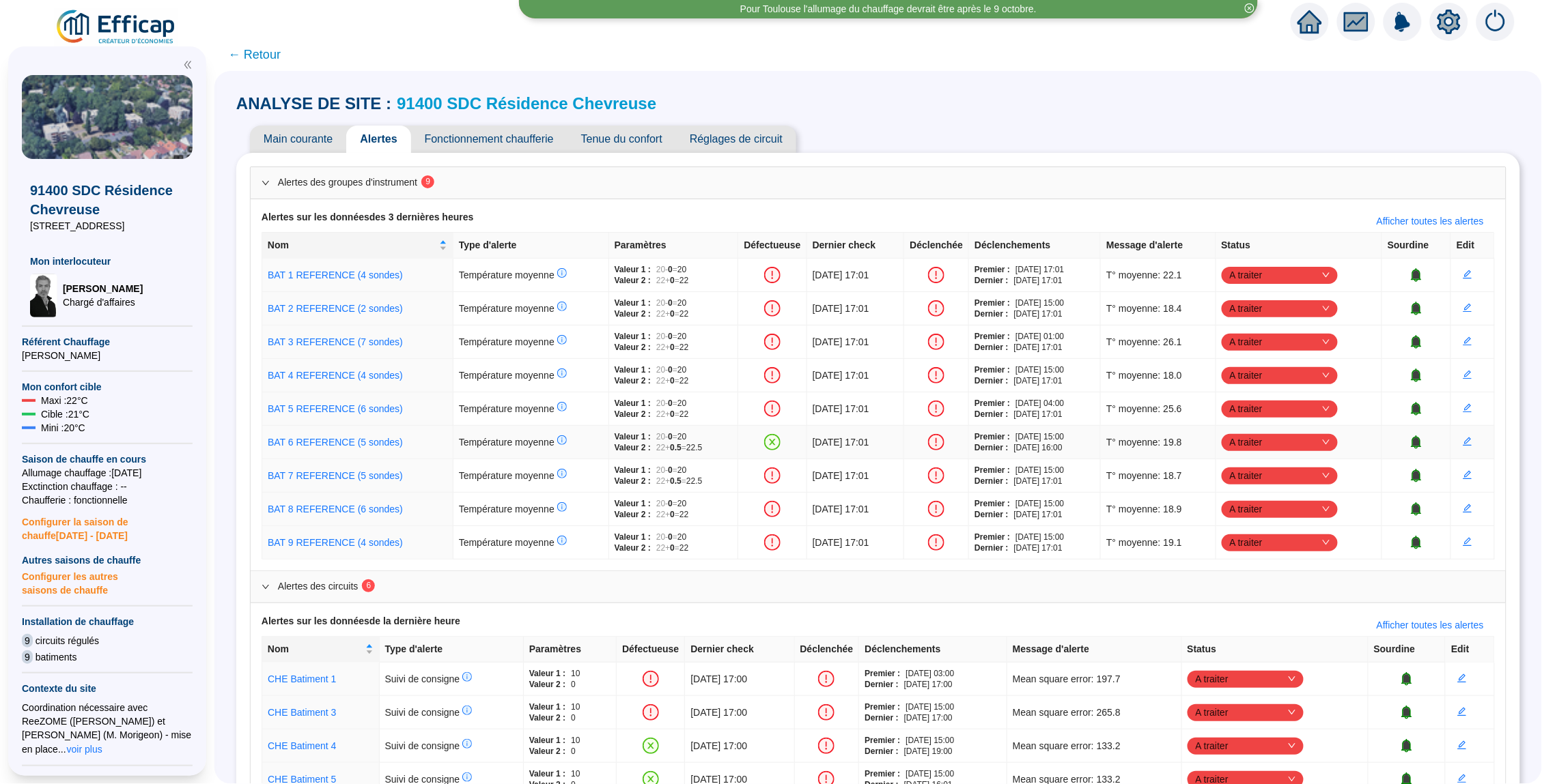
click at [1329, 439] on span "A traiter" at bounding box center [1280, 443] width 100 height 21
click at [1304, 508] on div "Traité" at bounding box center [1304, 511] width 94 height 14
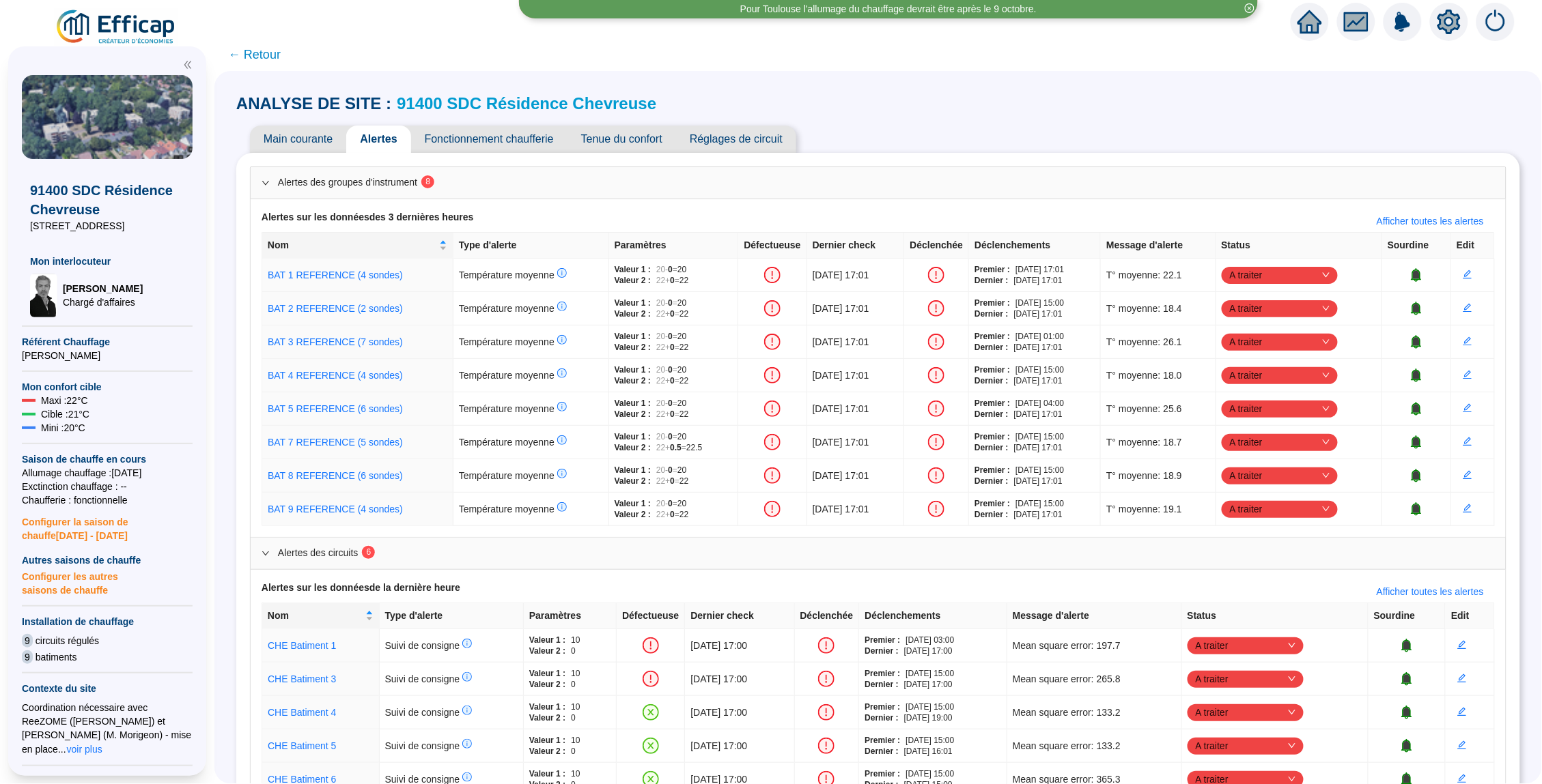
click at [444, 98] on link "91400 SDC Résidence Chevreuse" at bounding box center [526, 104] width 259 height 19
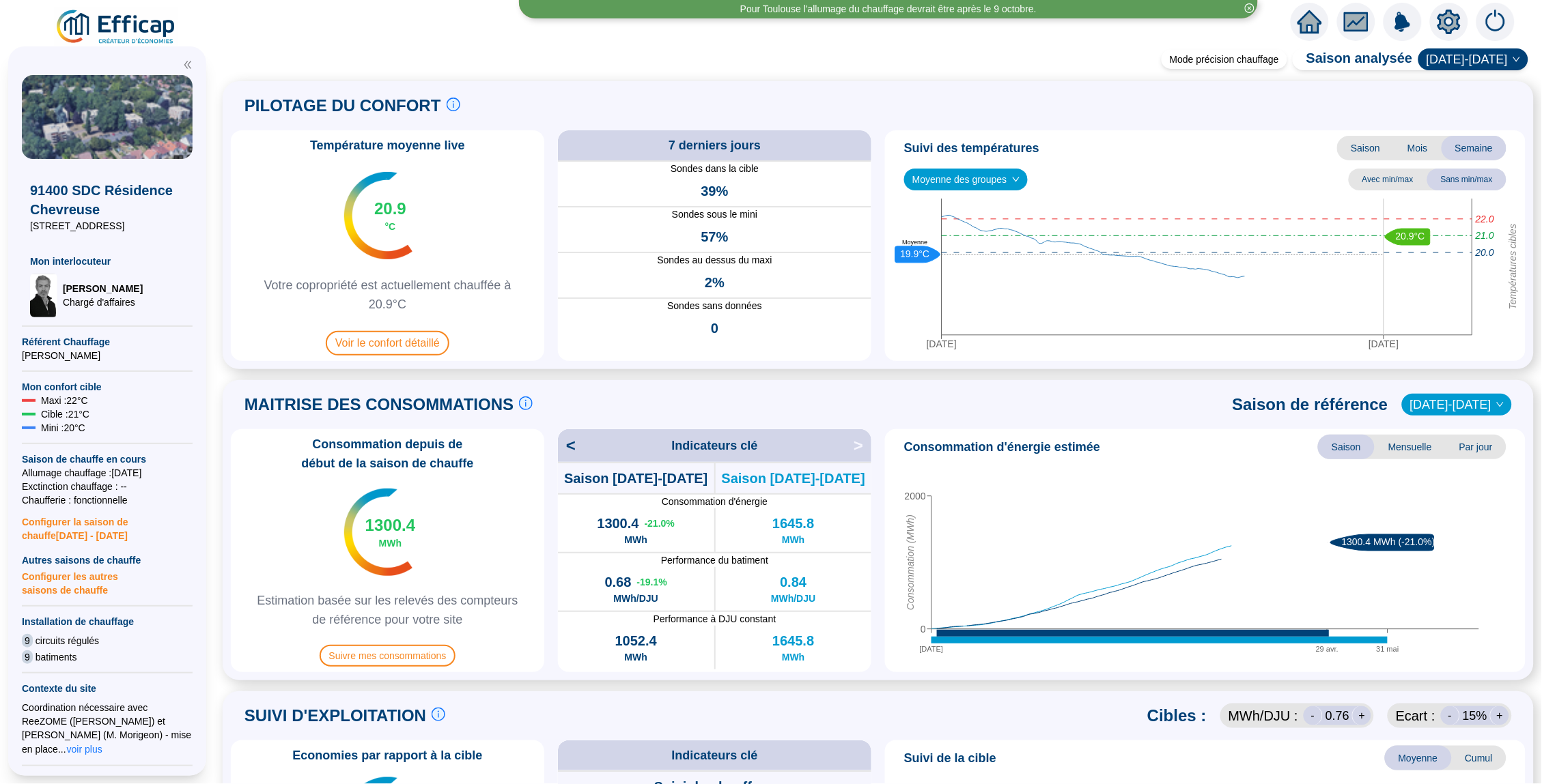
click at [990, 176] on span "Moyenne des groupes" at bounding box center [966, 180] width 107 height 21
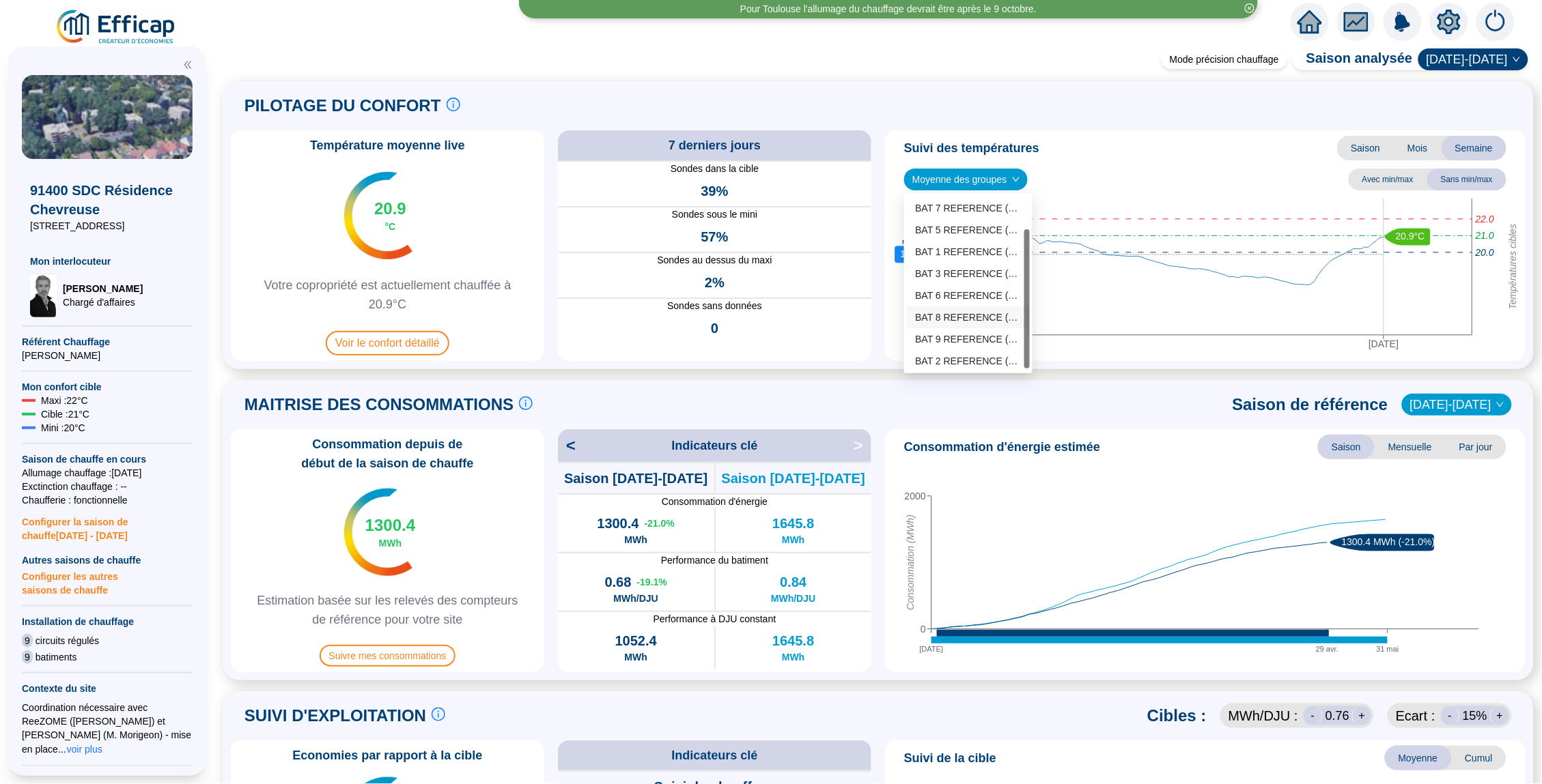
scroll to position [41, 0]
click at [973, 340] on div "BAT 9 REFERENCE (4 sondes)" at bounding box center [968, 340] width 107 height 14
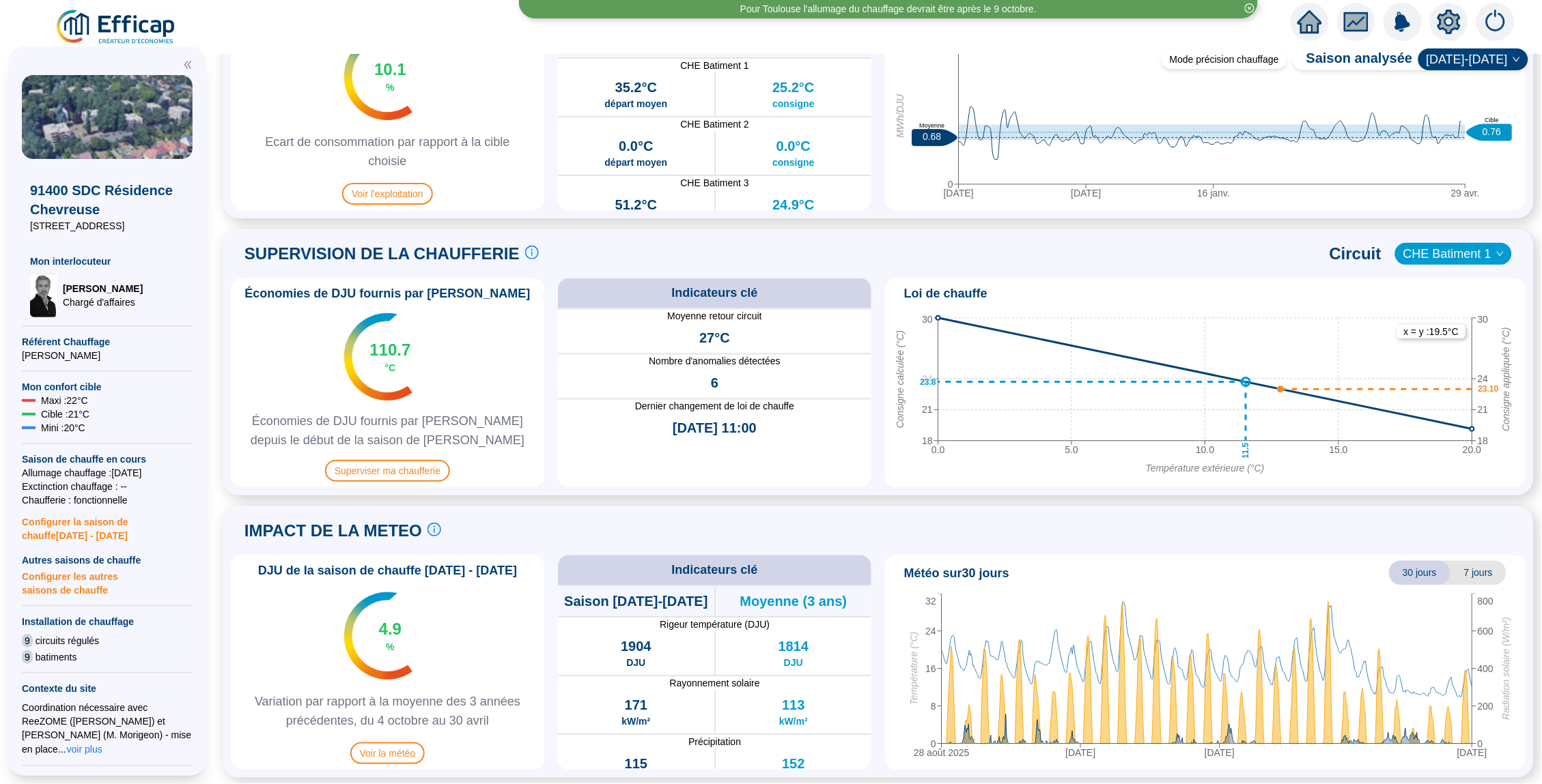
scroll to position [0, 0]
click at [412, 469] on span "Superviser ma chaufferie" at bounding box center [387, 470] width 125 height 22
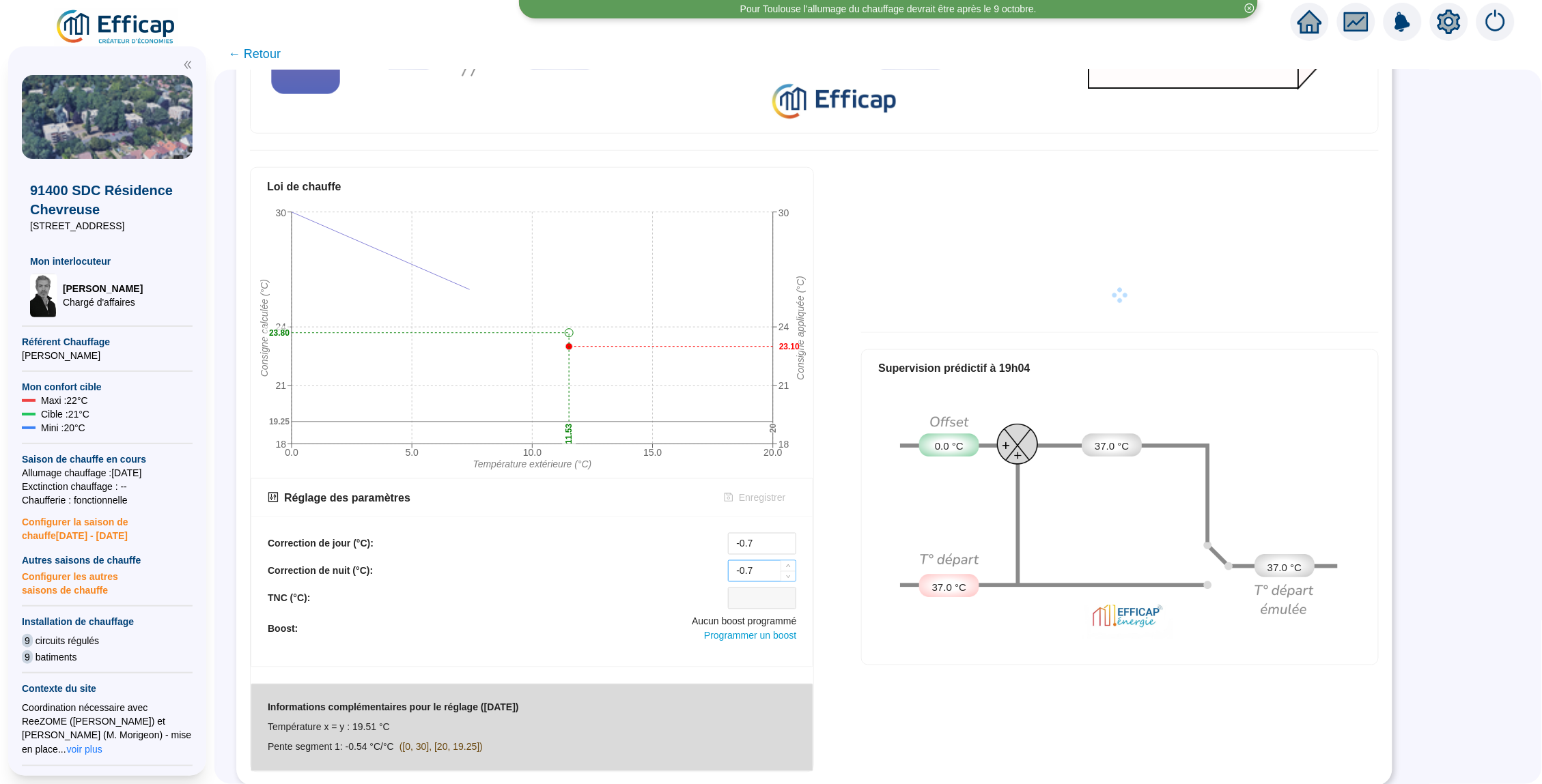
scroll to position [489, 0]
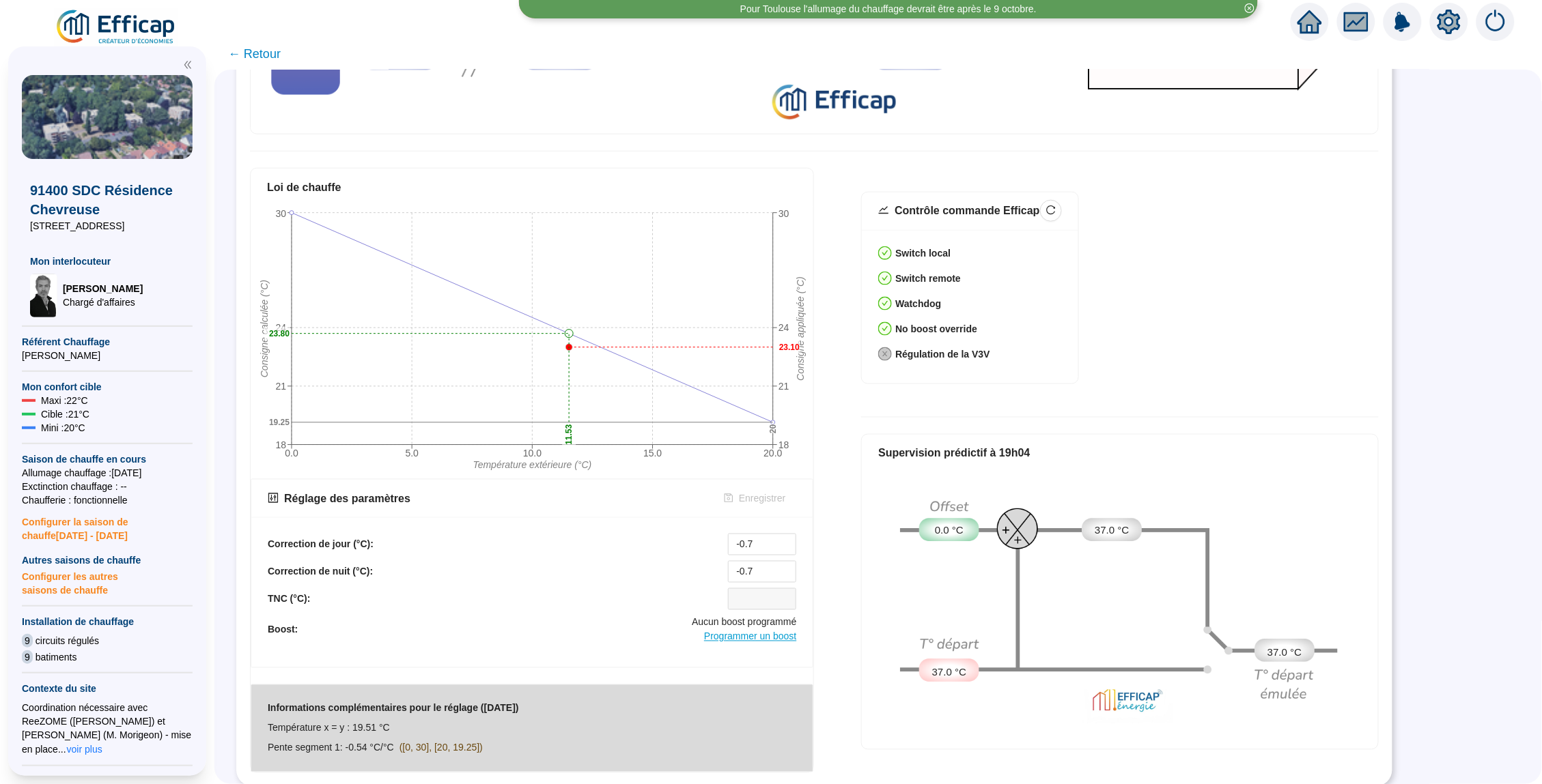
click at [753, 640] on span "Programmer un boost" at bounding box center [750, 637] width 92 height 11
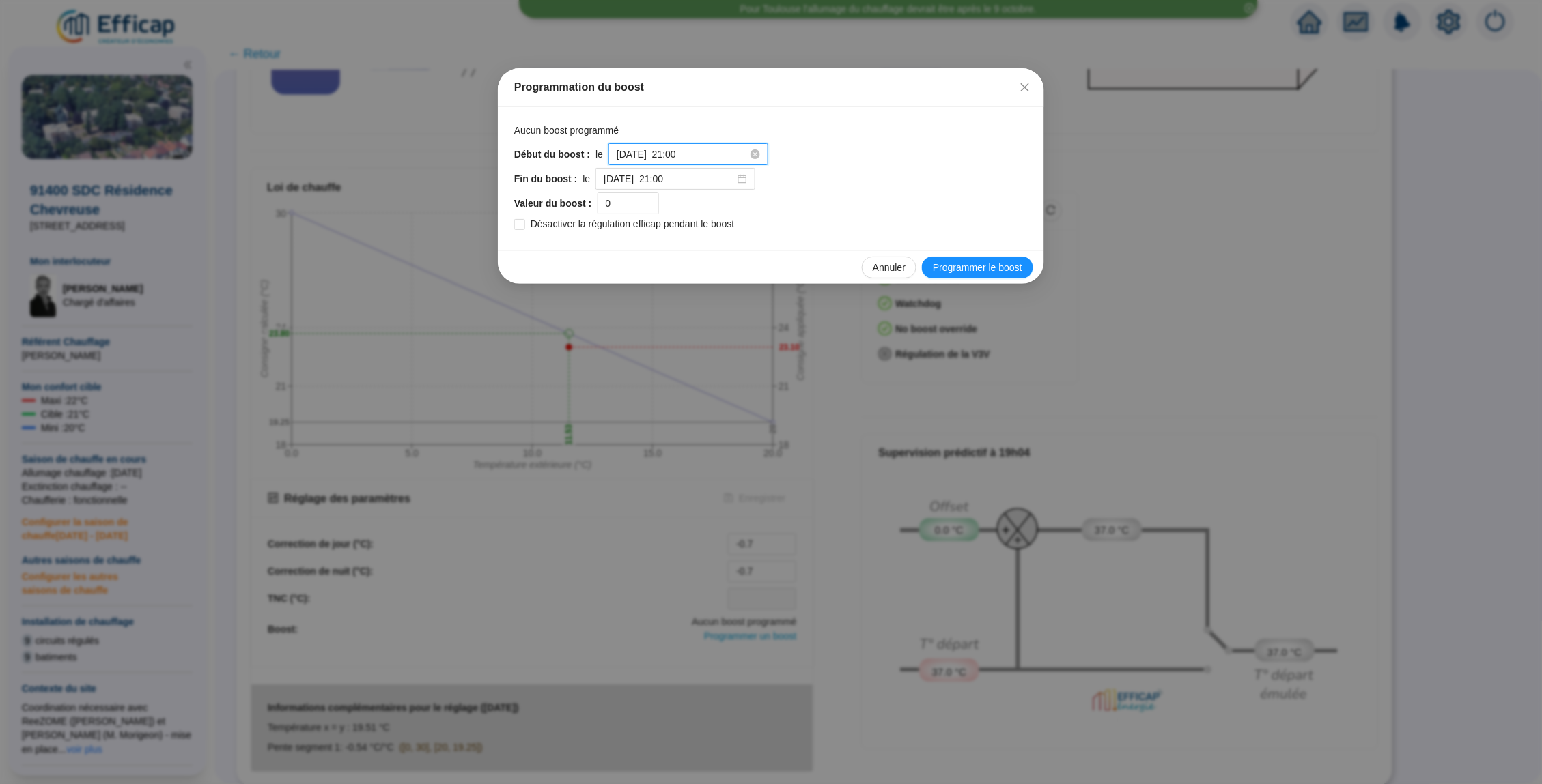
click at [734, 154] on input "2025-09-27 à 21:00" at bounding box center [681, 154] width 131 height 14
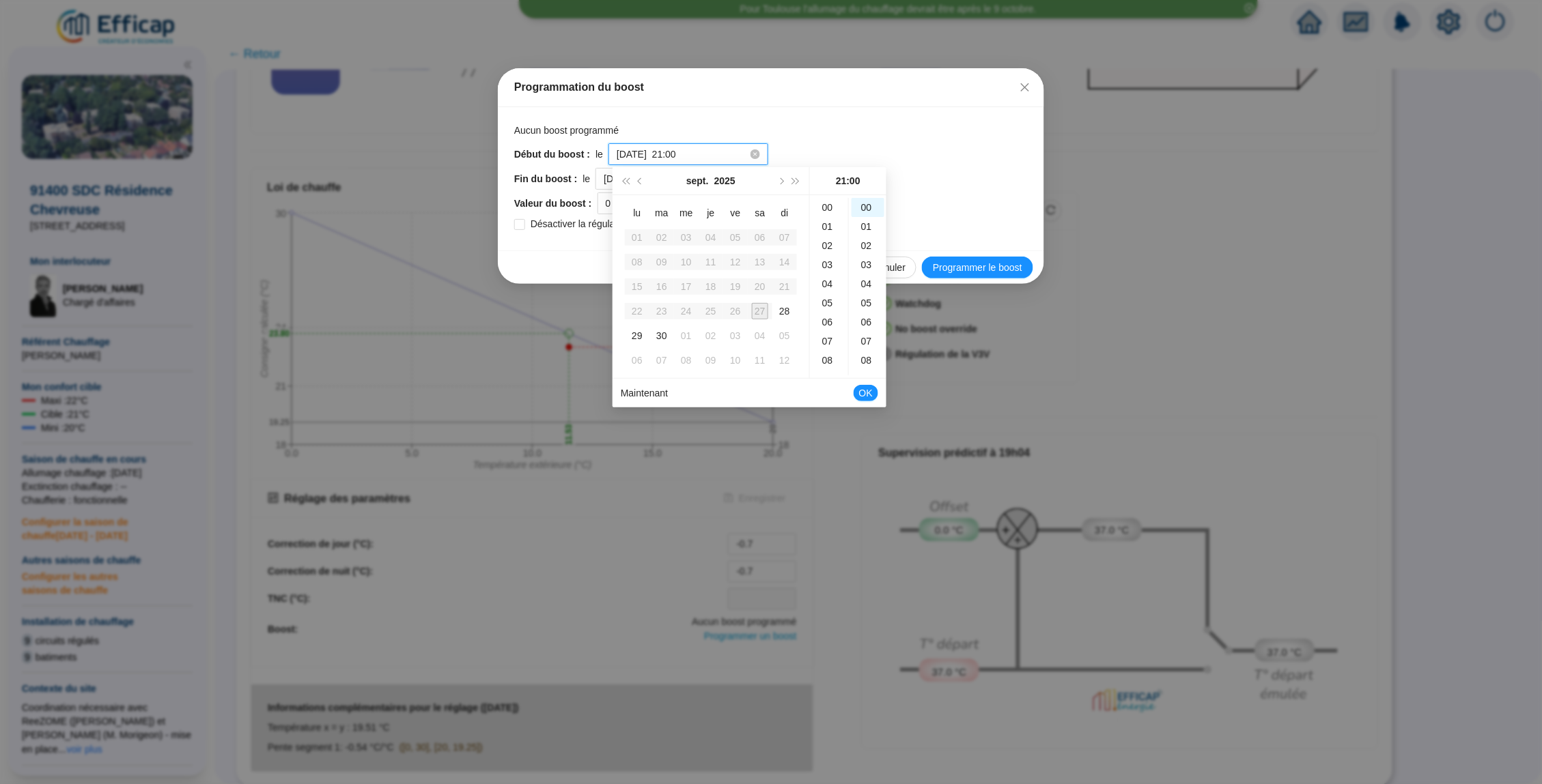
scroll to position [398, 0]
drag, startPoint x: 831, startPoint y: 243, endPoint x: 821, endPoint y: 299, distance: 56.9
click at [820, 299] on ul "00 01 02 03 04 05 06 07 08 09 10 11 12 13 14 15 16 17 18 19 20 21 22 23" at bounding box center [828, 286] width 39 height 177
click at [828, 278] on div "19" at bounding box center [828, 278] width 33 height 19
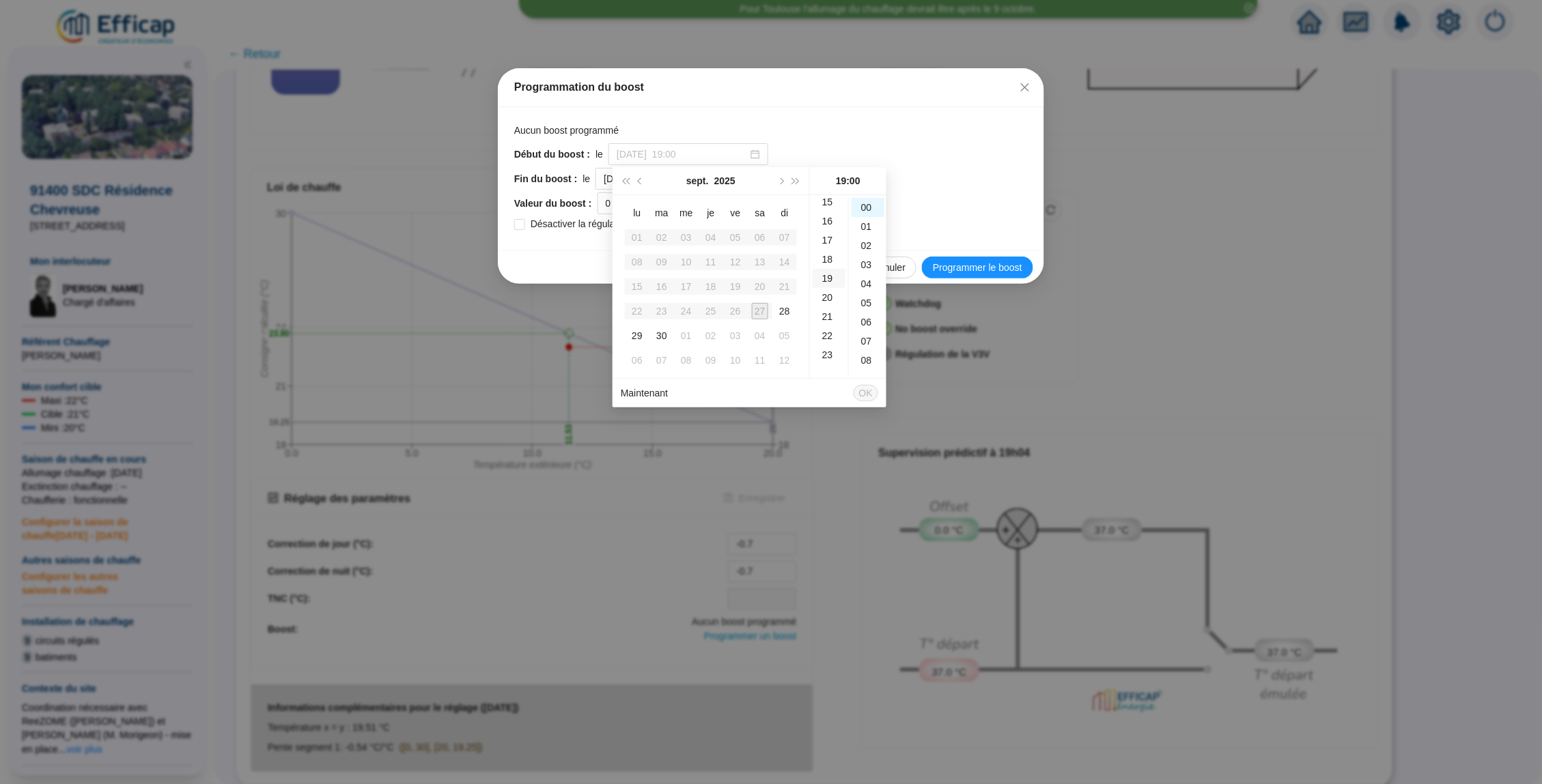
scroll to position [358, 0]
click at [618, 398] on ul "Maintenant OK" at bounding box center [749, 393] width 273 height 28
click at [660, 395] on link "Maintenant" at bounding box center [644, 393] width 47 height 11
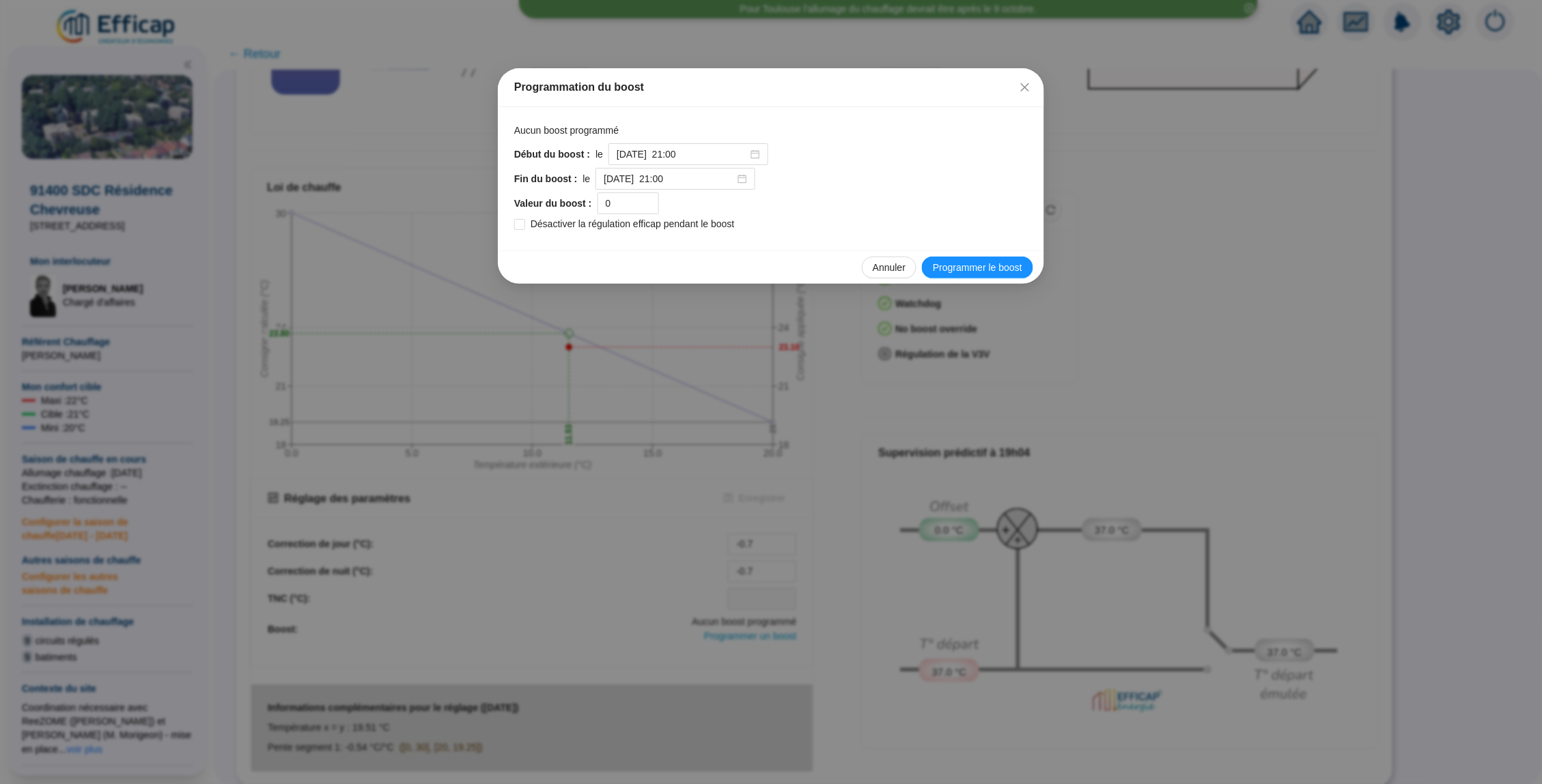
click at [975, 230] on div "Début du boost : le 2025-09-27 à 21:00 Fin du boost : le 2025-09-28 à 21:00 Val…" at bounding box center [770, 188] width 514 height 90
click at [739, 155] on input "2025-09-27 à 21:00" at bounding box center [681, 154] width 131 height 14
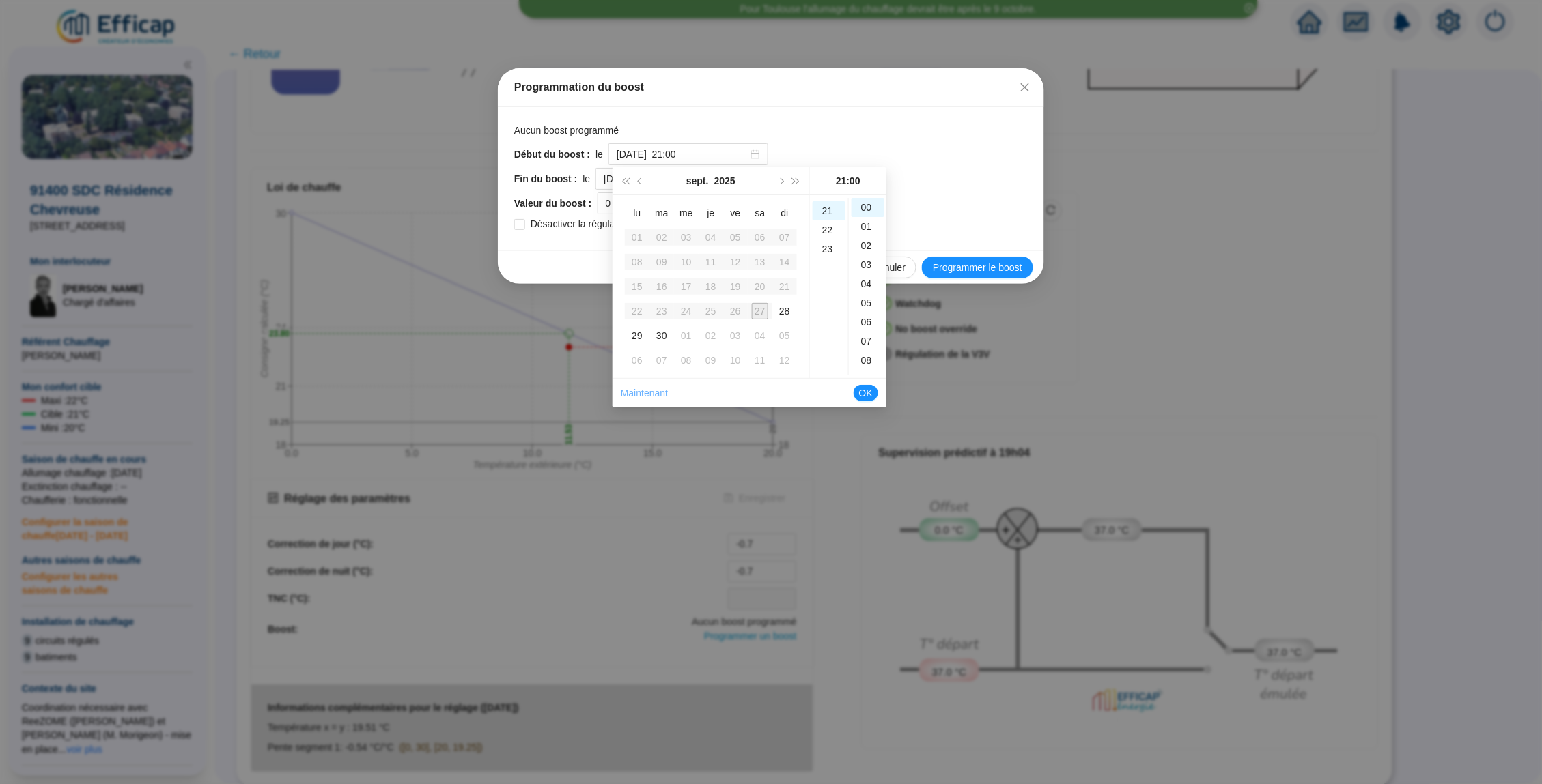
click at [648, 395] on link "Maintenant" at bounding box center [644, 393] width 47 height 11
click at [873, 206] on div "06" at bounding box center [867, 211] width 33 height 19
click at [868, 226] on div "07" at bounding box center [867, 230] width 33 height 19
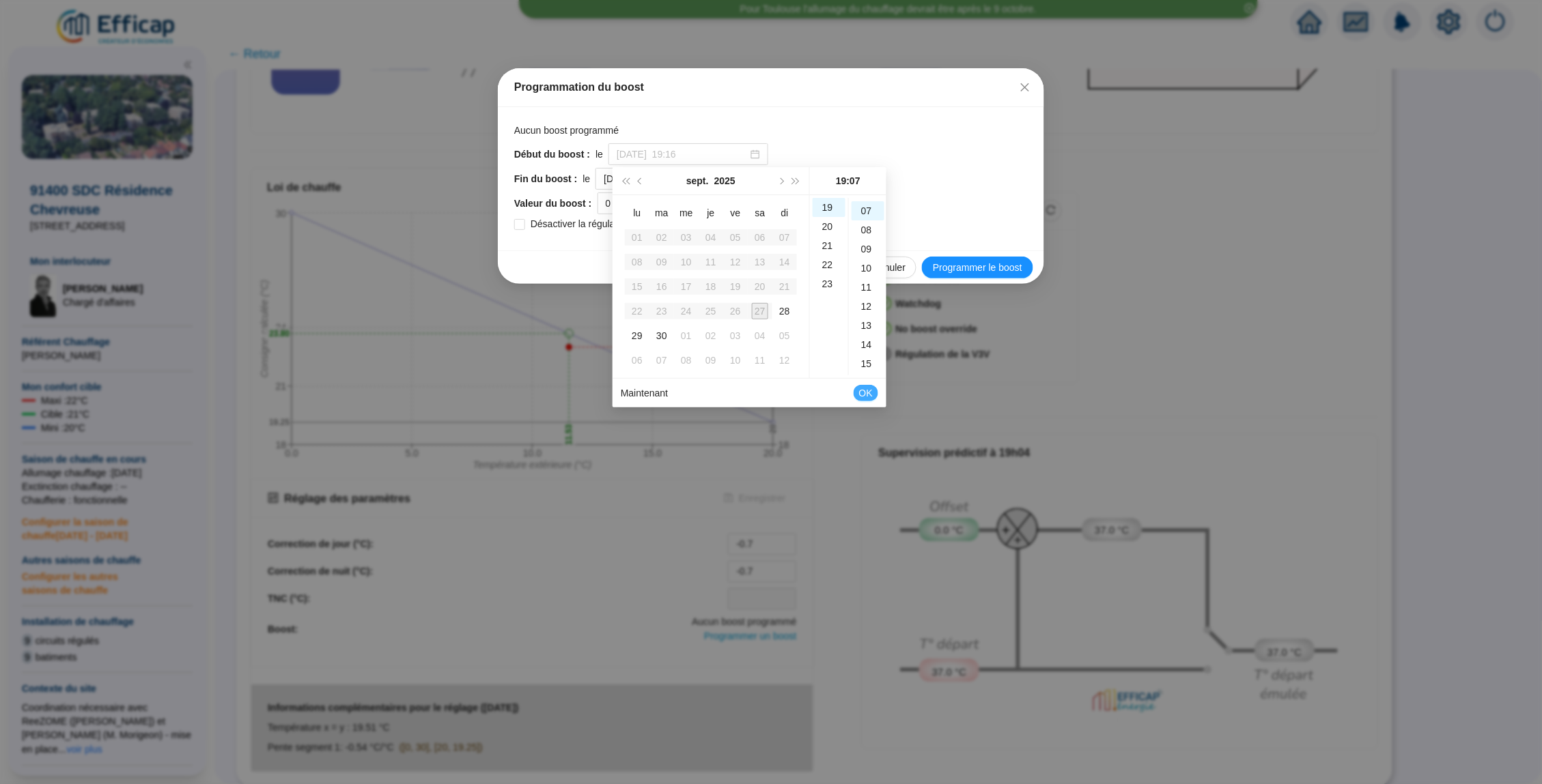
type input "2025-09-27 à 19:07"
click at [861, 392] on span "OK" at bounding box center [865, 393] width 13 height 26
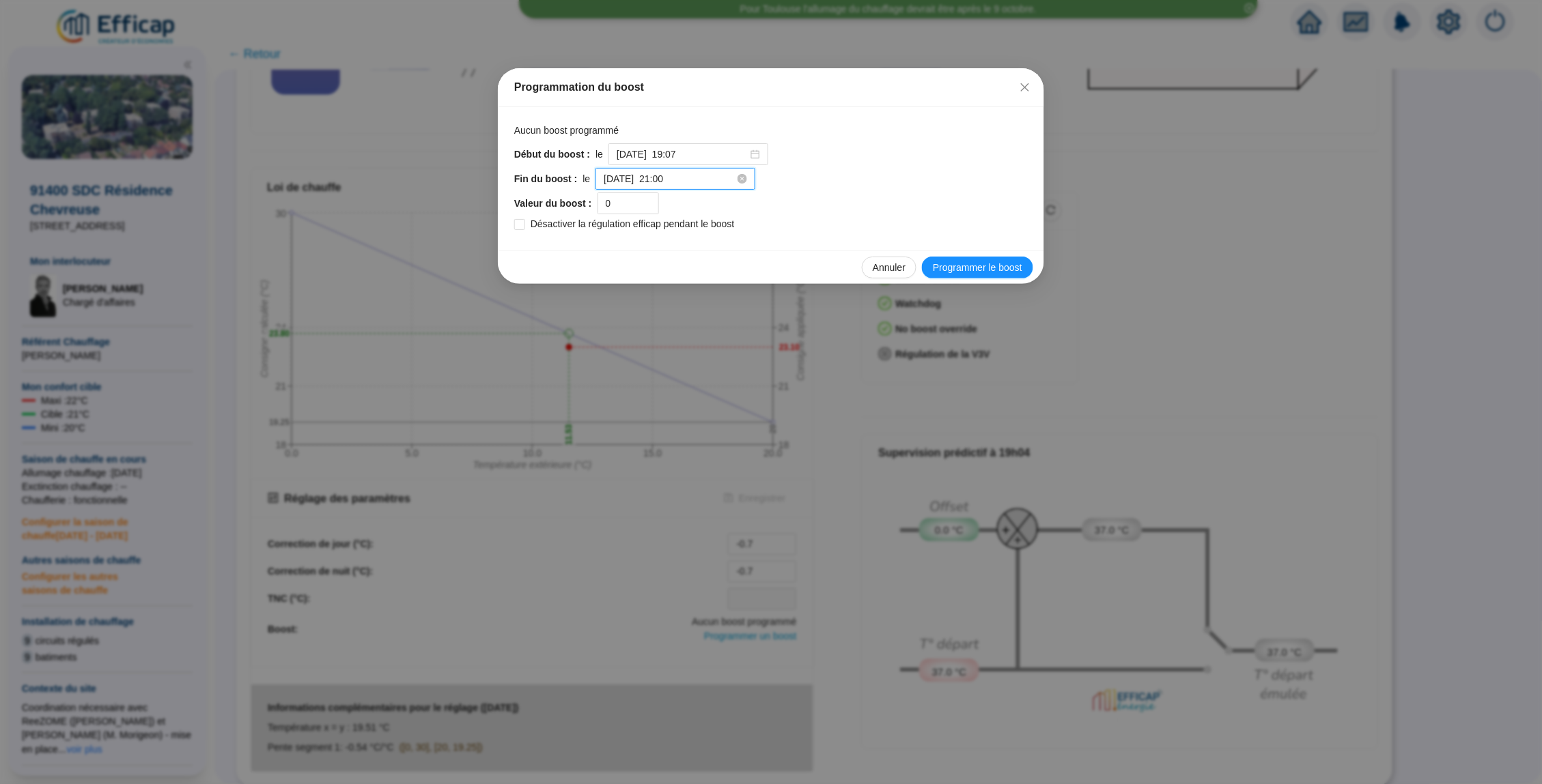
click at [714, 181] on input "2025-09-28 à 21:00" at bounding box center [668, 179] width 131 height 14
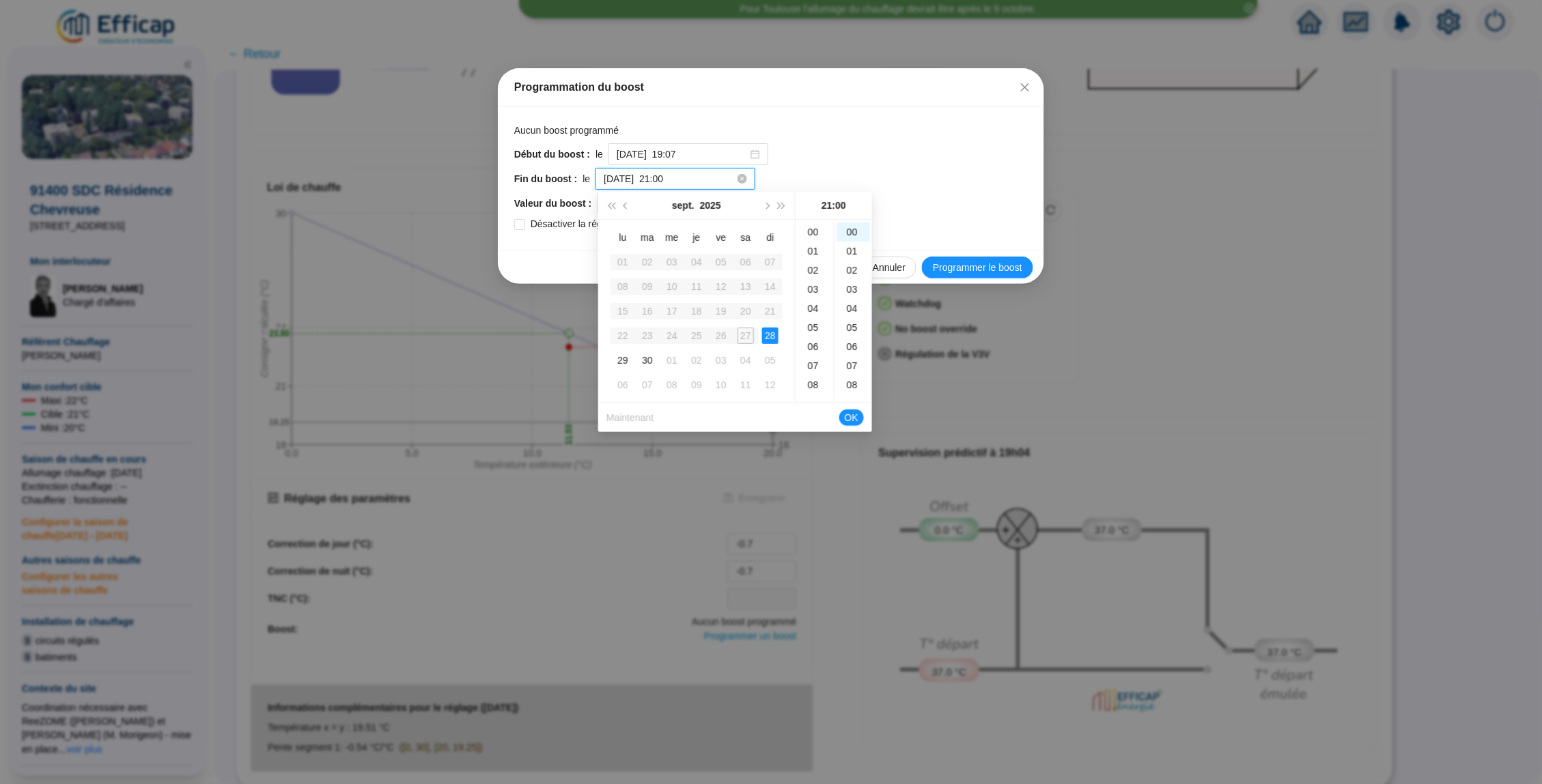
scroll to position [398, 0]
drag, startPoint x: 823, startPoint y: 253, endPoint x: 822, endPoint y: 368, distance: 115.0
click at [822, 368] on ul "00 01 02 03 04 05 06 07 08 09 10 11 12 13 14 15 16 17 18 19 20 21 22 23" at bounding box center [814, 311] width 39 height 177
click at [815, 244] on div "10" at bounding box center [814, 243] width 33 height 19
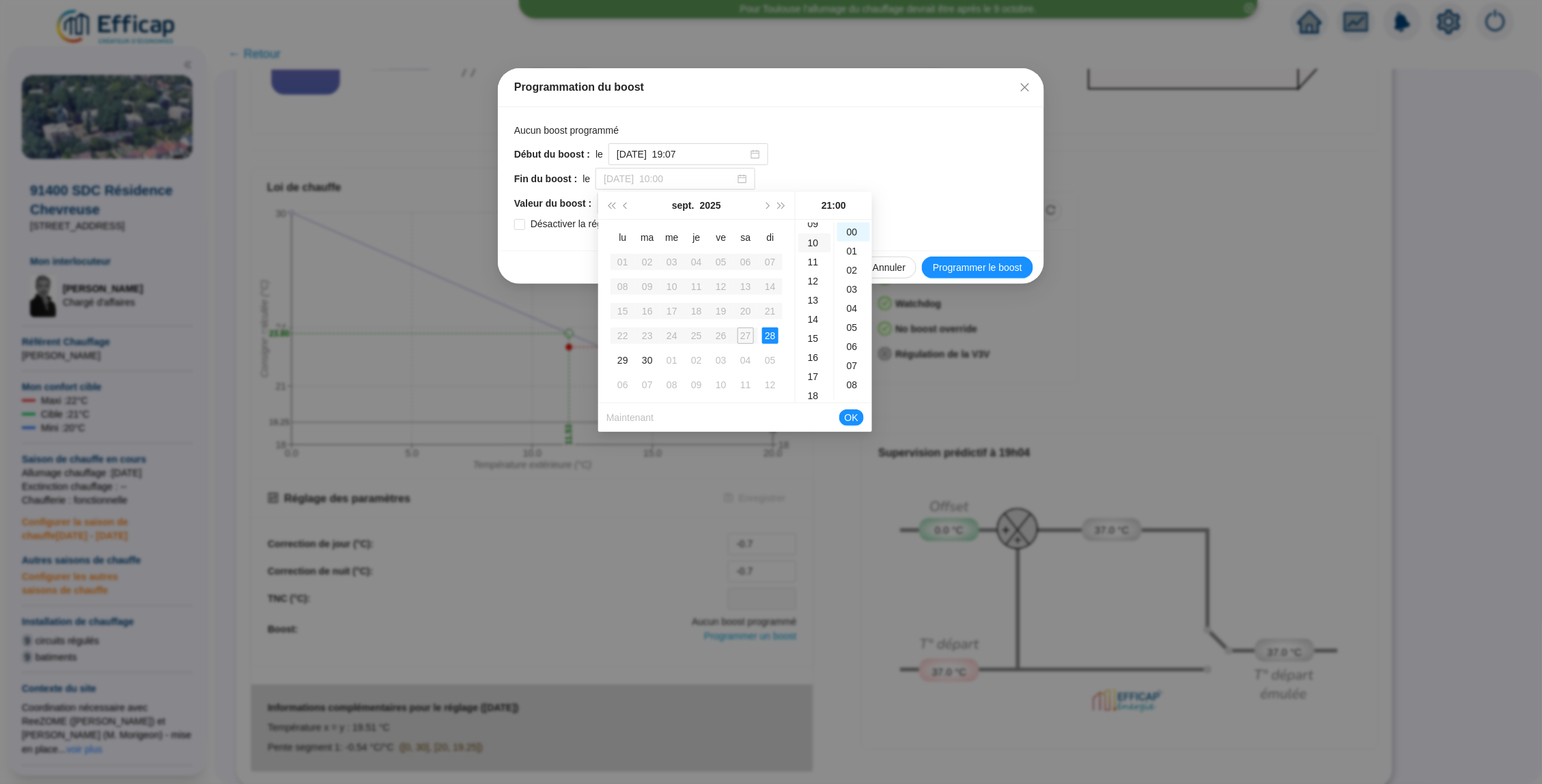
scroll to position [186, 0]
click at [855, 235] on div "00" at bounding box center [853, 232] width 33 height 19
type input "2025-09-28 à 10:00"
click at [853, 419] on span "OK" at bounding box center [851, 418] width 13 height 26
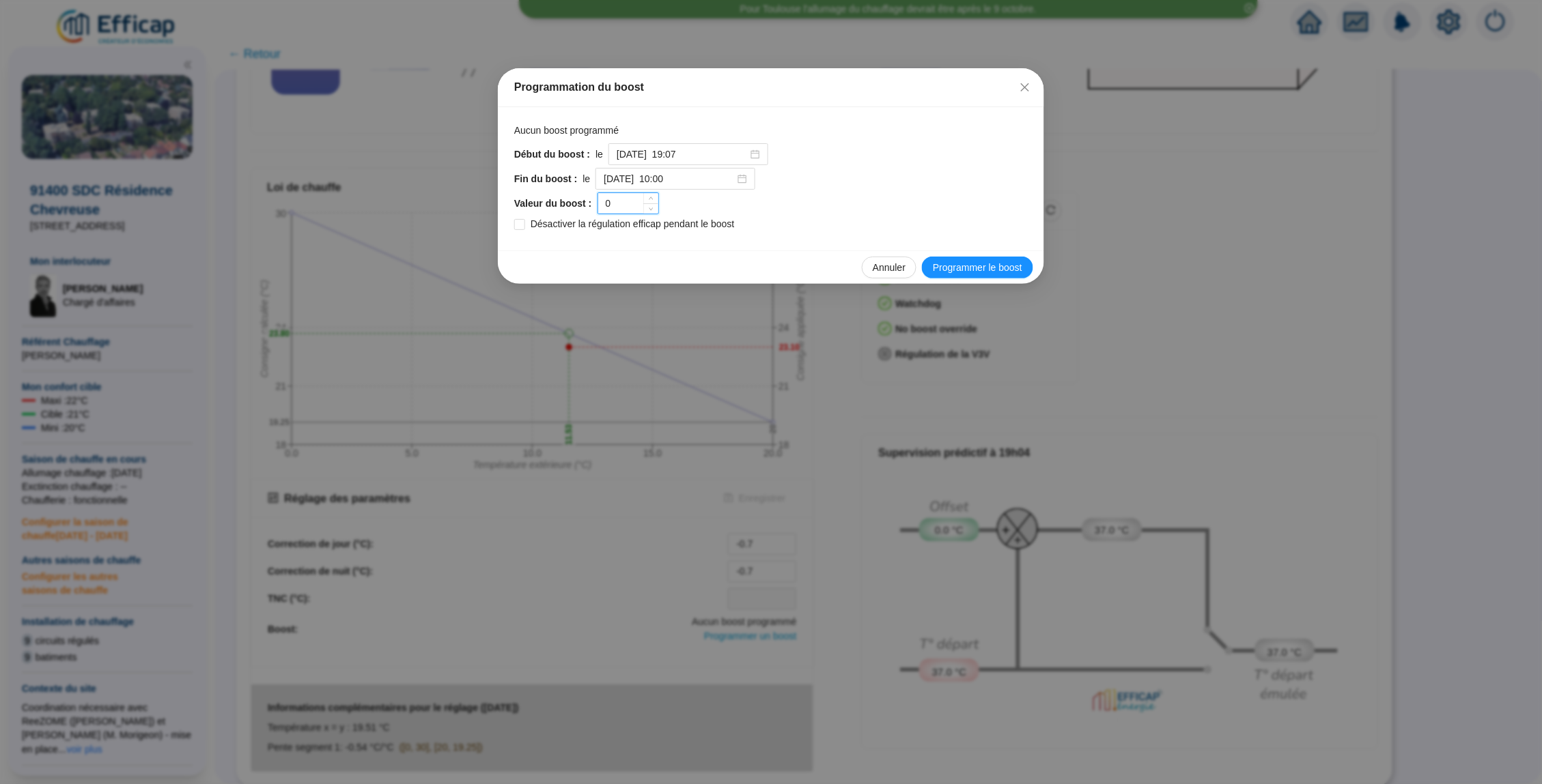
click at [616, 203] on input "0" at bounding box center [629, 204] width 60 height 21
type input "2"
click at [952, 266] on span "Programmer le boost" at bounding box center [976, 268] width 90 height 14
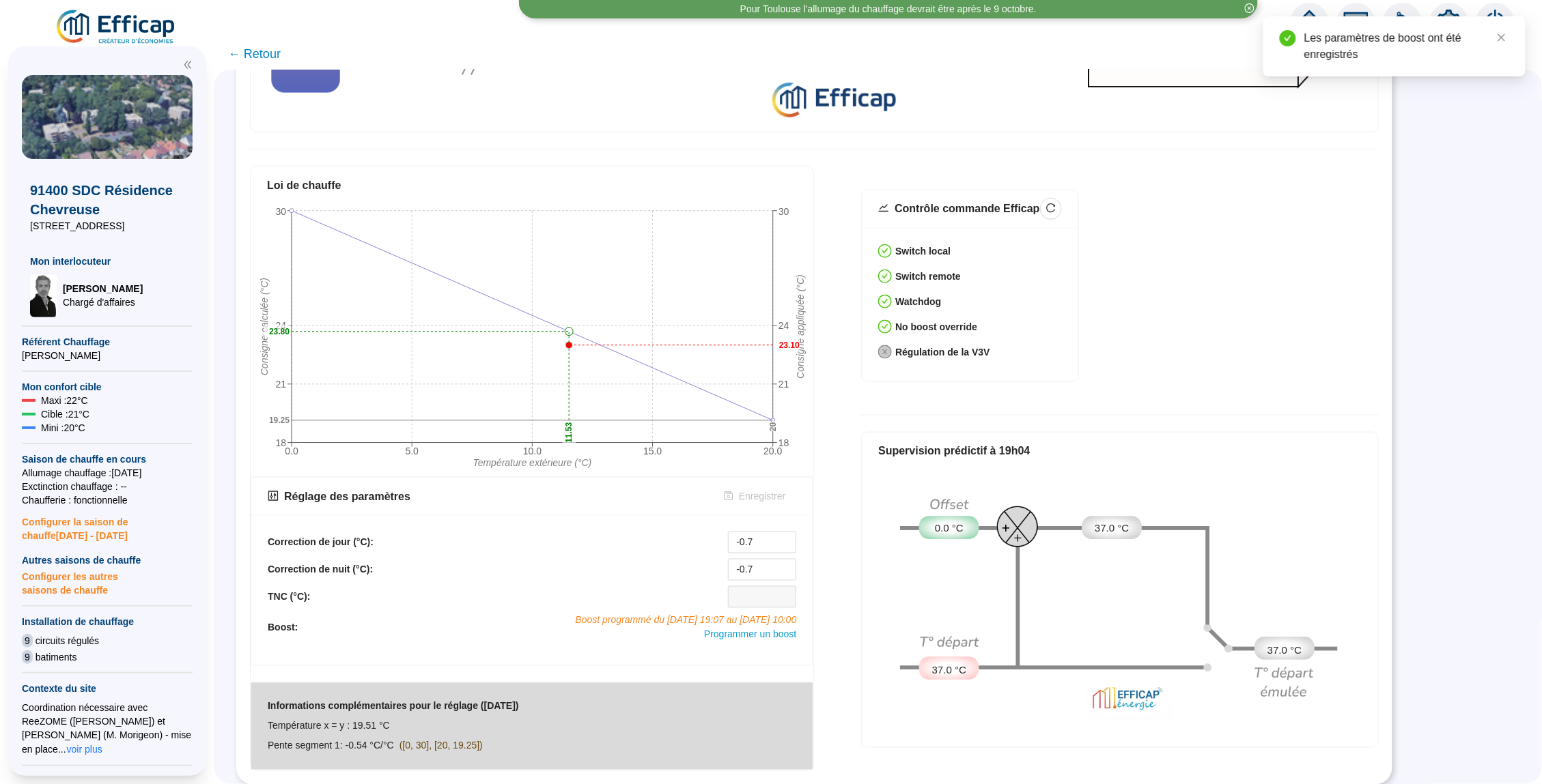
scroll to position [489, 0]
click at [734, 638] on span "Programmer un boost" at bounding box center [750, 637] width 92 height 11
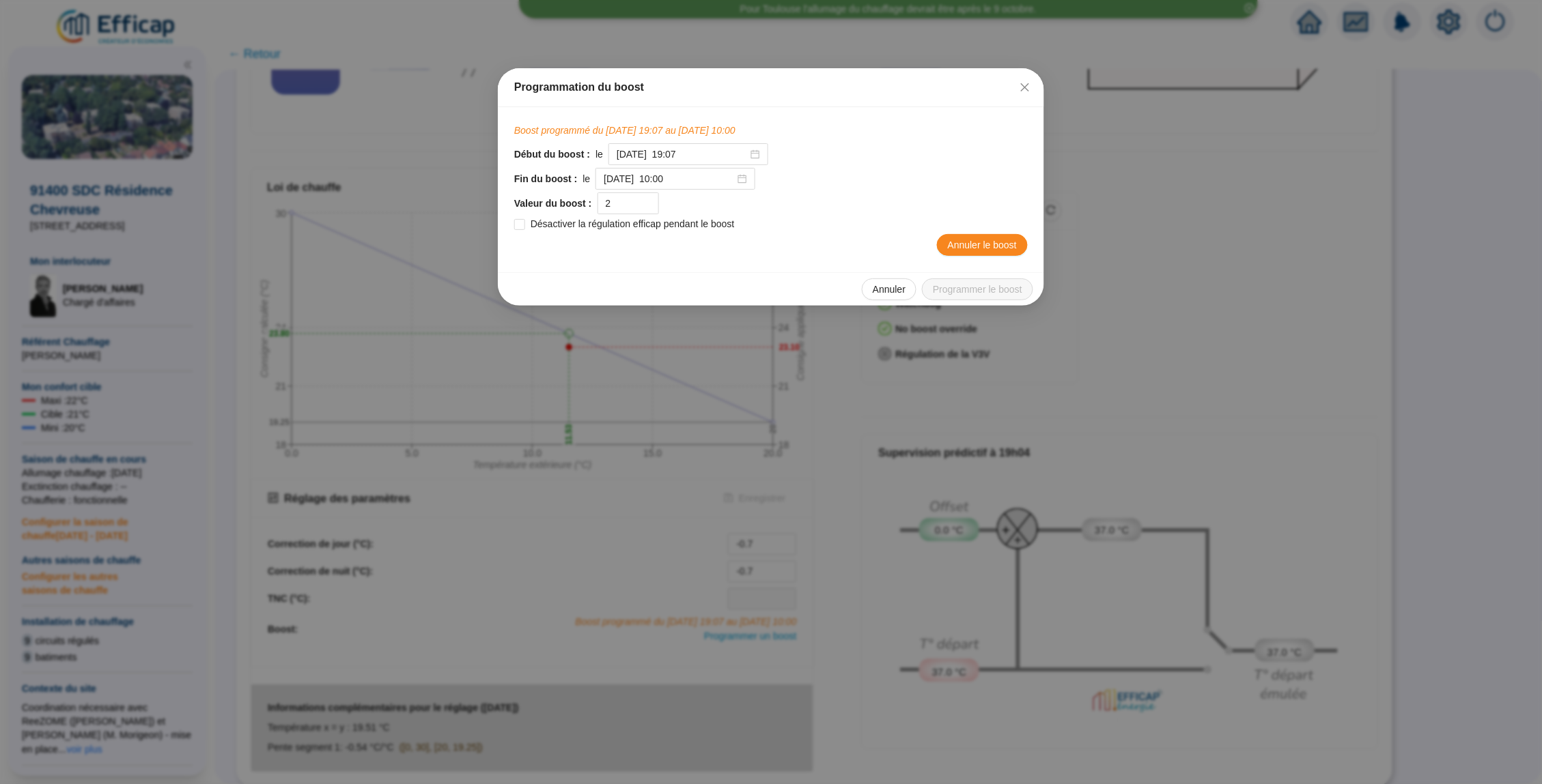
click at [994, 238] on span "Annuler le boost" at bounding box center [981, 245] width 69 height 14
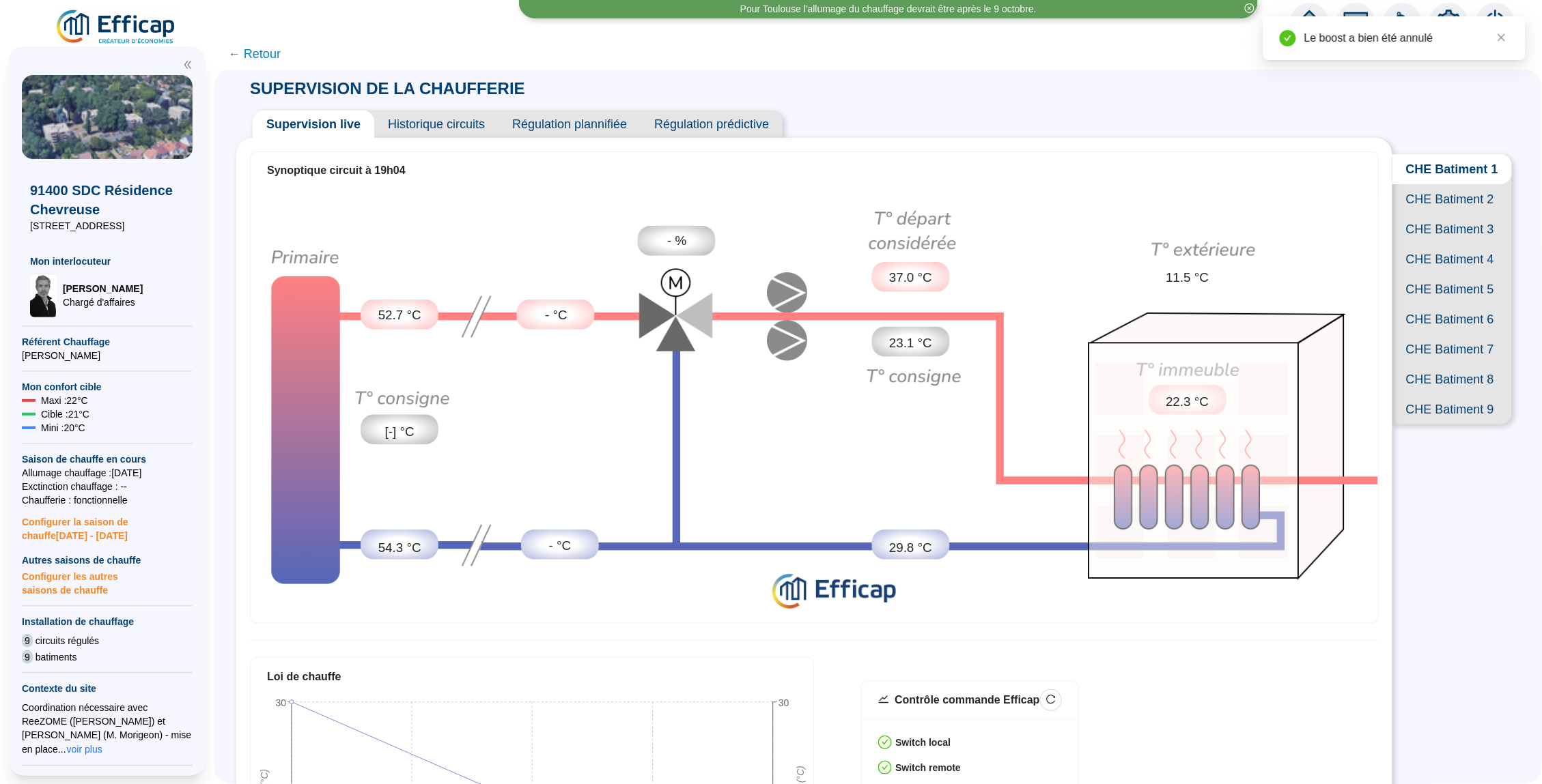
scroll to position [-1, 0]
click at [1414, 409] on span "CHE Batiment 9" at bounding box center [1452, 410] width 120 height 30
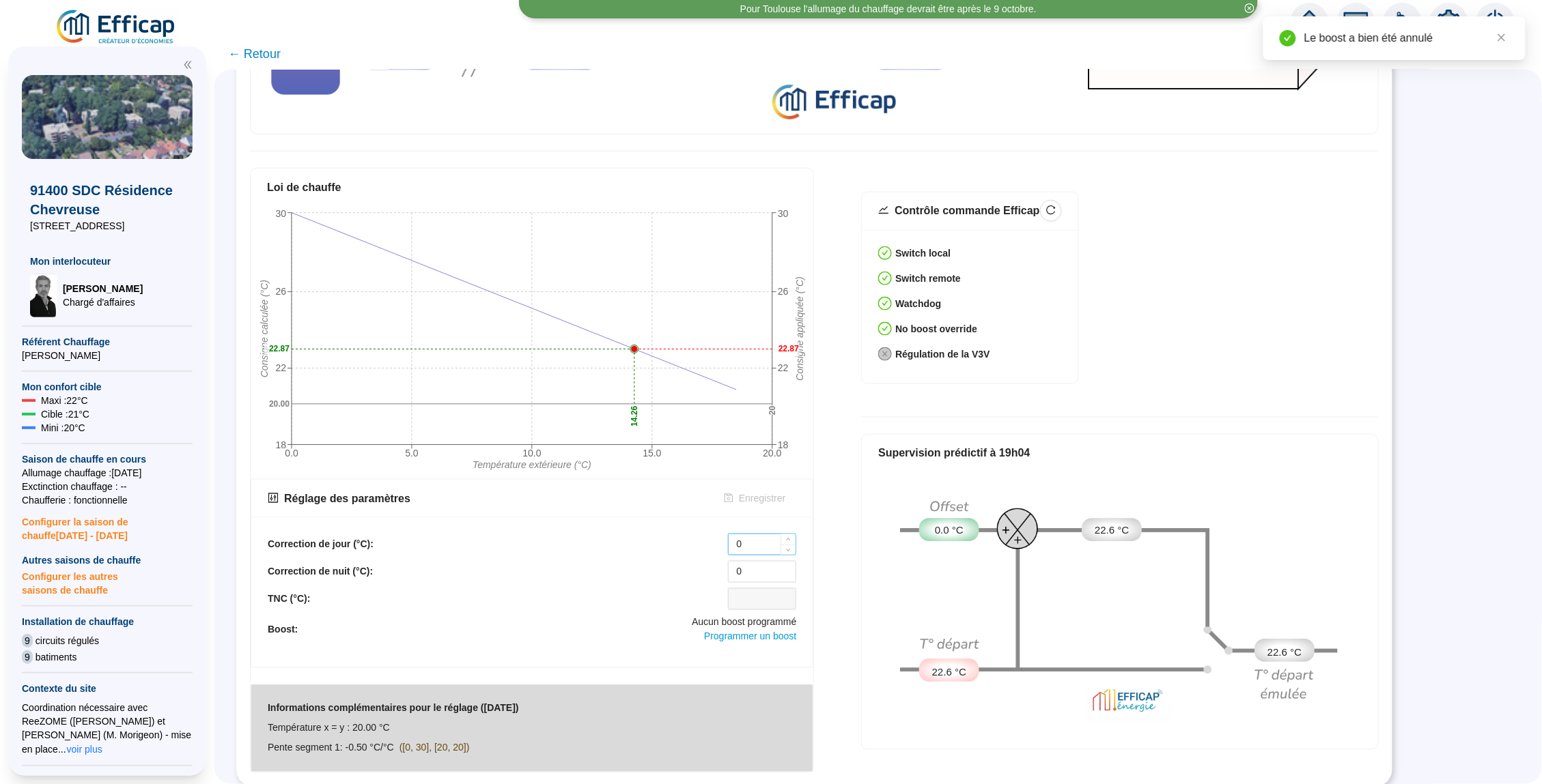
scroll to position [489, 0]
click at [738, 635] on span "Programmer un boost" at bounding box center [750, 638] width 92 height 11
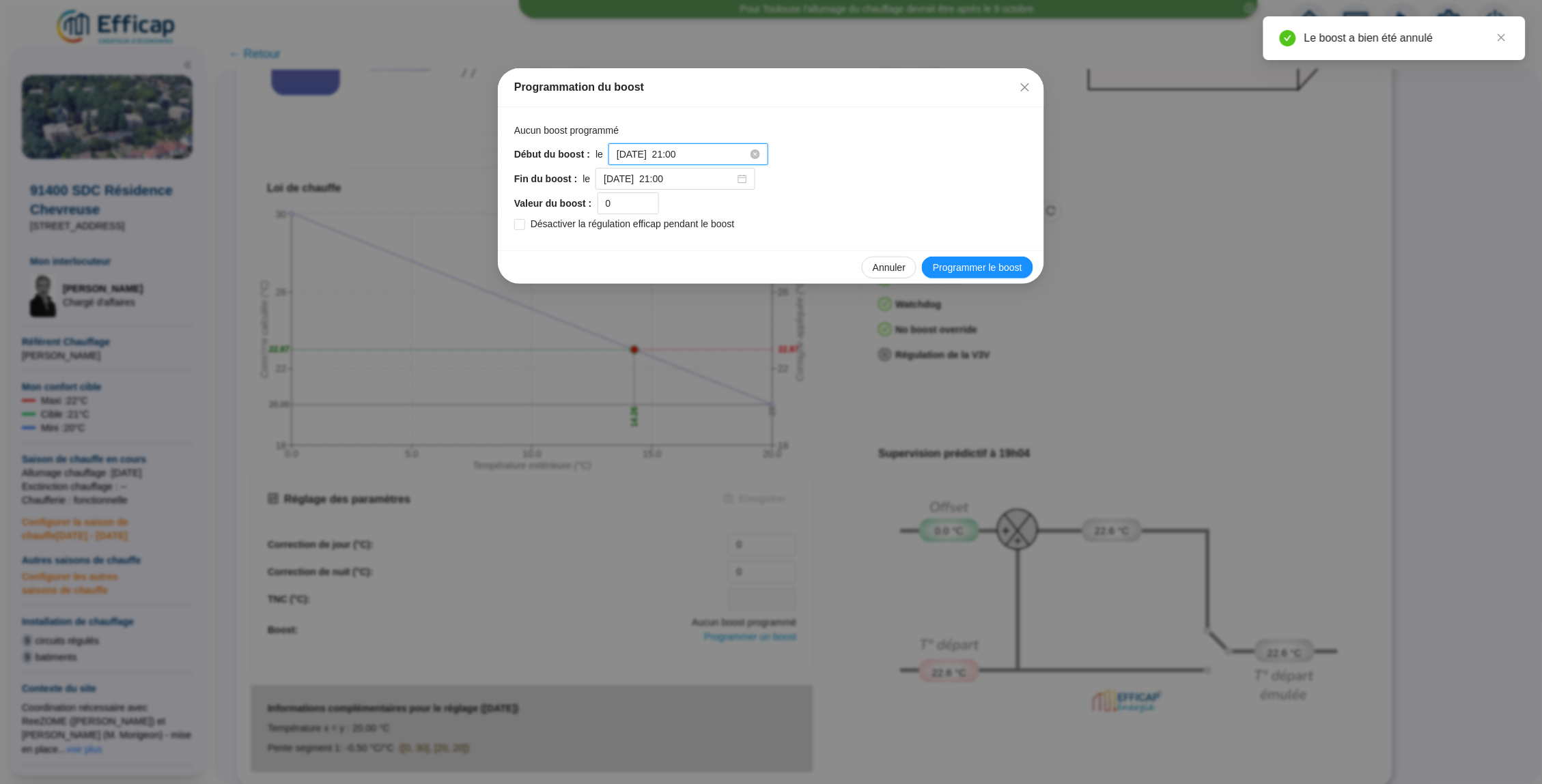
click at [715, 153] on input "2025-09-27 à 21:00" at bounding box center [681, 154] width 131 height 14
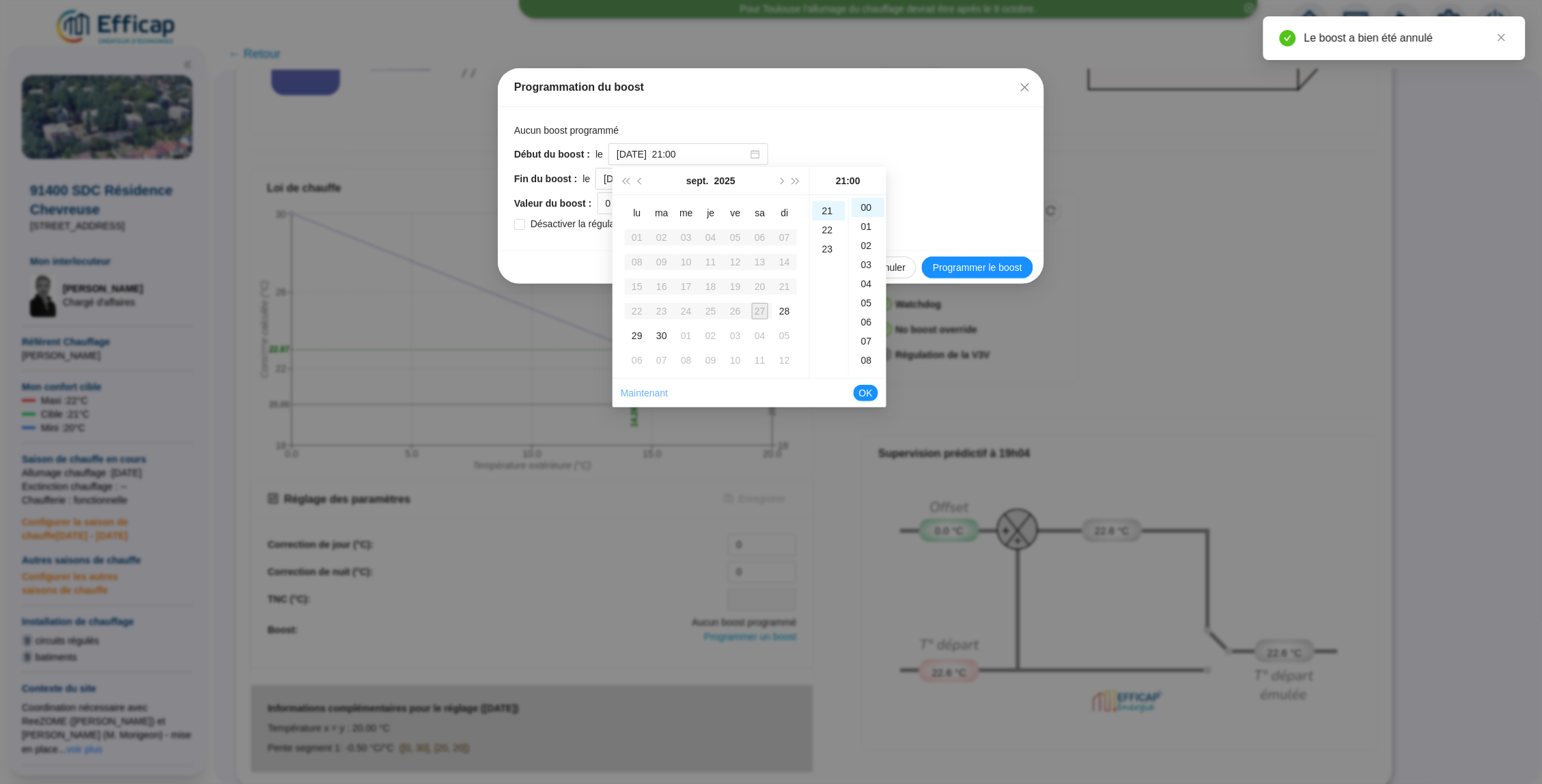
click at [647, 392] on link "Maintenant" at bounding box center [644, 393] width 47 height 11
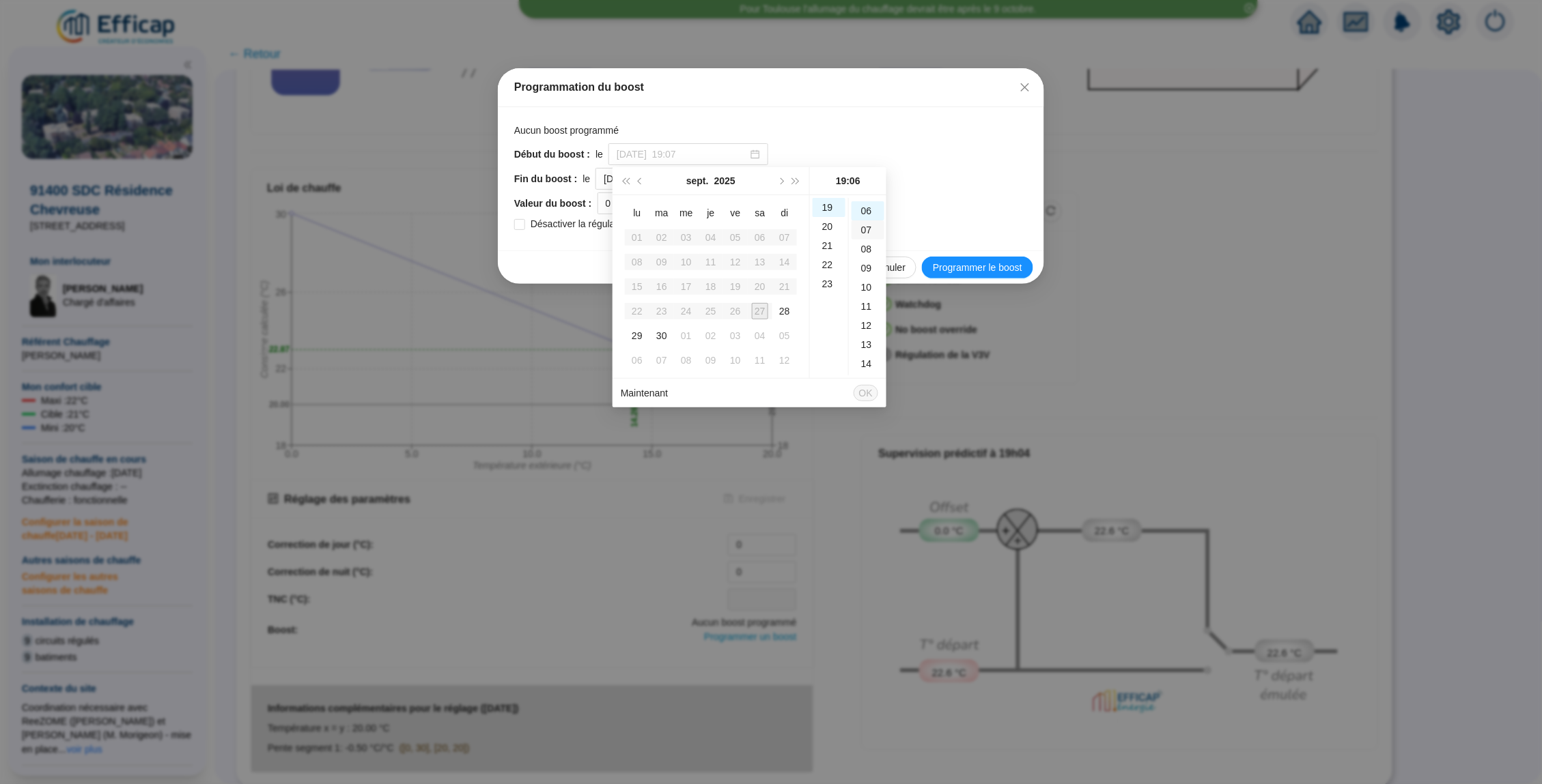
click at [861, 220] on div "07" at bounding box center [867, 230] width 33 height 19
type input "2025-09-27 à 19:07"
click at [865, 400] on span "OK" at bounding box center [865, 393] width 13 height 26
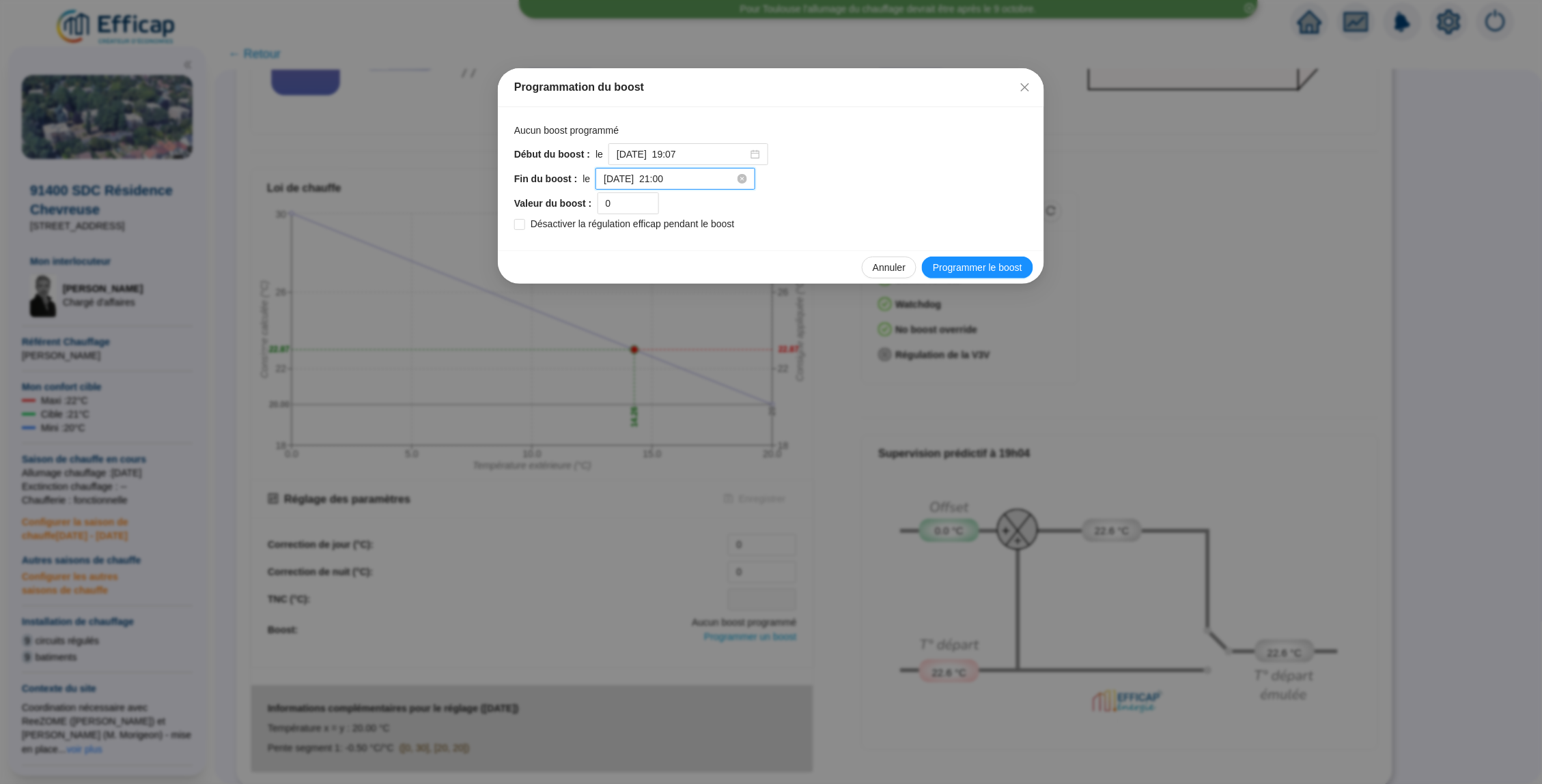
click at [704, 183] on input "2025-09-28 à 21:00" at bounding box center [668, 179] width 131 height 14
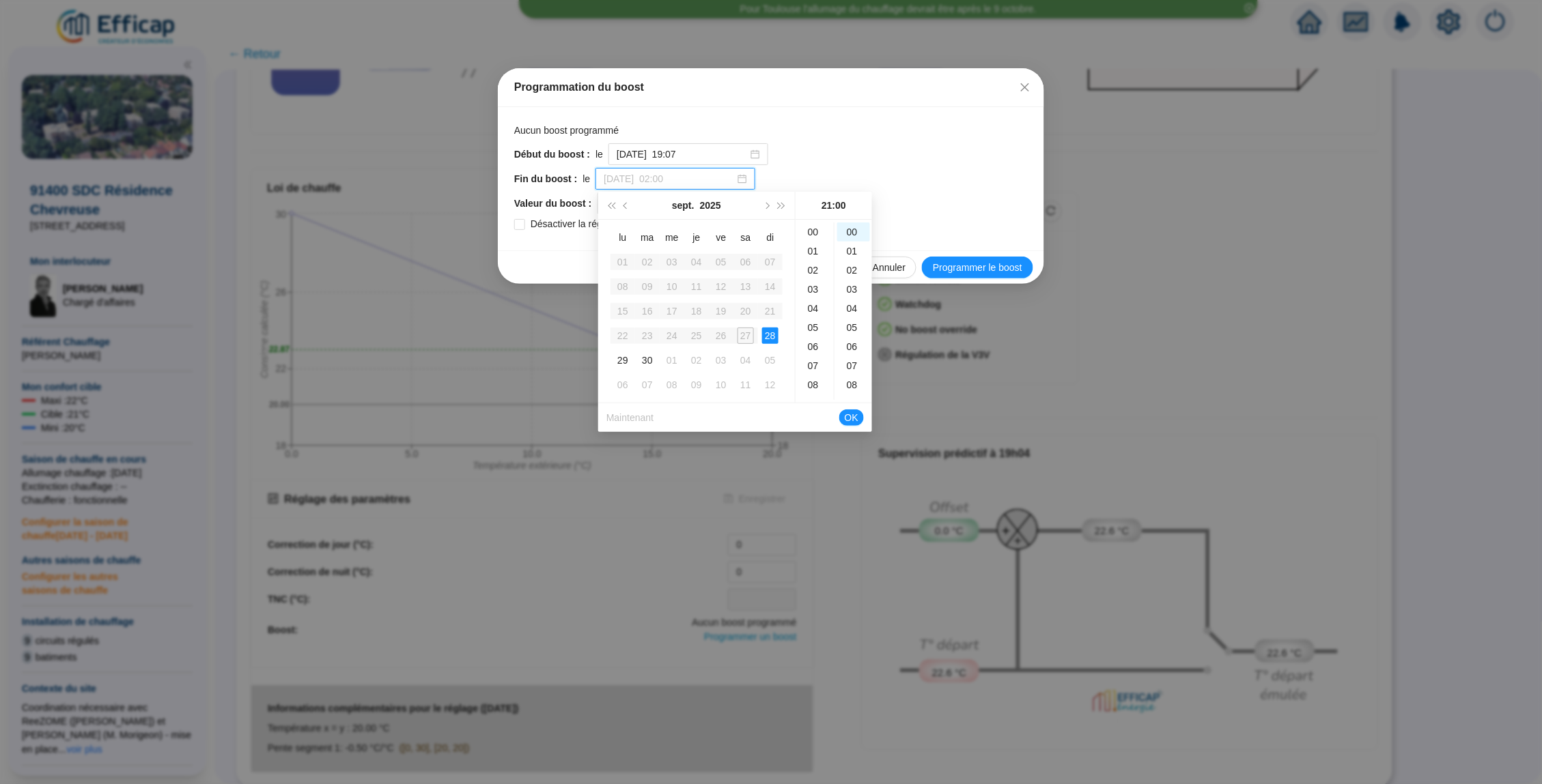
scroll to position [0, 0]
click at [815, 306] on div "10" at bounding box center [814, 302] width 33 height 19
type input "2025-09-28 à 10:00"
click at [855, 417] on span "OK" at bounding box center [851, 418] width 13 height 26
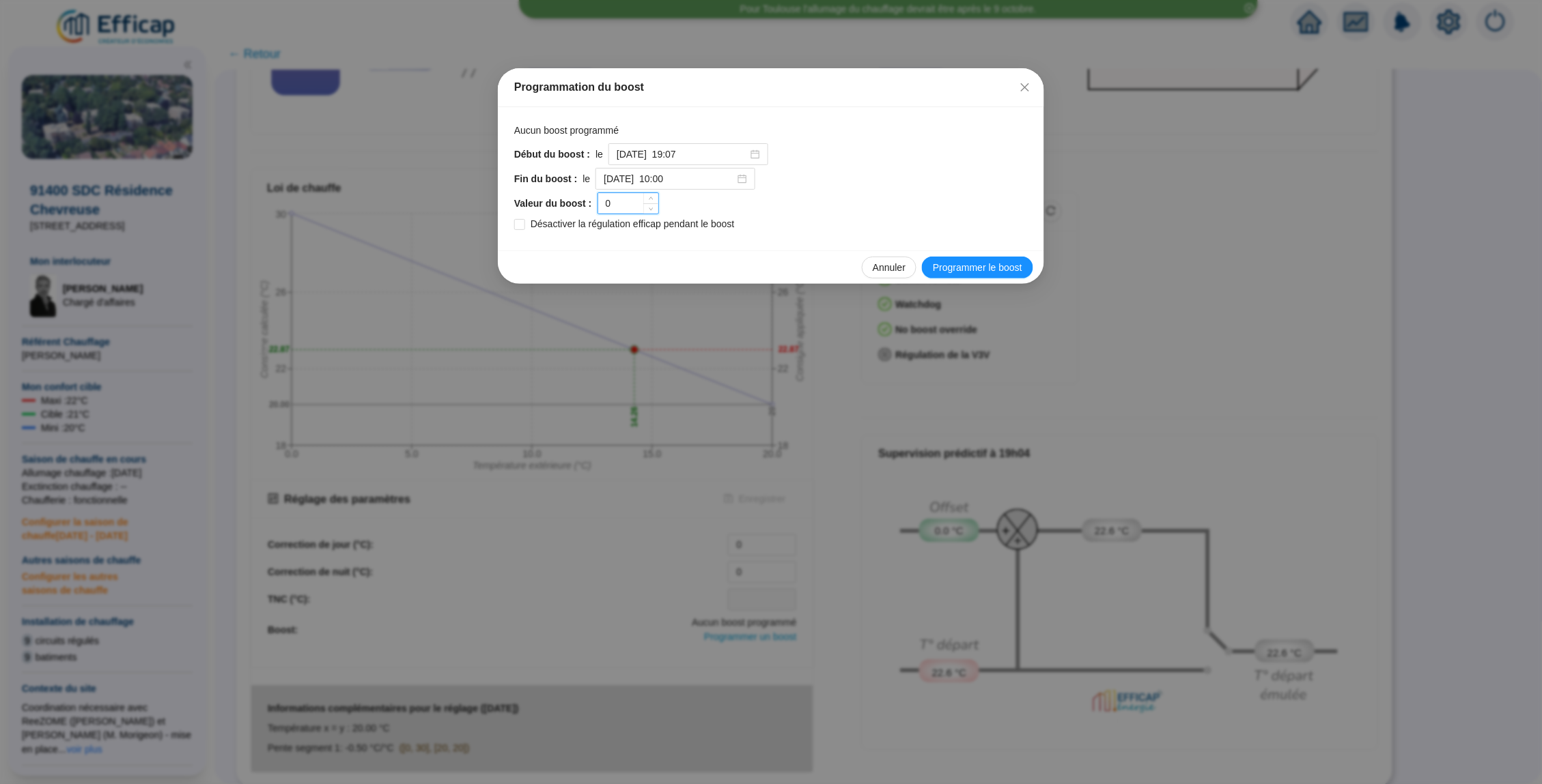
click at [640, 205] on input "0" at bounding box center [629, 204] width 60 height 21
type input "2"
click at [989, 265] on span "Programmer le boost" at bounding box center [976, 268] width 90 height 14
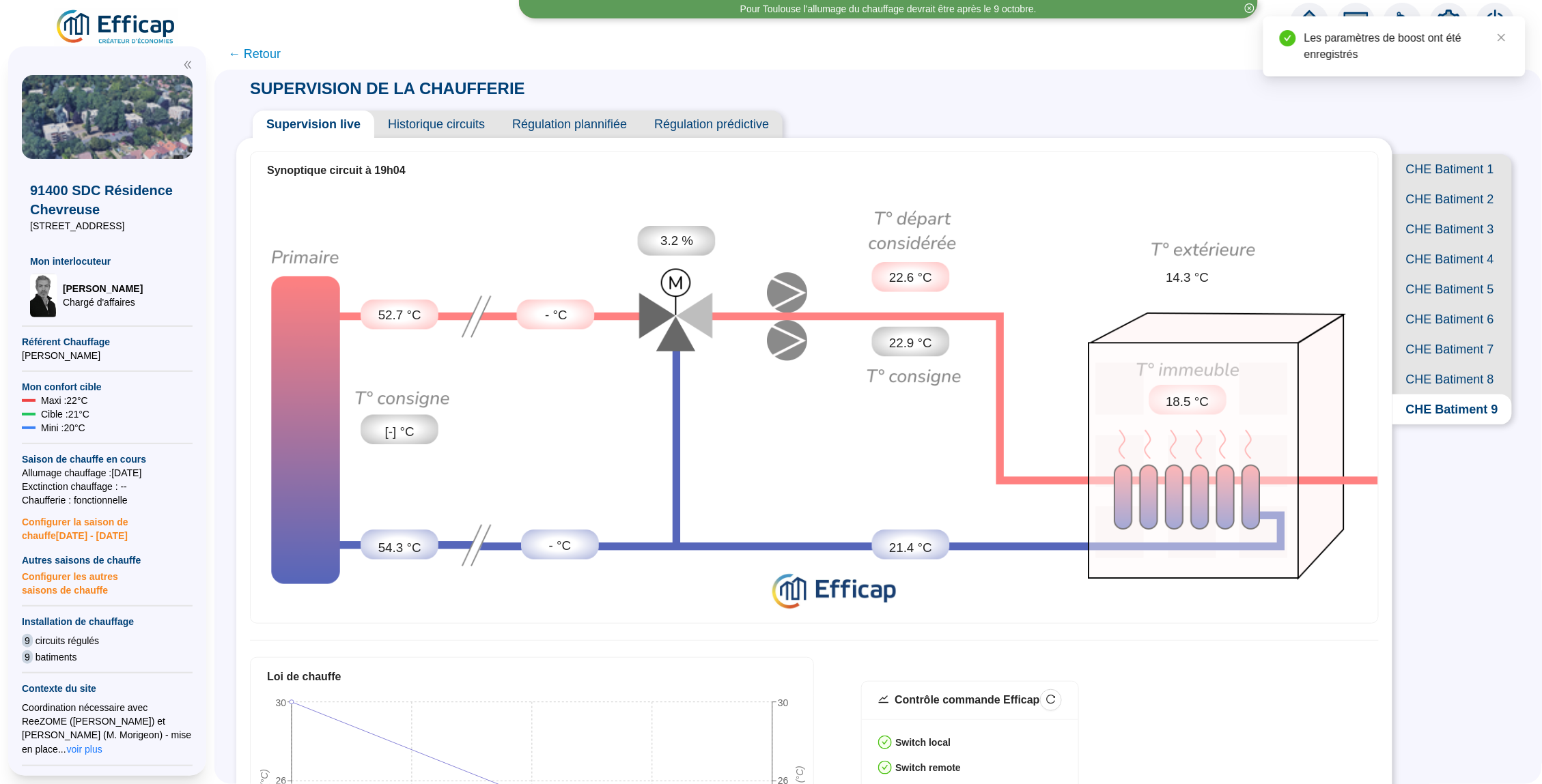
scroll to position [-1, 0]
click at [439, 122] on span "Historique circuits" at bounding box center [436, 123] width 124 height 27
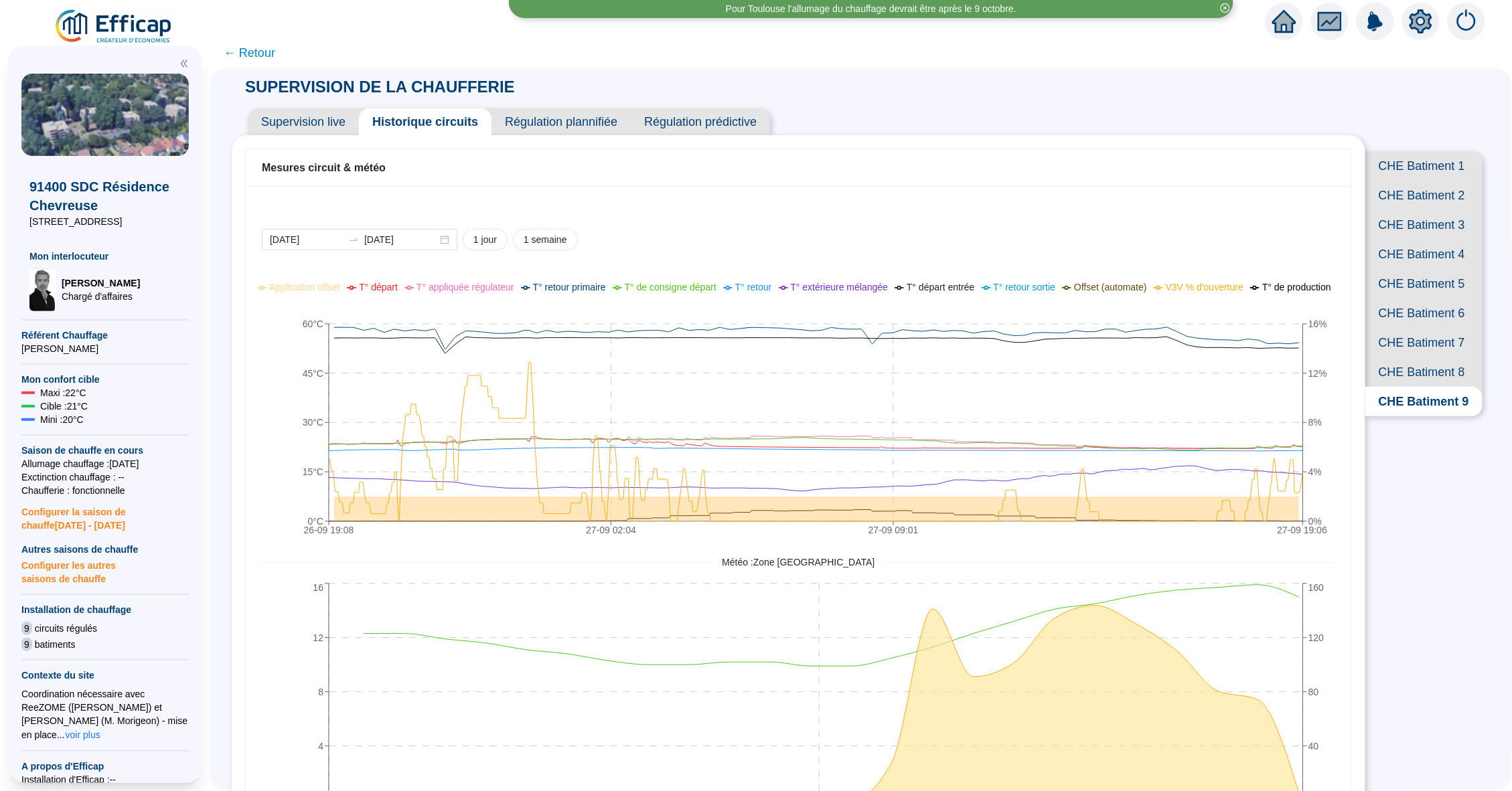
click at [1285, 20] on icon "home" at bounding box center [1284, 21] width 24 height 18
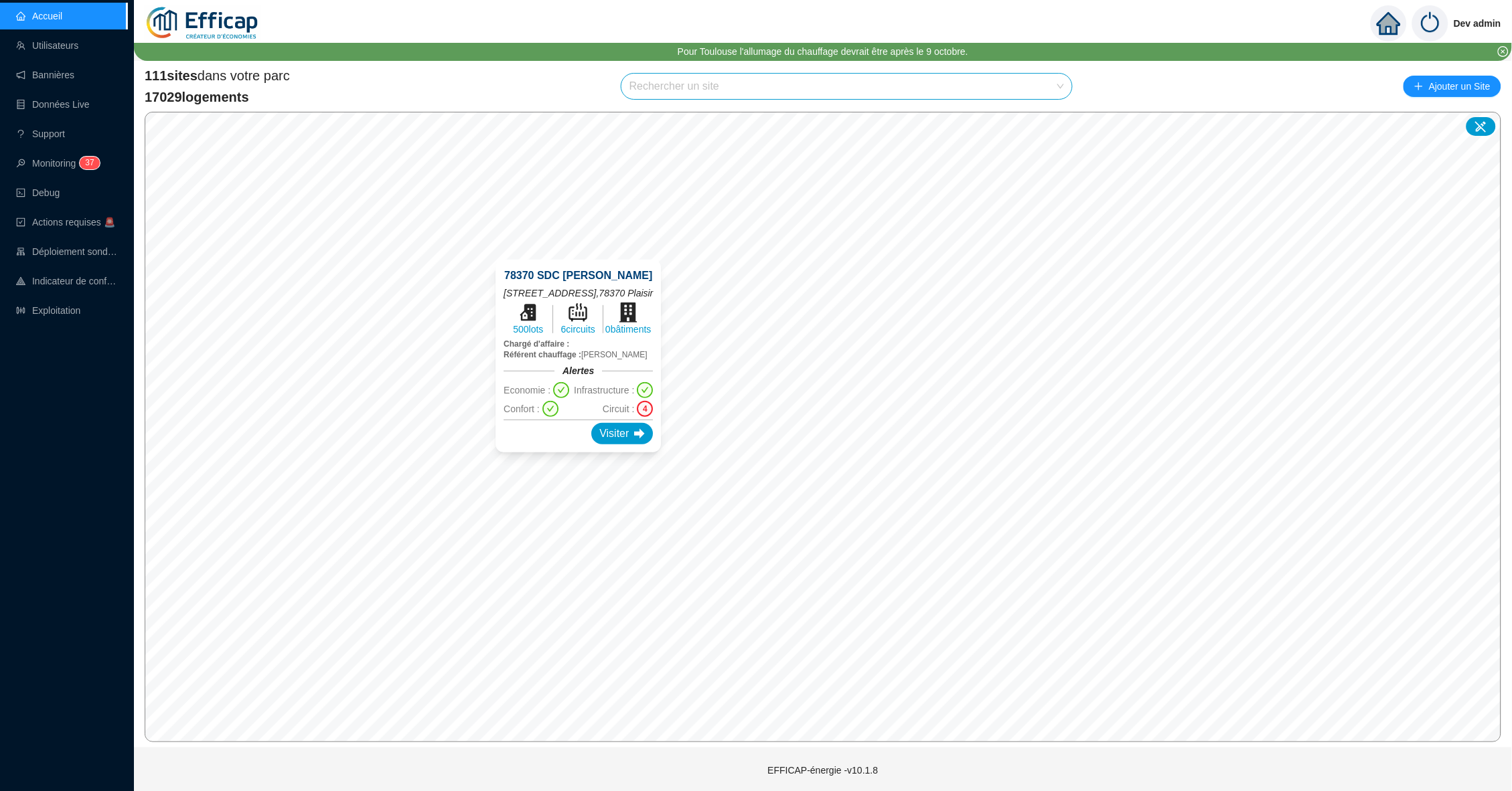
click at [653, 401] on div "4" at bounding box center [645, 408] width 16 height 16
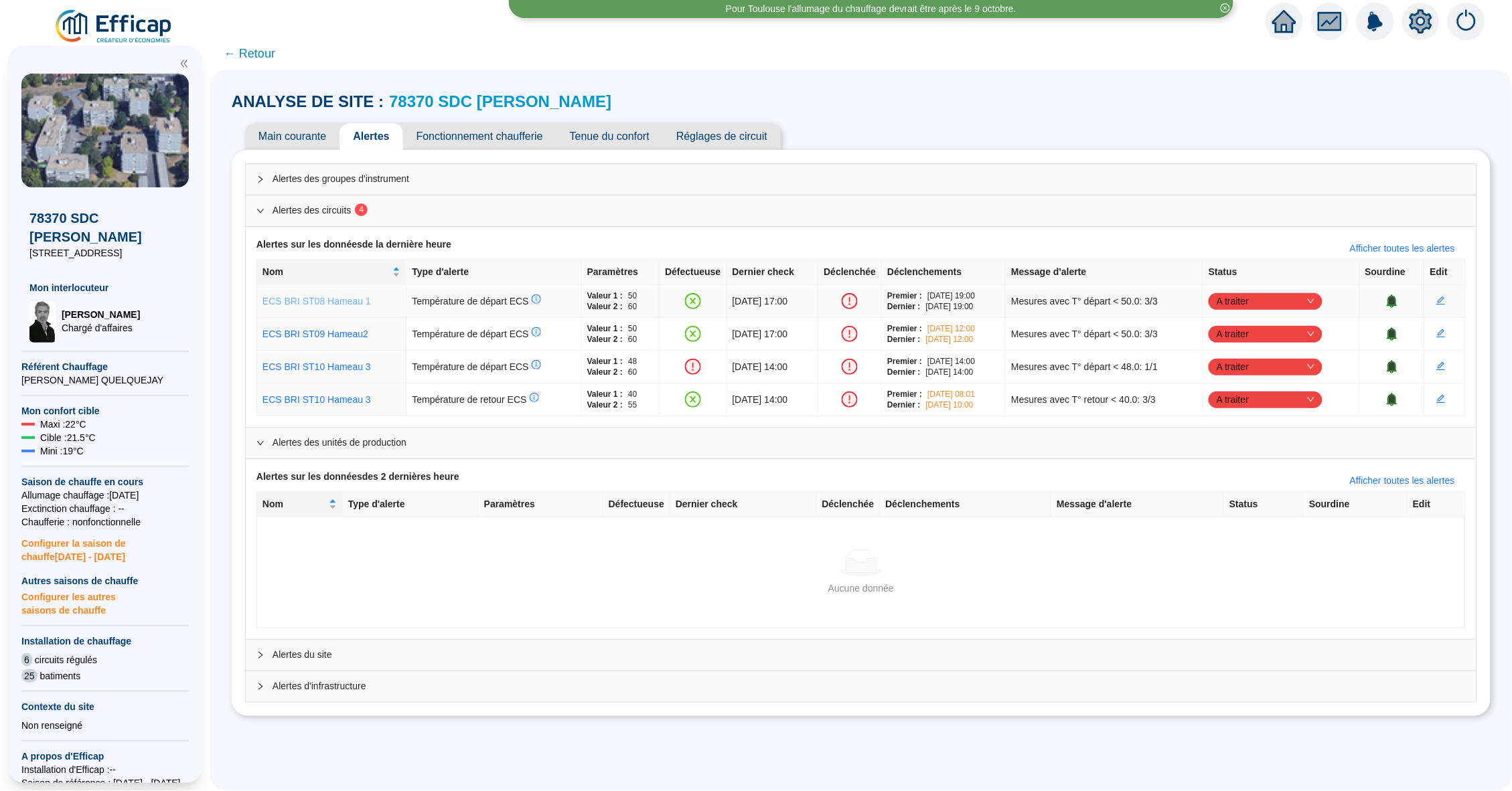
click at [341, 298] on link "ECS BRI ST08 Hameau 1" at bounding box center [316, 301] width 108 height 11
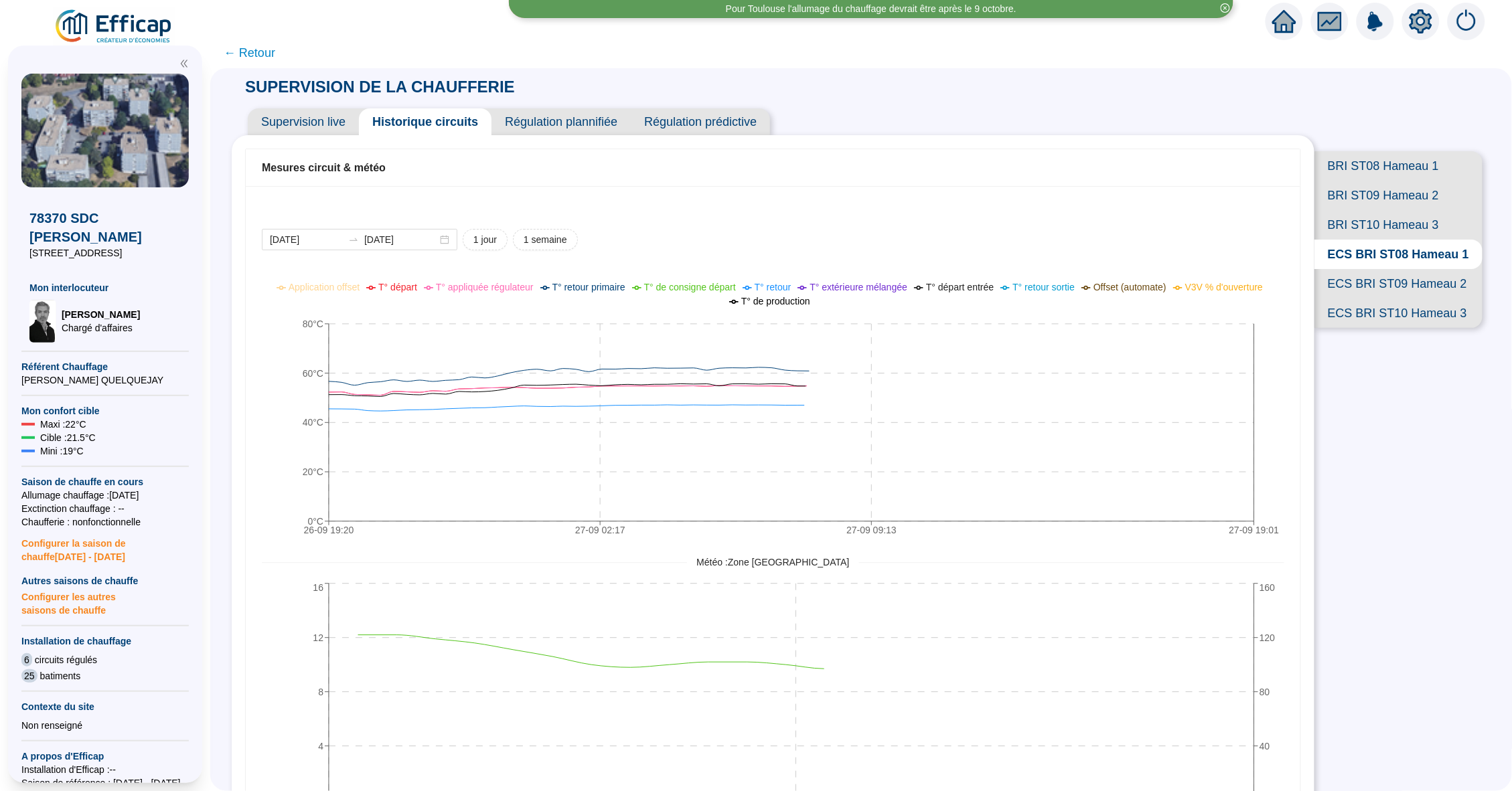
click at [1412, 198] on span "BRI ST09 Hameau 2" at bounding box center [1398, 196] width 168 height 30
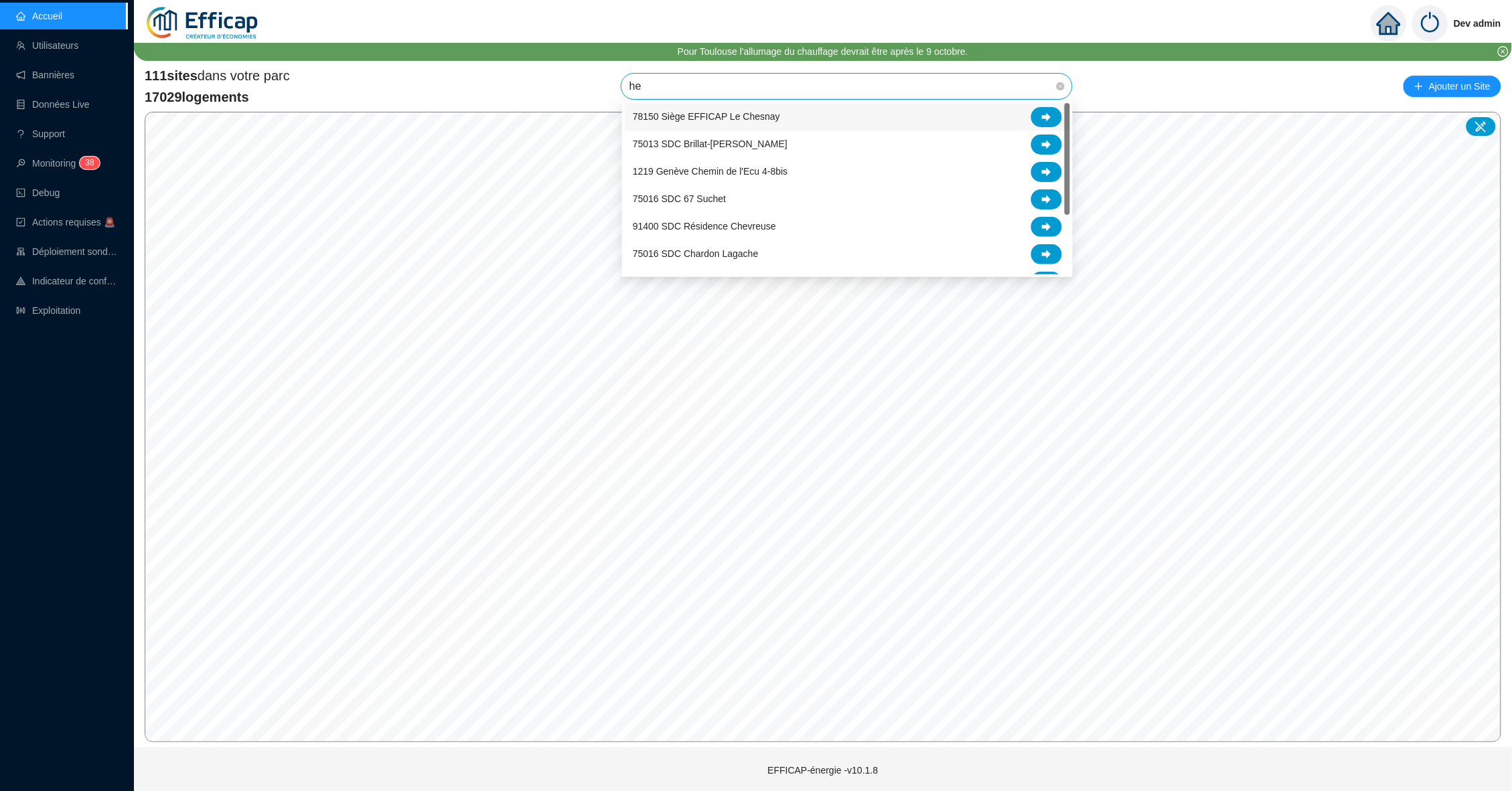
type input "h"
type input "chev"
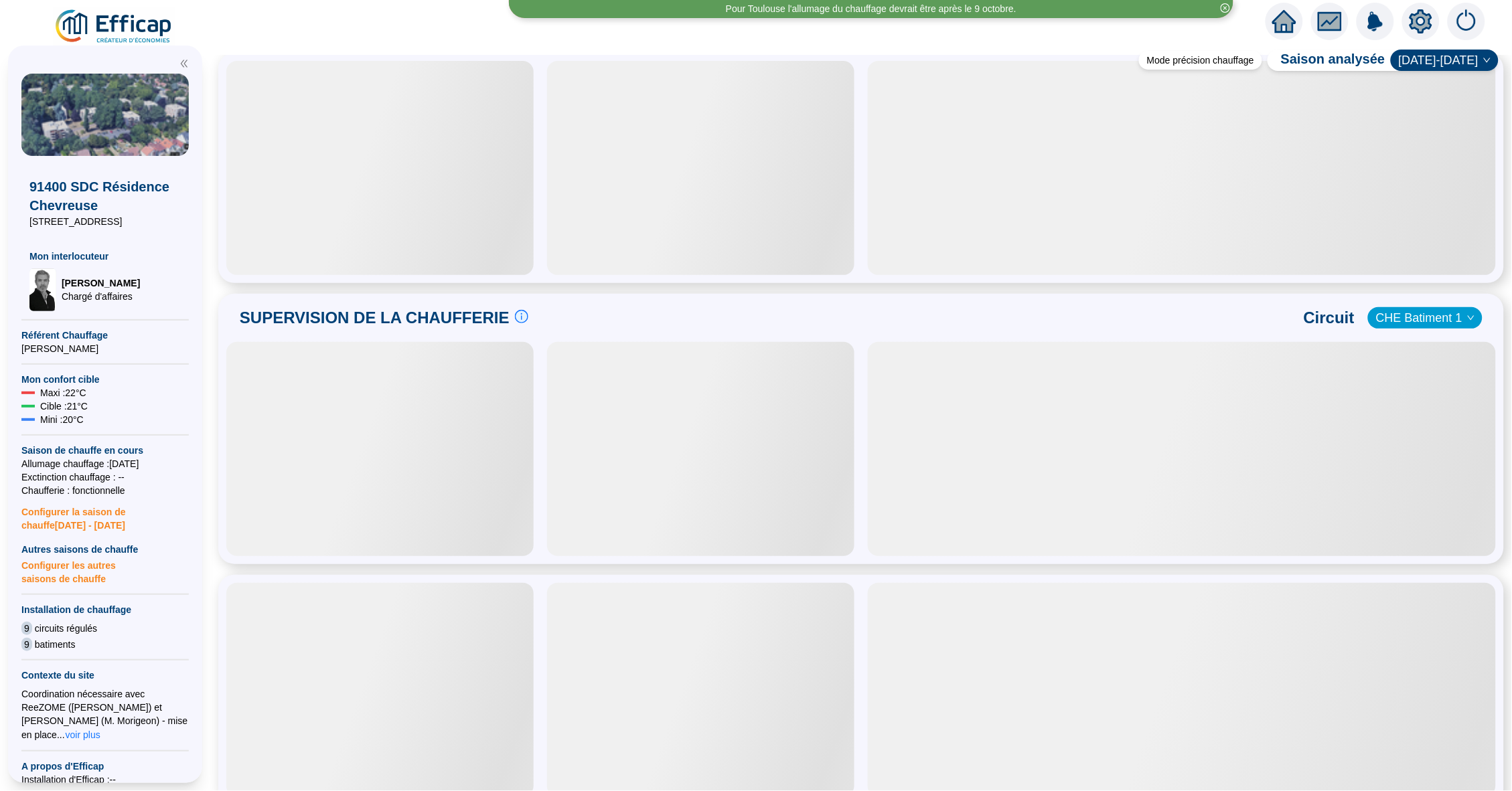
scroll to position [565, 0]
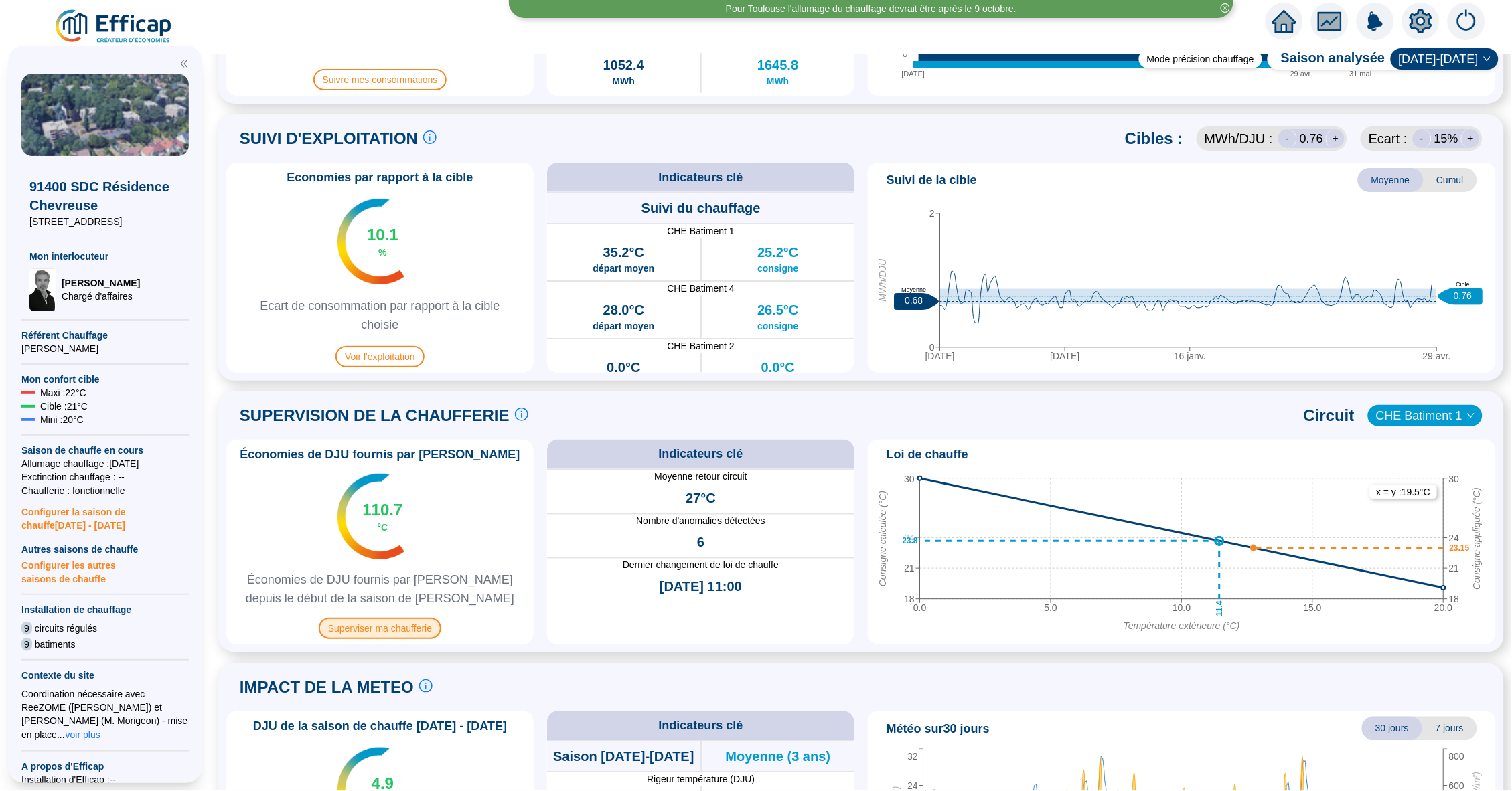
click at [402, 623] on span "Superviser ma chaufferie" at bounding box center [380, 628] width 123 height 21
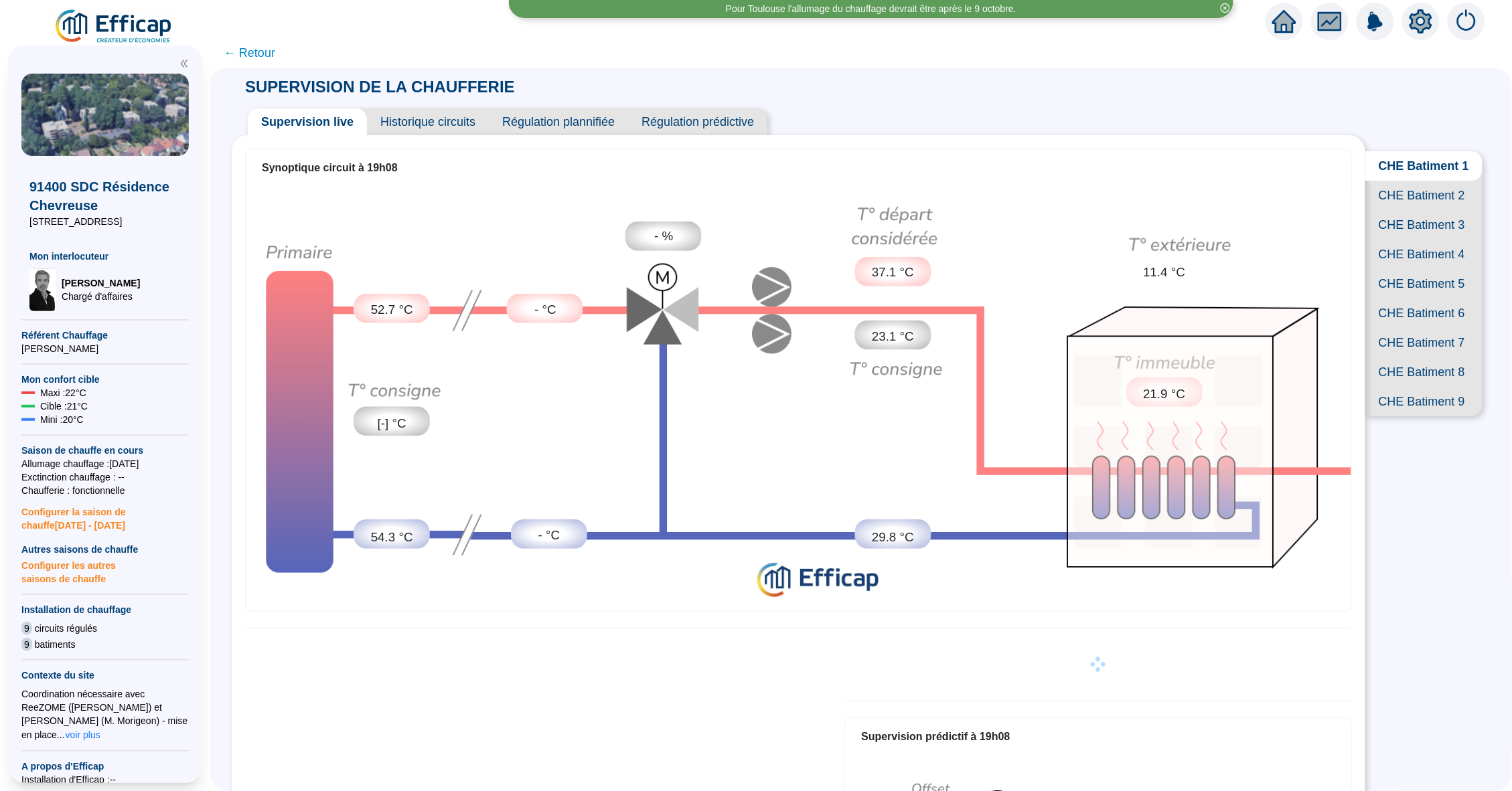
click at [1440, 393] on span "CHE Batiment 9" at bounding box center [1423, 402] width 117 height 30
click at [443, 128] on span "Historique circuits" at bounding box center [428, 121] width 122 height 27
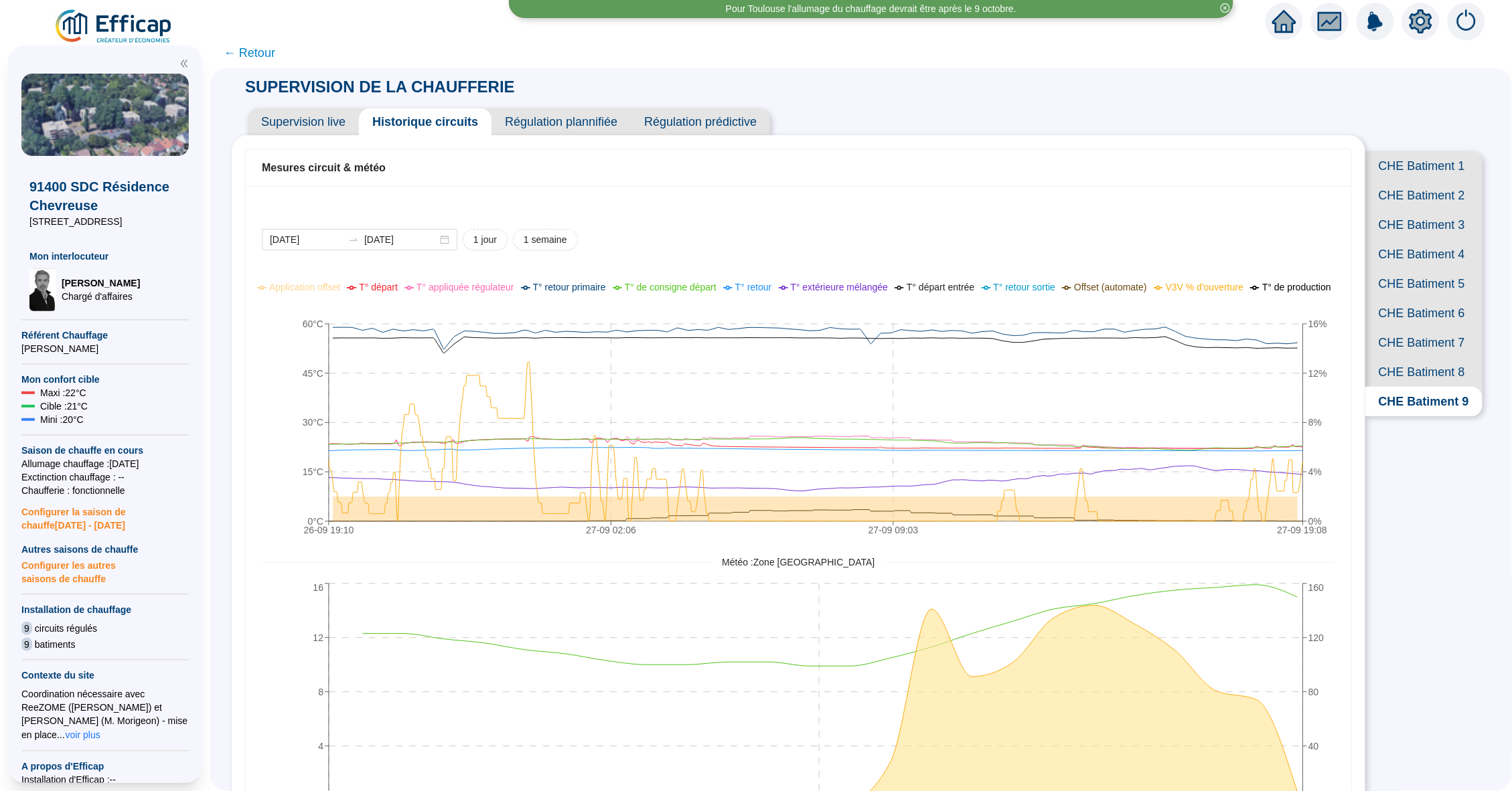
click at [327, 128] on span "Supervision live" at bounding box center [303, 121] width 111 height 27
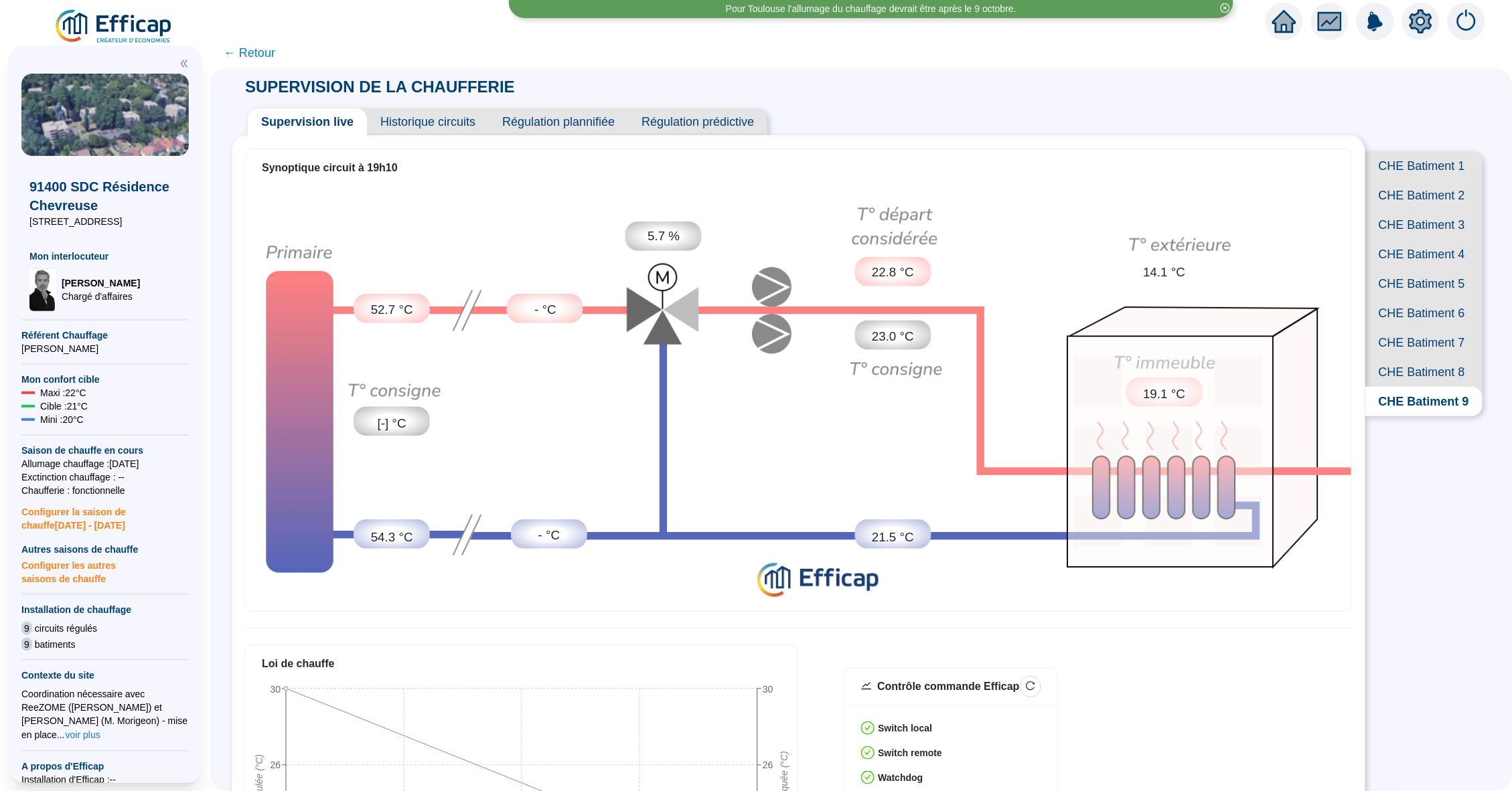
click at [446, 122] on span "Historique circuits" at bounding box center [428, 121] width 122 height 27
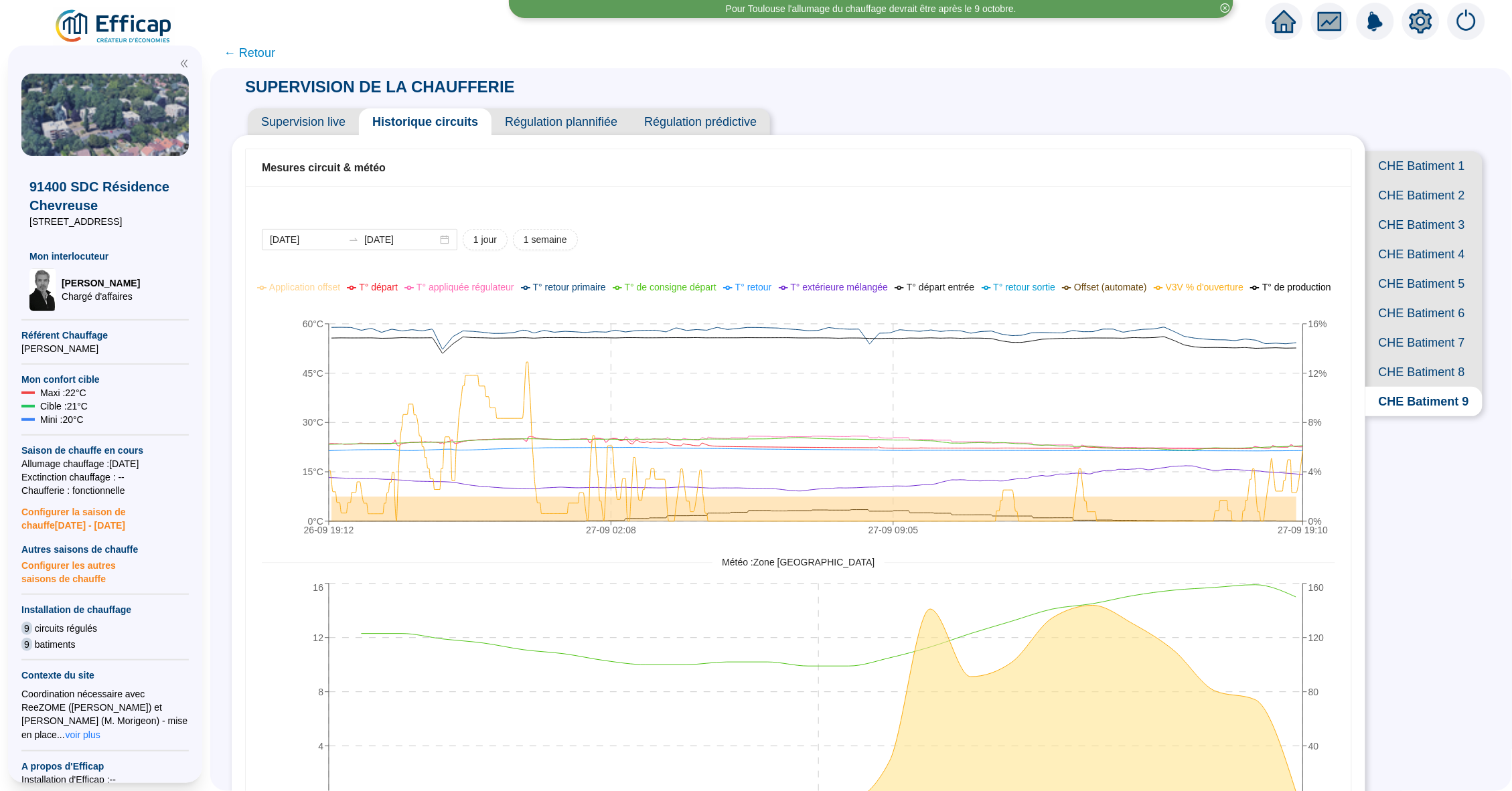
click at [310, 117] on span "Supervision live" at bounding box center [303, 121] width 111 height 27
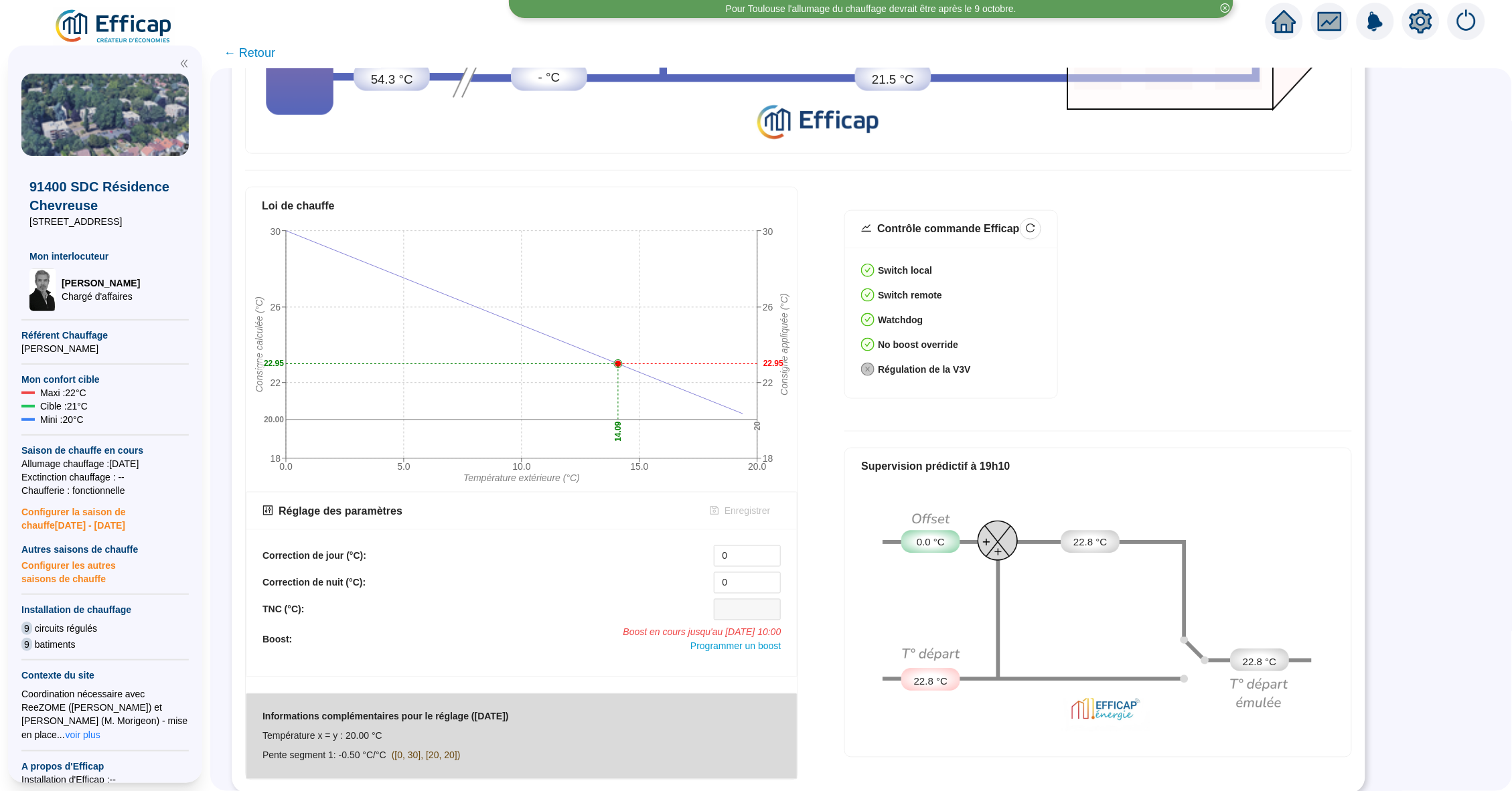
scroll to position [457, 0]
click at [735, 645] on span "Programmer un boost" at bounding box center [736, 648] width 91 height 11
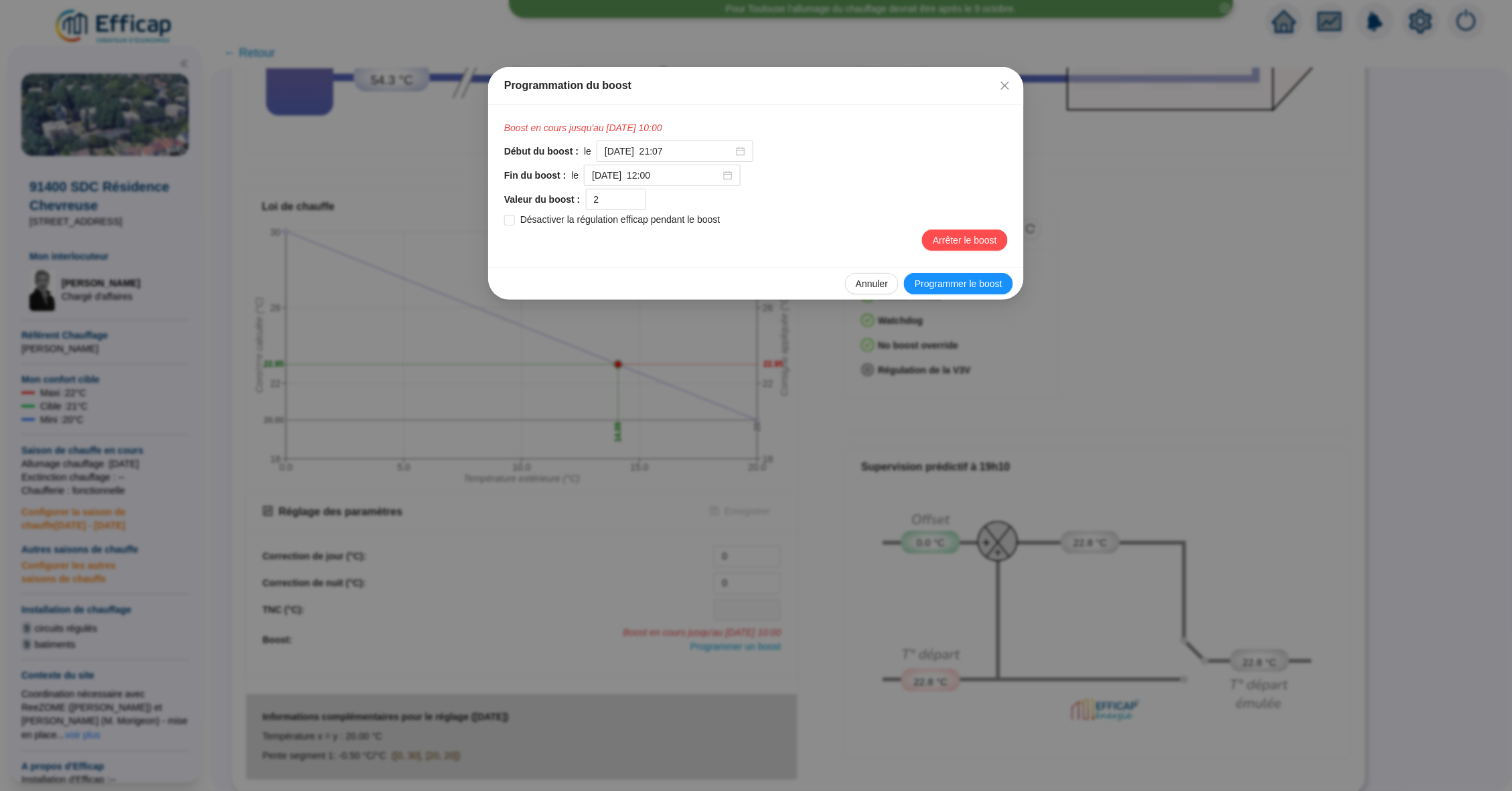
click at [872, 412] on div "Programmation du boost Boost en cours jusqu'au [DATE] 10:00 Début du boost : le…" at bounding box center [756, 396] width 1512 height 791
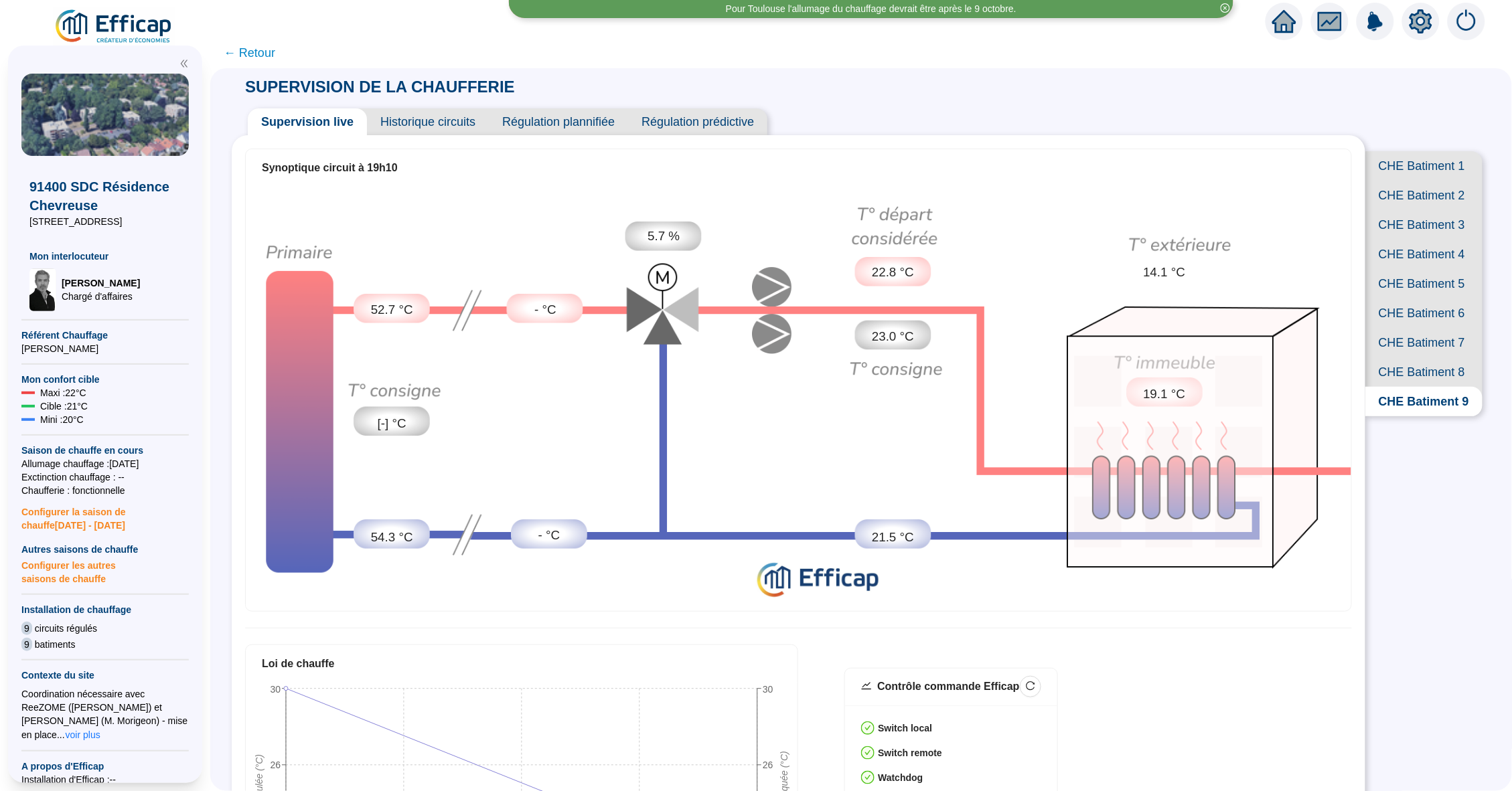
scroll to position [0, 0]
click at [251, 50] on span "← Retour" at bounding box center [250, 53] width 52 height 18
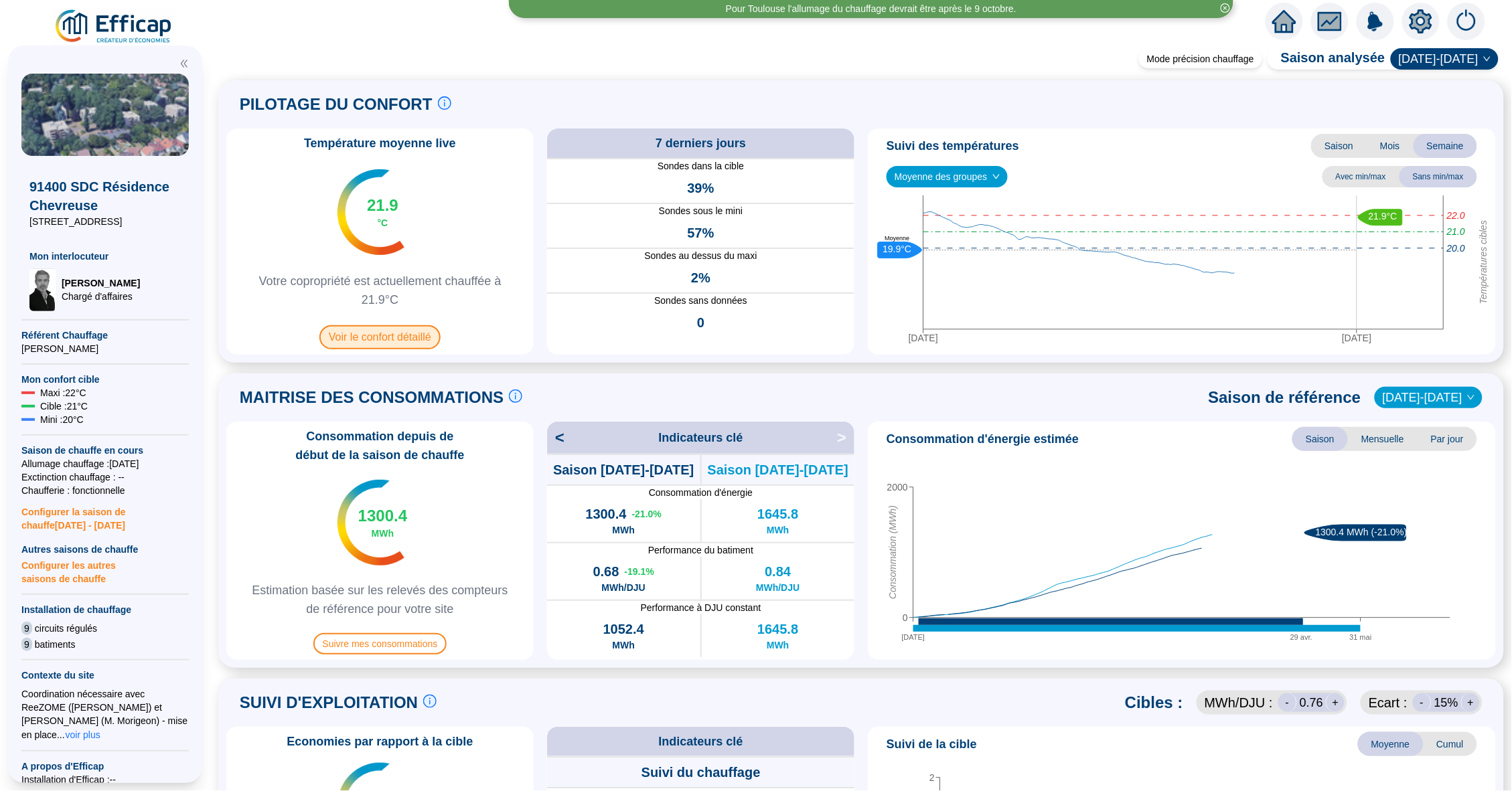
click at [407, 345] on span "Voir le confort détaillé" at bounding box center [380, 337] width 121 height 24
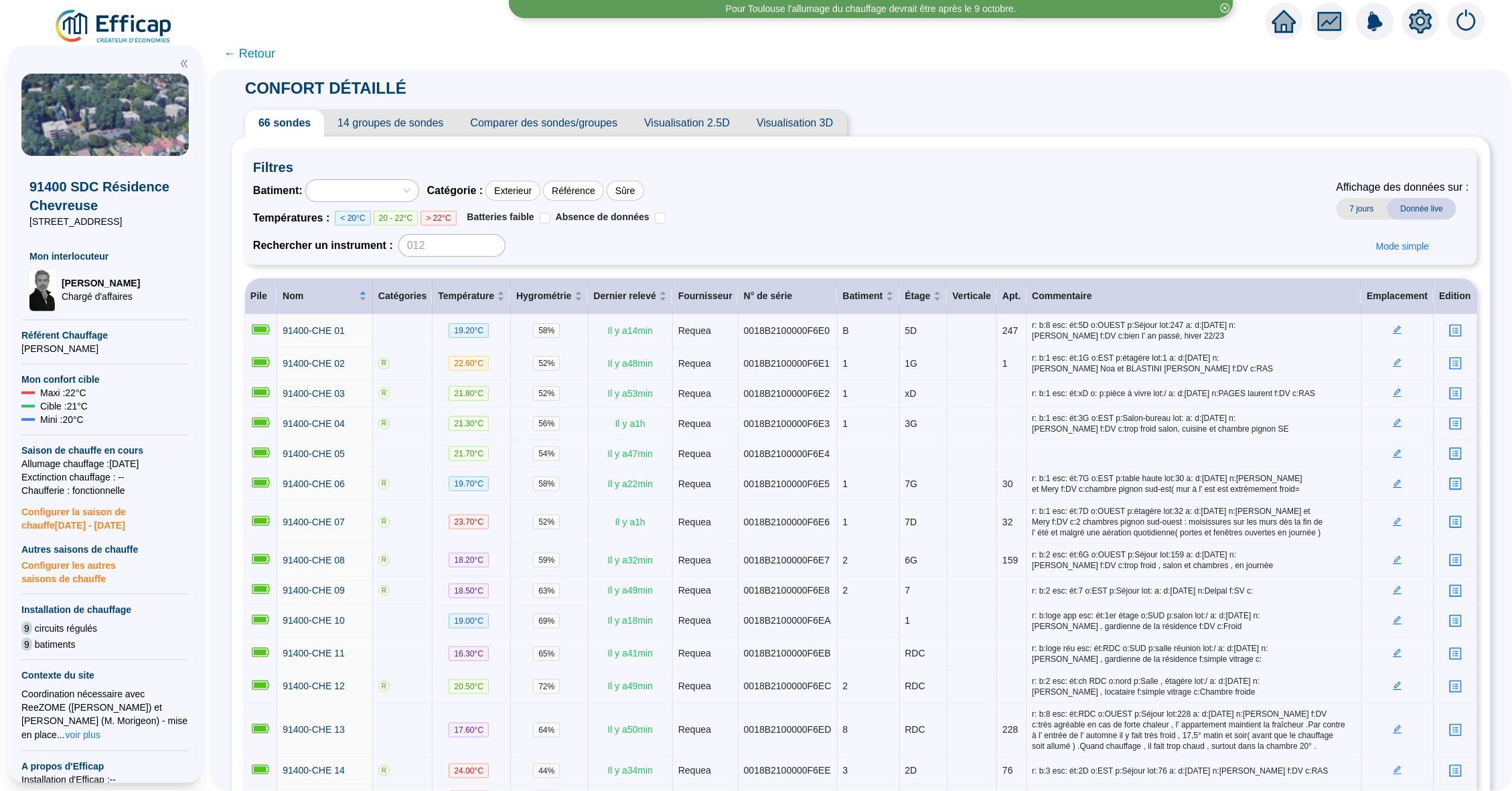
click at [413, 125] on span "14 groupes de sondes" at bounding box center [390, 123] width 132 height 27
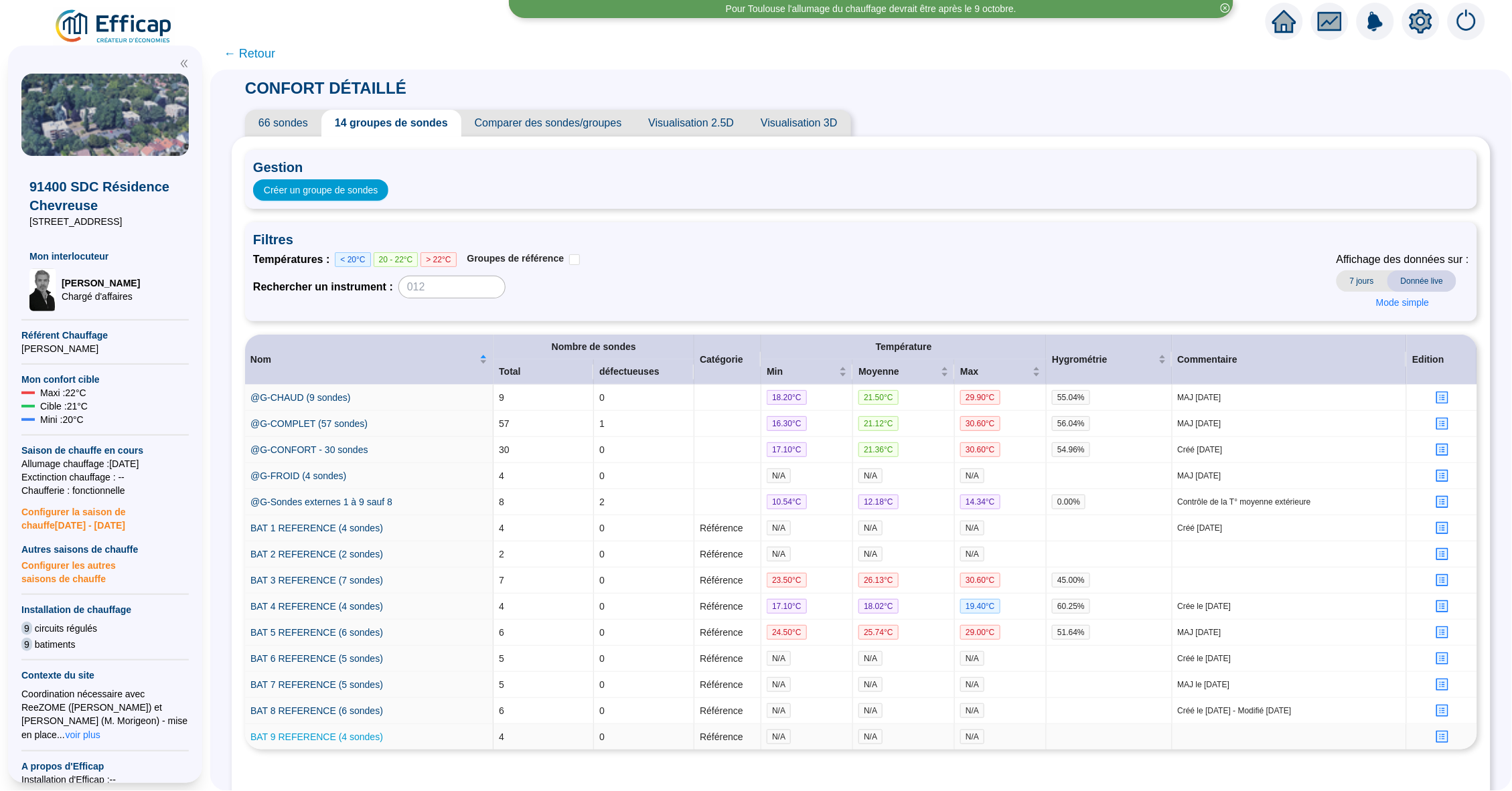
click at [305, 742] on link "BAT 9 REFERENCE (4 sondes)" at bounding box center [316, 737] width 132 height 11
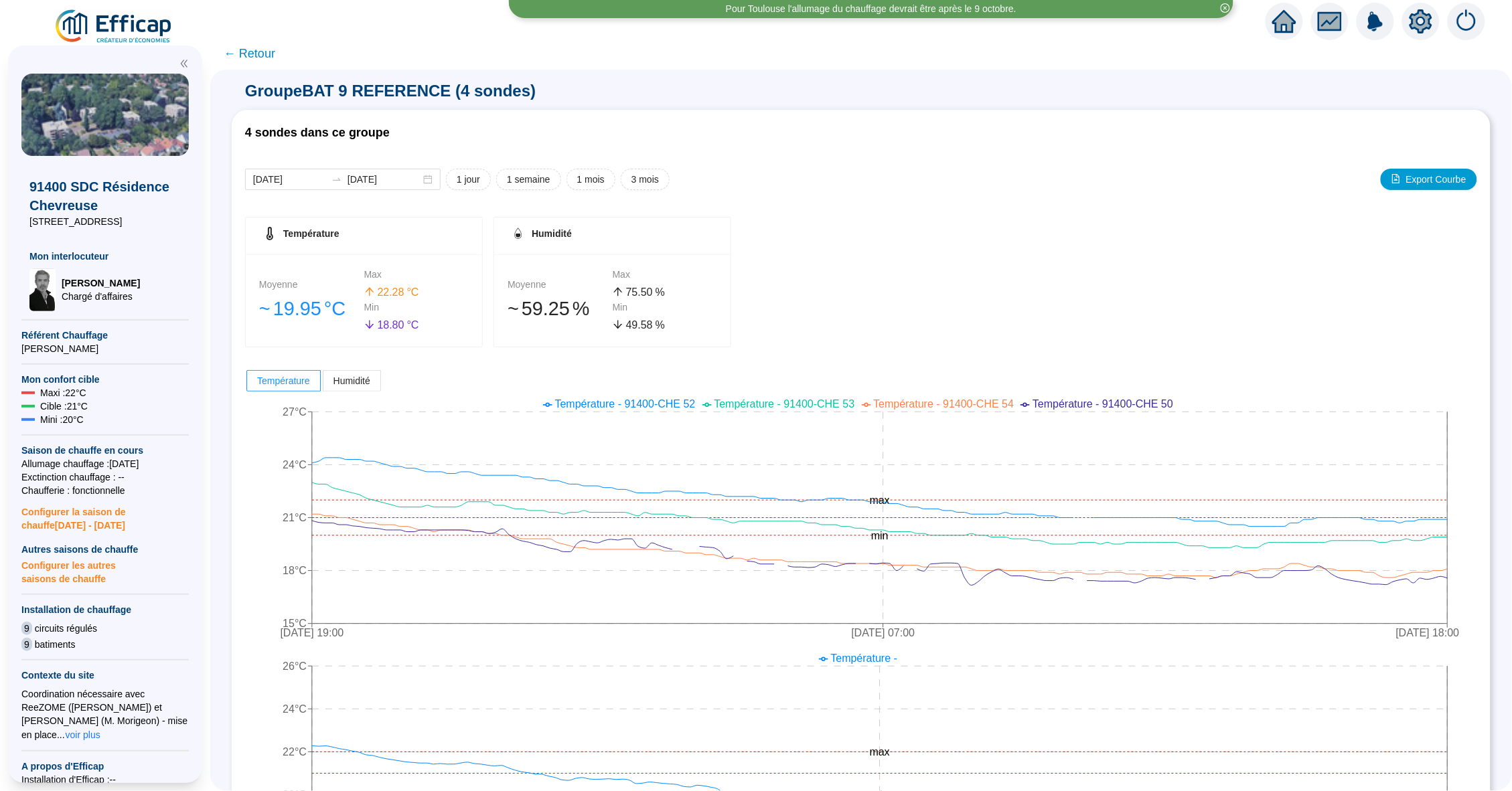
click at [256, 48] on span "← Retour" at bounding box center [250, 54] width 52 height 18
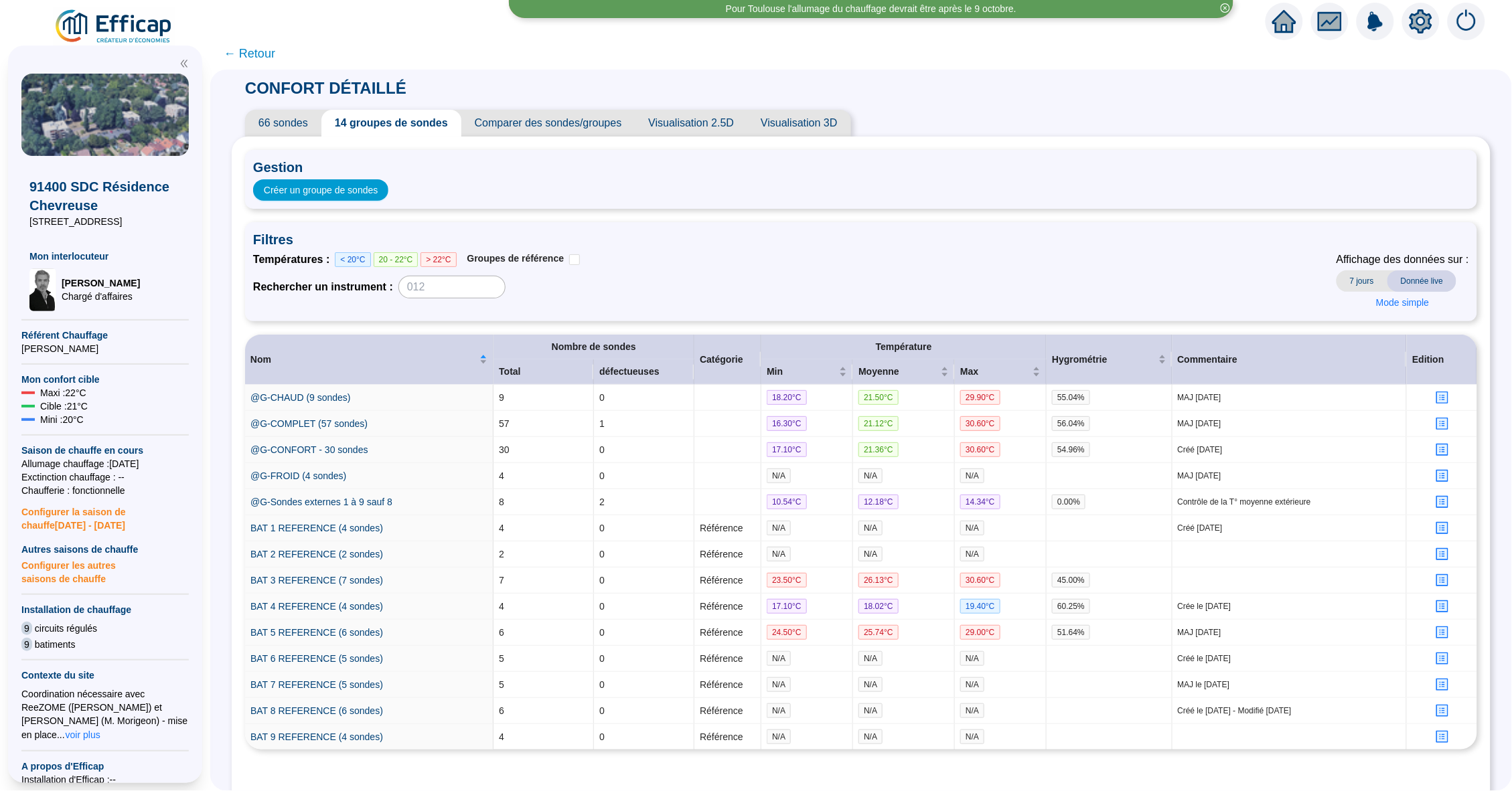
click at [263, 52] on span "← Retour" at bounding box center [250, 54] width 52 height 18
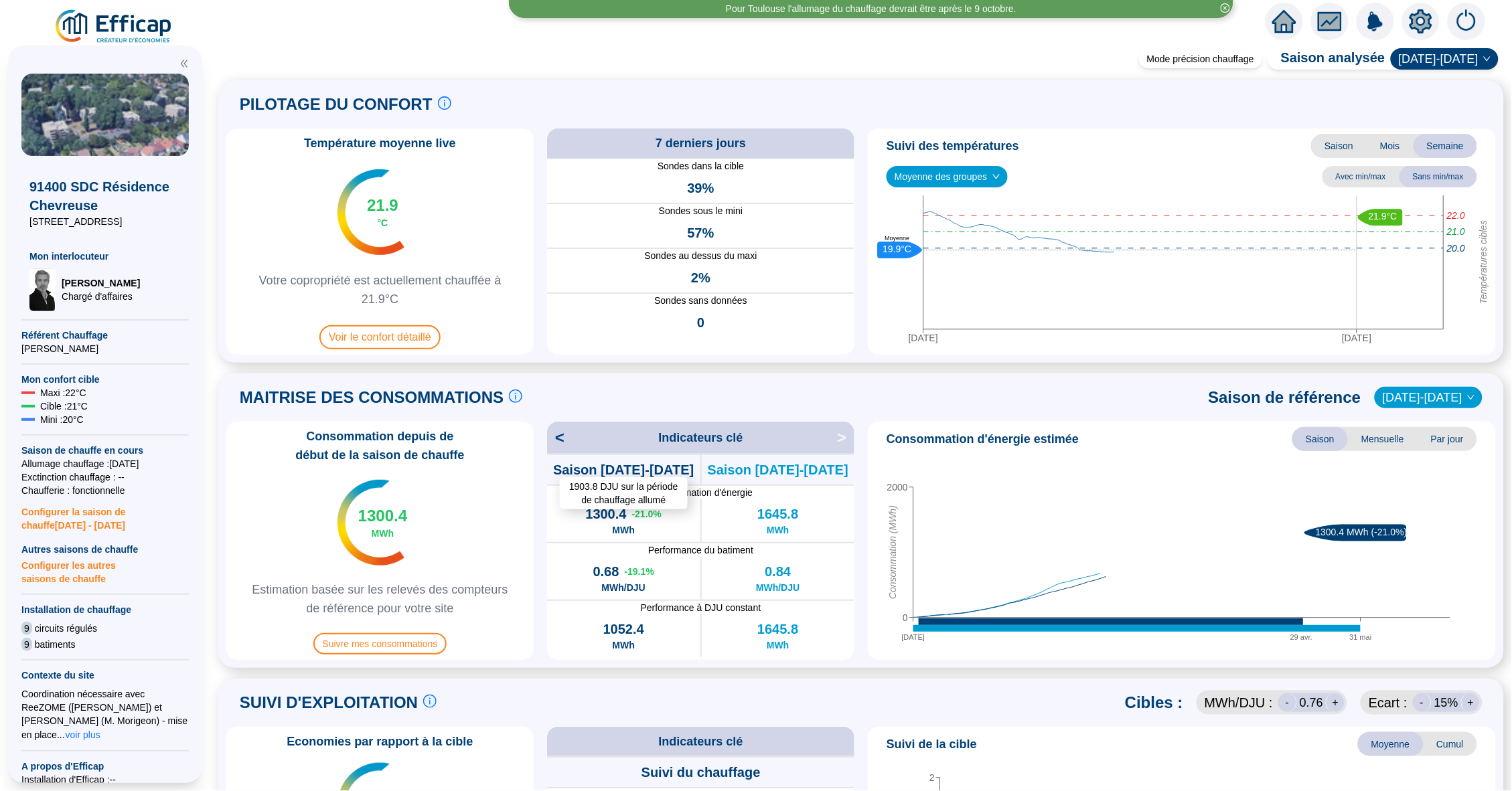
scroll to position [710, 0]
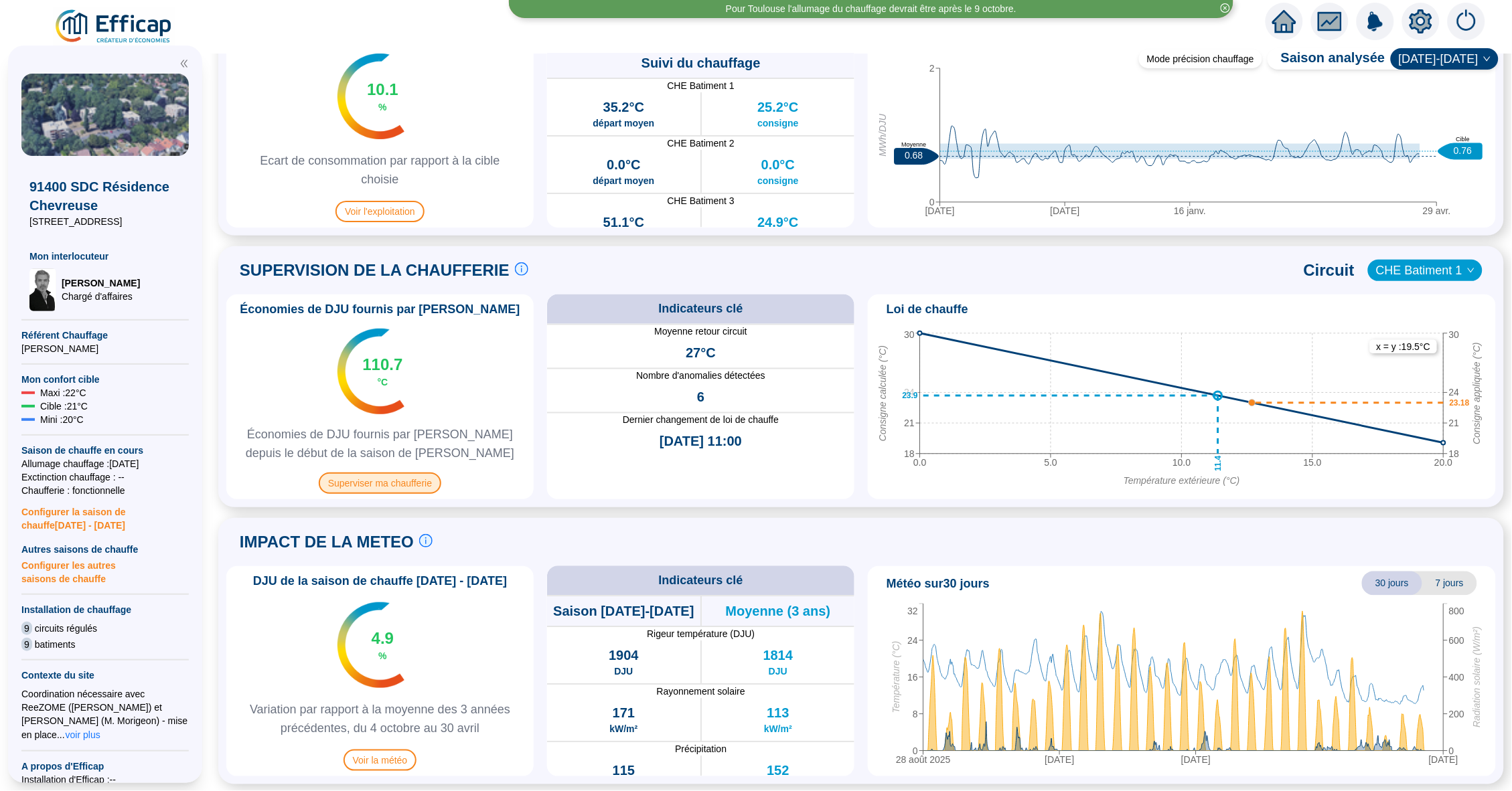
click at [420, 484] on span "Superviser ma chaufferie" at bounding box center [380, 482] width 123 height 21
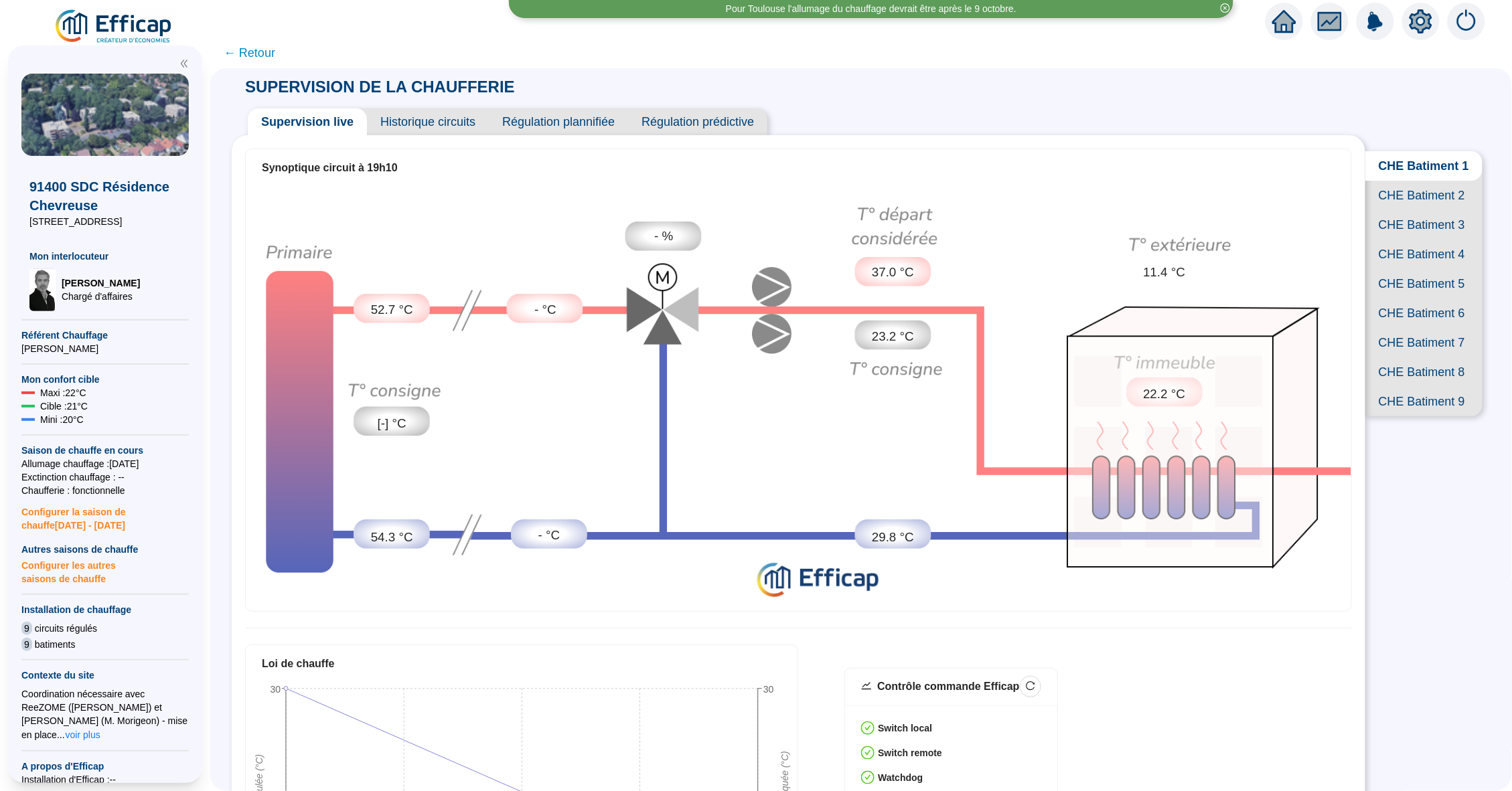
click at [457, 135] on div "Synoptique circuit à 19h10 52.7 °C [-] °C 54.3 °C - °C - °C - % 37.0 °C 23.2 °C…" at bounding box center [799, 693] width 1133 height 1116
click at [457, 125] on span "Historique circuits" at bounding box center [428, 121] width 122 height 27
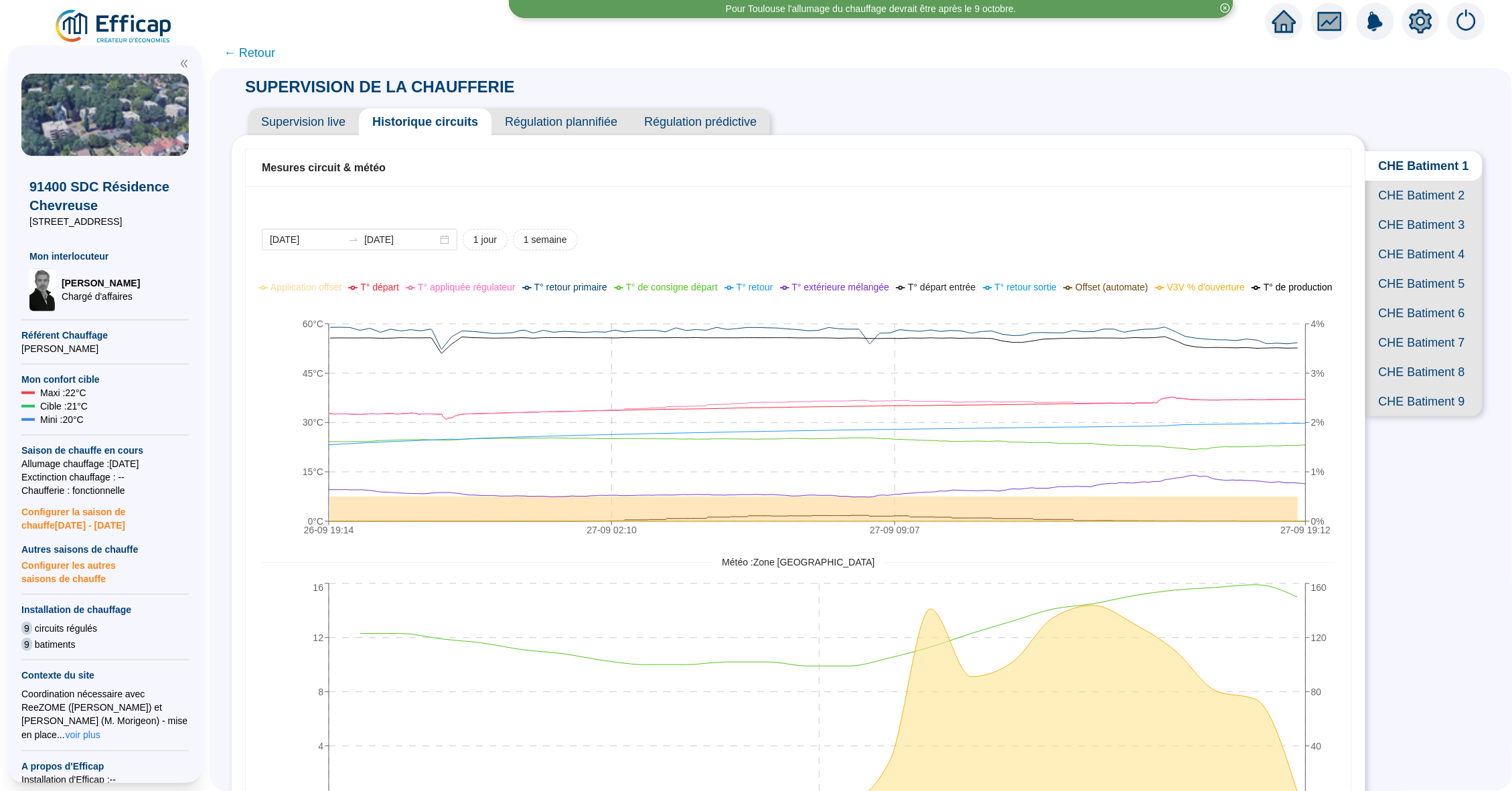
click at [1410, 399] on span "CHE Batiment 9" at bounding box center [1423, 402] width 117 height 30
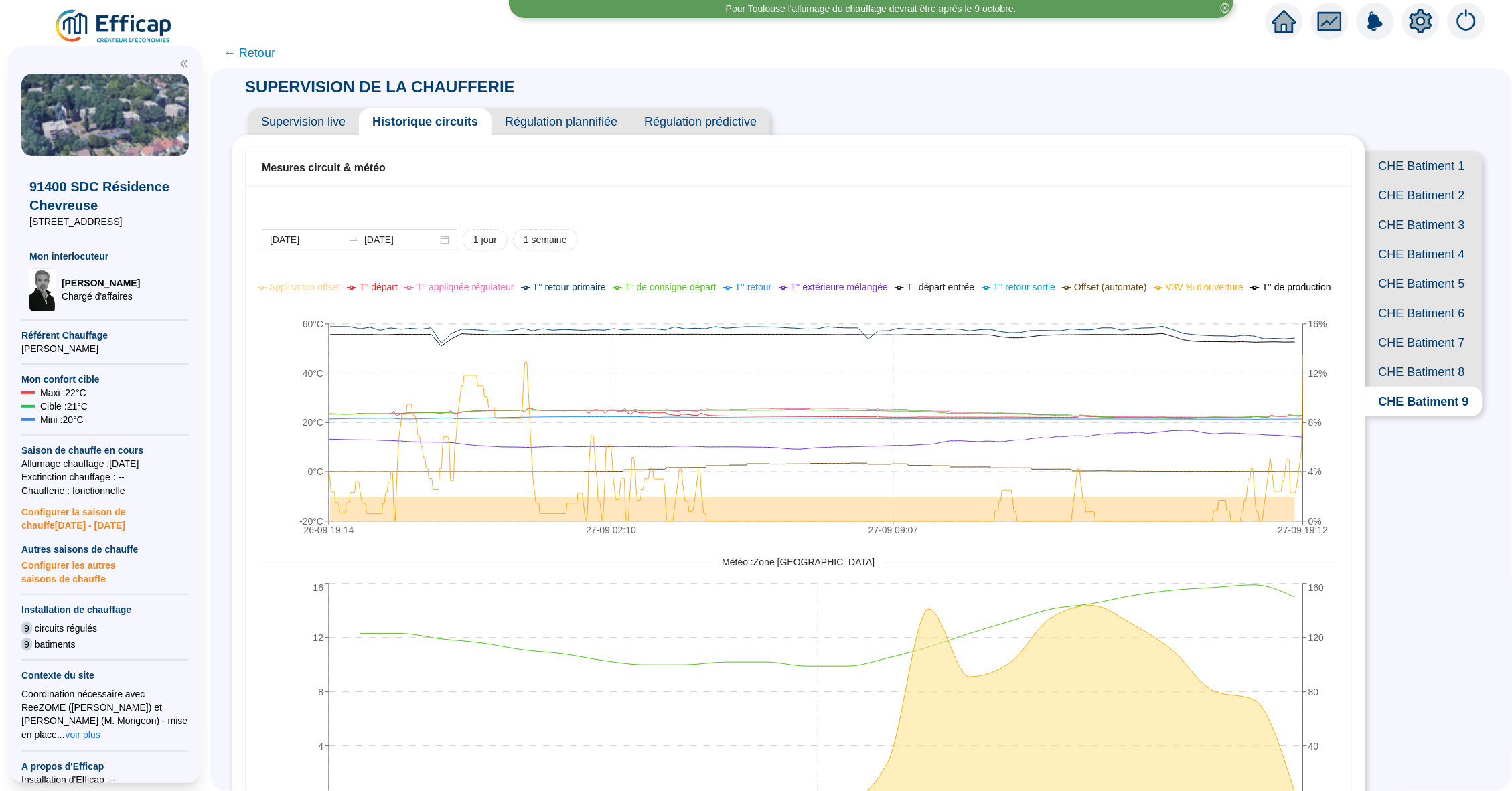
click at [314, 114] on span "Supervision live" at bounding box center [303, 121] width 111 height 27
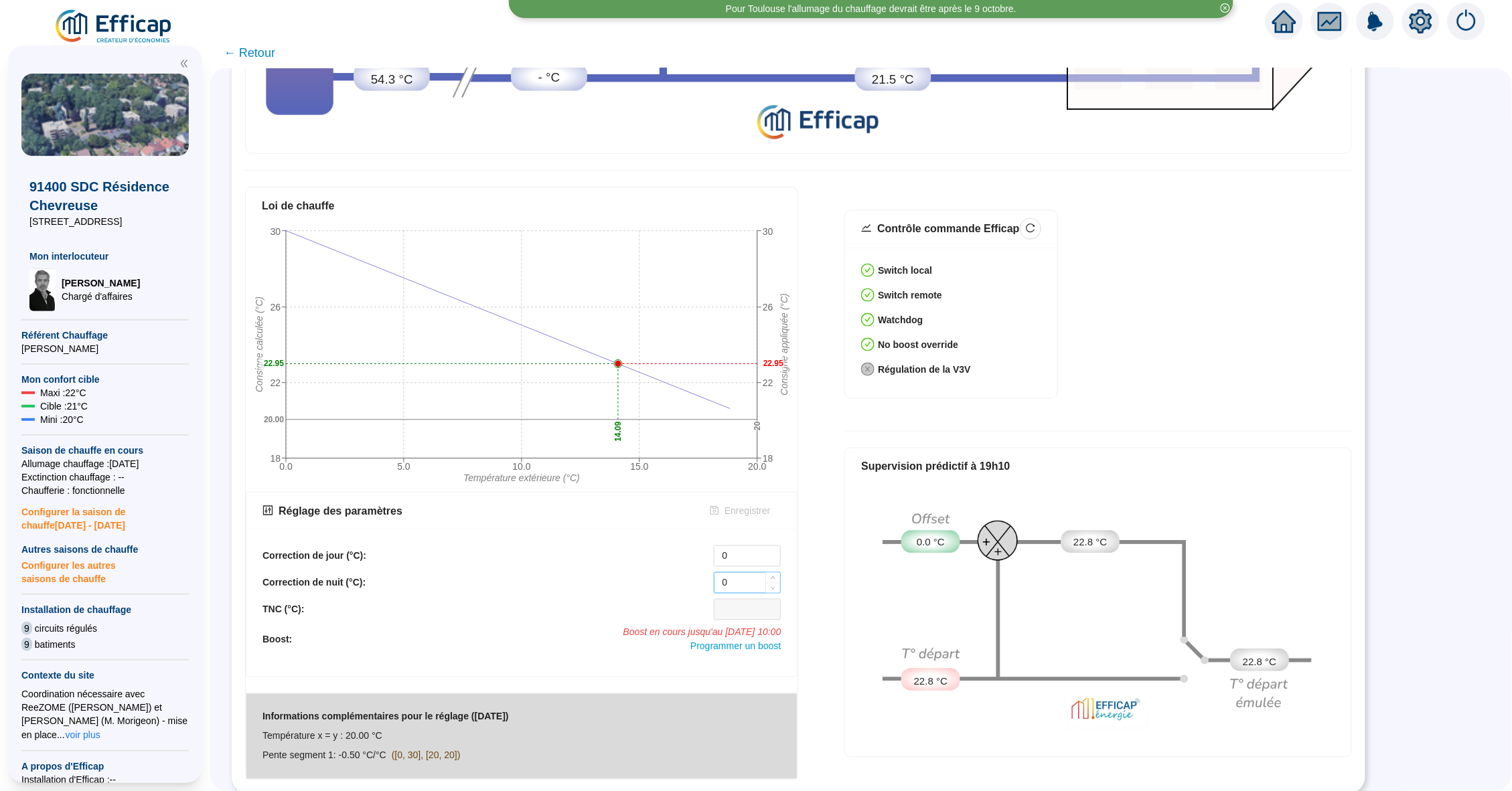
scroll to position [457, 0]
click at [726, 645] on span "Programmer un boost" at bounding box center [736, 648] width 91 height 11
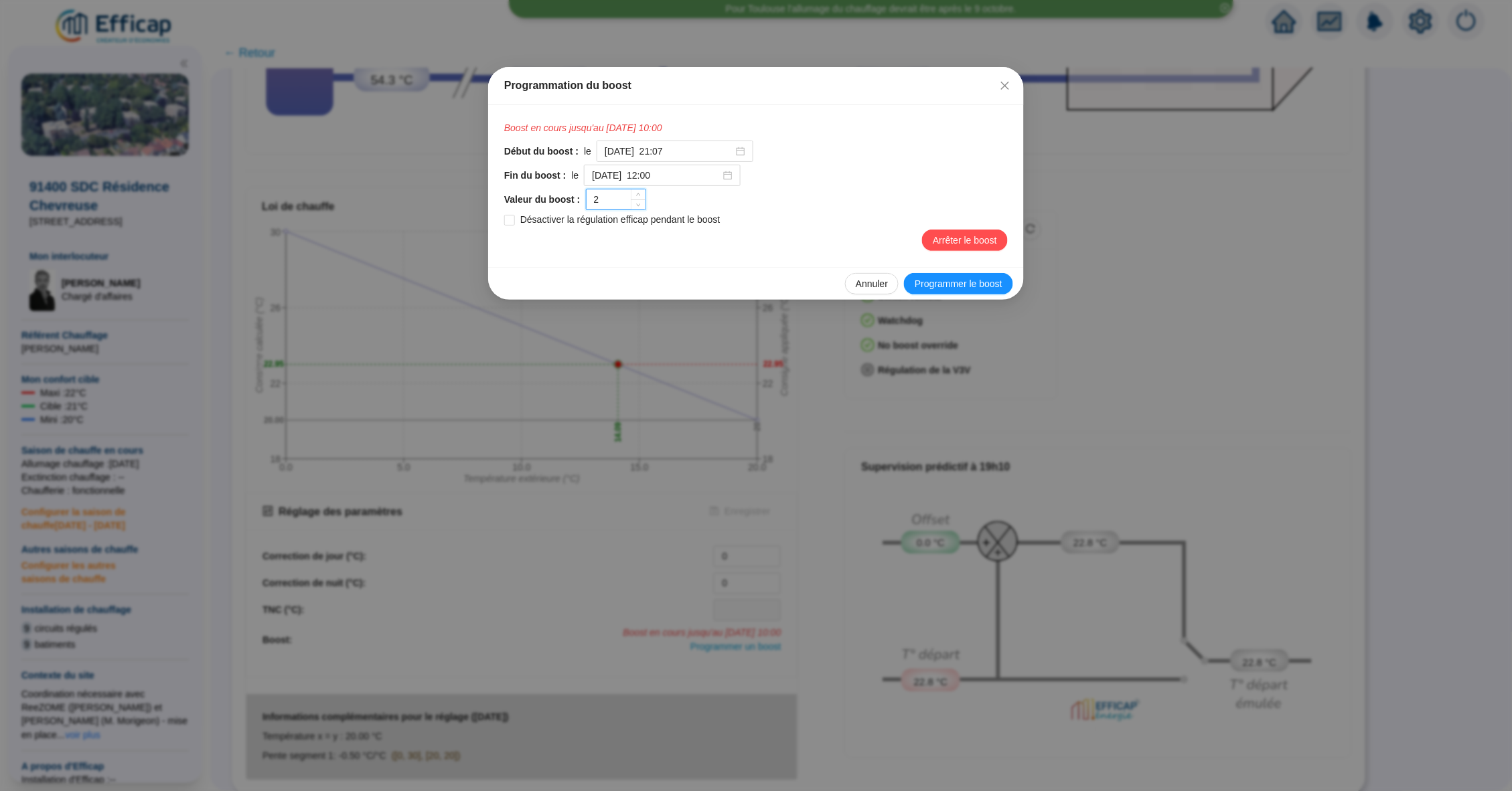
click at [596, 202] on input "2" at bounding box center [616, 200] width 59 height 20
type input "2"
click at [871, 286] on span "Annuler" at bounding box center [872, 284] width 32 height 14
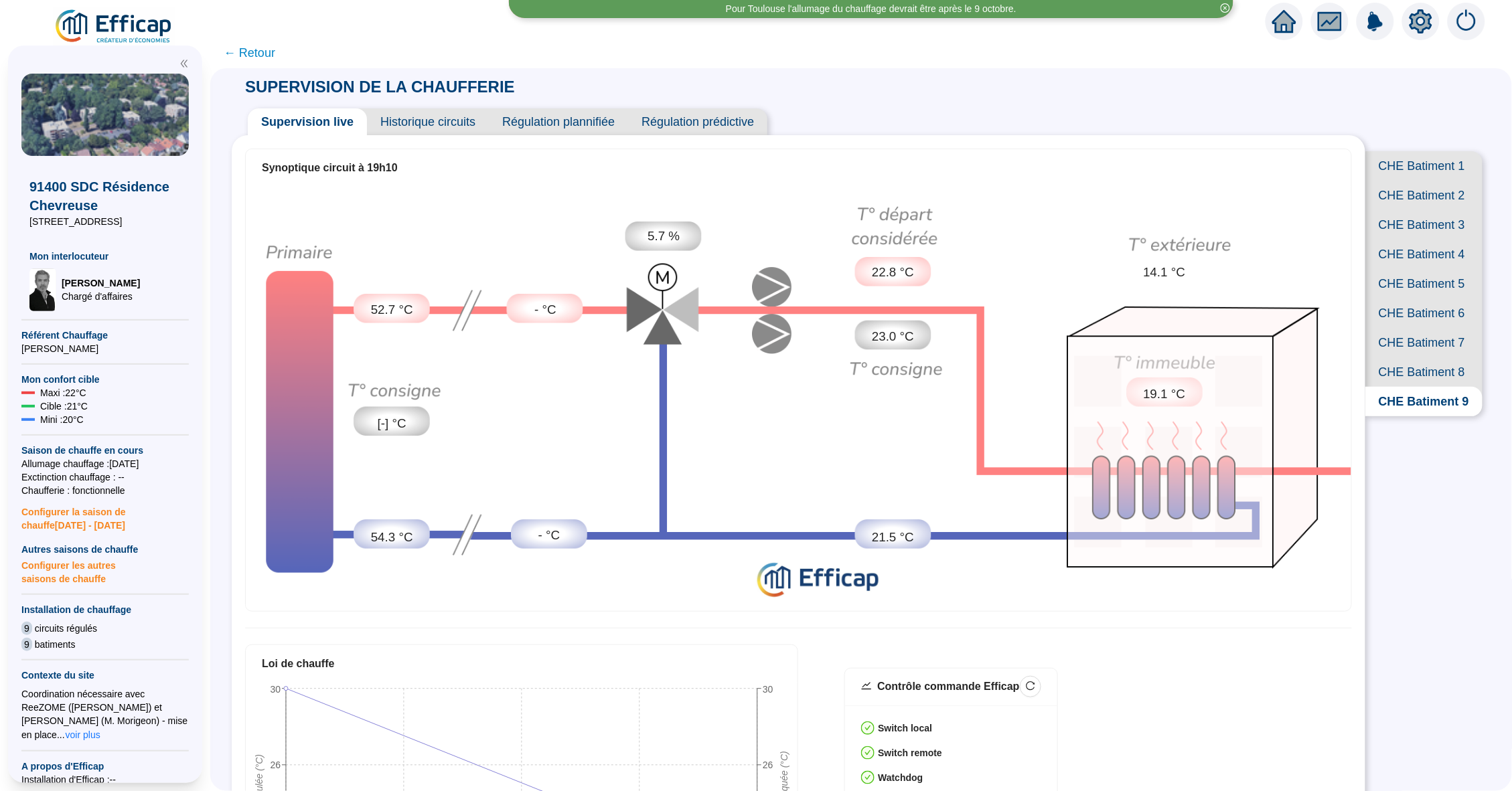
scroll to position [0, 0]
click at [468, 116] on span "Historique circuits" at bounding box center [428, 121] width 122 height 27
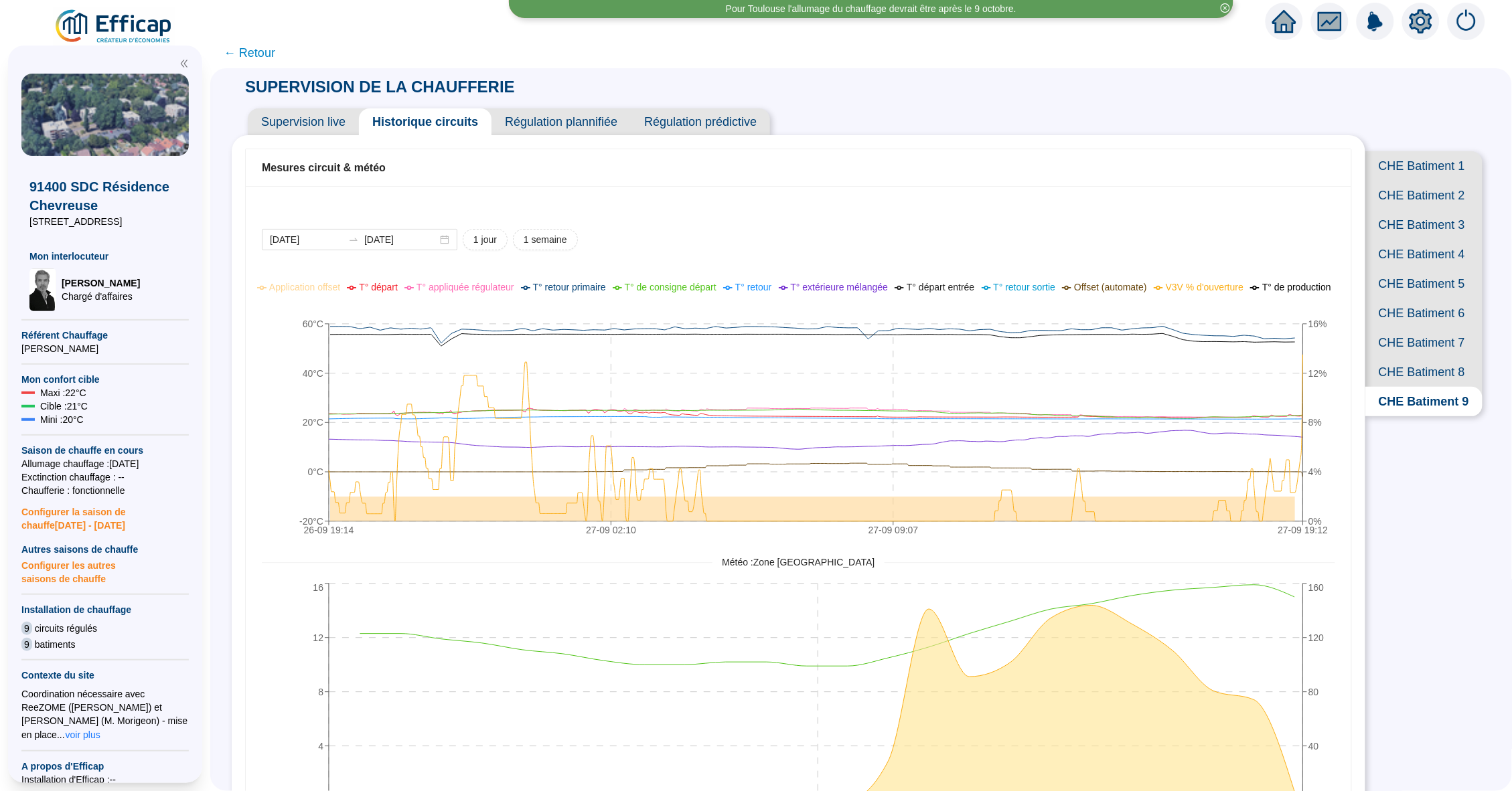
click at [323, 124] on span "Supervision live" at bounding box center [303, 121] width 111 height 27
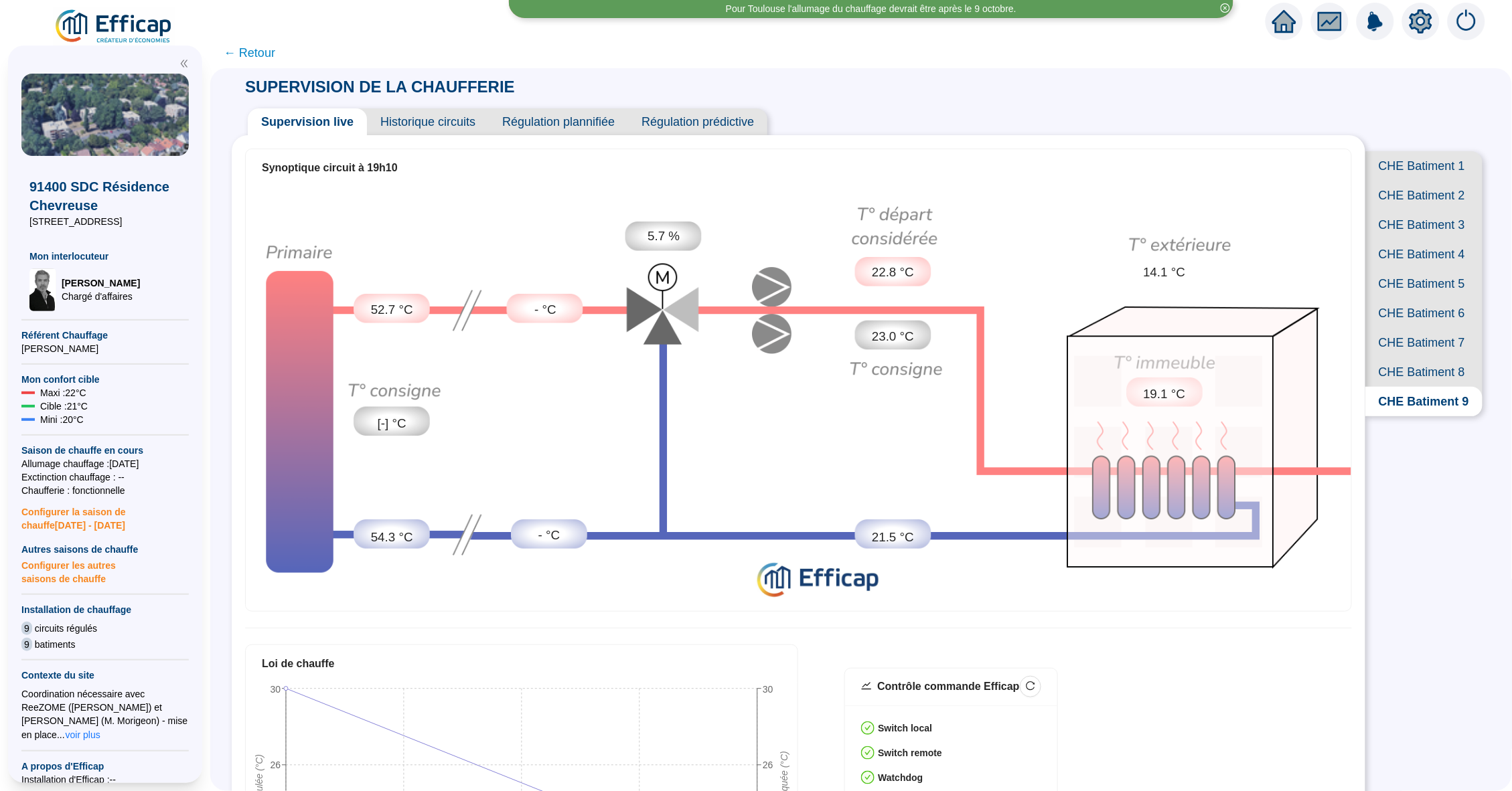
click at [256, 60] on span "← Retour" at bounding box center [250, 53] width 52 height 18
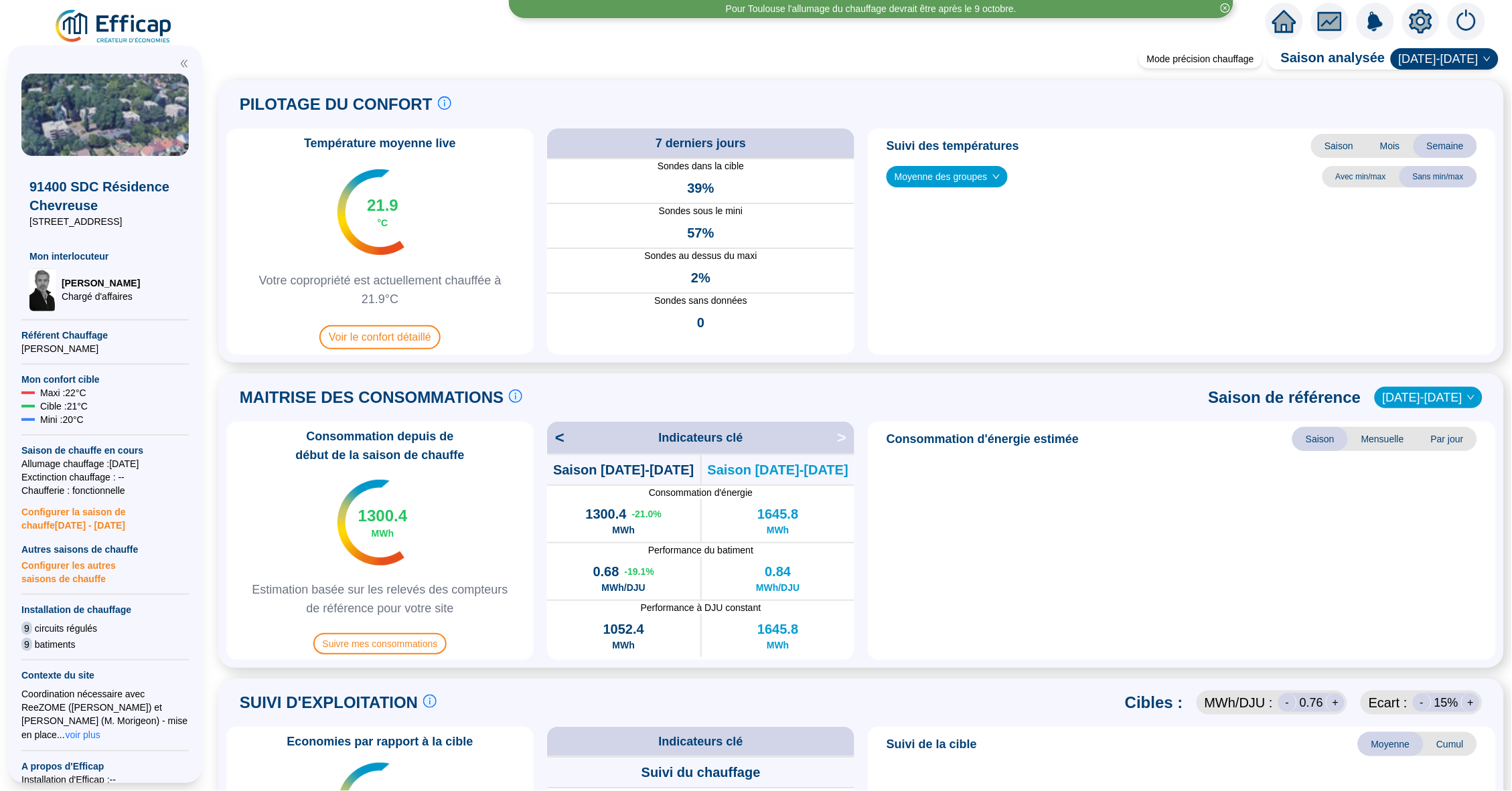
click at [249, 50] on span at bounding box center [860, 45] width 1301 height 16
